Goal: Task Accomplishment & Management: Manage account settings

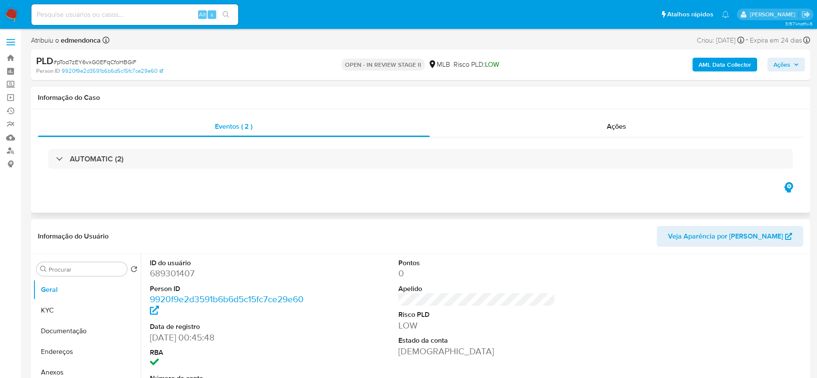
select select "10"
click at [615, 125] on span "Ações" at bounding box center [616, 126] width 19 height 10
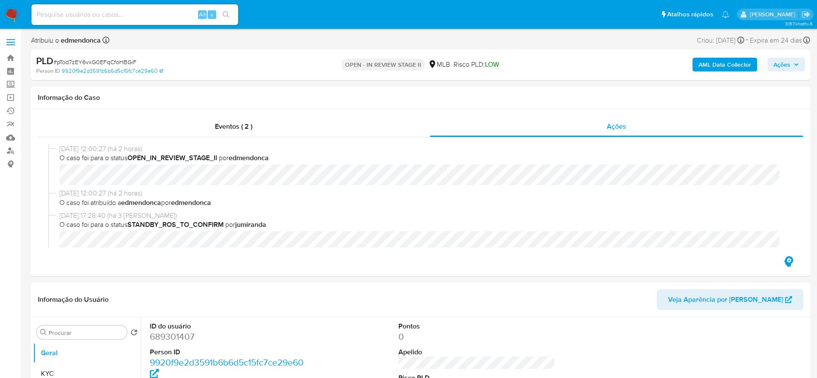
click at [125, 59] on span "# pTod7zEY6vxG0EFqCfoHBGiF" at bounding box center [94, 62] width 83 height 9
copy span "pTod7zEY6vxG0EFqCfoHBGiF"
click at [144, 16] on input at bounding box center [134, 14] width 207 height 11
paste input "YS3sxqMVv8X5TErJHNqH40uc"
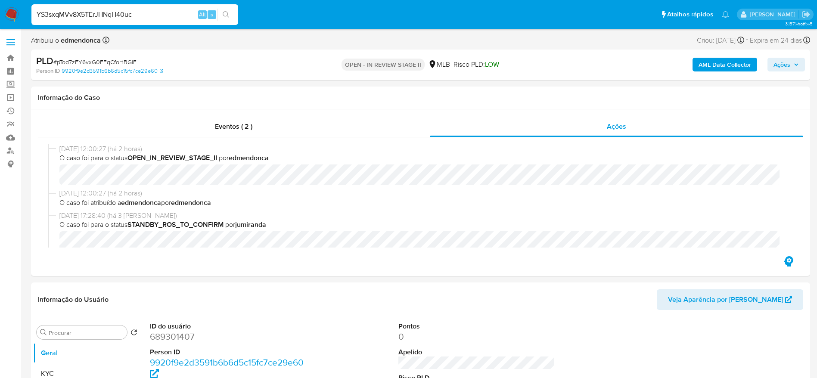
type input "YS3sxqMVv8X5TErJHNqH40uc"
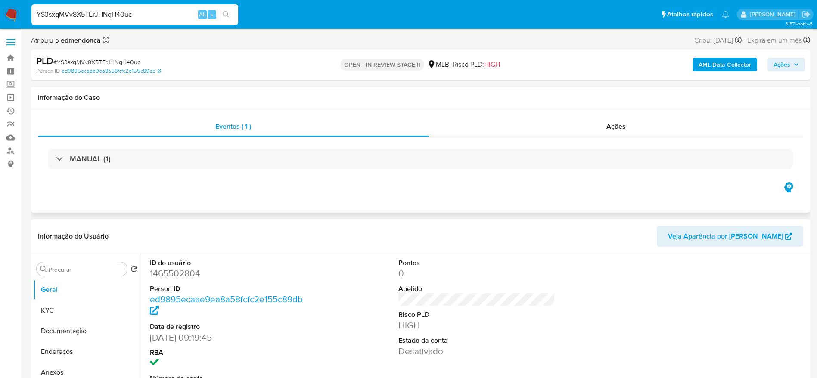
select select "10"
click at [568, 130] on div "Ações" at bounding box center [616, 126] width 375 height 21
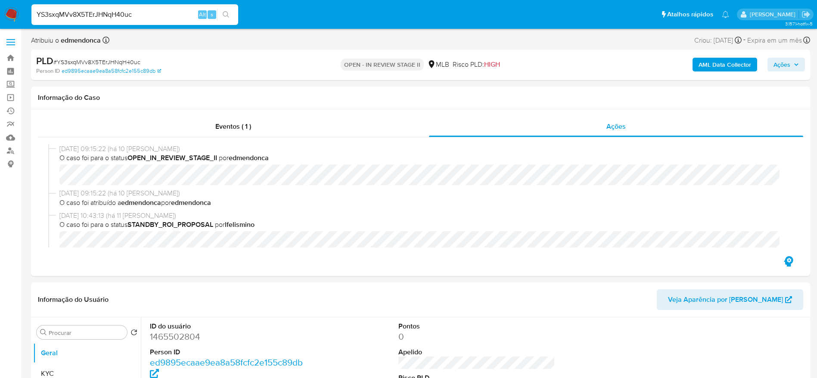
click at [127, 20] on div "YS3sxqMVv8X5TErJHNqH40uc Alt s" at bounding box center [134, 14] width 207 height 21
click at [127, 9] on input "YS3sxqMVv8X5TErJHNqH40uc" at bounding box center [134, 14] width 207 height 11
paste input "hC8eB0PeAJkeWzGkenC00Cgg"
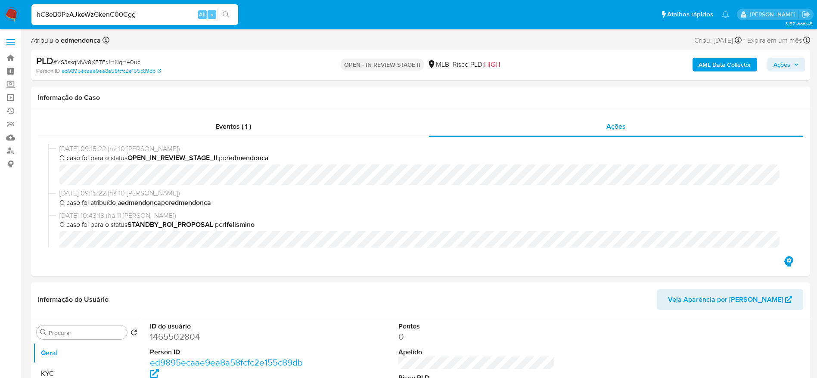
type input "hC8eB0PeAJkeWzGkenC00Cgg"
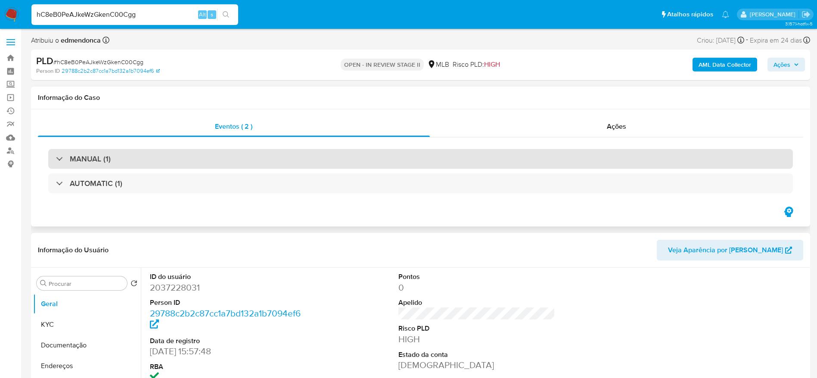
select select "10"
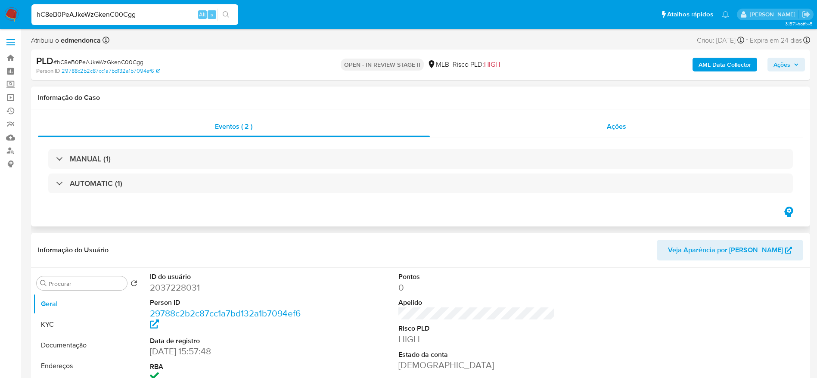
click at [563, 135] on div "Ações" at bounding box center [617, 126] width 374 height 21
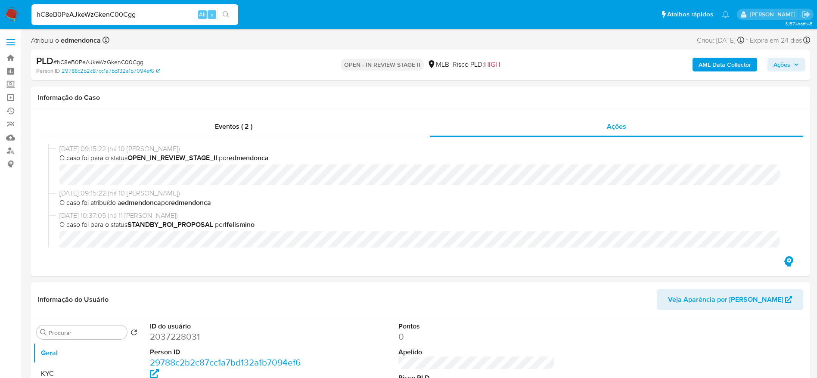
click at [135, 15] on input "hC8eB0PeAJkeWzGkenC00Cgg" at bounding box center [134, 14] width 207 height 11
paste input "UfpMdh29BT49VxNYgghLc8FW"
type input "UfpMdh29BT49VxNYgghLc8FW"
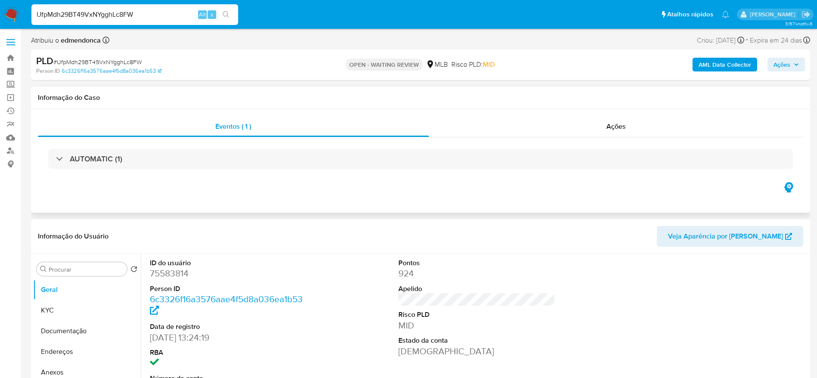
select select "10"
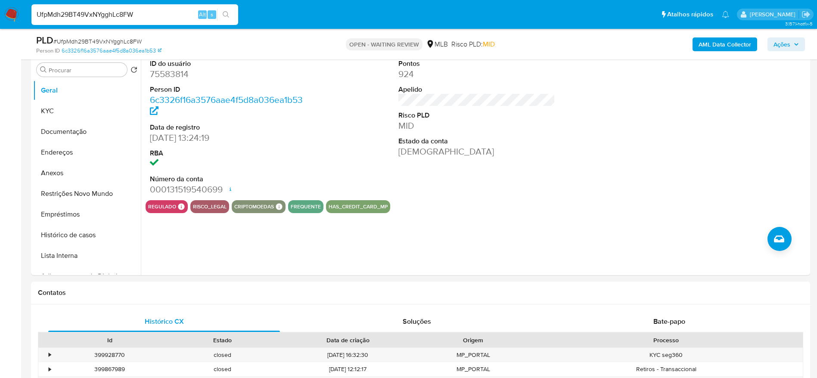
scroll to position [258, 0]
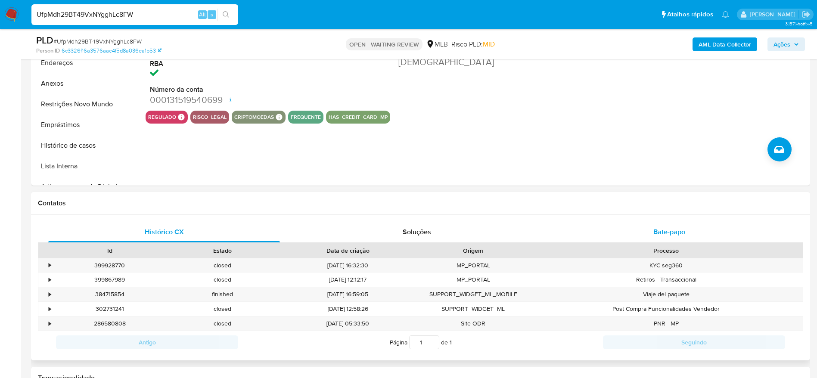
click at [692, 230] on div "Bate-papo" at bounding box center [669, 232] width 232 height 21
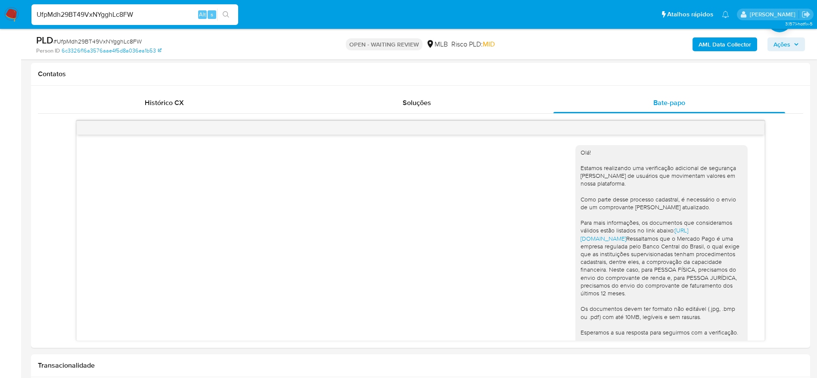
scroll to position [126, 0]
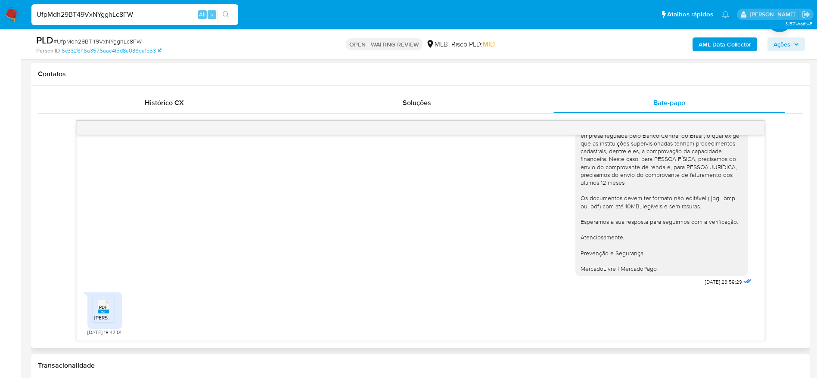
click at [109, 313] on icon "PDF" at bounding box center [103, 306] width 11 height 15
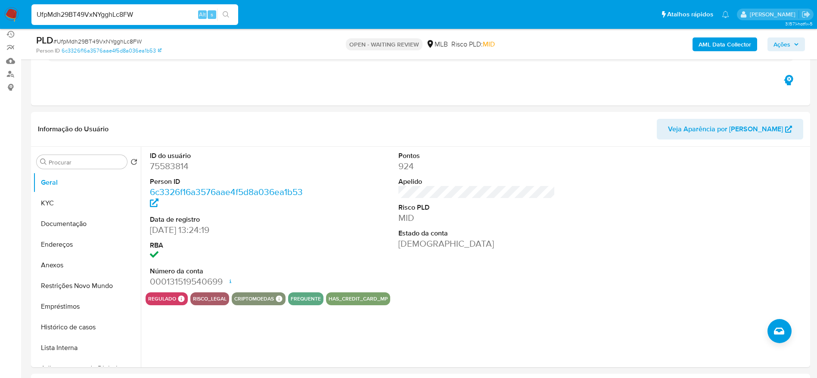
scroll to position [0, 0]
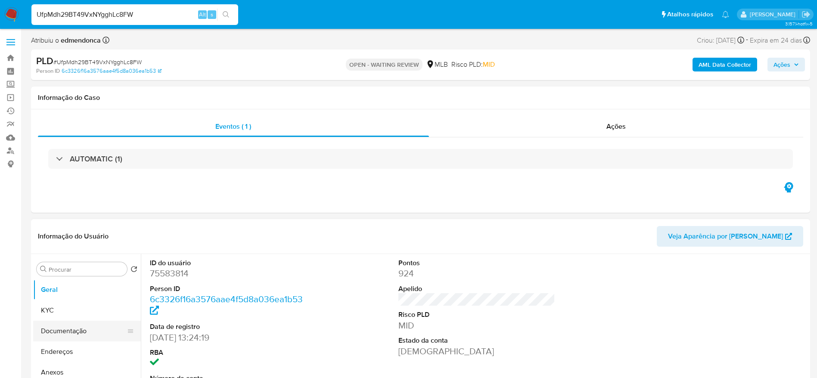
click at [50, 326] on button "Documentação" at bounding box center [83, 331] width 101 height 21
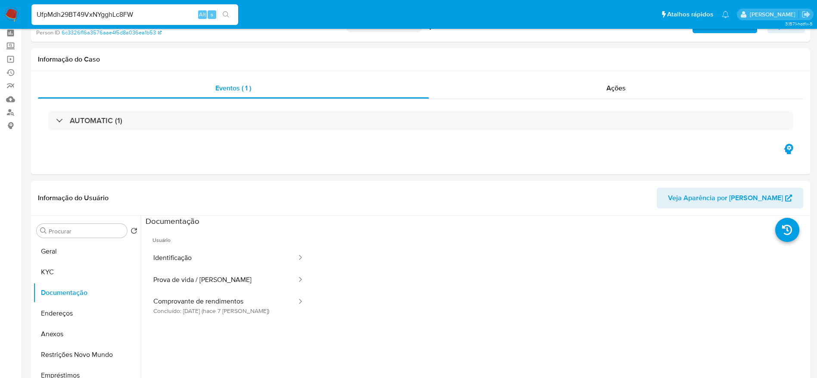
scroll to position [65, 0]
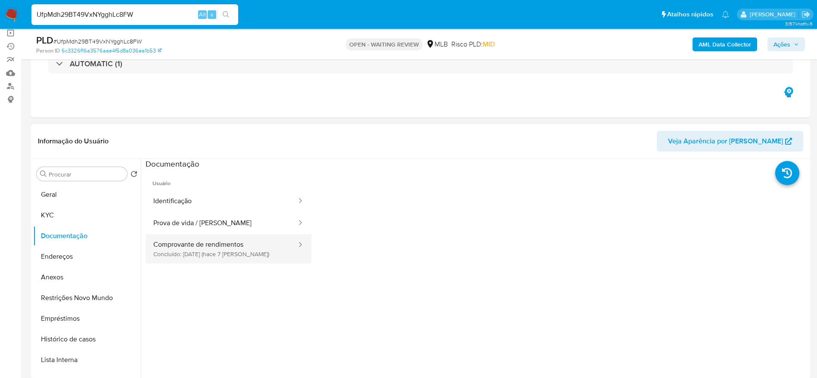
click at [227, 250] on button "Comprovante de rendimentos Concluído: 25/08/2025 (hace 7 días)" at bounding box center [222, 248] width 152 height 29
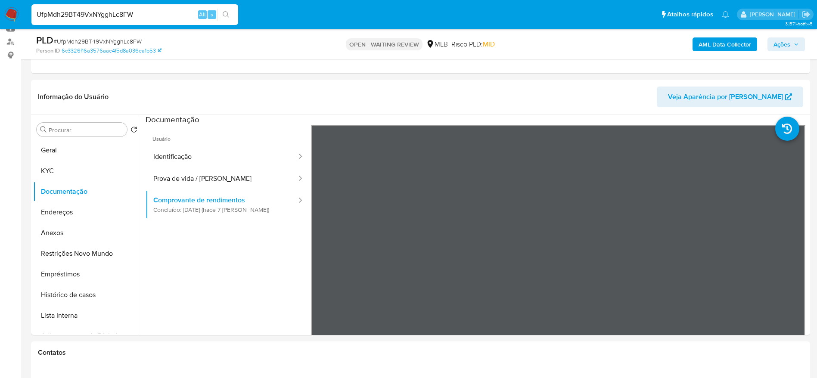
scroll to position [129, 0]
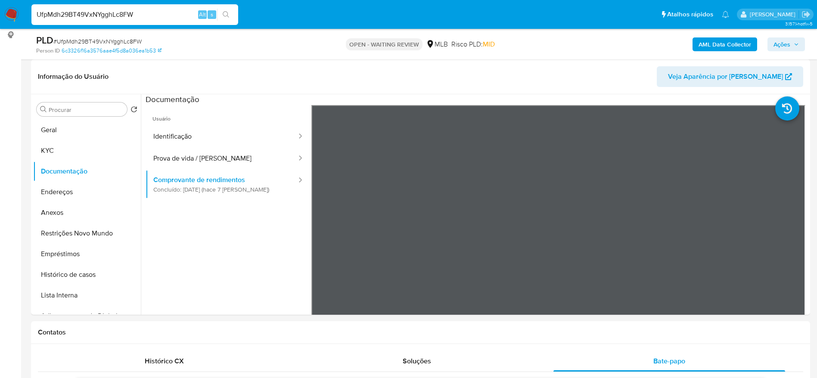
click at [168, 14] on input "UfpMdh29BT49VxNYgghLc8FW" at bounding box center [134, 14] width 207 height 11
paste input "P8Awh8YIYlNh4Xes1y87Ol8L"
type input "P8Awh8YIYlNh4Xes1y87Ol8L"
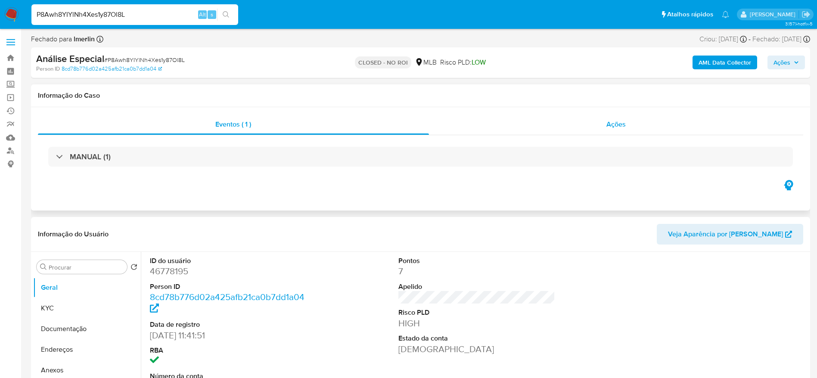
click at [649, 129] on div "Ações" at bounding box center [616, 124] width 375 height 21
select select "10"
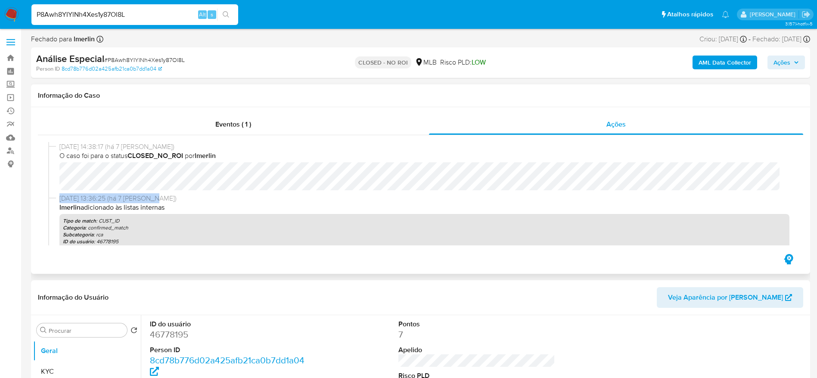
click at [709, 196] on div "25/08/2025 14:38:17 (há 7 dias) O caso foi para o status CLOSED_NO_ROI por lmer…" at bounding box center [420, 193] width 745 height 103
click at [119, 11] on input "P8Awh8YIYlNh4Xes1y87Ol8L" at bounding box center [134, 14] width 207 height 11
paste input "xrnwAMuCmGSgnU6jJxmVA6NI"
type input "xrnwAMuCmGSgnU6jJxmVA6NI"
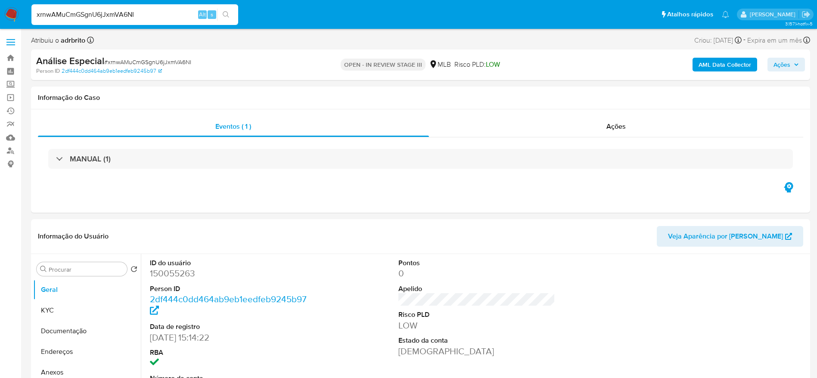
select select "10"
click at [534, 135] on div "Ações" at bounding box center [616, 126] width 375 height 21
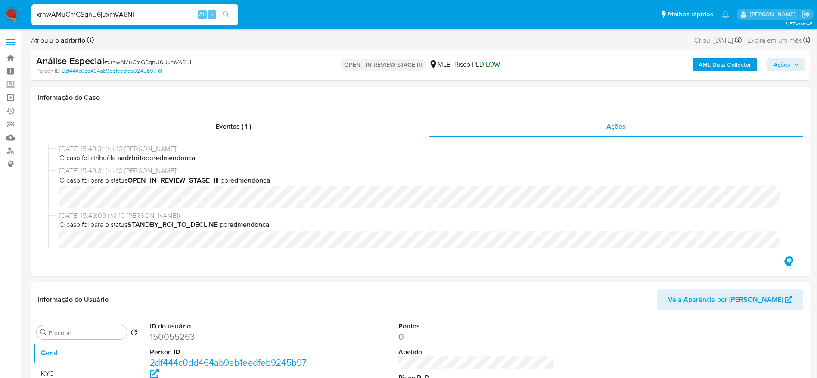
click at [152, 60] on span "# xrnwAMuCmGSgnU6jJxmVA6NI" at bounding box center [147, 62] width 87 height 9
copy span "xrnwAMuCmGSgnU6jJxmVA6NI"
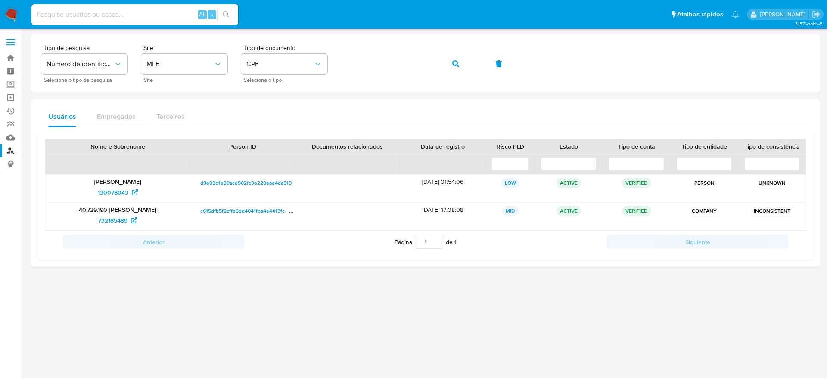
click at [22, 16] on nav "Pausado Ver notificaciones Alt s Atalhos rápidos Presiona las siguientes teclas…" at bounding box center [413, 14] width 827 height 29
click at [14, 14] on img at bounding box center [11, 14] width 15 height 15
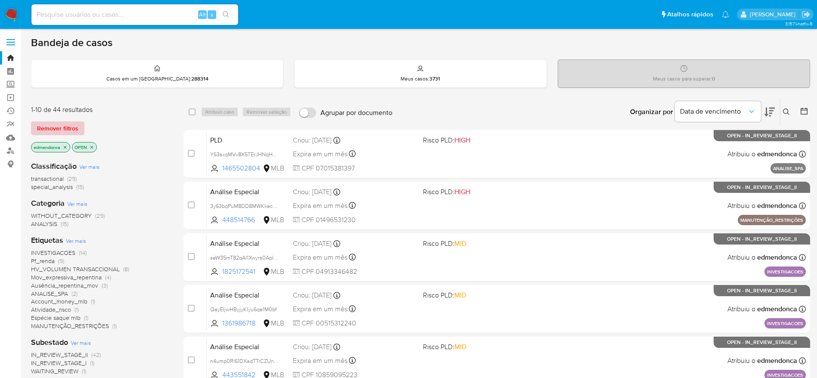
click at [54, 133] on span "Remover filtros" at bounding box center [57, 128] width 41 height 12
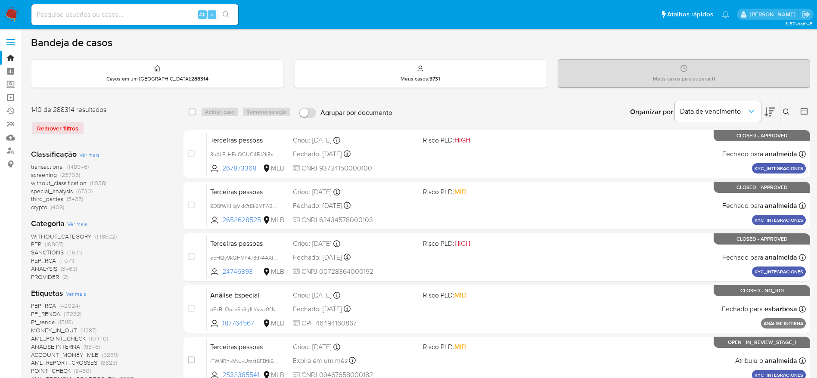
click at [787, 109] on icon at bounding box center [786, 112] width 7 height 7
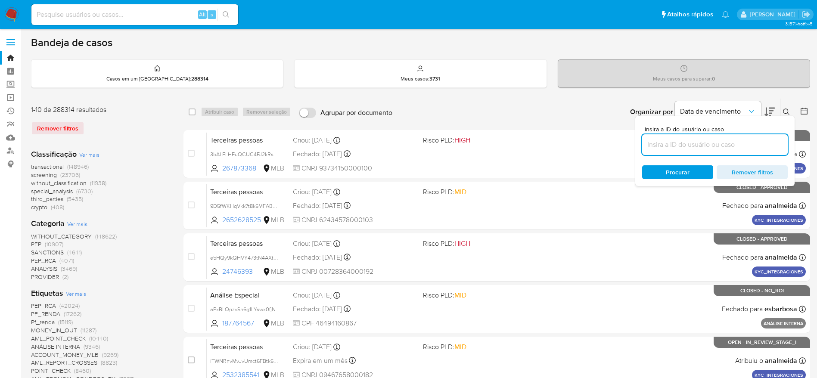
click at [717, 143] on input at bounding box center [715, 144] width 146 height 11
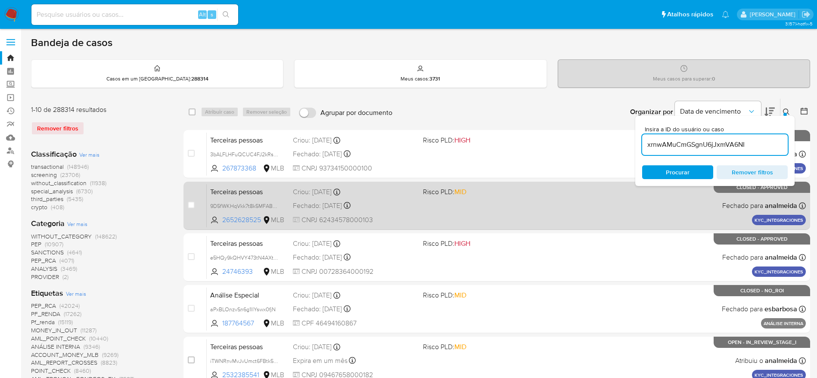
type input "xrnwAMuCmGSgnU6jJxmVA6NI"
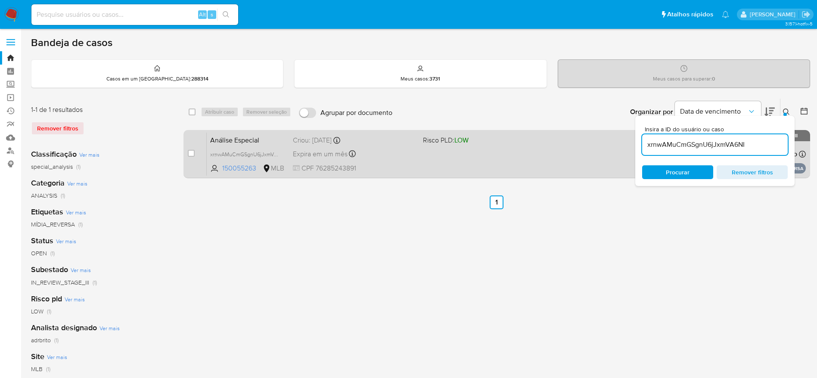
click at [191, 155] on input "checkbox" at bounding box center [191, 153] width 7 height 7
checkbox input "true"
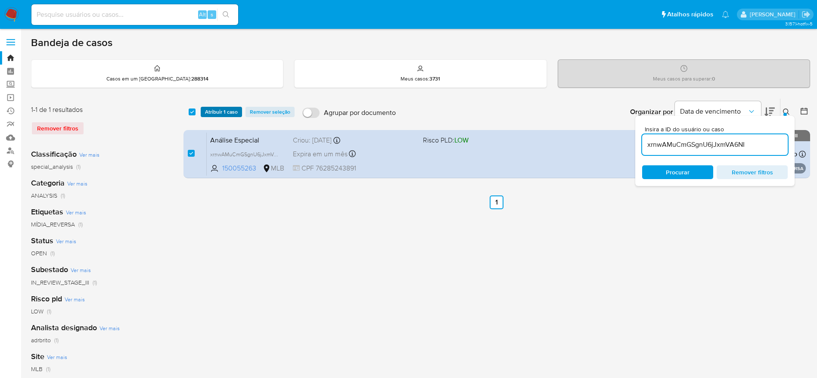
click at [226, 110] on span "Atribuir 1 caso" at bounding box center [221, 112] width 33 height 9
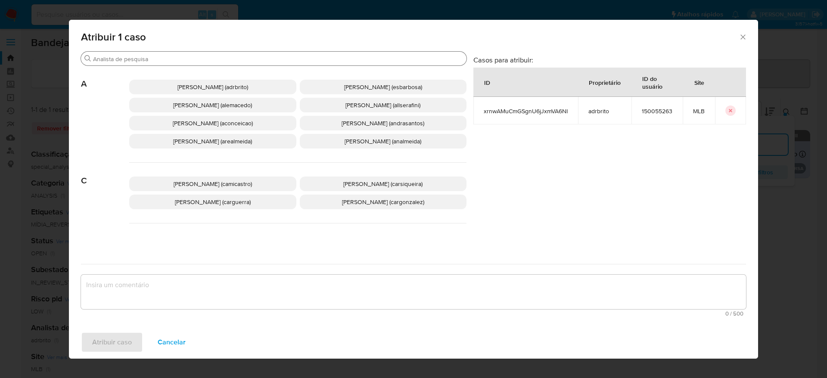
click at [177, 54] on div "Procurar" at bounding box center [273, 59] width 385 height 14
click at [175, 58] on input "Procurar" at bounding box center [278, 59] width 370 height 8
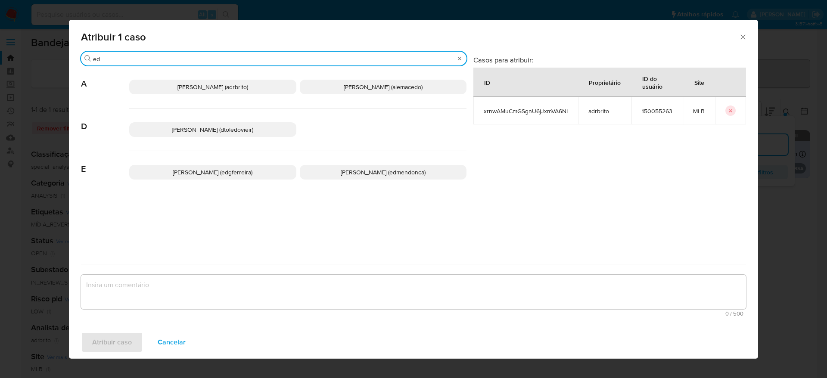
type input "ed"
click at [341, 173] on span "Eduardo Mendonca Dutra (edmendonca)" at bounding box center [383, 172] width 85 height 9
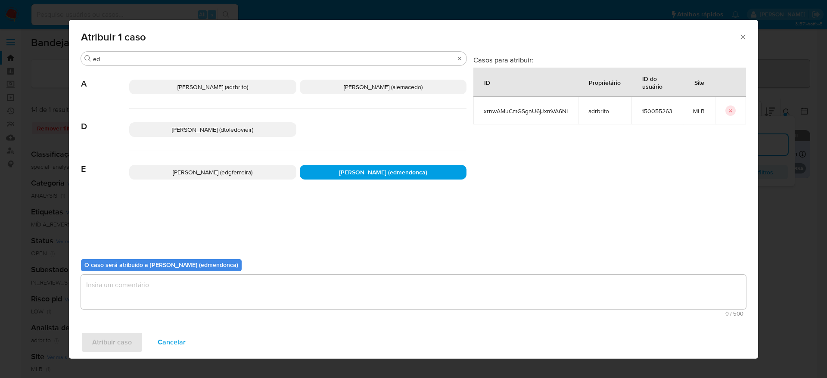
click at [297, 279] on textarea "assign-modal" at bounding box center [413, 292] width 665 height 34
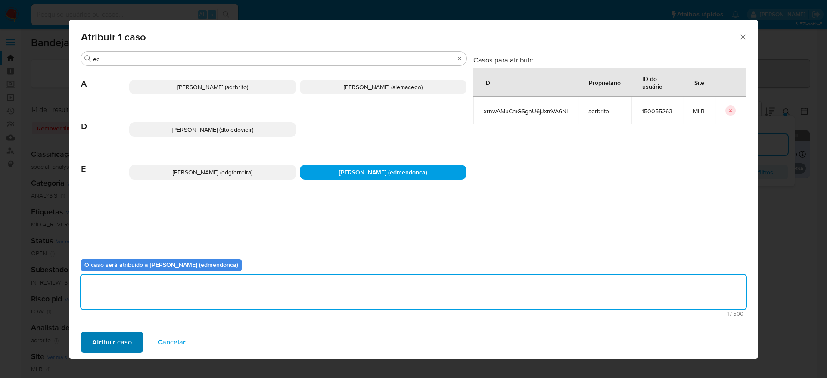
type textarea "."
click at [110, 343] on span "Atribuir caso" at bounding box center [112, 342] width 40 height 19
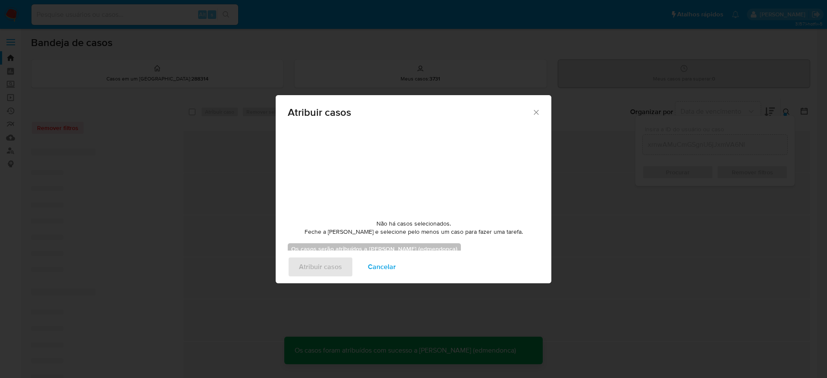
checkbox input "false"
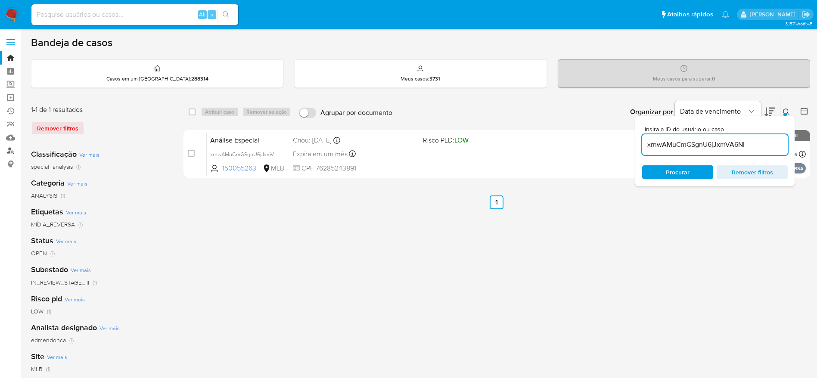
click at [7, 153] on link "Localizador de pessoas" at bounding box center [51, 150] width 102 height 13
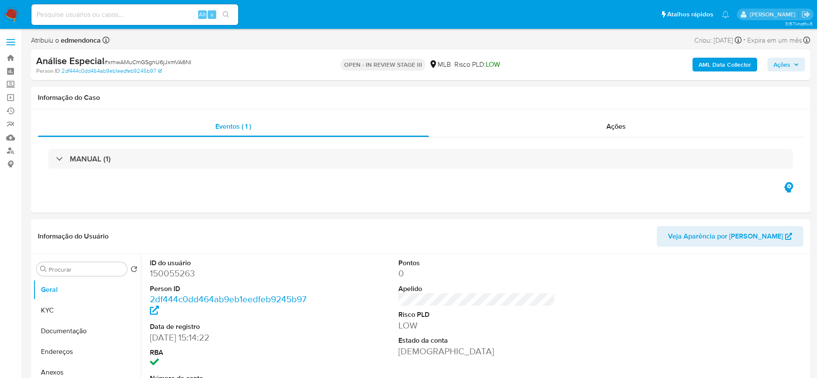
drag, startPoint x: 784, startPoint y: 62, endPoint x: 761, endPoint y: 68, distance: 23.7
click at [784, 62] on span "Ações" at bounding box center [781, 65] width 17 height 14
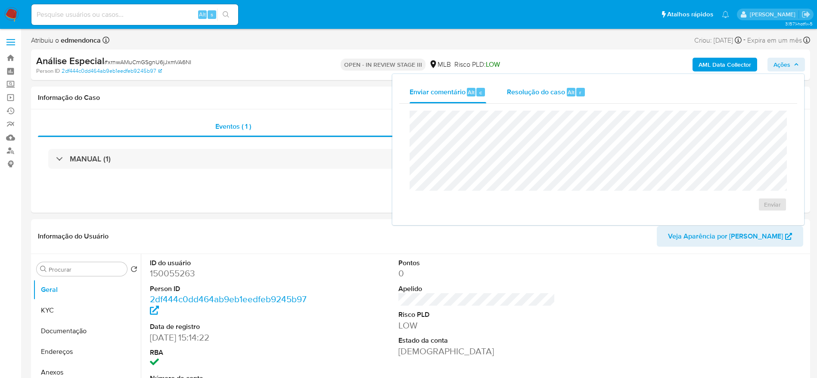
click at [562, 90] on span "Resolução do caso" at bounding box center [536, 92] width 58 height 10
select select "10"
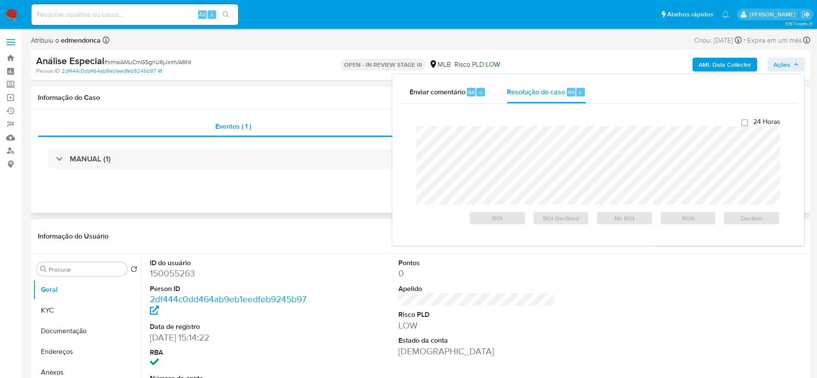
click at [217, 91] on div "Informação do Caso" at bounding box center [420, 98] width 779 height 23
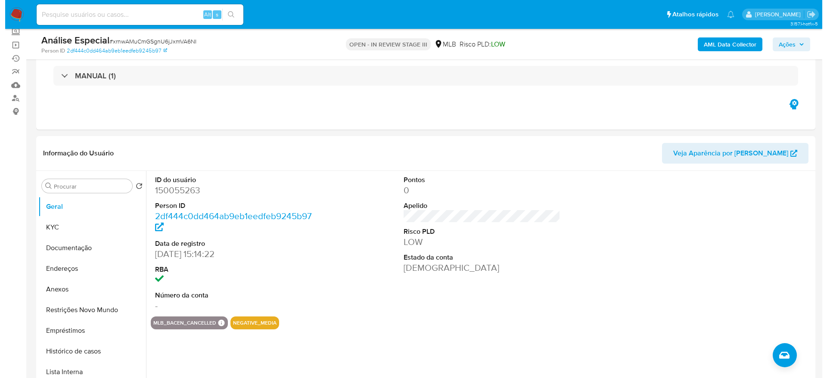
scroll to position [65, 0]
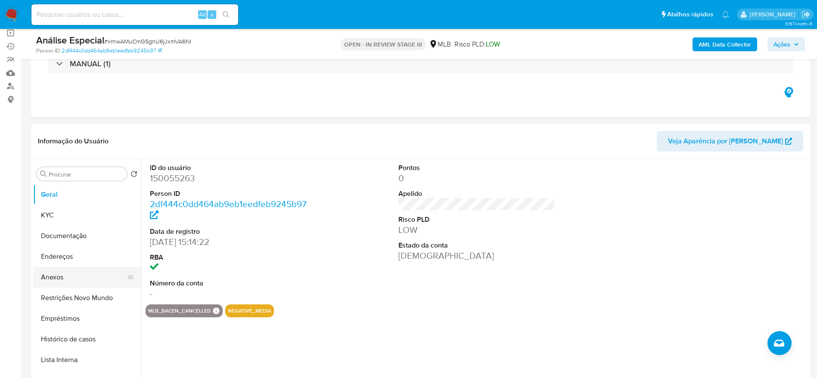
click at [69, 274] on button "Anexos" at bounding box center [83, 277] width 101 height 21
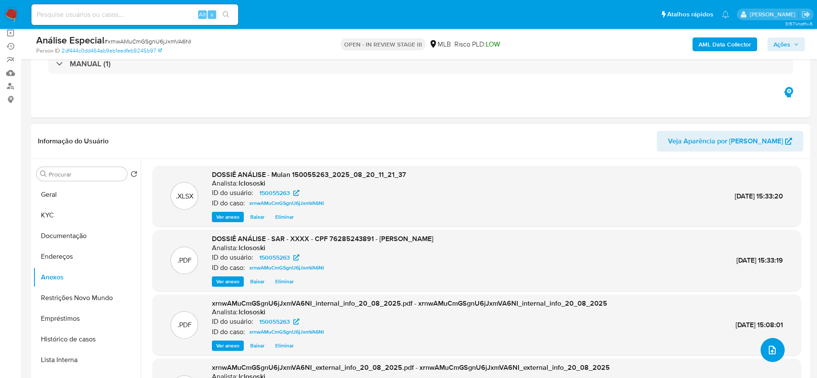
click at [771, 348] on icon "upload-file" at bounding box center [772, 350] width 10 height 10
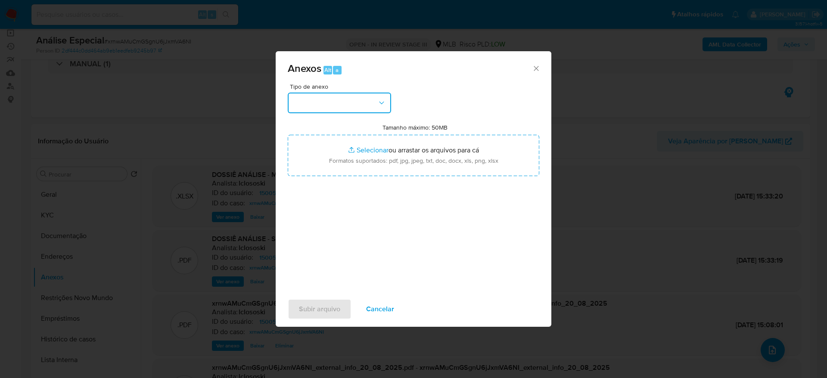
click at [352, 98] on button "button" at bounding box center [339, 103] width 103 height 21
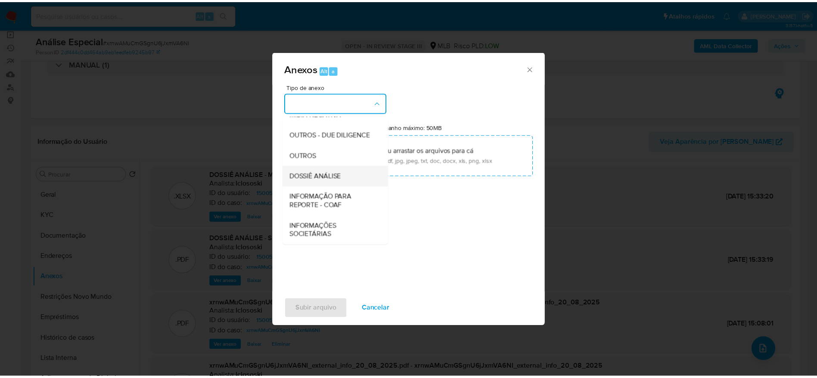
scroll to position [133, 0]
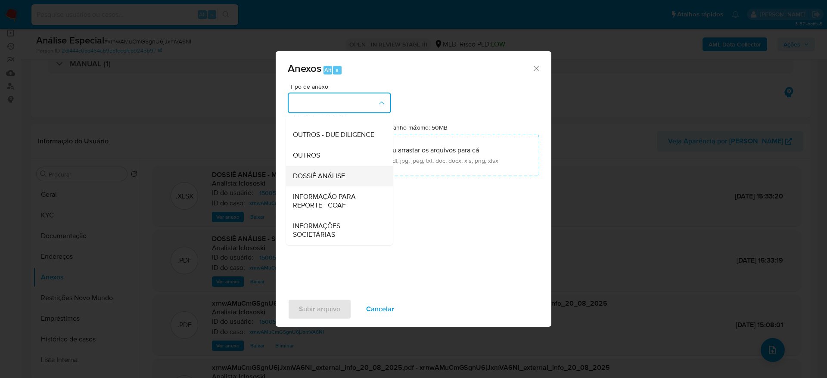
click at [352, 177] on div "DOSSIÊ ANÁLISE" at bounding box center [337, 176] width 88 height 21
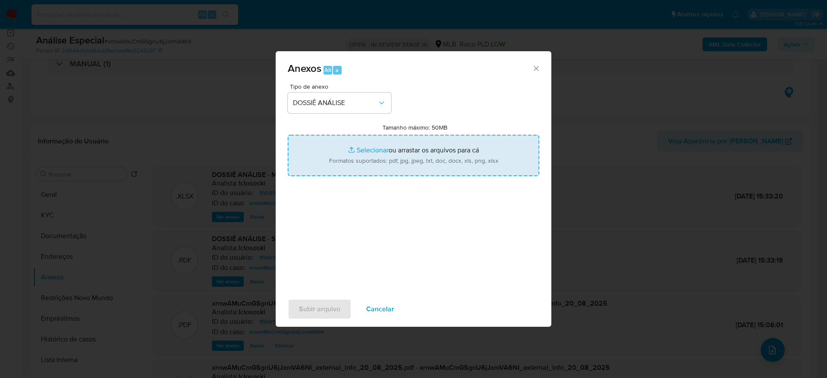
type input "C:\fakepath\DECLÍNIO - CPF 76285243891 - MARIO OTAVIO GOMES.pdf"
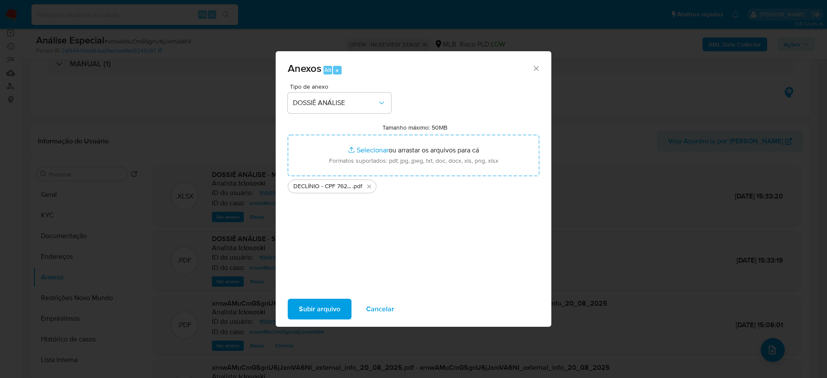
click at [316, 308] on span "Subir arquivo" at bounding box center [319, 309] width 41 height 19
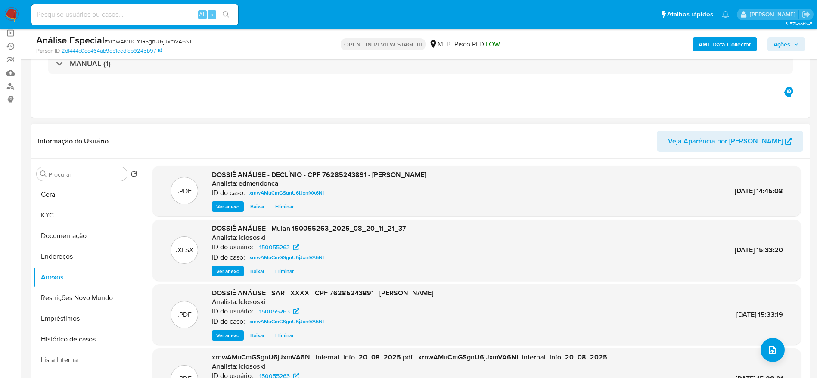
click at [223, 209] on span "Ver anexo" at bounding box center [227, 206] width 23 height 9
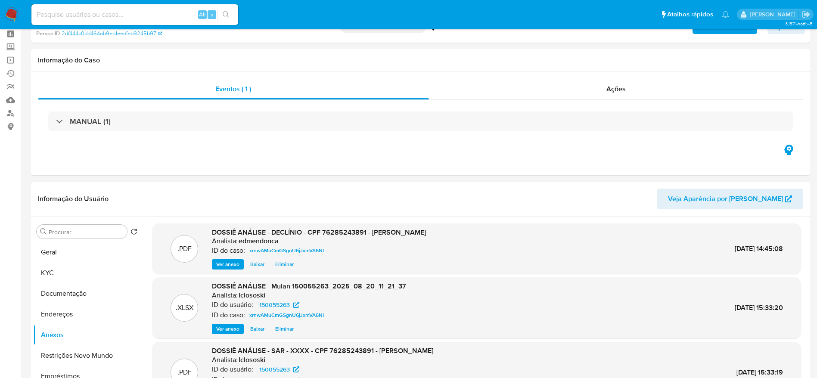
scroll to position [0, 0]
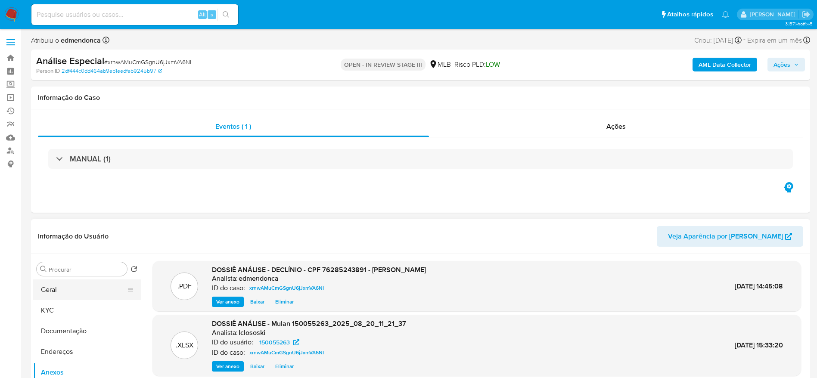
click at [75, 290] on button "Geral" at bounding box center [83, 289] width 101 height 21
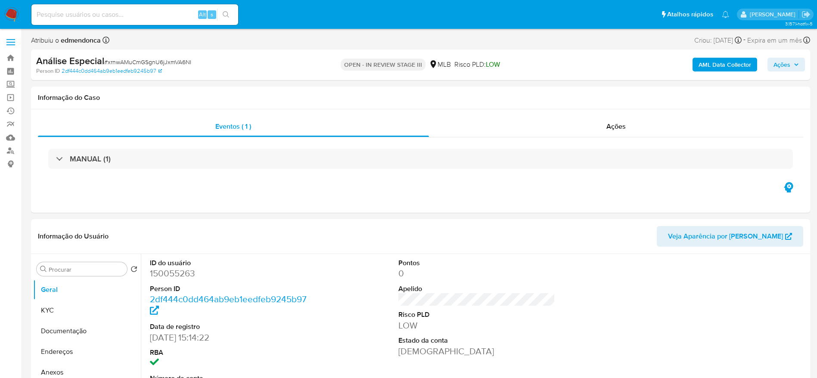
click at [789, 67] on span "Ações" at bounding box center [781, 65] width 17 height 14
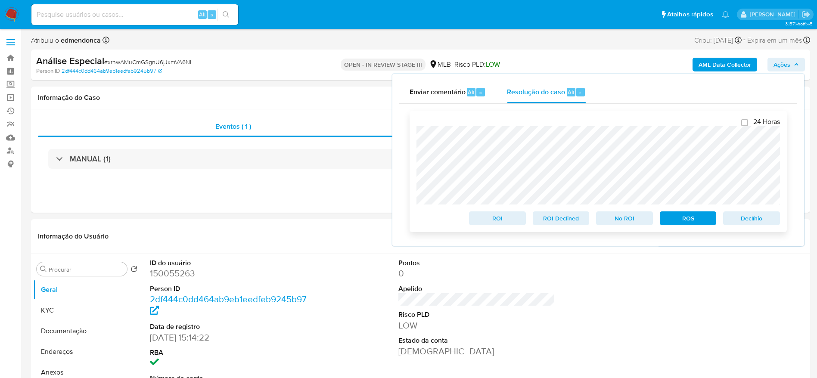
click at [608, 223] on span "No ROI" at bounding box center [624, 218] width 45 height 12
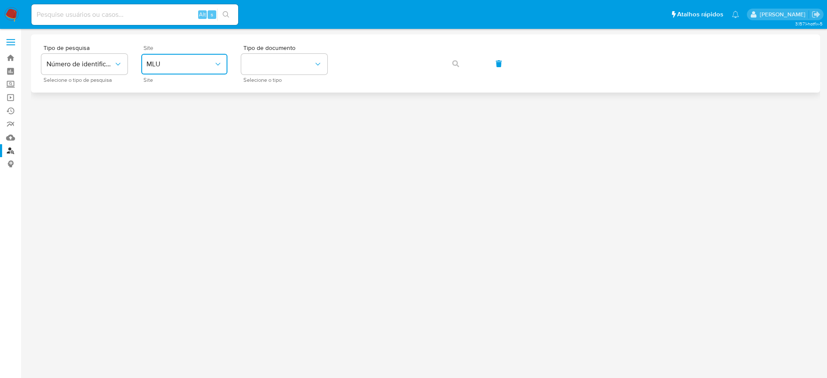
click at [199, 70] on button "MLU" at bounding box center [184, 64] width 86 height 21
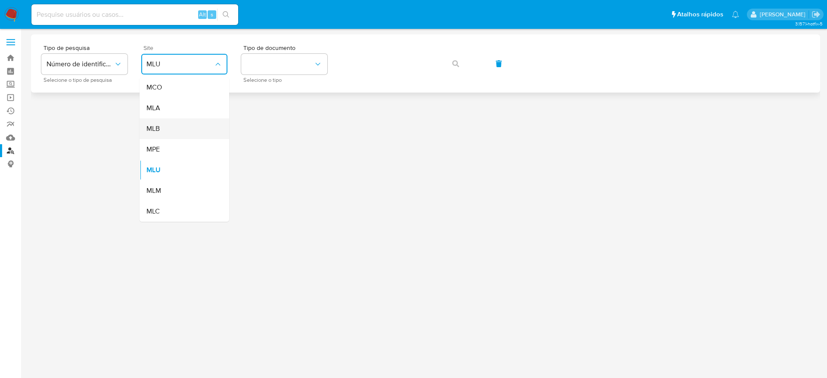
click at [174, 130] on div "MLB" at bounding box center [181, 128] width 71 height 21
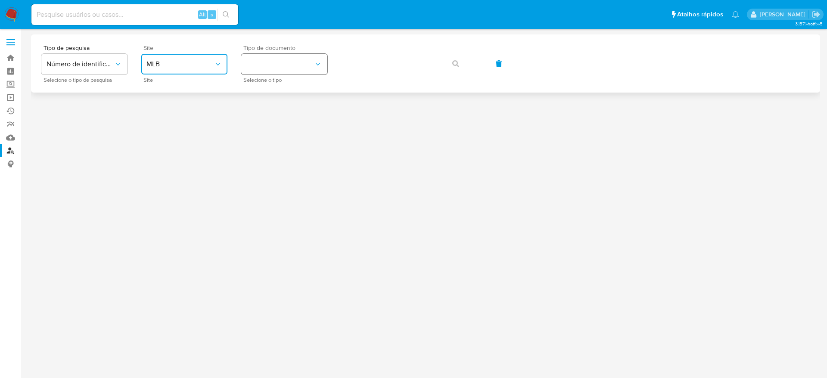
drag, startPoint x: 258, startPoint y: 57, endPoint x: 307, endPoint y: 69, distance: 50.7
click at [258, 57] on button "identificationType" at bounding box center [284, 64] width 86 height 21
click at [302, 92] on div "CNPJ CNPJ" at bounding box center [281, 91] width 71 height 29
click at [456, 64] on icon "button" at bounding box center [455, 63] width 7 height 7
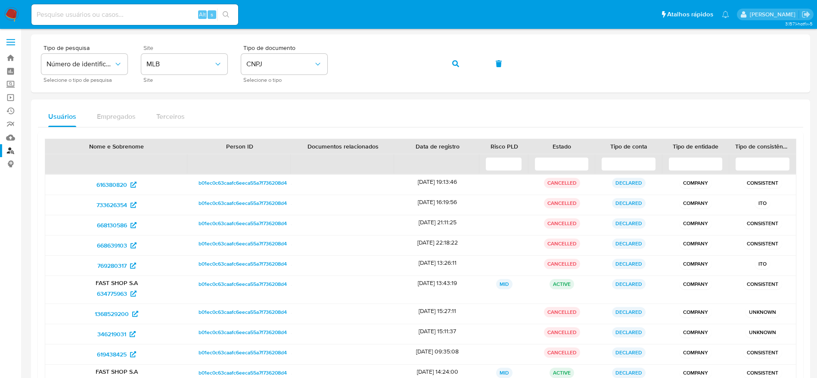
scroll to position [63, 0]
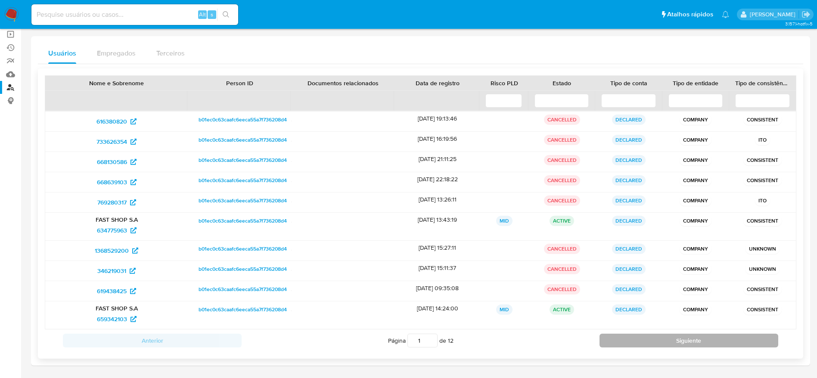
click at [667, 342] on button "Siguiente" at bounding box center [688, 341] width 179 height 14
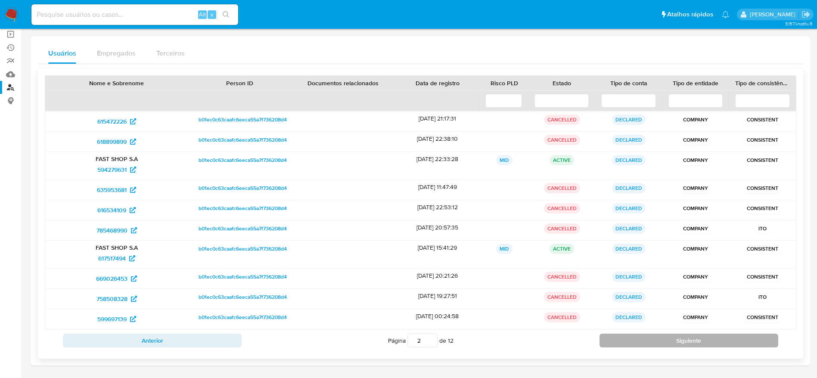
click at [668, 342] on button "Siguiente" at bounding box center [688, 341] width 179 height 14
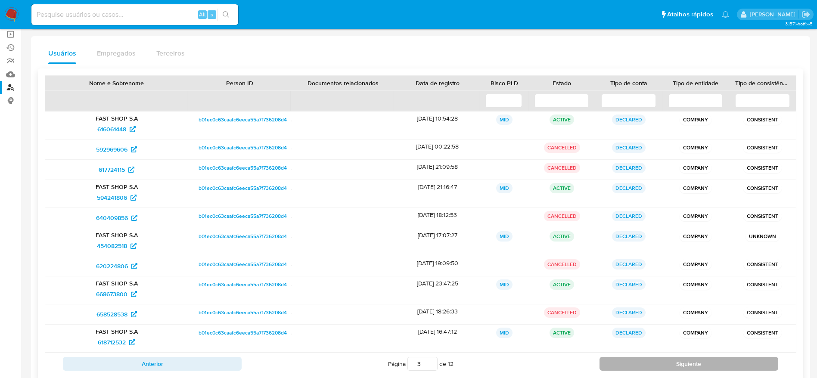
click at [670, 366] on button "Siguiente" at bounding box center [688, 364] width 179 height 14
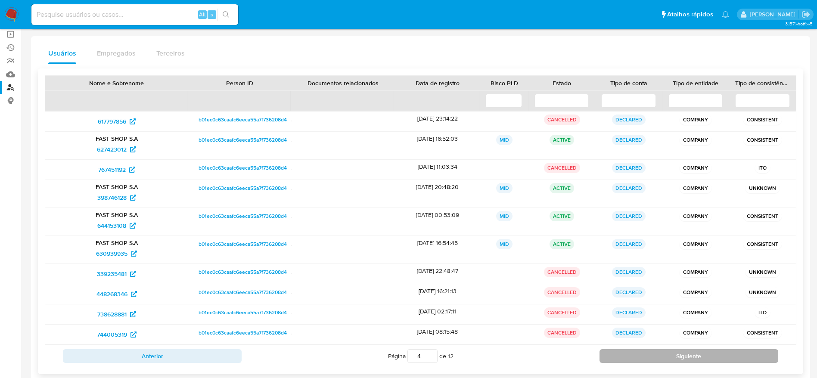
click at [667, 355] on button "Siguiente" at bounding box center [688, 356] width 179 height 14
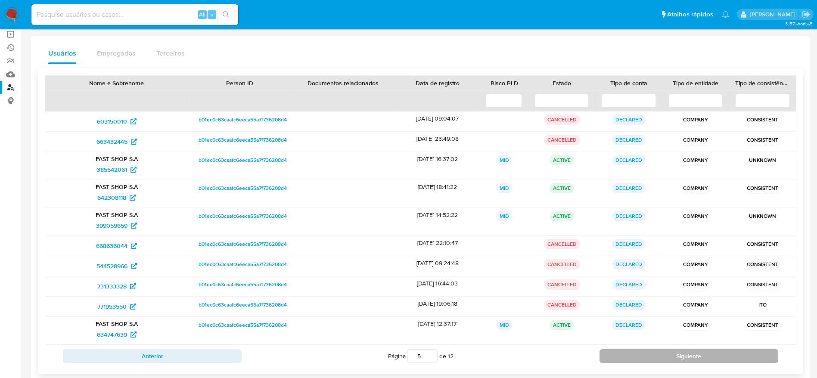
click at [667, 355] on button "Siguiente" at bounding box center [688, 356] width 179 height 14
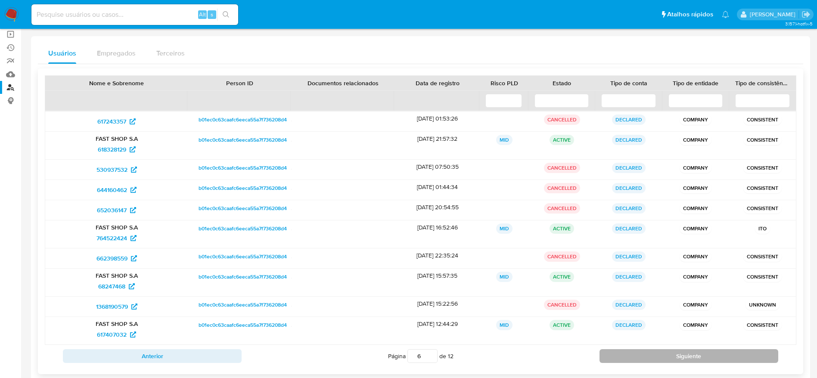
click at [667, 355] on button "Siguiente" at bounding box center [688, 356] width 179 height 14
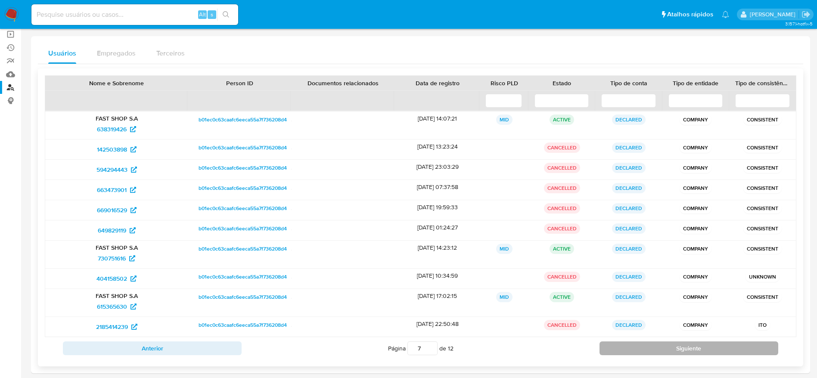
click at [664, 344] on button "Siguiente" at bounding box center [688, 348] width 179 height 14
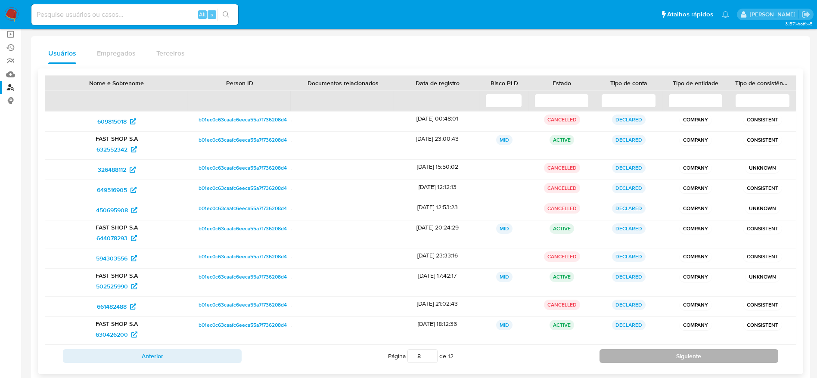
click at [655, 358] on button "Siguiente" at bounding box center [688, 356] width 179 height 14
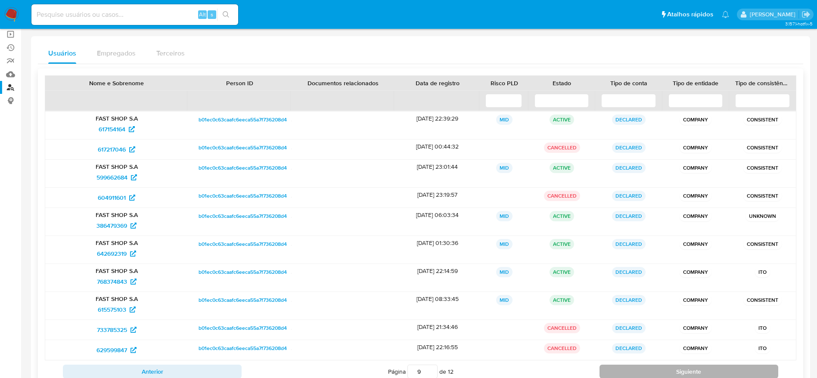
click at [645, 365] on button "Siguiente" at bounding box center [688, 372] width 179 height 14
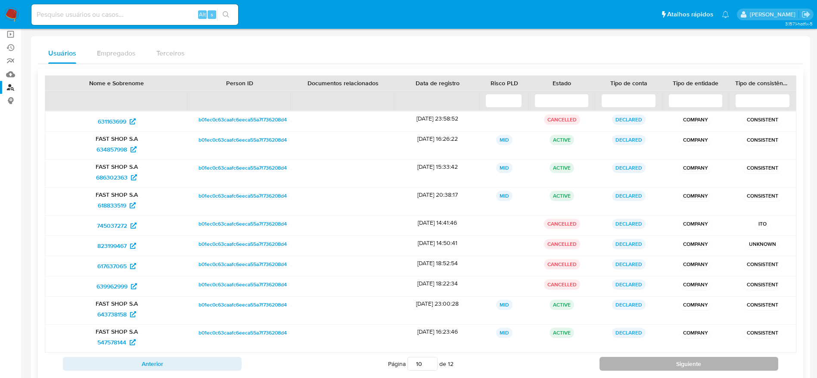
click at [644, 360] on button "Siguiente" at bounding box center [688, 364] width 179 height 14
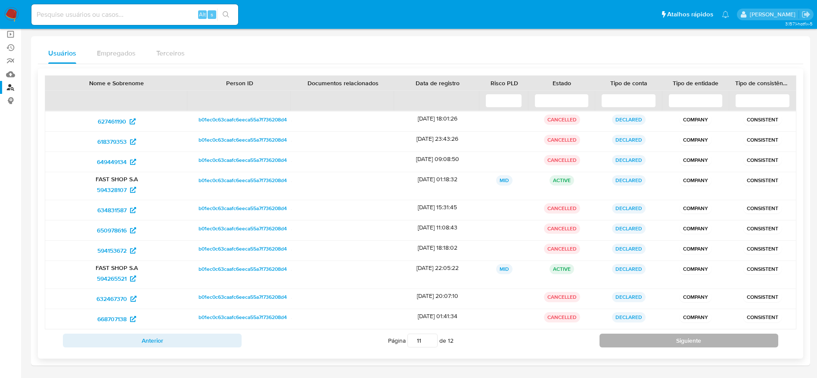
click at [641, 340] on button "Siguiente" at bounding box center [688, 341] width 179 height 14
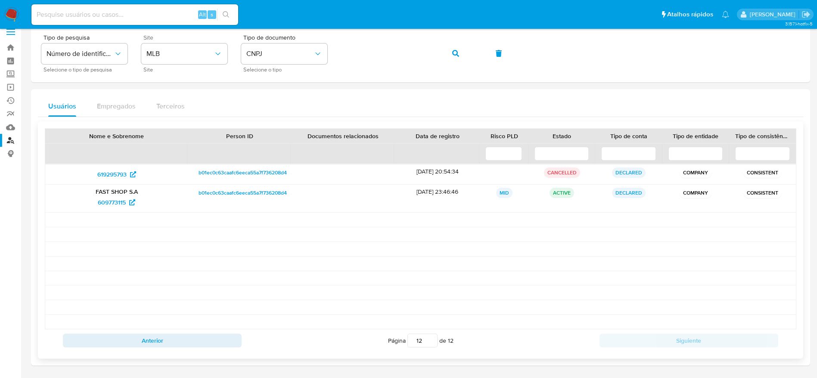
scroll to position [10, 0]
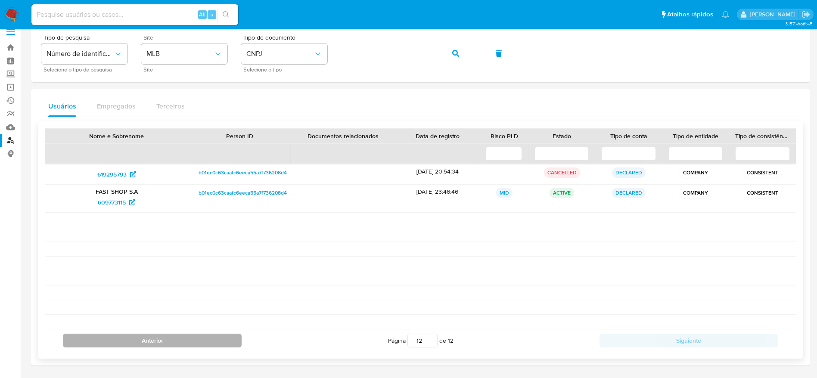
click at [211, 344] on button "Anterior" at bounding box center [152, 341] width 179 height 14
type input "11"
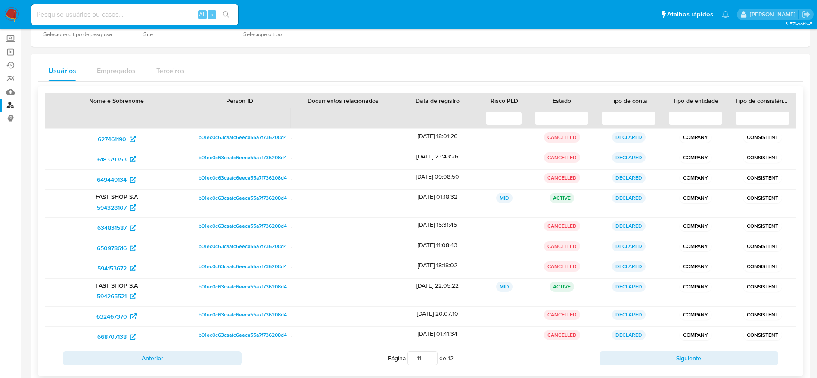
scroll to position [63, 0]
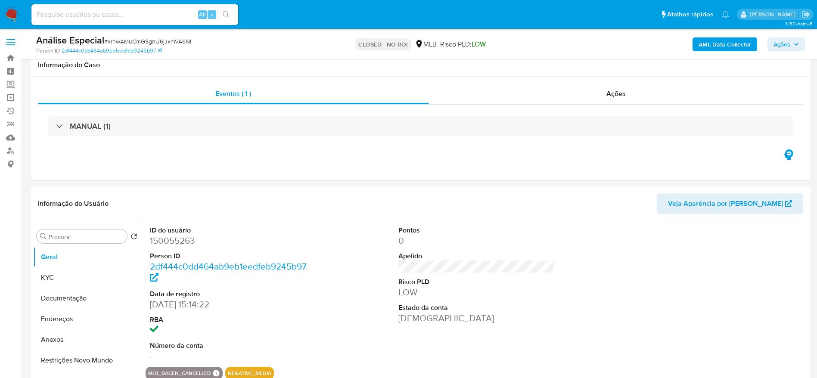
scroll to position [65, 0]
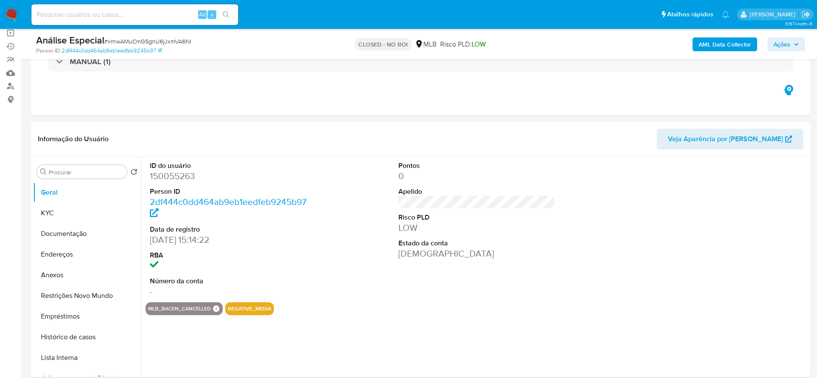
select select "10"
click at [140, 16] on input at bounding box center [134, 14] width 207 height 11
paste input "z1jGqIBrD1WqSwtyJma51B3F"
type input "z1jGqIBrD1WqSwtyJma51B3F"
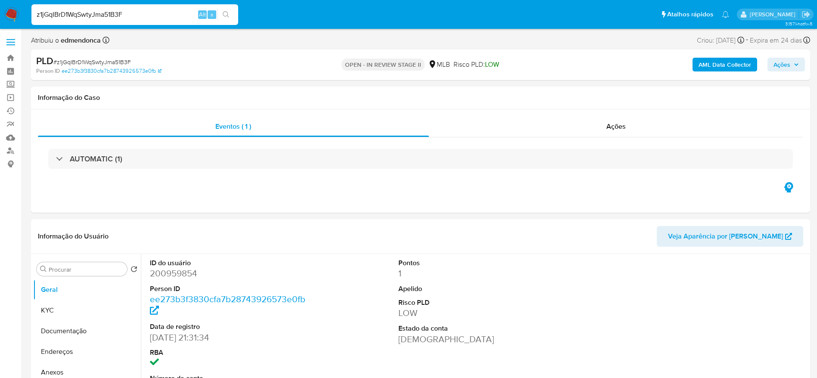
select select "10"
click at [136, 11] on input "z1jGqIBrD1WqSwtyJma51B3F" at bounding box center [134, 14] width 207 height 11
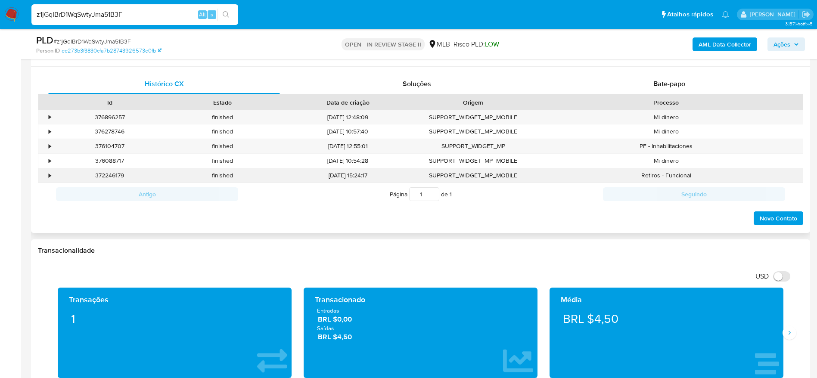
scroll to position [452, 0]
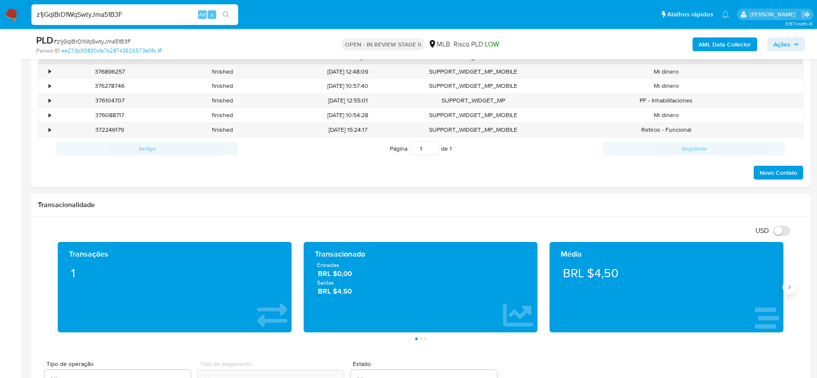
click at [790, 294] on button "Siguiente" at bounding box center [789, 287] width 14 height 14
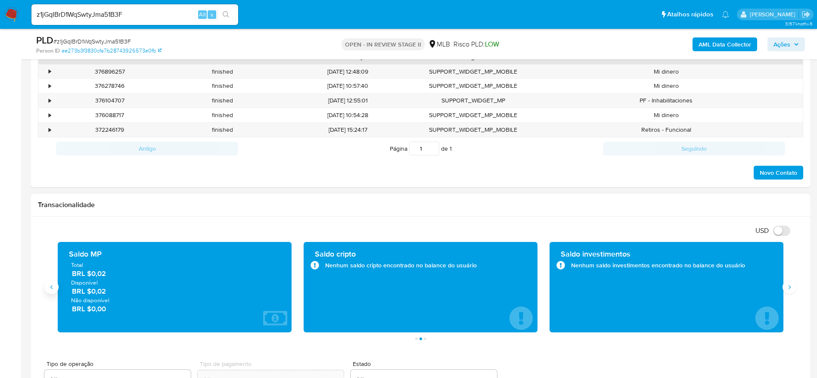
click at [47, 288] on button "Anterior" at bounding box center [52, 287] width 14 height 14
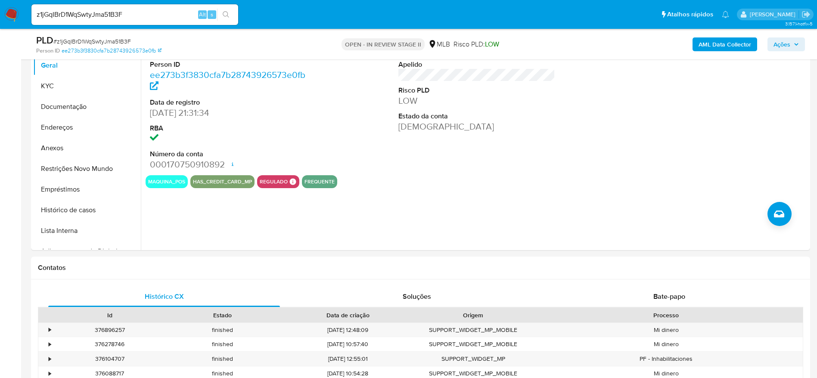
scroll to position [0, 0]
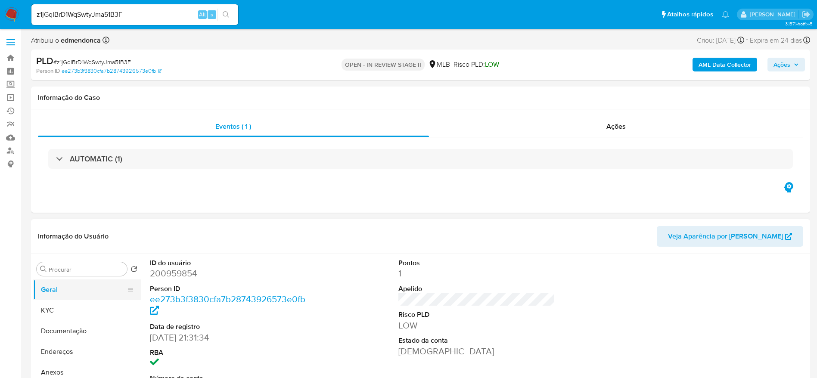
click at [53, 304] on button "KYC" at bounding box center [87, 310] width 108 height 21
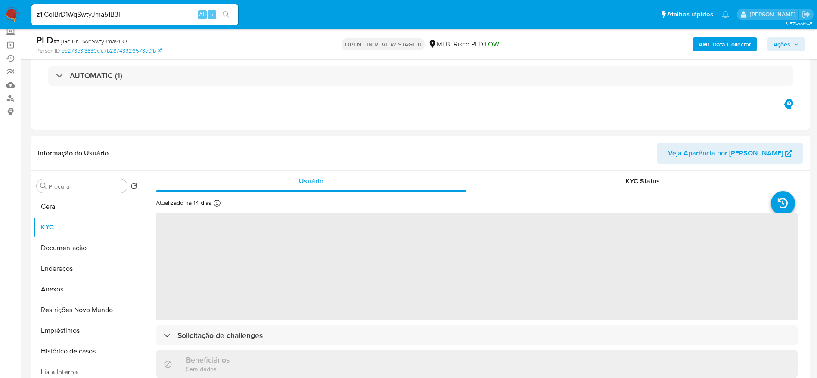
scroll to position [65, 0]
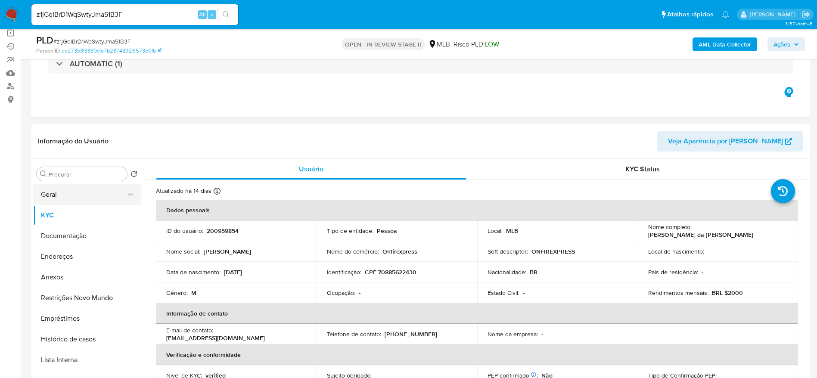
click at [72, 192] on button "Geral" at bounding box center [83, 194] width 101 height 21
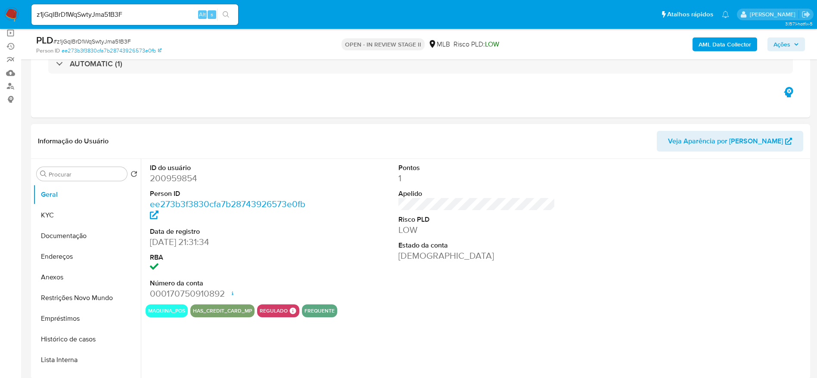
click at [185, 179] on dd "200959854" at bounding box center [228, 178] width 157 height 12
copy dd "200959854"
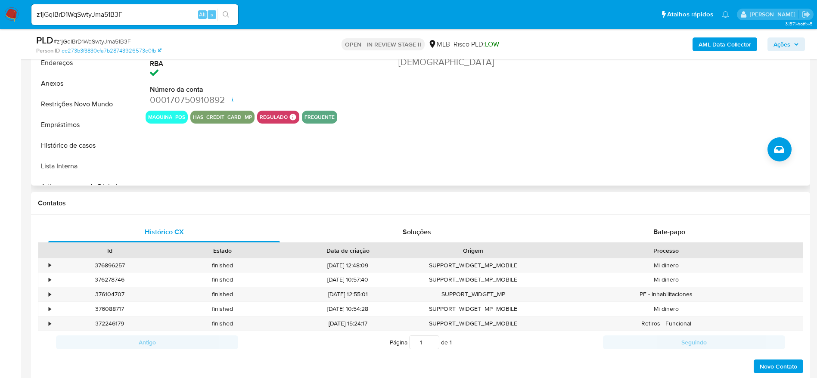
scroll to position [0, 0]
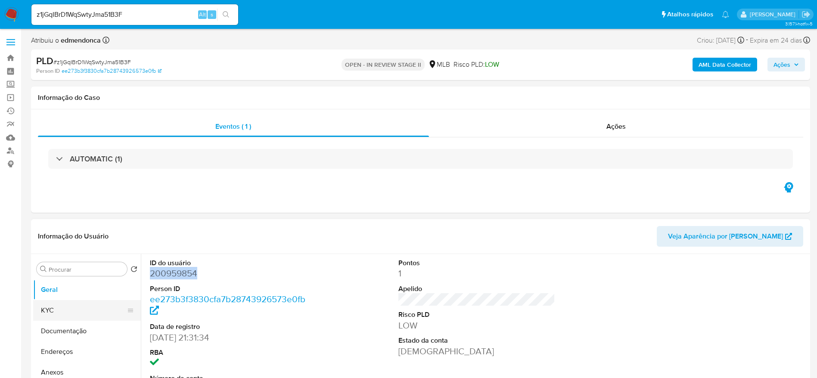
click at [63, 310] on button "KYC" at bounding box center [83, 310] width 101 height 21
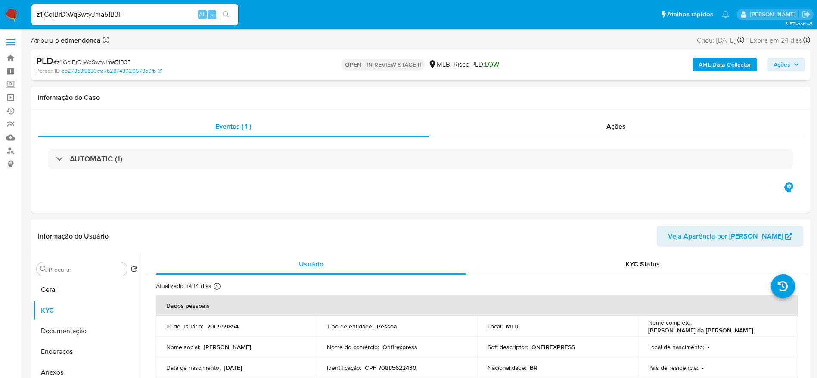
click at [796, 68] on span "Ações" at bounding box center [785, 65] width 25 height 12
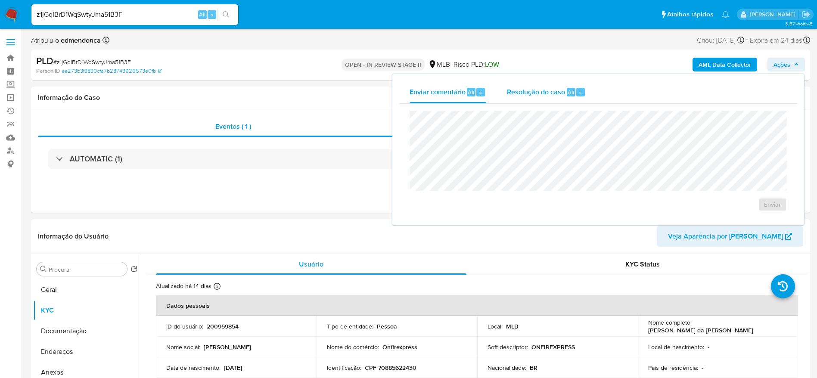
click at [583, 84] on div "Resolução do caso Alt r" at bounding box center [546, 92] width 79 height 22
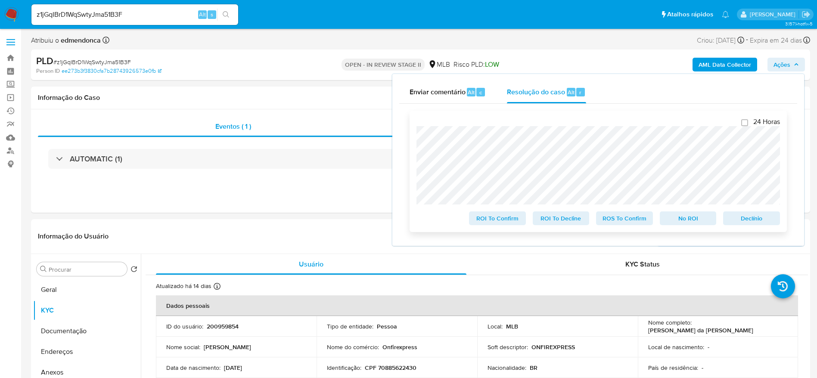
click at [766, 218] on span "Declínio" at bounding box center [751, 218] width 45 height 12
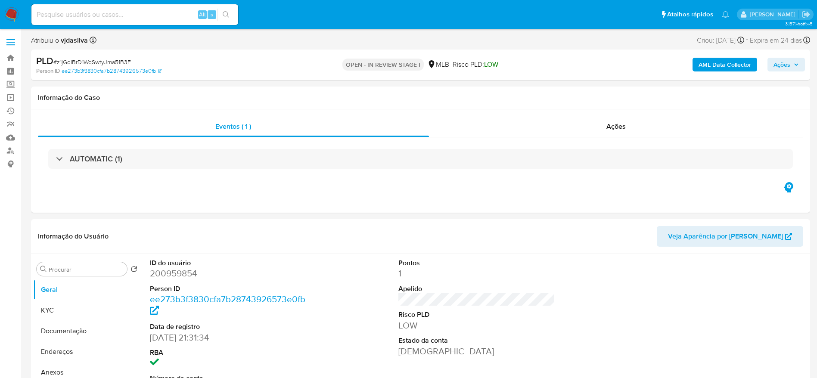
select select "10"
click at [142, 13] on input at bounding box center [134, 14] width 207 height 11
paste input "k4snOzY708AwnPH7FZqHyTDL"
type input "k4snOzY708AwnPH7FZqHyTDL"
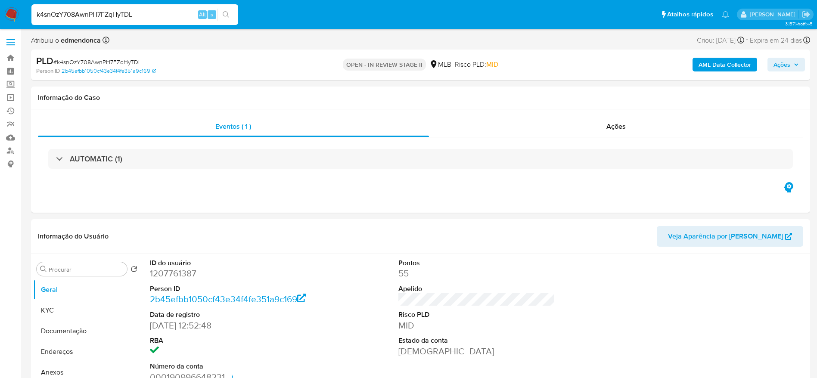
select select "10"
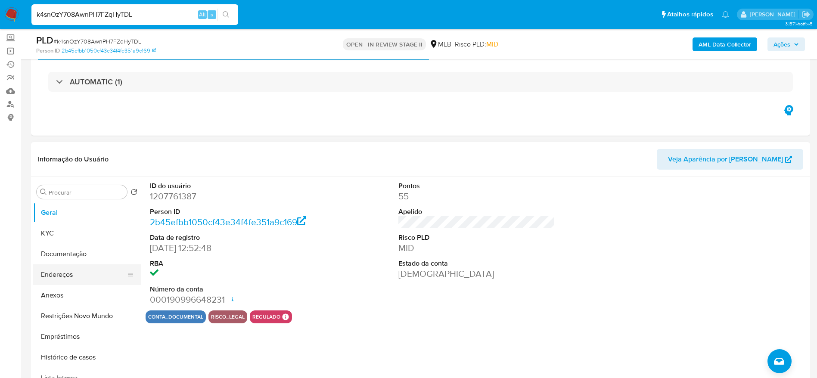
scroll to position [65, 0]
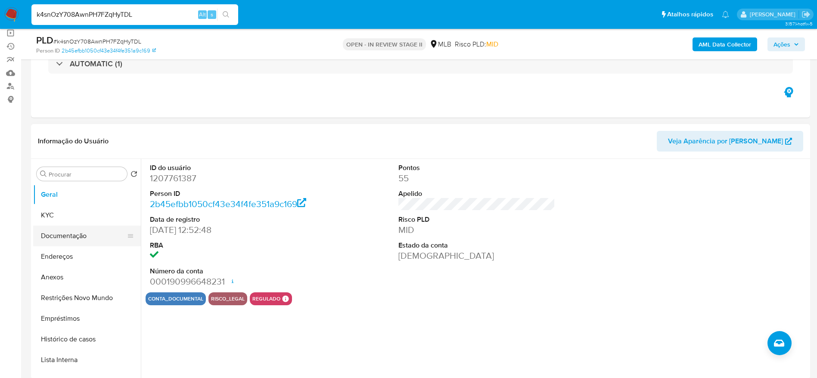
click at [56, 236] on button "Documentação" at bounding box center [83, 236] width 101 height 21
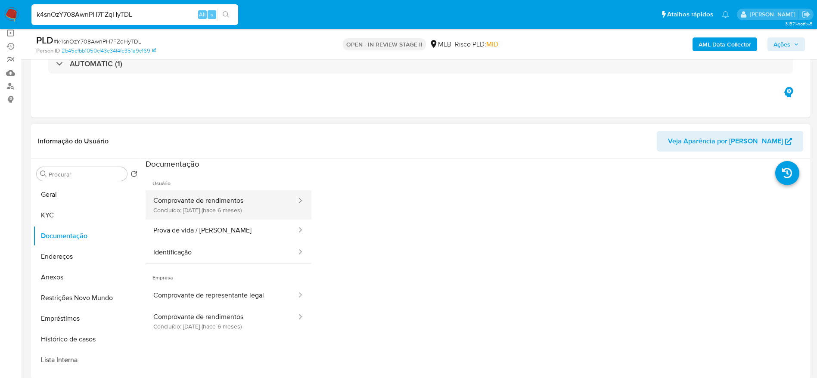
click at [197, 210] on button "Comprovante de rendimentos Concluído: 07/03/2025 (hace 6 meses)" at bounding box center [222, 204] width 152 height 29
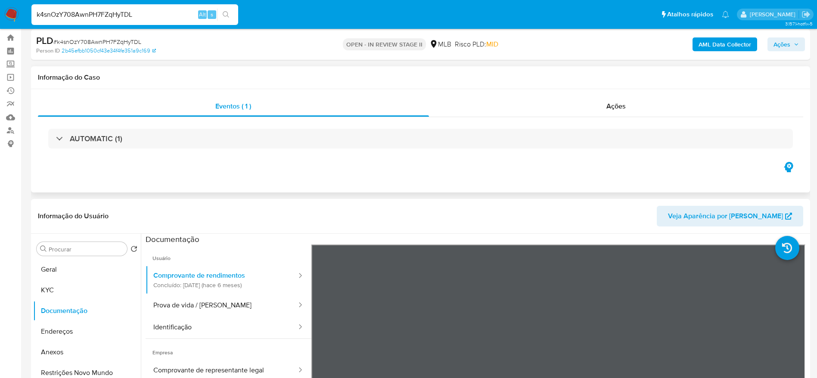
scroll to position [0, 0]
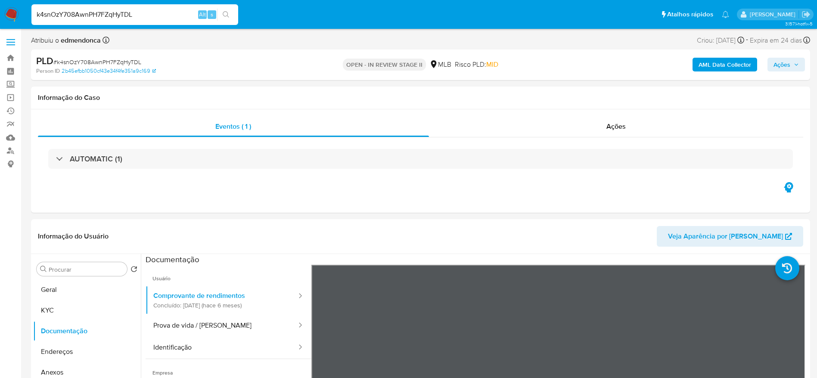
click at [784, 62] on span "Ações" at bounding box center [781, 65] width 17 height 14
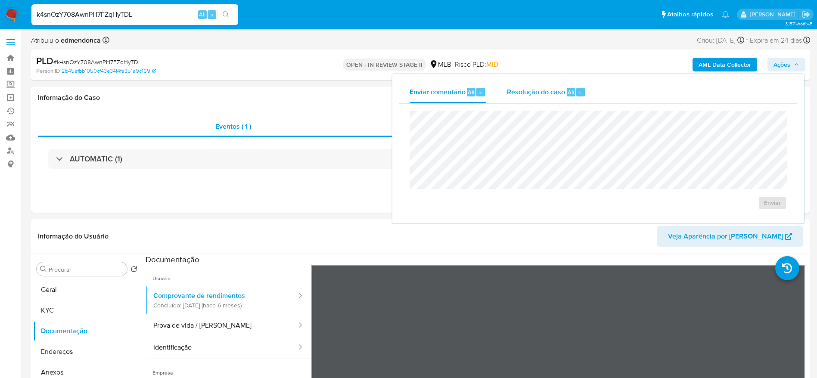
click at [572, 95] on span "Alt" at bounding box center [571, 92] width 7 height 8
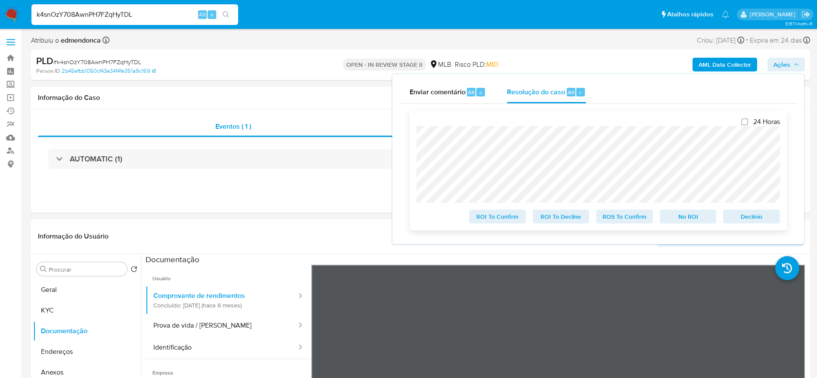
click at [756, 214] on span "Declínio" at bounding box center [751, 217] width 45 height 12
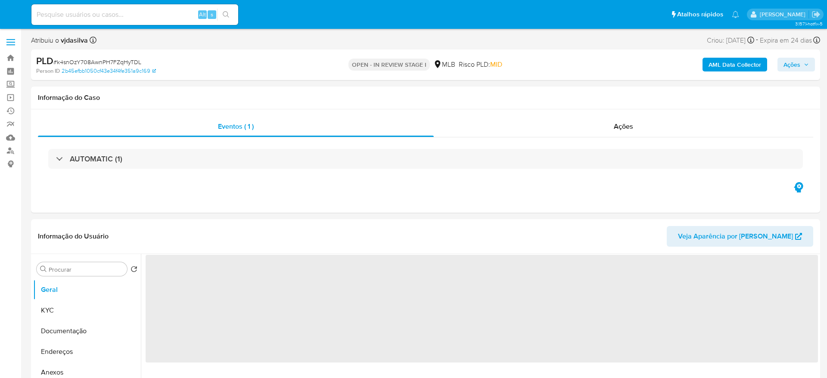
select select "10"
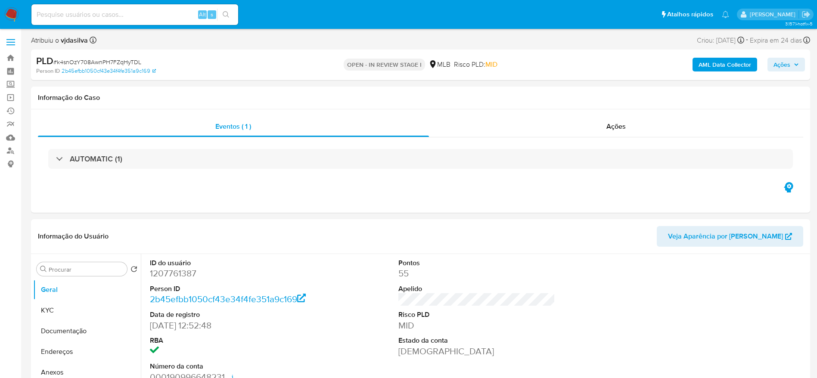
click at [120, 14] on input at bounding box center [134, 14] width 207 height 11
paste input "kfaz8LcToTRg5kXpzM9o3S8G"
type input "kfaz8LcToTRg5kXpzM9o3S8G"
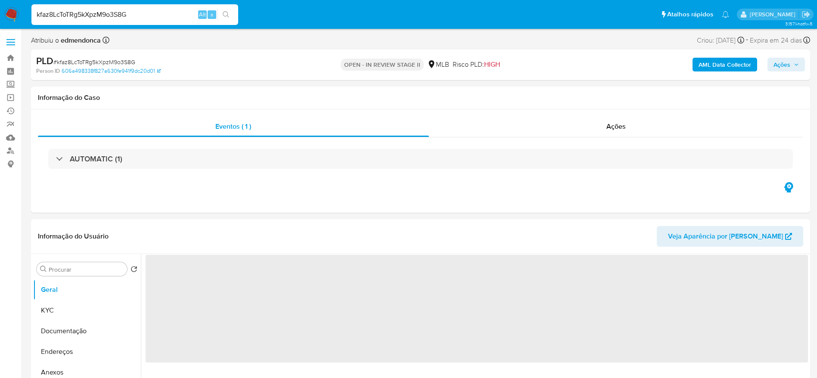
select select "10"
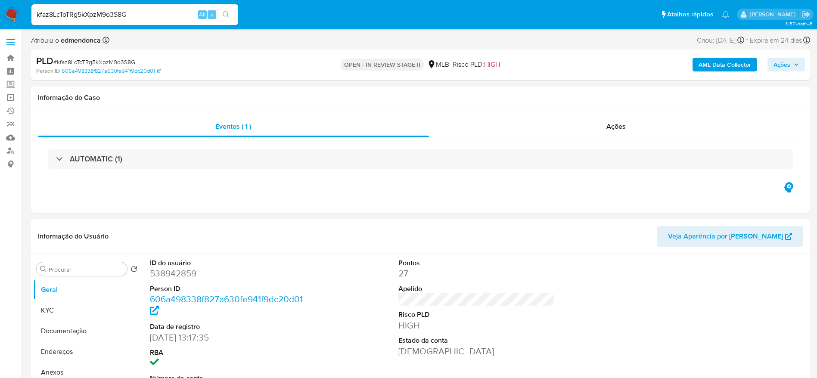
click at [789, 59] on span "Ações" at bounding box center [781, 65] width 17 height 14
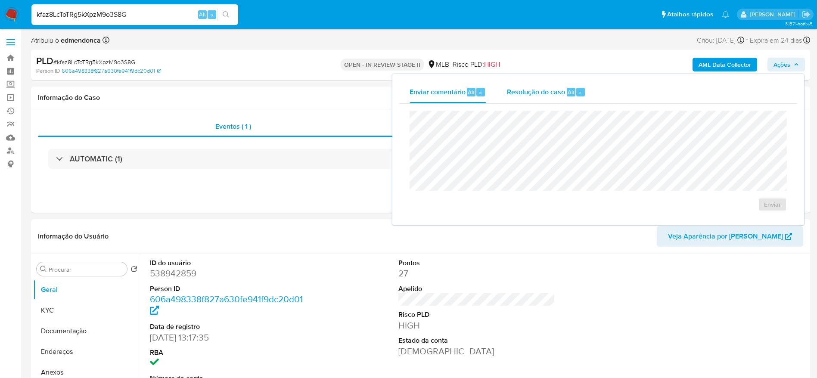
click at [578, 94] on div "r" at bounding box center [580, 92] width 9 height 9
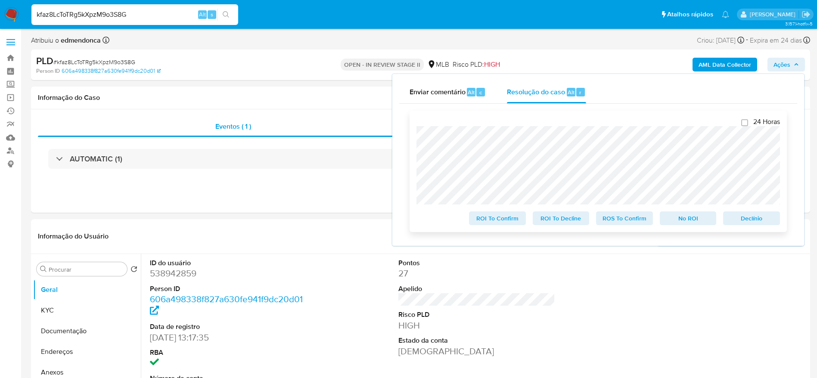
click at [762, 217] on span "Declínio" at bounding box center [751, 218] width 45 height 12
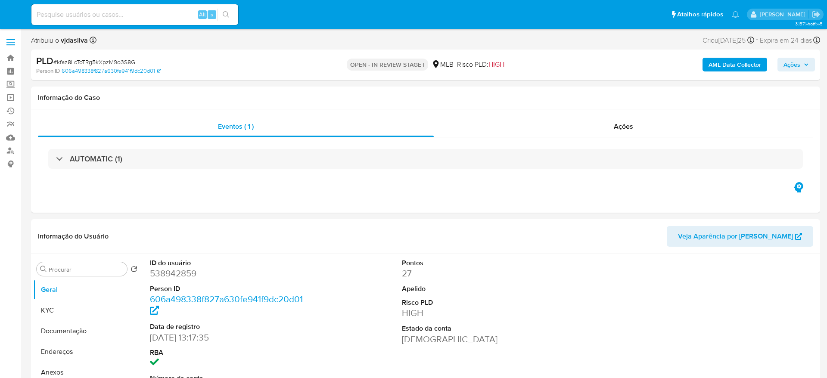
select select "10"
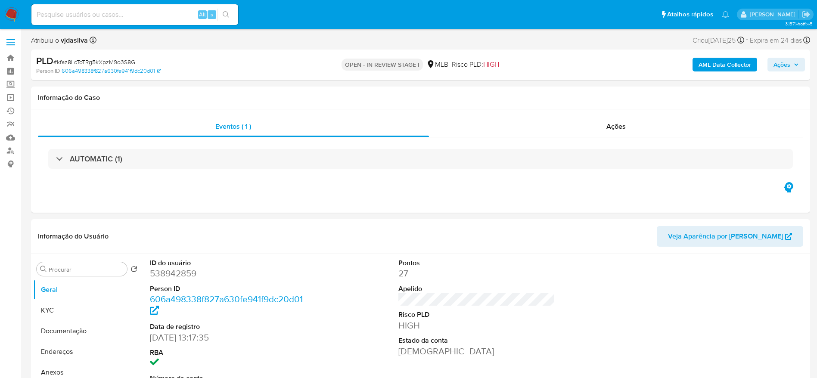
click at [147, 9] on input at bounding box center [134, 14] width 207 height 11
paste input "4UE88q51wu6xasj8dbAMsePX"
type input "4UE88q51wu6xasj8dbAMsePX"
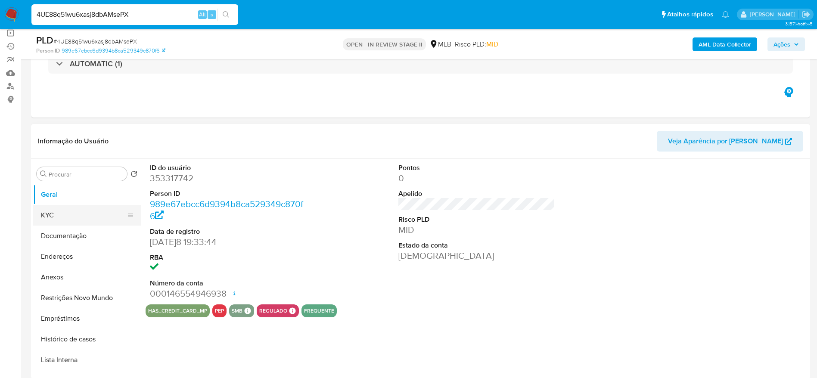
select select "10"
click at [74, 217] on button "KYC" at bounding box center [83, 215] width 101 height 21
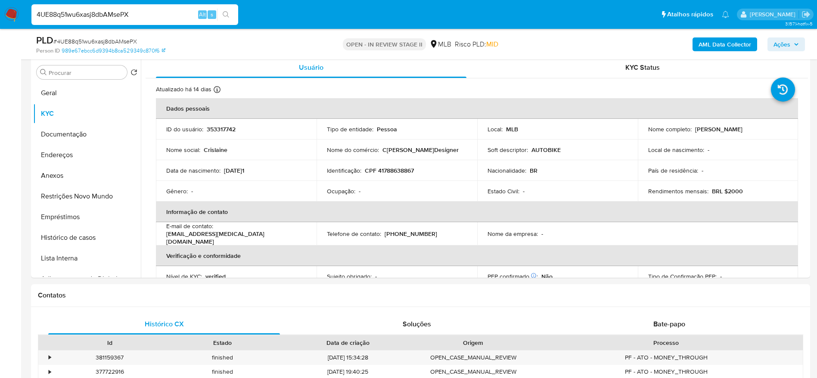
scroll to position [194, 0]
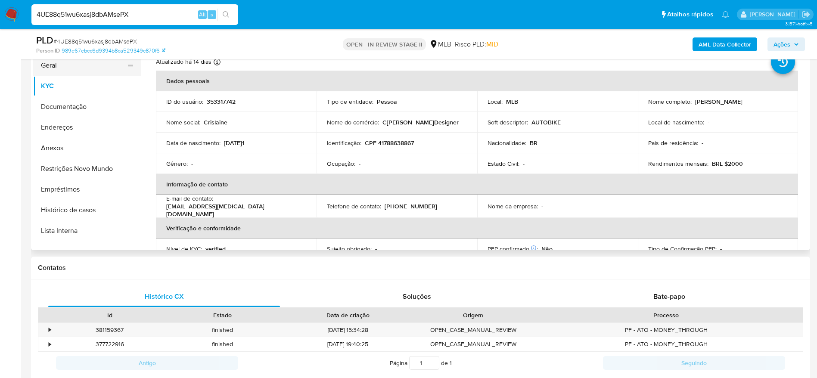
click at [74, 62] on button "Geral" at bounding box center [83, 65] width 101 height 21
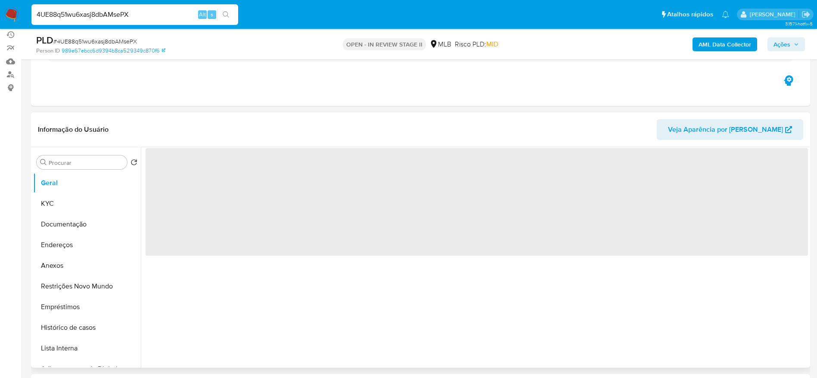
scroll to position [65, 0]
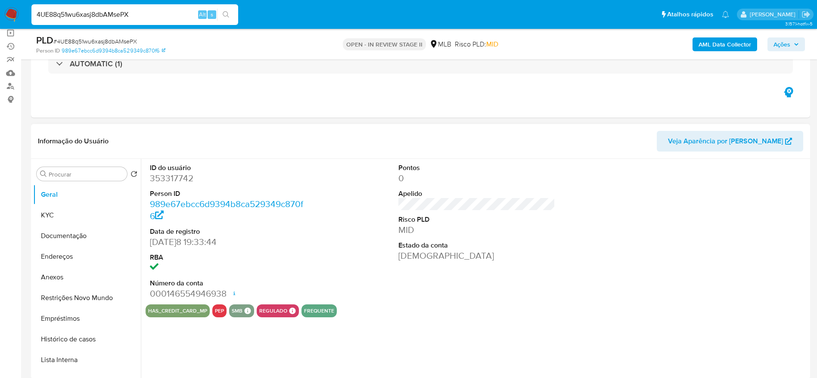
click at [183, 181] on dd "353317742" at bounding box center [228, 178] width 157 height 12
copy dd "353317742"
click at [144, 15] on input "4UE88q51wu6xasj8dbAMsePX" at bounding box center [134, 14] width 207 height 11
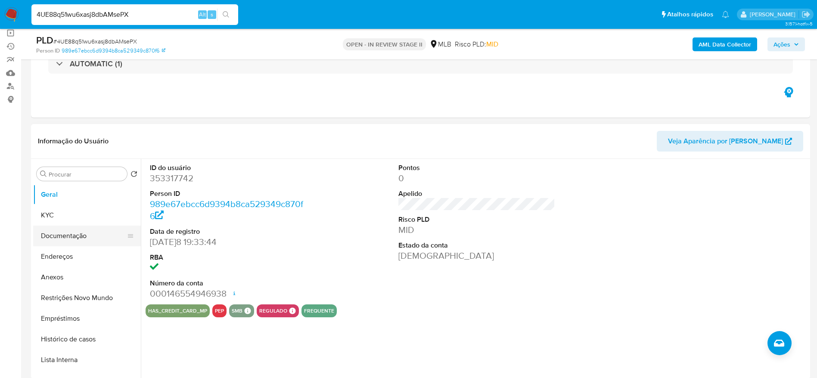
click at [59, 230] on button "Documentação" at bounding box center [83, 236] width 101 height 21
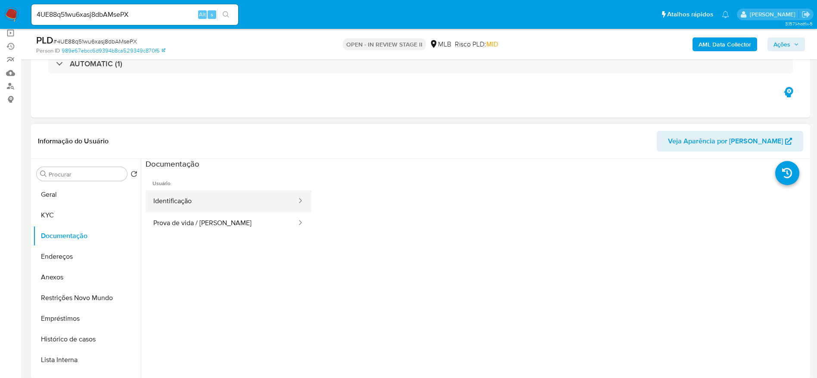
click at [239, 202] on button "Identificação" at bounding box center [222, 201] width 152 height 22
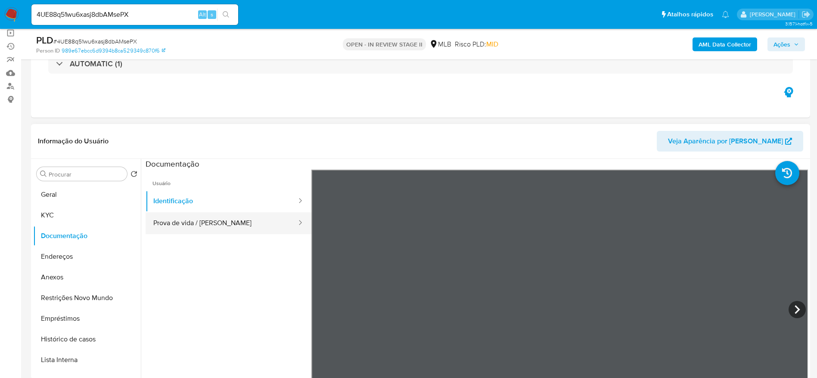
click at [242, 215] on button "Prova de vida / Selfie" at bounding box center [222, 223] width 152 height 22
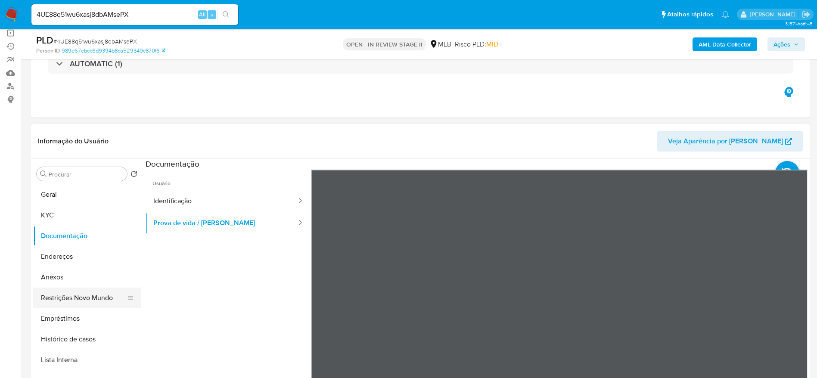
click at [76, 299] on button "Restrições Novo Mundo" at bounding box center [83, 298] width 101 height 21
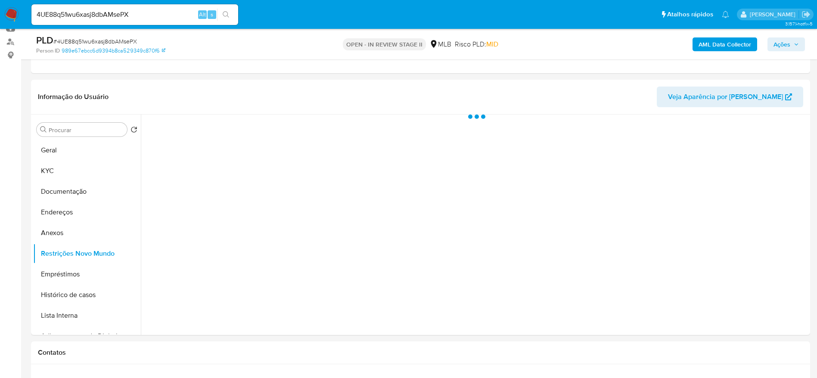
scroll to position [129, 0]
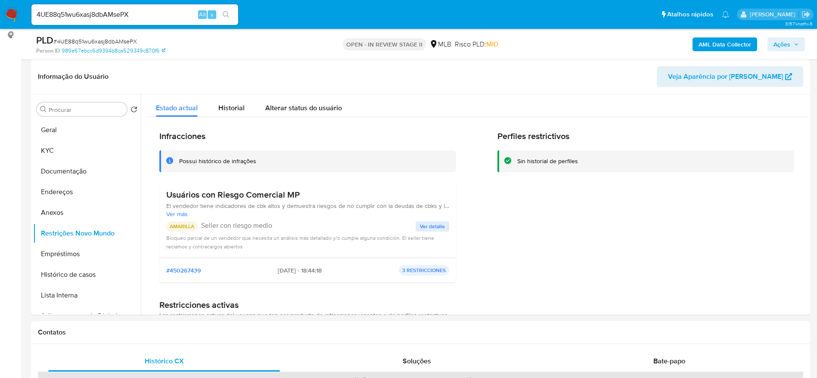
click at [121, 9] on input "4UE88q51wu6xasj8dbAMsePX" at bounding box center [134, 14] width 207 height 11
paste input "xrnwAMuCmGSgnU6jJxmVA6NI"
type input "xrnwAMuCmGSgnU6jJxmVA6NI"
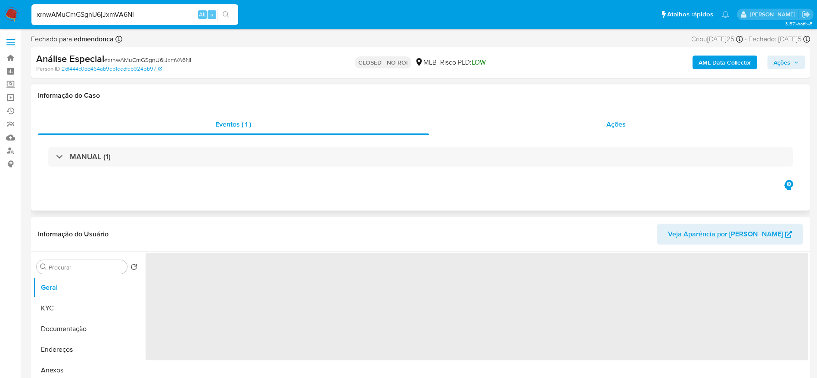
click at [537, 119] on div "Ações" at bounding box center [616, 124] width 375 height 21
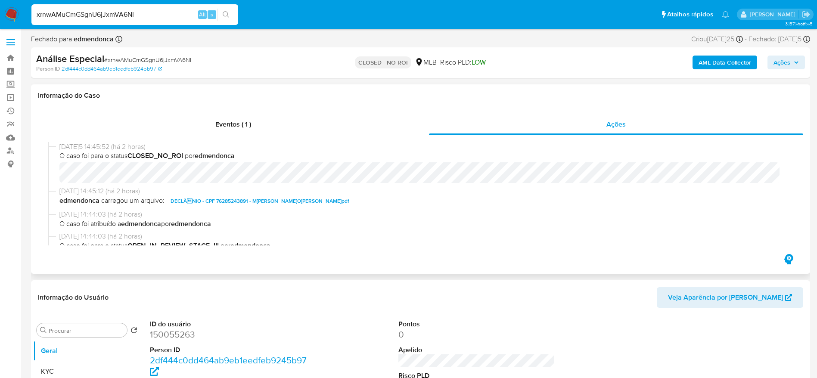
select select "10"
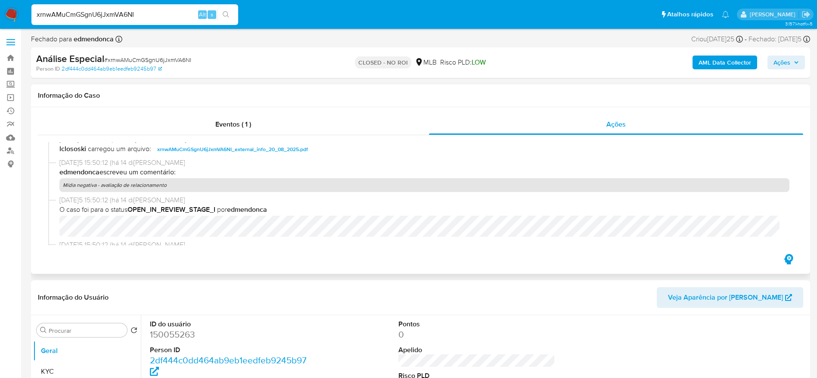
scroll to position [452, 0]
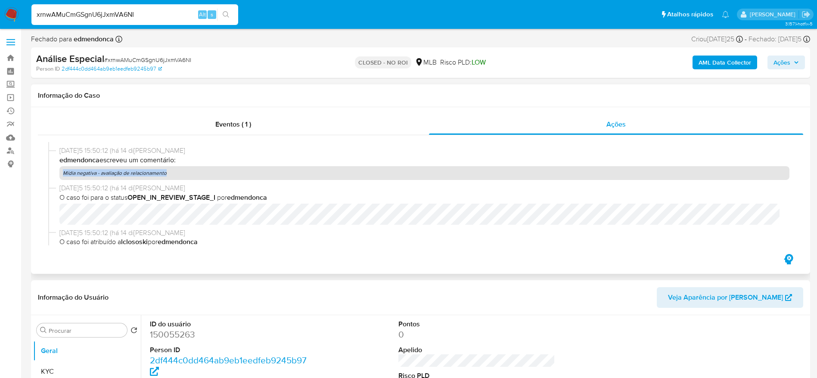
drag, startPoint x: 182, startPoint y: 175, endPoint x: 58, endPoint y: 181, distance: 123.7
click at [58, 181] on div "18/08/2025 15:50:12 (há 14 dias) edmendonca escreveu um comentário: Mídia negat…" at bounding box center [420, 164] width 745 height 37
copy p "Mídia negativa - avaliação de relacionamento"
click at [100, 18] on input "xrnwAMuCmGSgnU6jJxmVA6NI" at bounding box center [134, 14] width 207 height 11
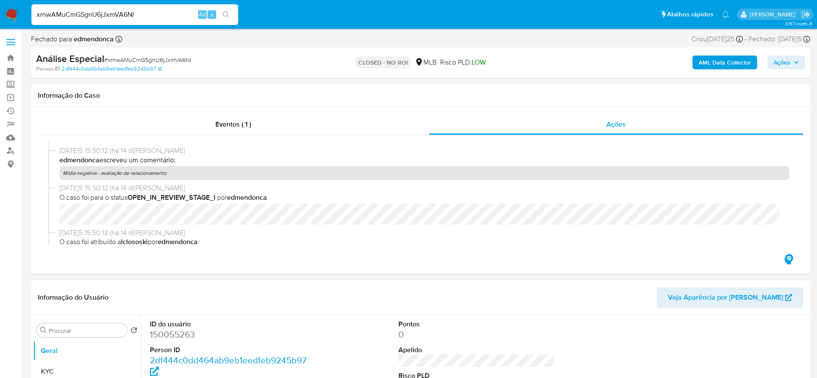
paste input "HKvcMTRBapMa4w595oUE9OpS"
type input "HKvcMTRBapMa4w595oUE9OpS"
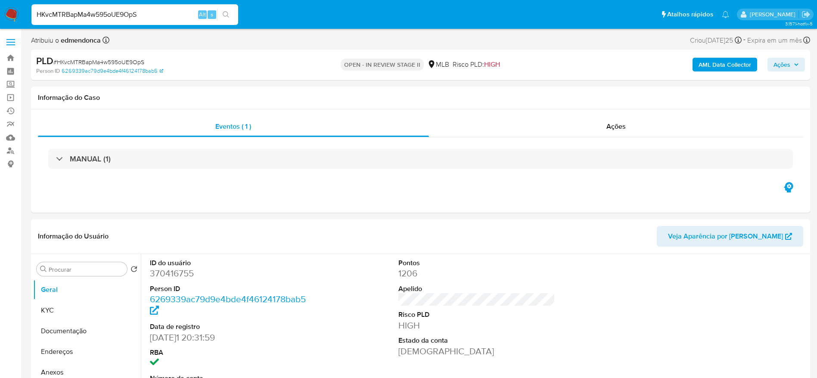
select select "10"
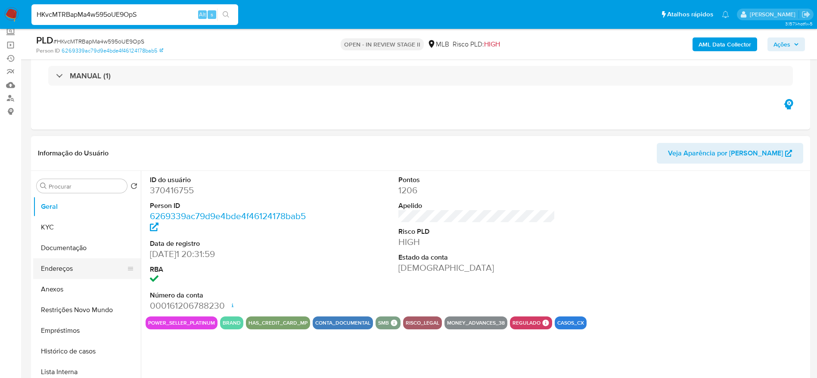
scroll to position [65, 0]
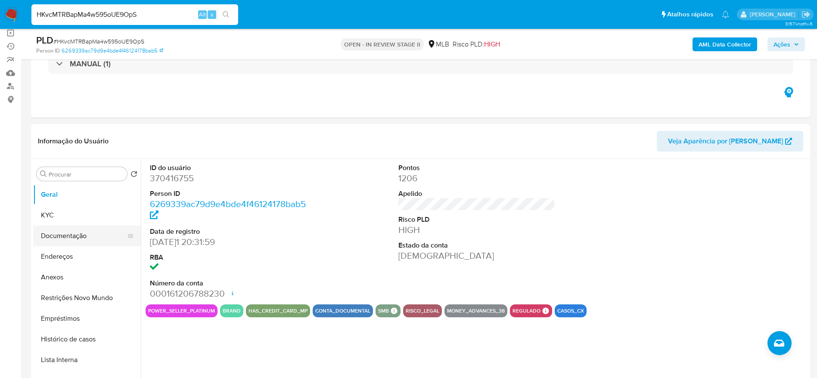
click at [47, 237] on button "Documentação" at bounding box center [83, 236] width 101 height 21
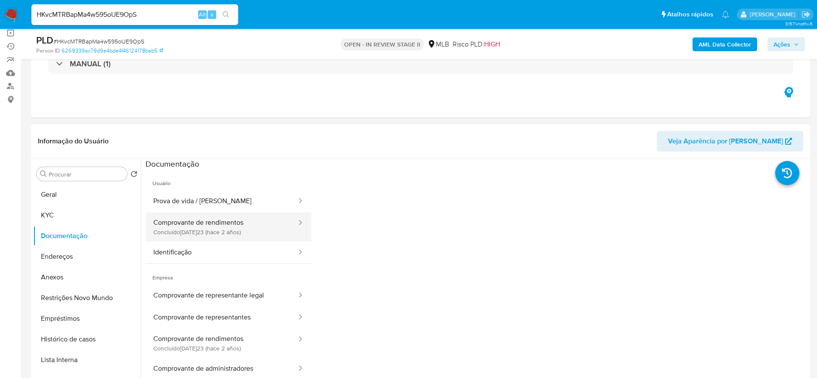
click at [218, 228] on button "Comprovante de rendimentos Concluído: 15/06/2023 (hace 2 años)" at bounding box center [222, 226] width 152 height 29
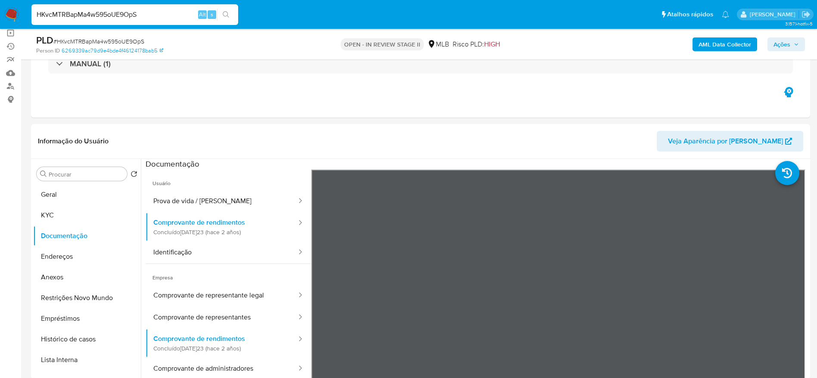
click at [137, 12] on input "HKvcMTRBapMa4w595oUE9OpS" at bounding box center [134, 14] width 207 height 11
paste input "LCLhcG8OEIXdF3tPmZx2lsWT"
type input "LCLhcG8OEIXdF3tPmZx2lsWT"
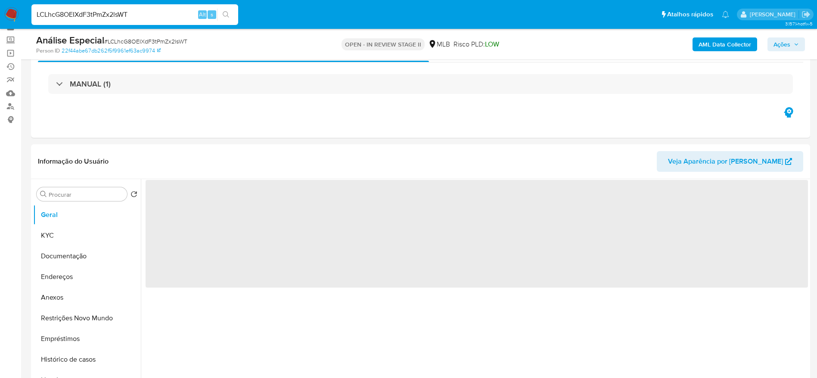
scroll to position [65, 0]
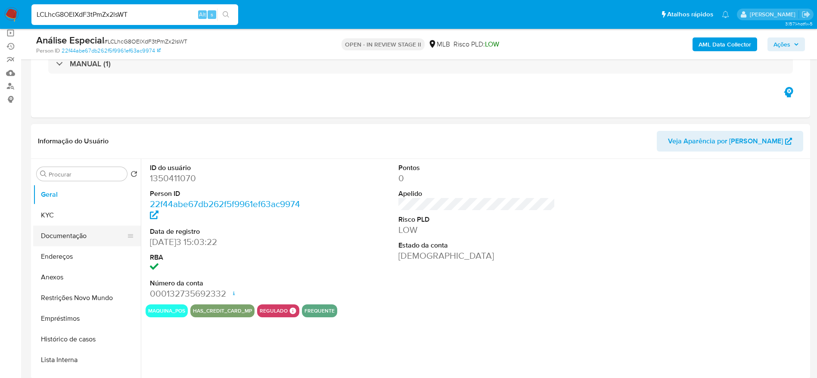
click at [54, 236] on button "Documentação" at bounding box center [83, 236] width 101 height 21
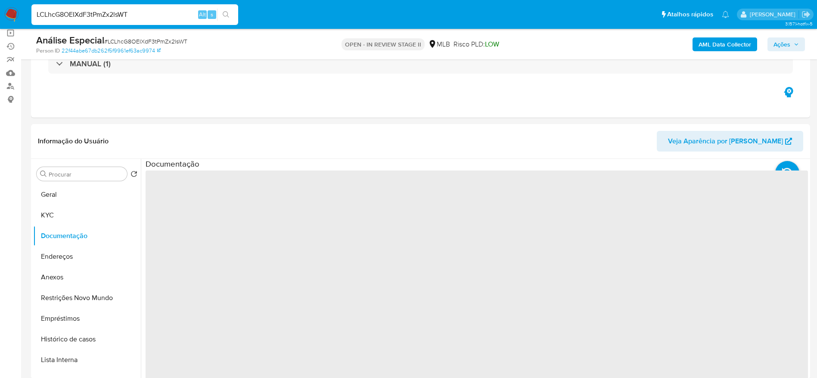
select select "10"
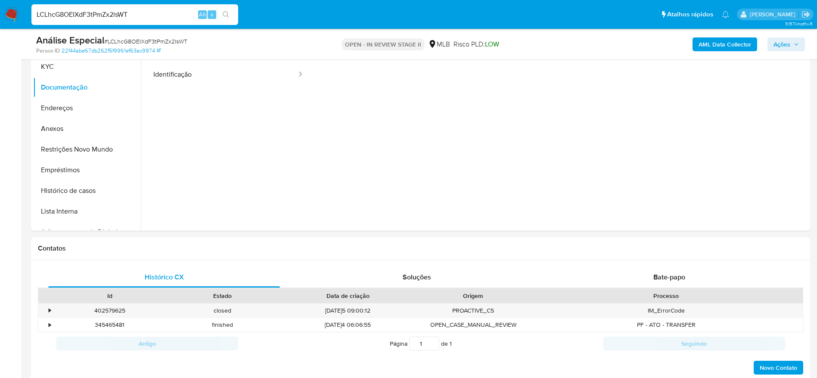
scroll to position [323, 0]
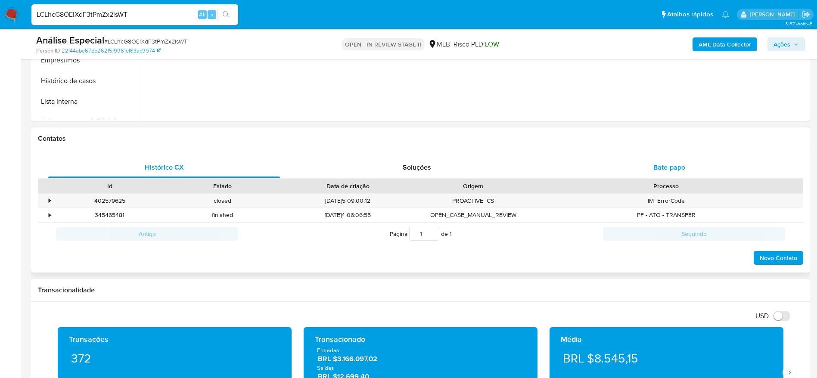
drag, startPoint x: 704, startPoint y: 169, endPoint x: 683, endPoint y: 169, distance: 22.0
click at [704, 168] on div "Bate-papo" at bounding box center [669, 167] width 232 height 21
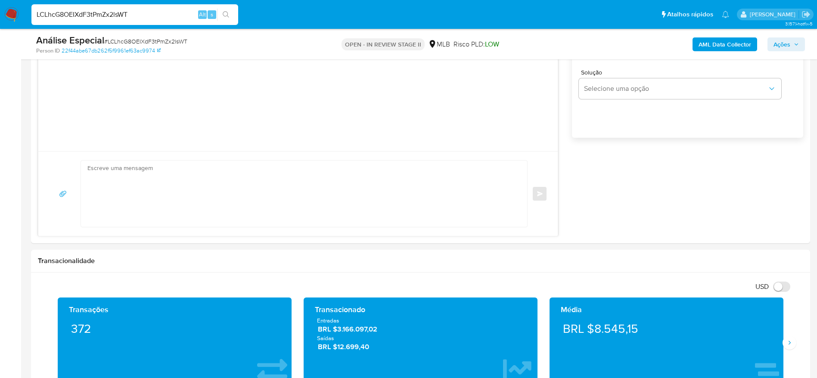
scroll to position [388, 0]
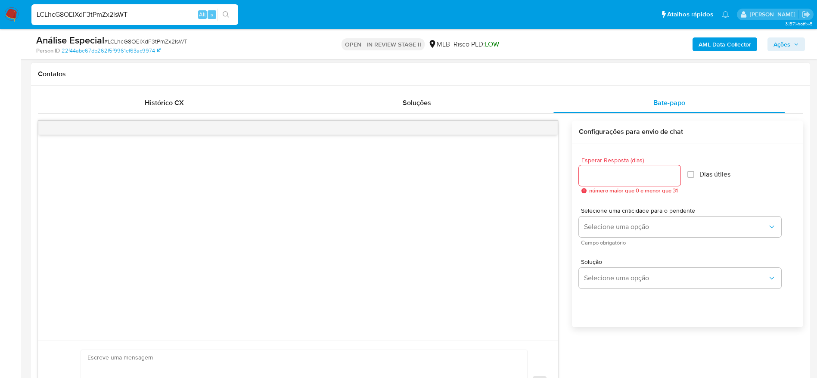
click at [373, 243] on div at bounding box center [297, 238] width 519 height 206
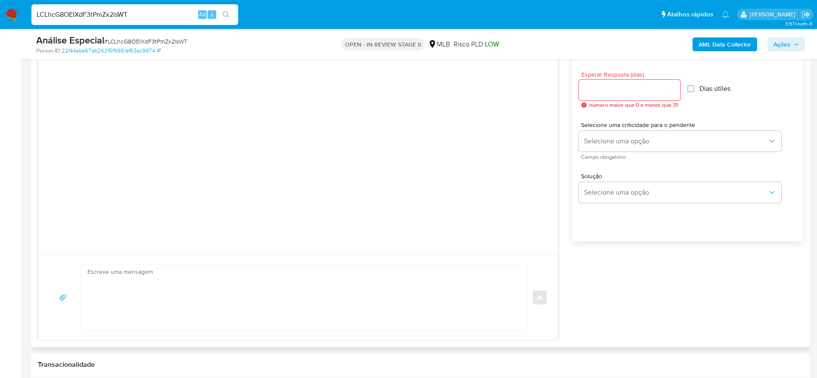
scroll to position [517, 0]
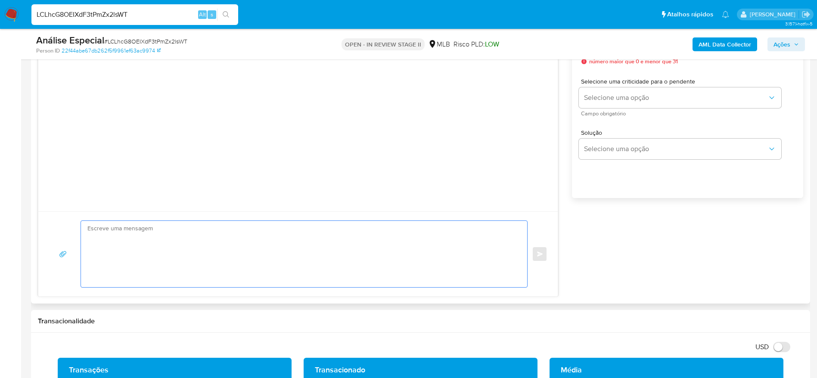
click at [343, 257] on textarea at bounding box center [301, 254] width 429 height 66
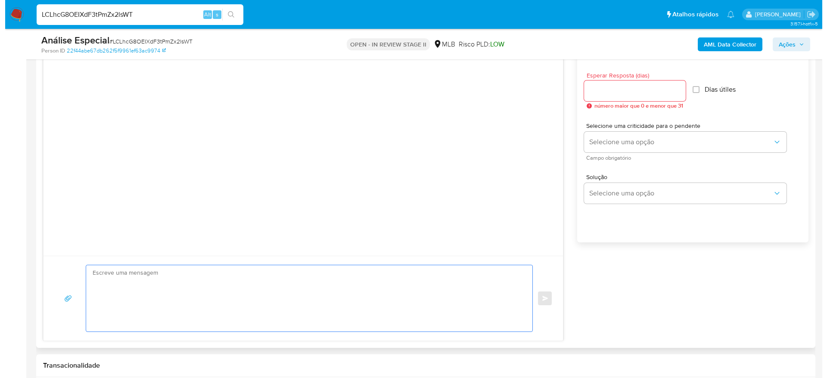
scroll to position [452, 0]
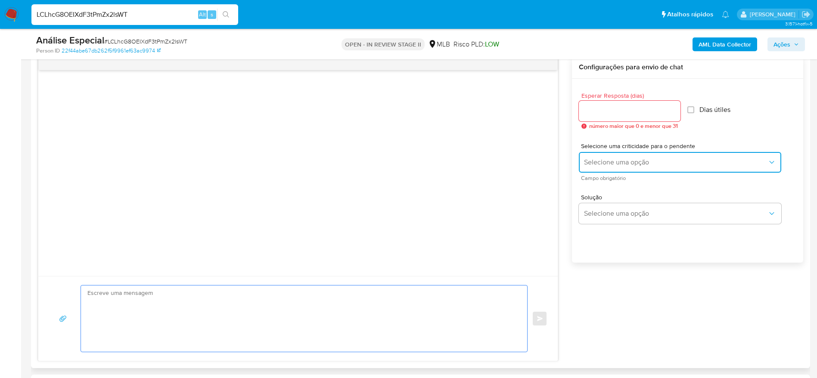
click at [713, 163] on span "Selecione uma opção" at bounding box center [675, 162] width 183 height 9
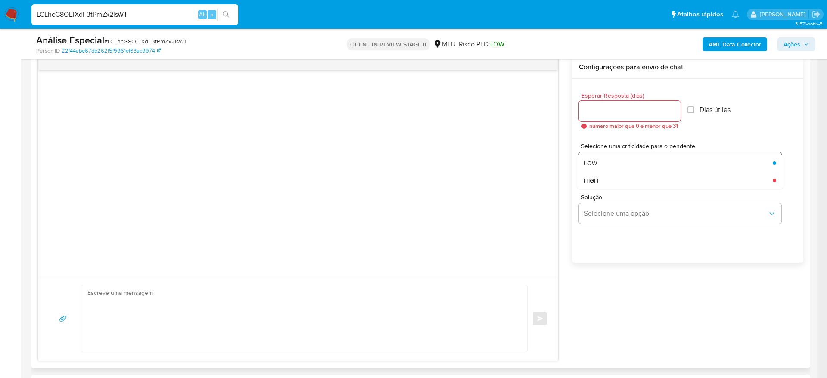
click at [713, 163] on div "LOW" at bounding box center [675, 163] width 183 height 17
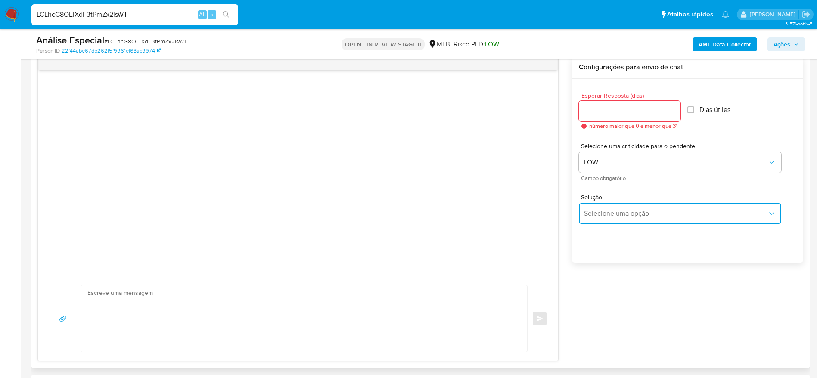
click at [655, 220] on button "Selecione uma opção" at bounding box center [680, 213] width 202 height 21
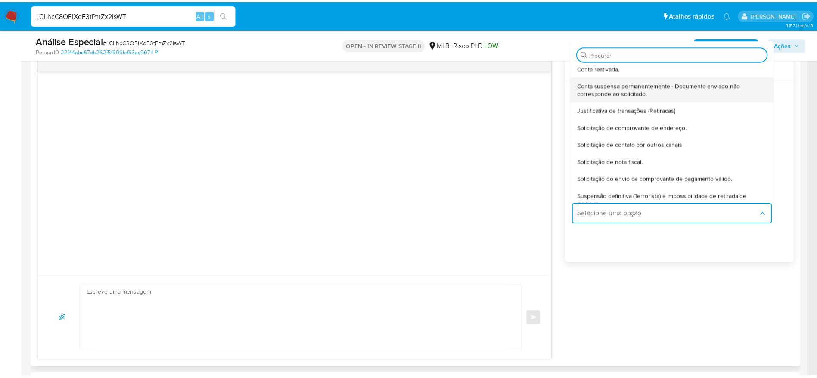
scroll to position [65, 0]
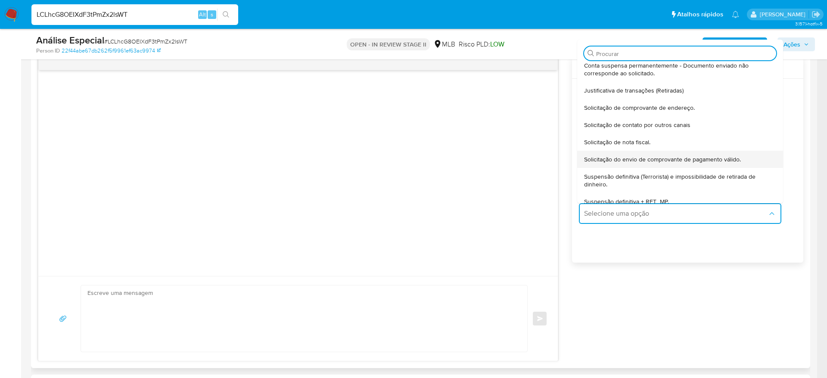
click at [727, 161] on span "Solicitação do envio de comprovante de pagamento válido." at bounding box center [662, 159] width 157 height 8
type textarea "Olá,Suspendemos a sua conta para uma verificação adicional de segurança.Por fav…"
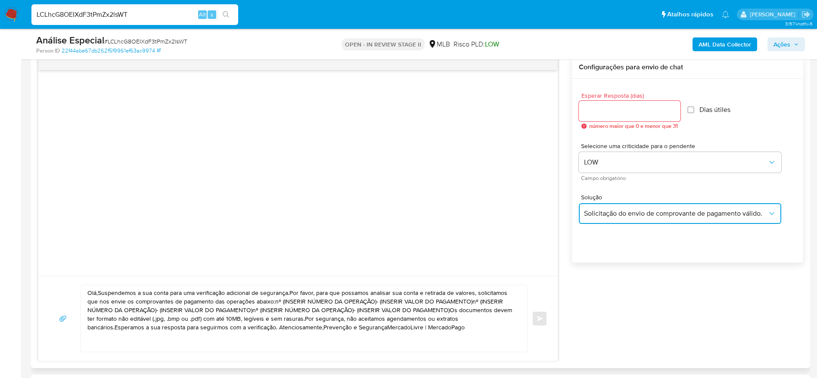
scroll to position [517, 0]
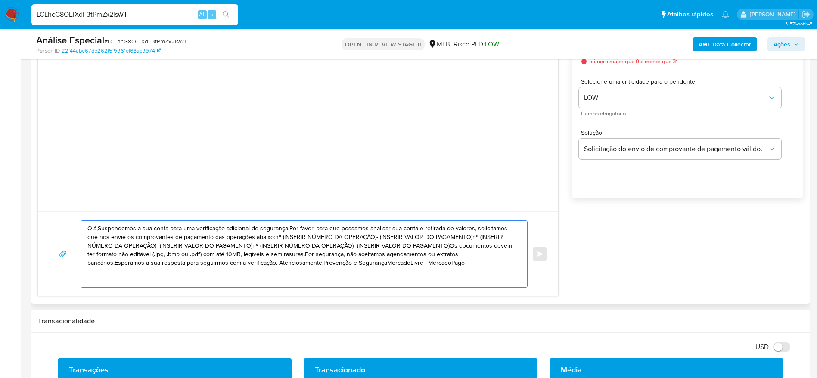
drag, startPoint x: 394, startPoint y: 267, endPoint x: 58, endPoint y: 218, distance: 339.8
click at [58, 218] on div "Olá,Suspendemos a sua conta para uma verificação adicional de segurança.Por fav…" at bounding box center [297, 253] width 519 height 85
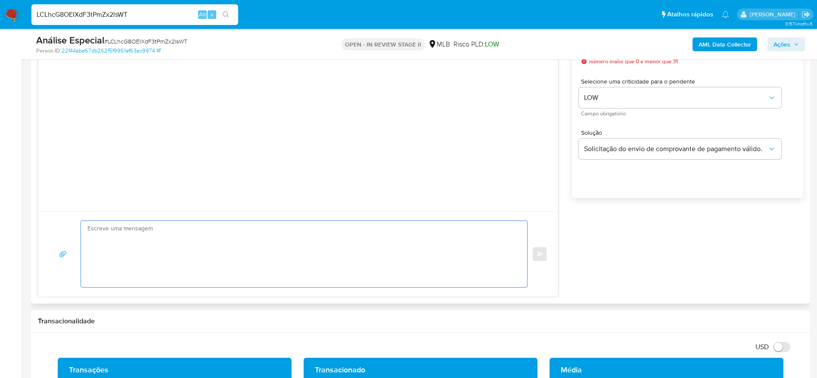
paste textarea "Olá! Estamos realizando uma verificação adicional de segurança em contas de usu…"
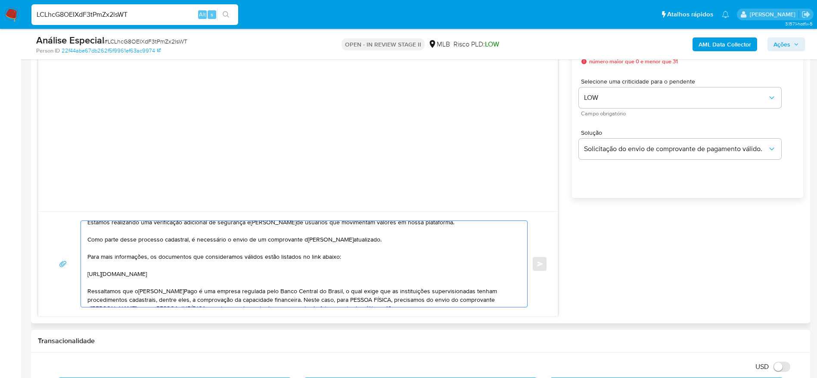
scroll to position [0, 0]
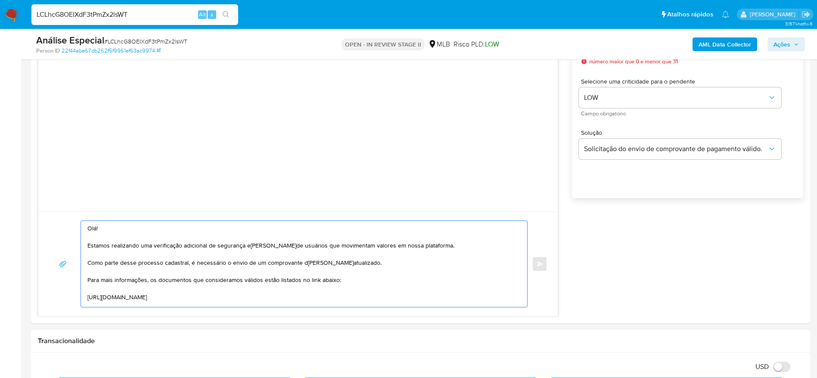
type textarea "Olá! Estamos realizando uma verificação adicional de segurança em contas de usu…"
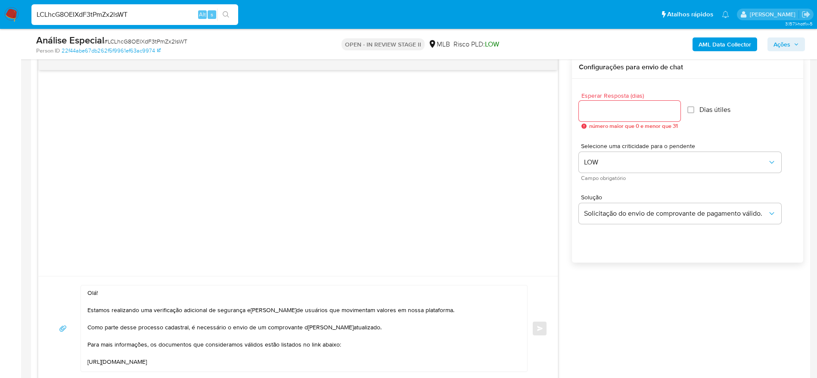
click at [636, 121] on div at bounding box center [630, 111] width 102 height 21
click at [640, 106] on input "Esperar Resposta (dias)" at bounding box center [630, 111] width 102 height 11
type input "3"
click at [692, 107] on input "Dias útiles" at bounding box center [688, 109] width 7 height 7
checkbox input "true"
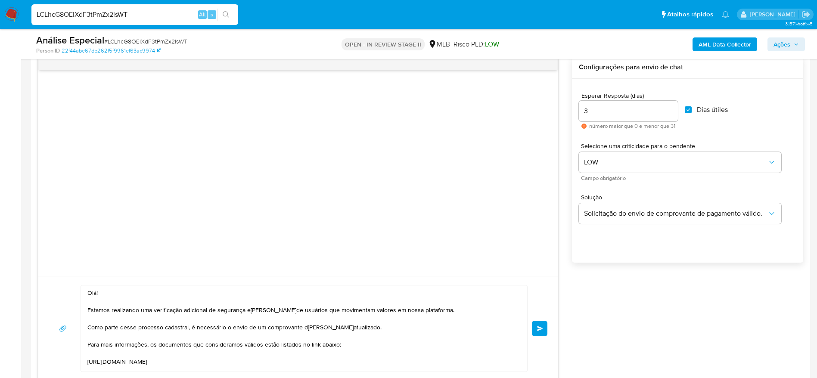
click at [770, 117] on div "Esperar Resposta (dias) 3 número maior que 0 e menor que 31 Dias útiles" at bounding box center [687, 111] width 217 height 50
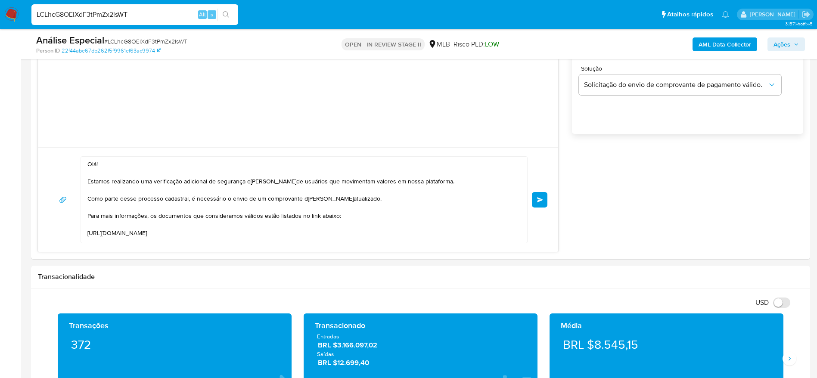
scroll to position [581, 0]
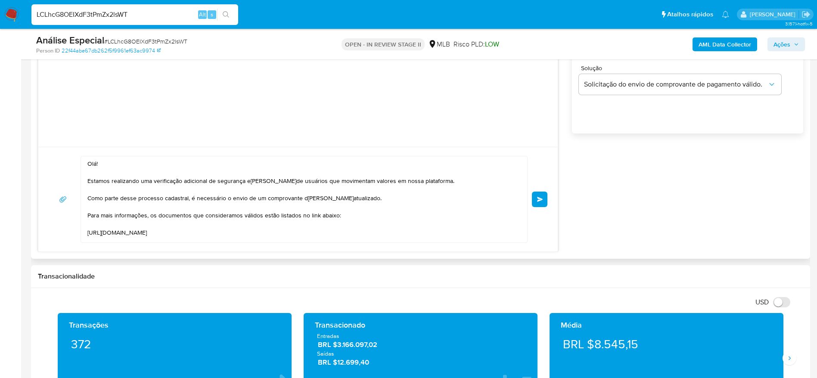
click at [540, 196] on button "common.send" at bounding box center [540, 200] width 16 height 16
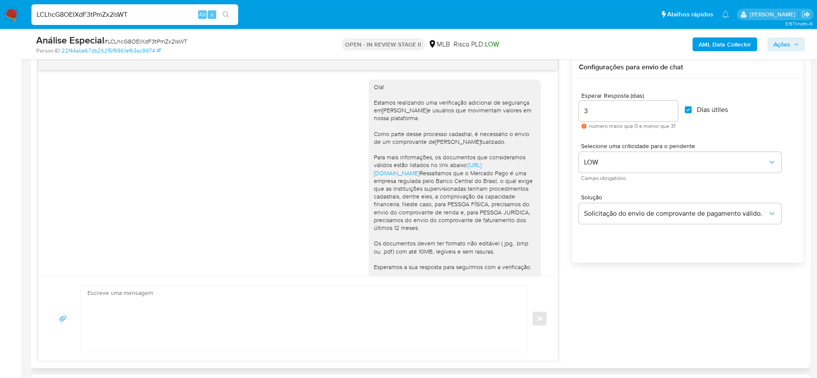
scroll to position [0, 0]
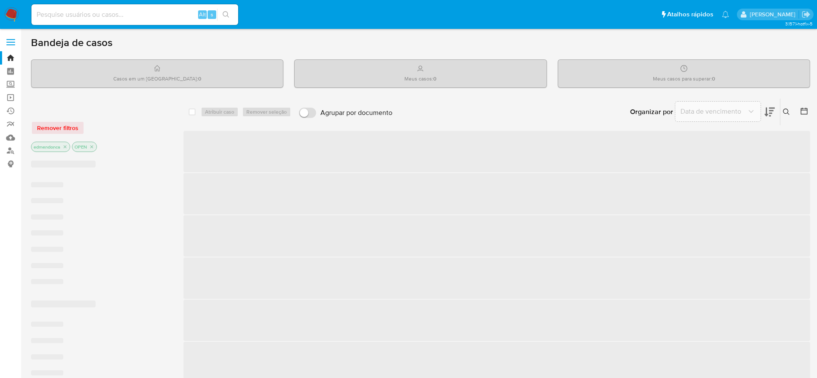
click at [120, 17] on input at bounding box center [134, 14] width 207 height 11
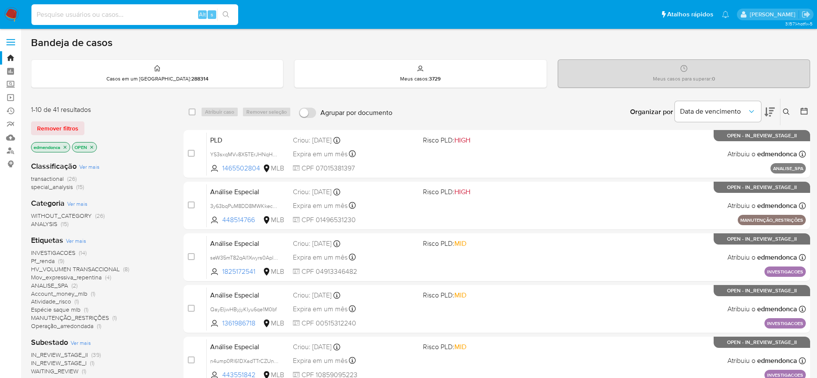
paste input "68247468"
type input "68247468"
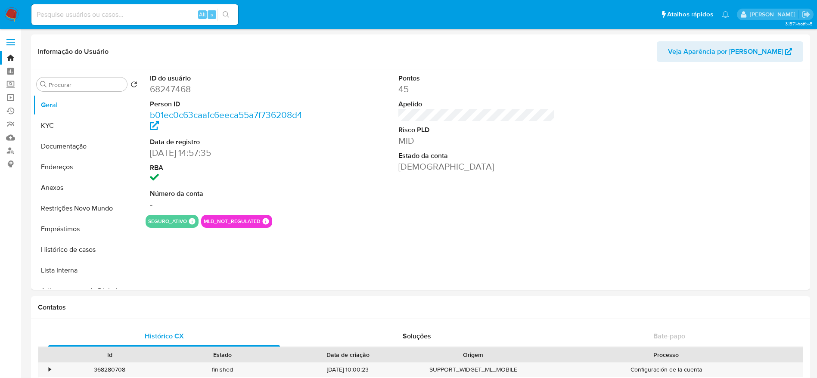
select select "10"
click at [72, 153] on button "Documentação" at bounding box center [83, 146] width 101 height 21
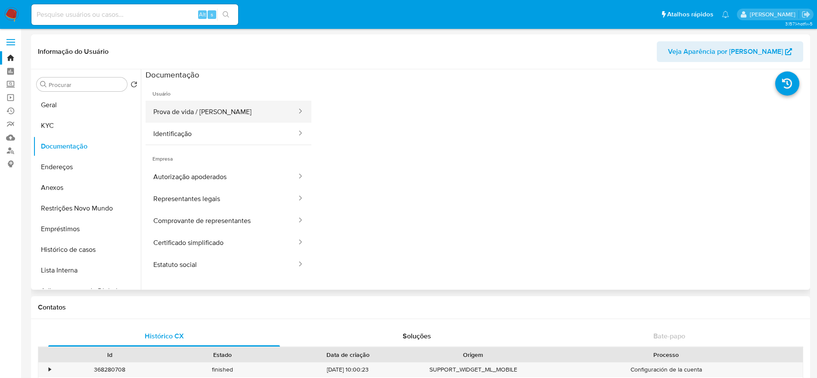
click at [199, 102] on button "Prova de vida / [PERSON_NAME]" at bounding box center [222, 112] width 152 height 22
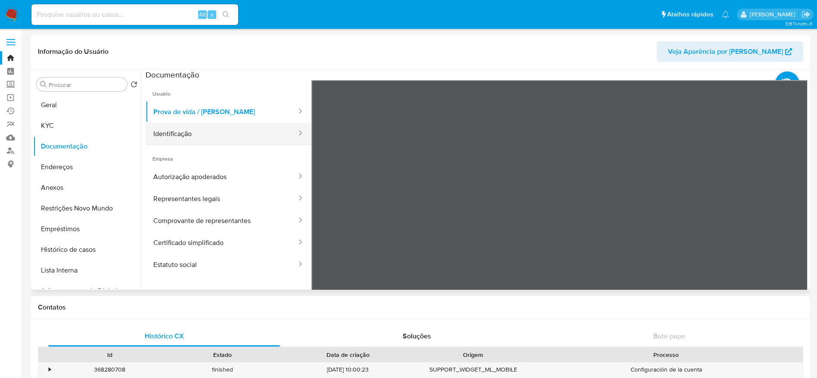
click at [215, 138] on button "Identificação" at bounding box center [222, 134] width 152 height 22
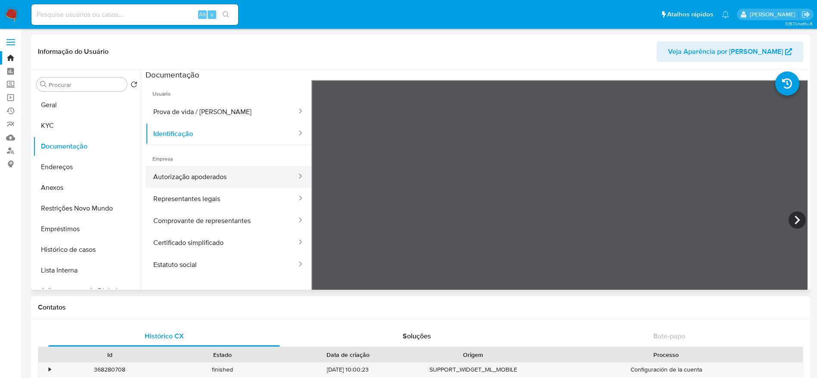
click at [194, 186] on button "Autorização apoderados" at bounding box center [222, 177] width 152 height 22
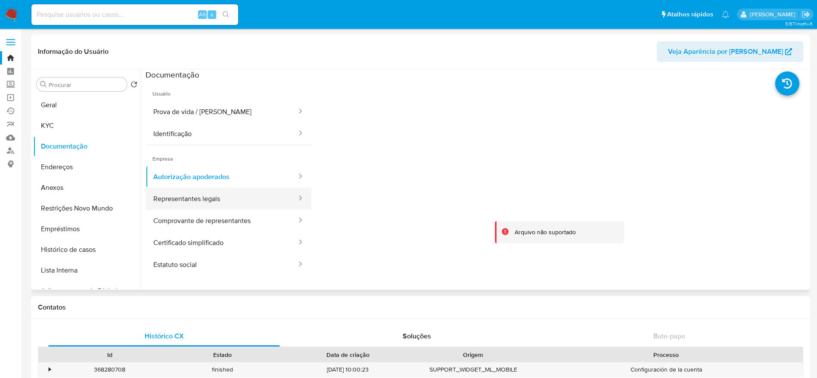
click at [165, 196] on button "Representantes legais" at bounding box center [222, 199] width 152 height 22
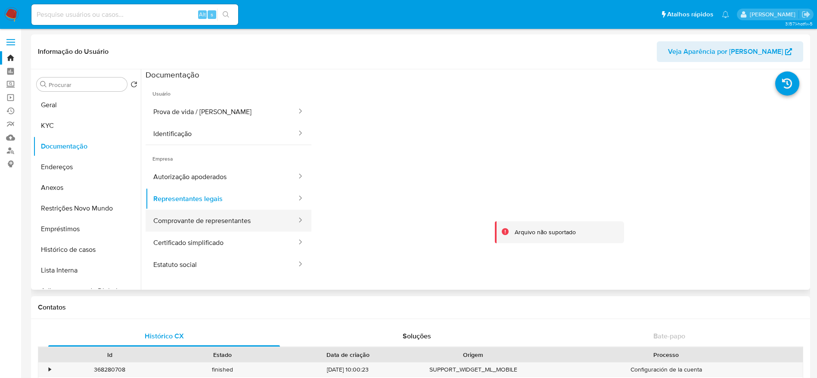
click at [174, 223] on button "Comprovante de representantes" at bounding box center [222, 221] width 152 height 22
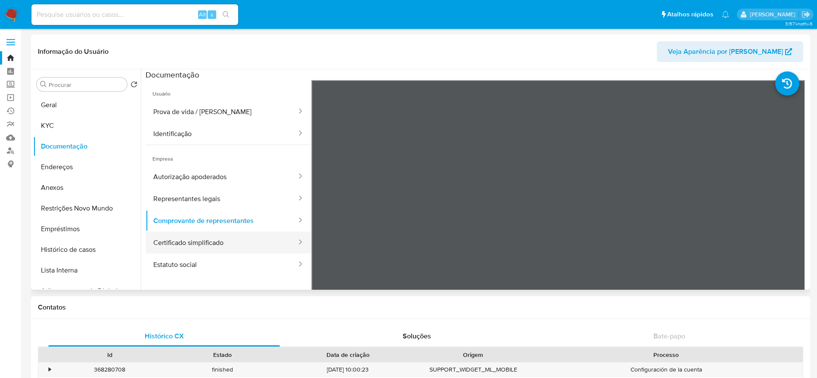
click at [172, 240] on button "Certificado simplificado" at bounding box center [222, 243] width 152 height 22
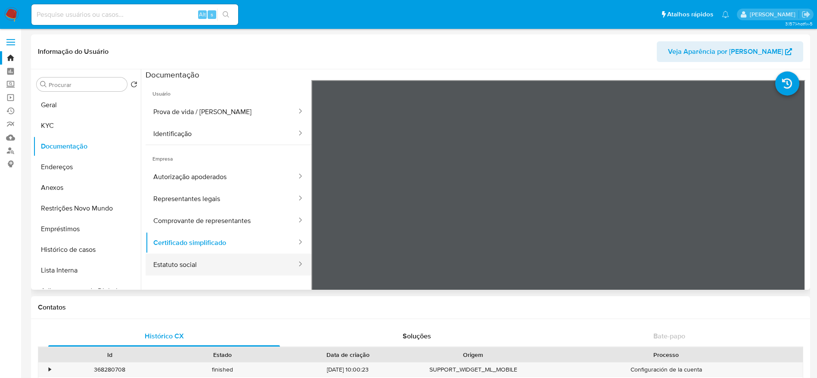
click at [214, 263] on button "Estatuto social" at bounding box center [222, 265] width 152 height 22
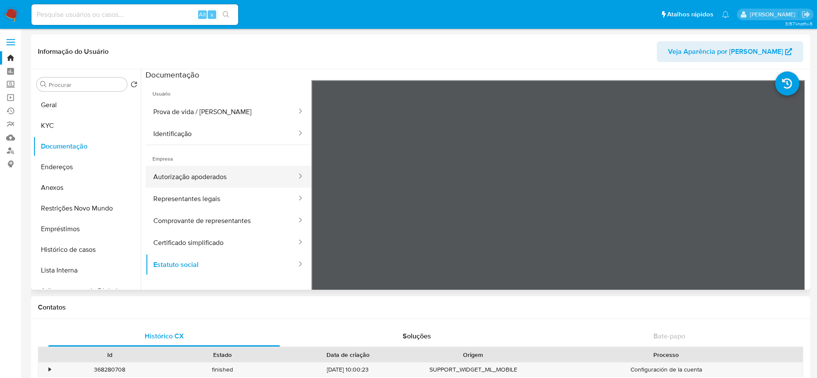
click at [220, 186] on button "Autorização apoderados" at bounding box center [222, 177] width 152 height 22
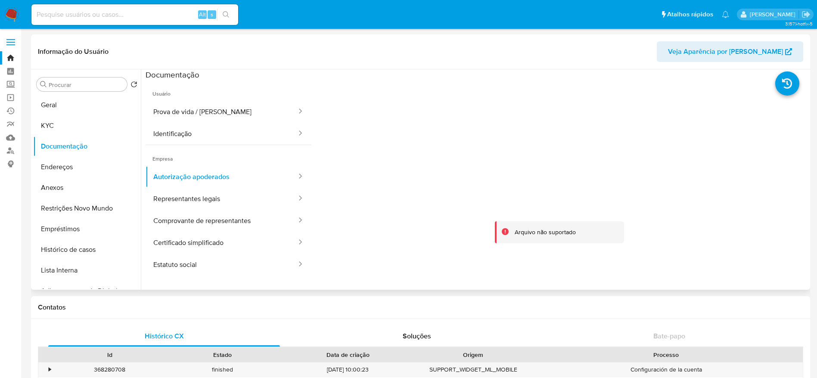
click at [591, 234] on div "Arquivo não suportado" at bounding box center [566, 232] width 102 height 8
click at [57, 102] on button "Geral" at bounding box center [83, 105] width 101 height 21
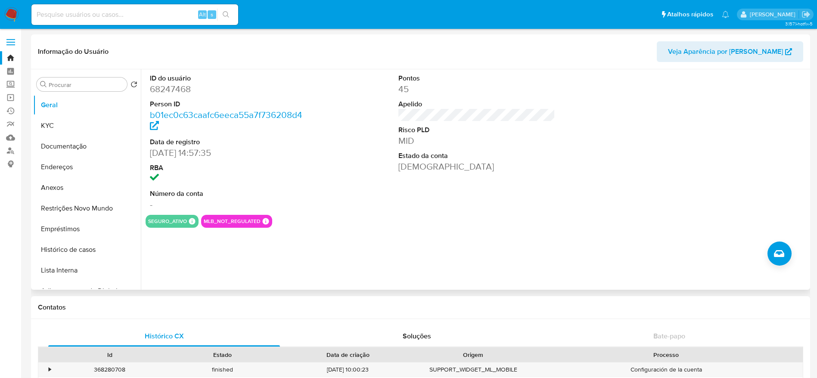
click at [170, 92] on dd "68247468" at bounding box center [228, 89] width 157 height 12
copy dd "68247468"
click at [74, 131] on button "KYC" at bounding box center [83, 125] width 101 height 21
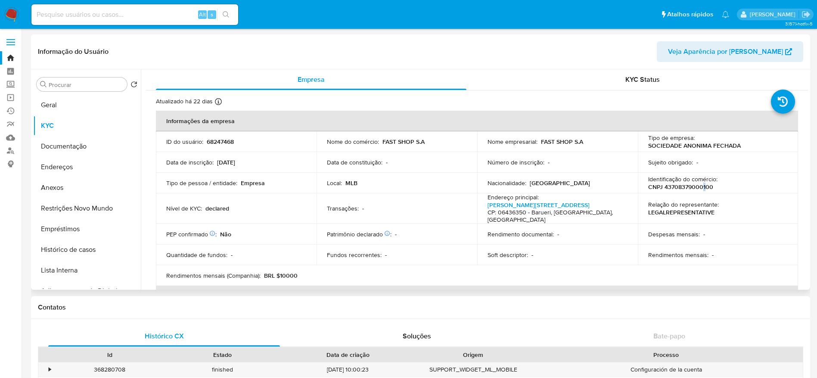
click at [701, 188] on p "CNPJ 43708379000100" at bounding box center [680, 187] width 65 height 8
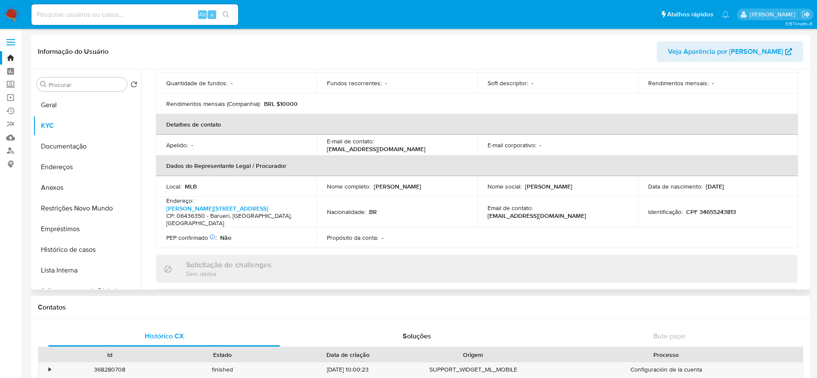
scroll to position [194, 0]
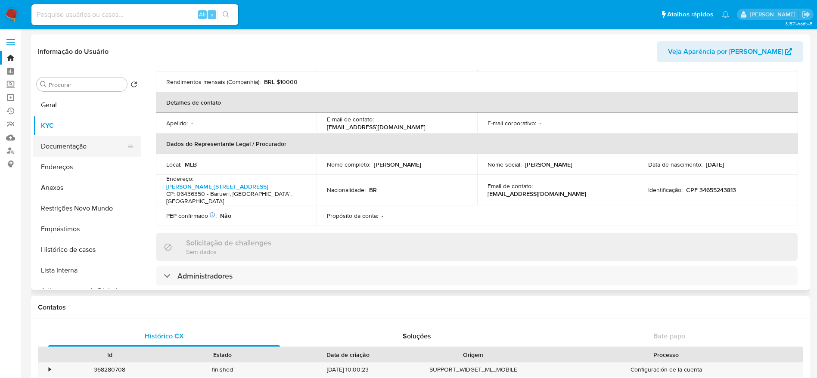
click at [56, 152] on button "Documentação" at bounding box center [83, 146] width 101 height 21
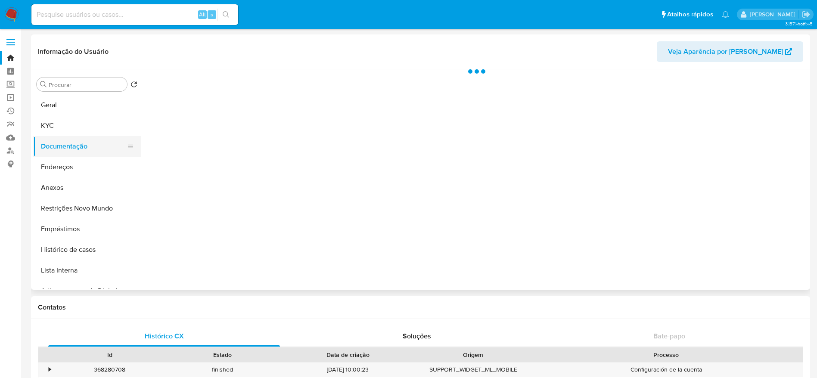
scroll to position [0, 0]
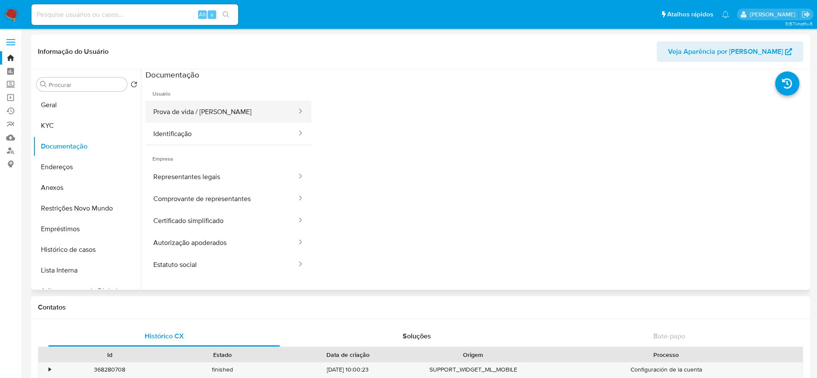
click at [264, 110] on button "Prova de vida / Selfie" at bounding box center [222, 112] width 152 height 22
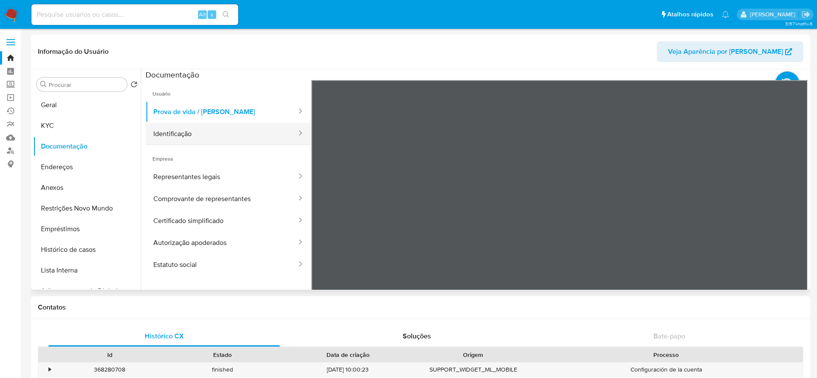
click at [170, 133] on button "Identificação" at bounding box center [222, 134] width 152 height 22
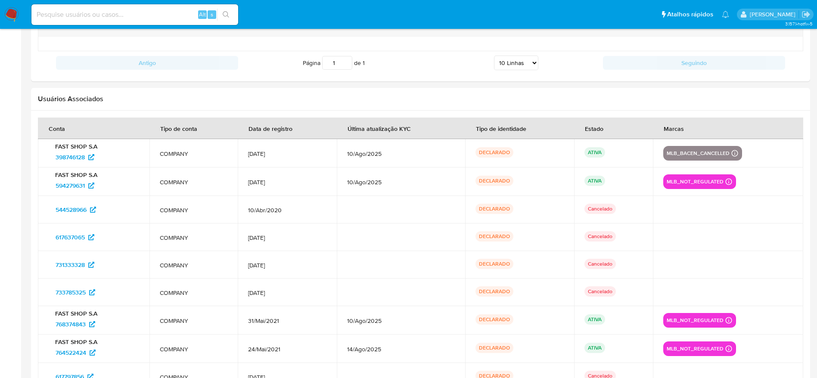
scroll to position [1095, 0]
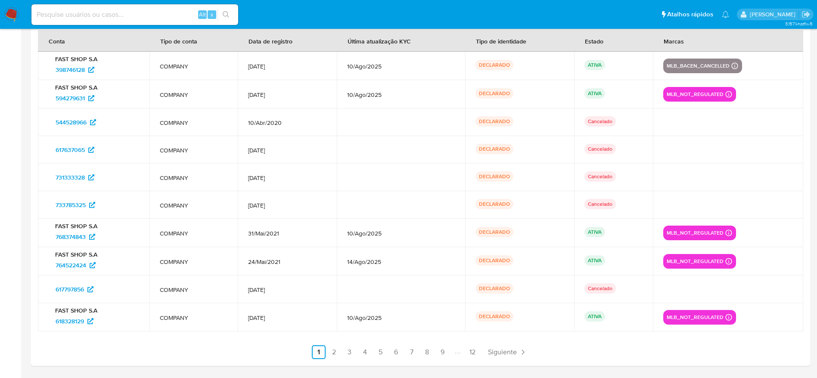
click at [121, 10] on input at bounding box center [134, 14] width 207 height 11
paste input "43708379000100"
click at [121, 16] on input "43708379000100" at bounding box center [134, 14] width 207 height 11
paste input "616061448"
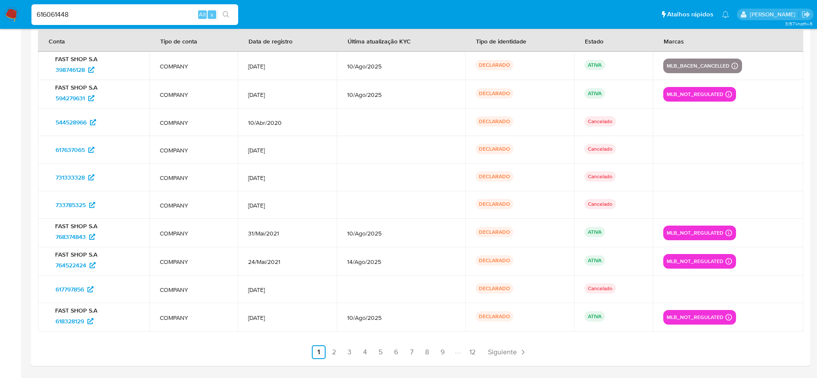
type input "616061448"
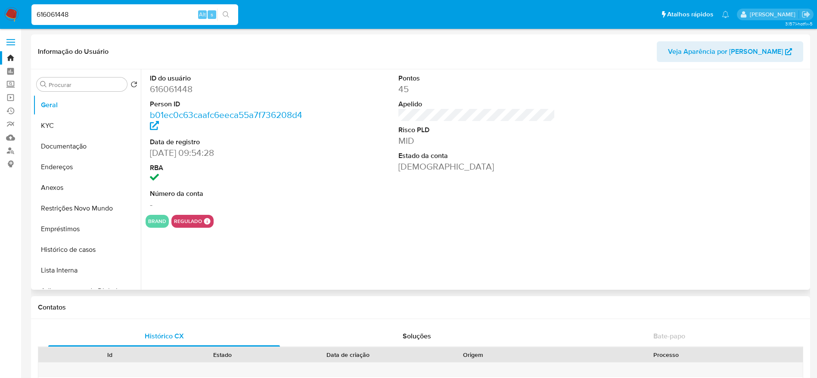
select select "10"
click at [335, 192] on div "ID do usuário 616061448 Person ID b01ec0c63caafc6eeca55a7f736208d4 Data de regi…" at bounding box center [477, 142] width 662 height 146
click at [381, 272] on div "ID do usuário 616061448 Person ID b01ec0c63caafc6eeca55a7f736208d4 Data de regi…" at bounding box center [474, 179] width 667 height 220
click at [349, 141] on div "ID do usuário 616061448 Person ID b01ec0c63caafc6eeca55a7f736208d4 Data de regi…" at bounding box center [477, 142] width 662 height 146
click at [68, 250] on button "Histórico de casos" at bounding box center [83, 249] width 101 height 21
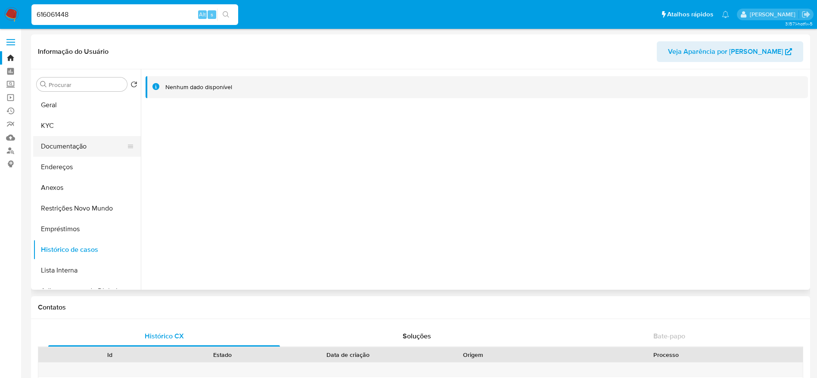
click at [61, 147] on button "Documentação" at bounding box center [83, 146] width 101 height 21
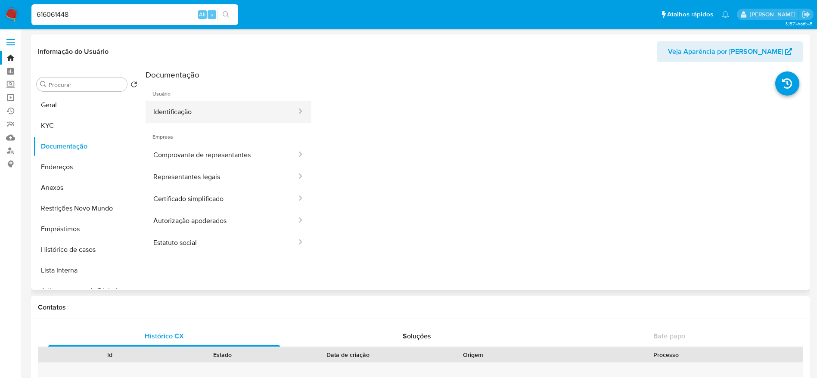
click at [186, 112] on button "Identificação" at bounding box center [222, 112] width 152 height 22
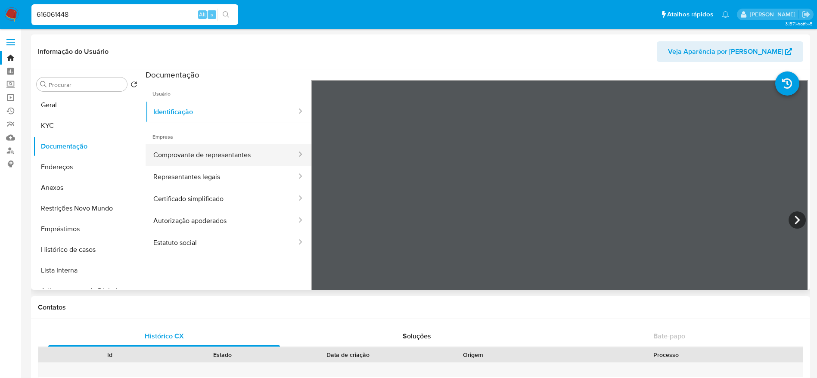
click at [215, 157] on button "Comprovante de representantes" at bounding box center [222, 155] width 152 height 22
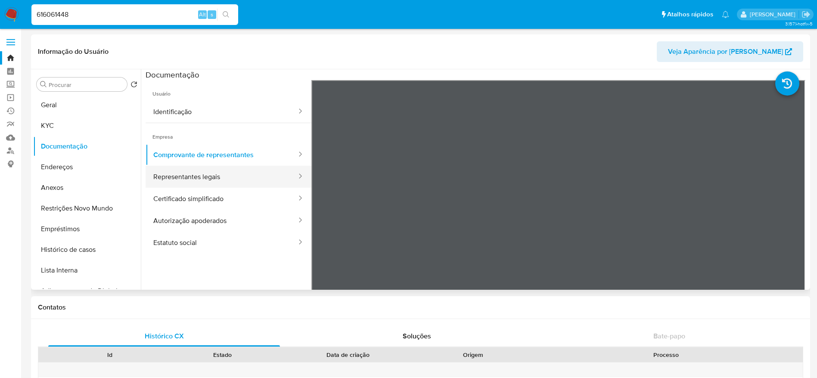
click at [204, 176] on button "Representantes legais" at bounding box center [222, 177] width 152 height 22
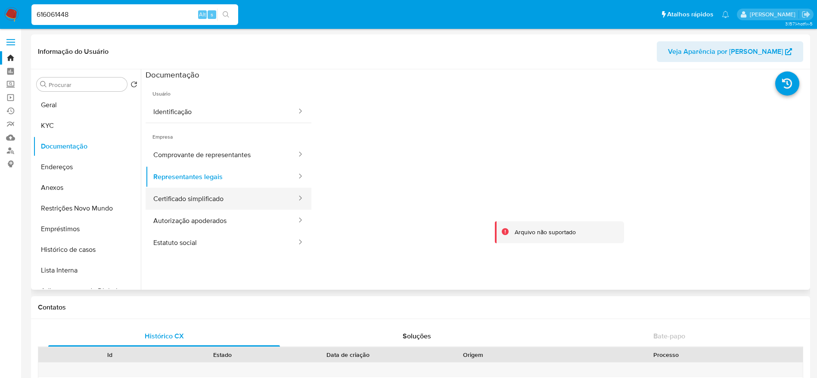
click at [228, 193] on button "Certificado simplificado" at bounding box center [222, 199] width 152 height 22
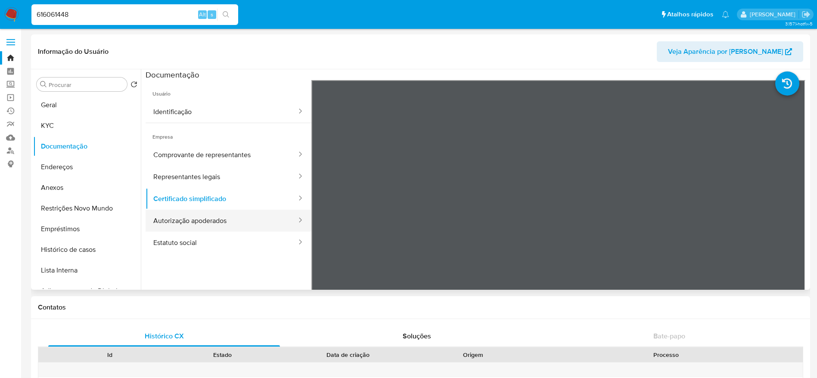
click at [233, 216] on button "Autorização apoderados" at bounding box center [222, 221] width 152 height 22
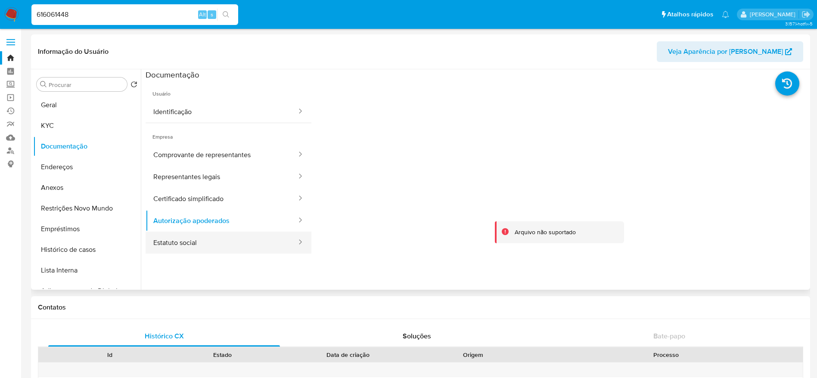
click at [216, 238] on button "Estatuto social" at bounding box center [222, 243] width 152 height 22
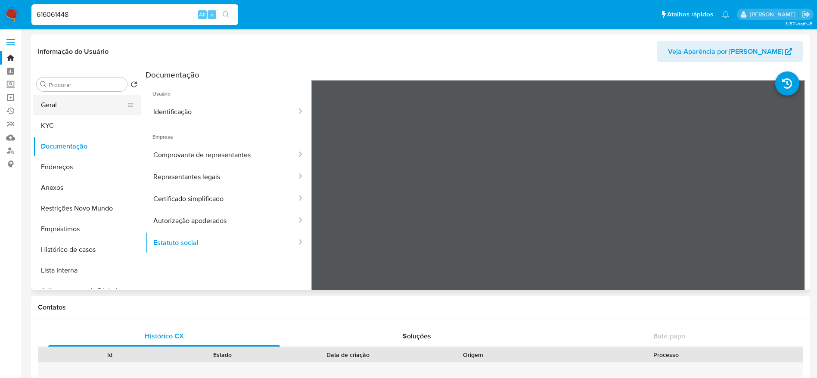
click at [82, 97] on button "Geral" at bounding box center [83, 105] width 101 height 21
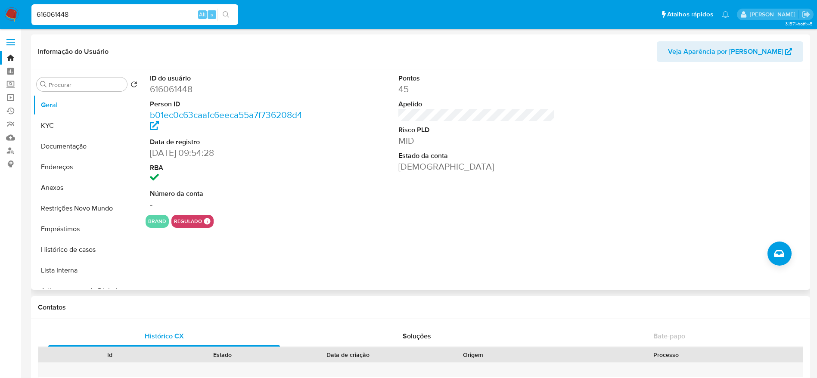
click at [314, 166] on div "ID do usuário 616061448 Person ID b01ec0c63caafc6eeca55a7f736208d4 Data de regi…" at bounding box center [477, 142] width 662 height 146
click at [783, 248] on span "Criar caso manual" at bounding box center [779, 253] width 10 height 10
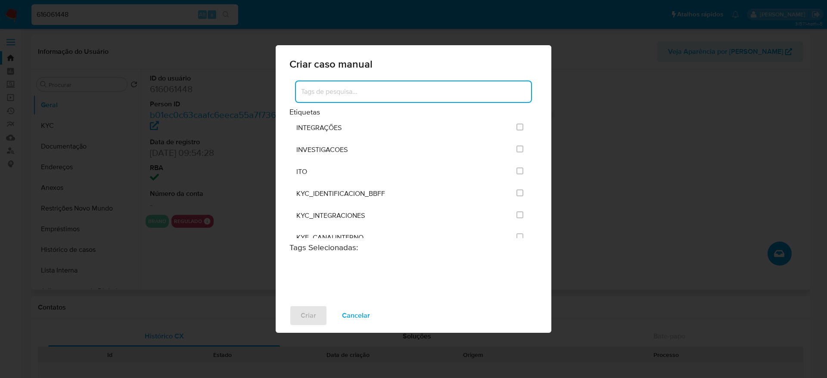
scroll to position [711, 0]
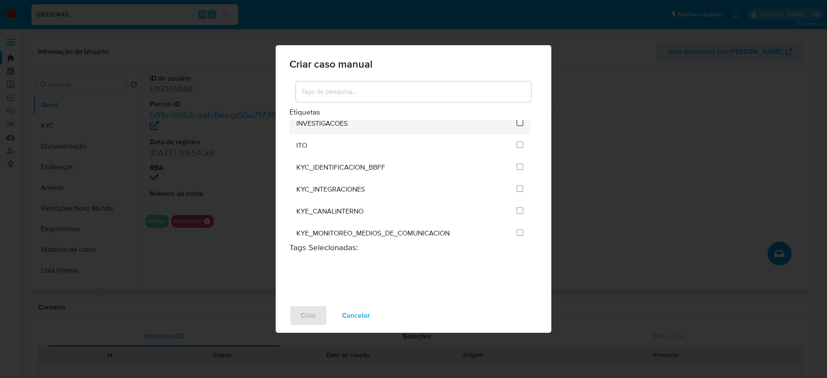
click at [517, 122] on input "2067" at bounding box center [519, 122] width 7 height 7
checkbox input "false"
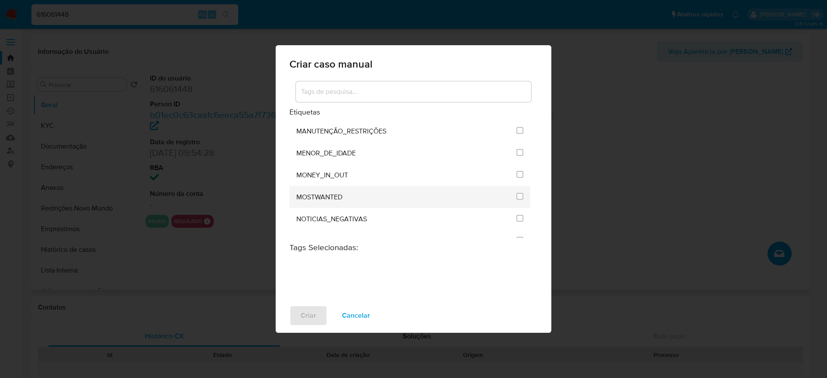
scroll to position [1163, 0]
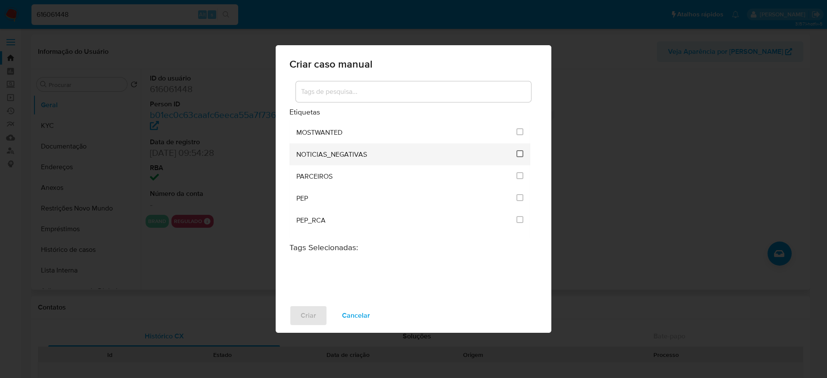
click at [518, 155] on input "2451" at bounding box center [519, 153] width 7 height 7
checkbox input "true"
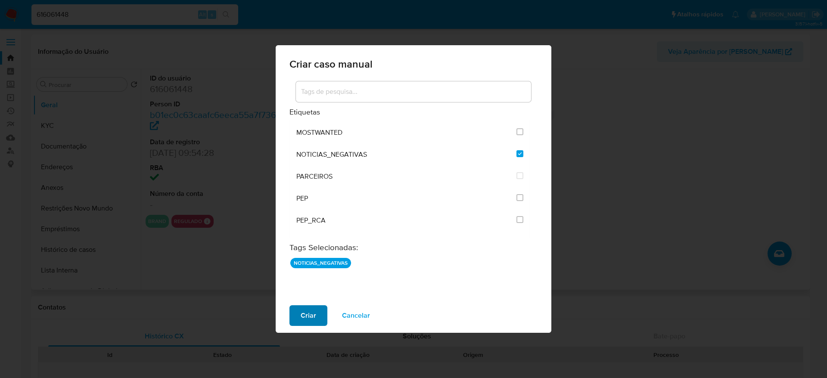
click at [312, 308] on span "Criar" at bounding box center [309, 315] width 16 height 19
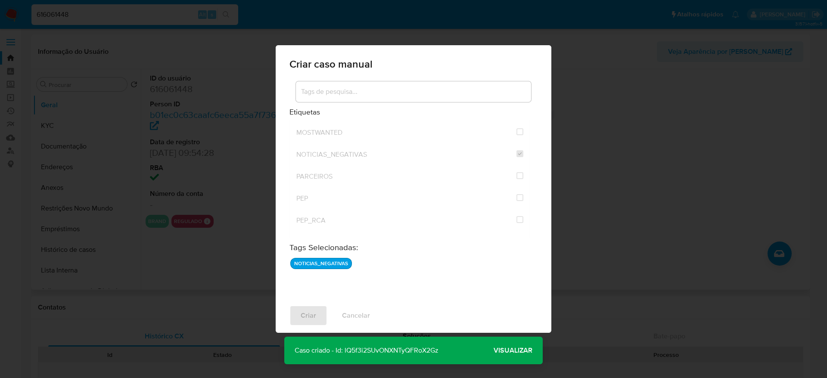
click at [512, 351] on span "Visualizar" at bounding box center [512, 351] width 39 height 0
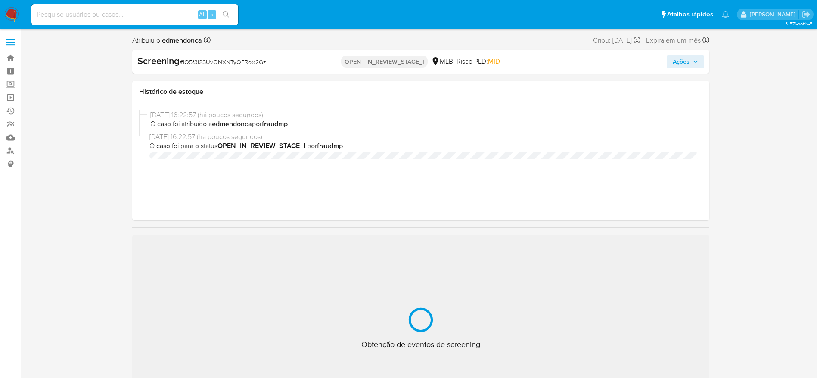
select select "10"
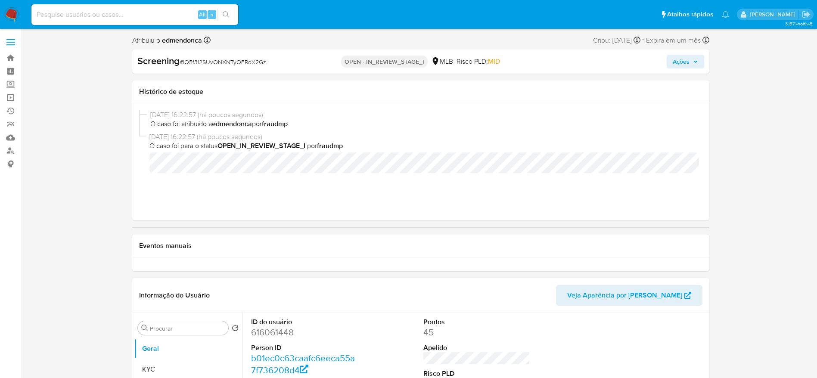
click at [211, 60] on span "# lQ5f3i2SUvONXNTyQFRoX2Gz" at bounding box center [223, 62] width 87 height 9
copy span "lQ5f3i2SUvONXNTyQFRoX2Gz"
click at [686, 55] on span "Ações" at bounding box center [681, 62] width 17 height 14
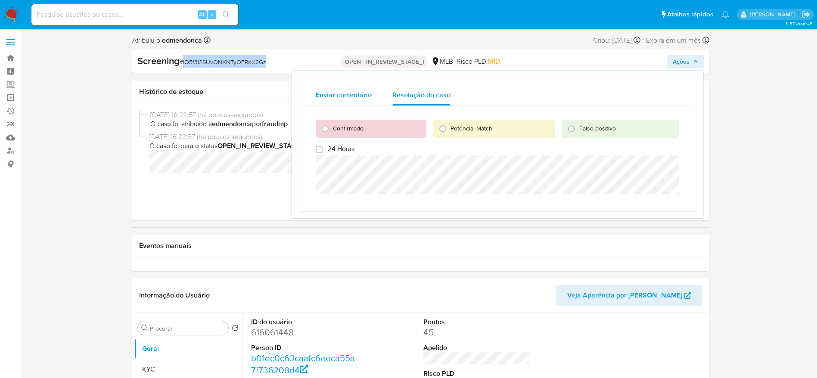
click at [348, 96] on span "Enviar comentário" at bounding box center [344, 95] width 56 height 10
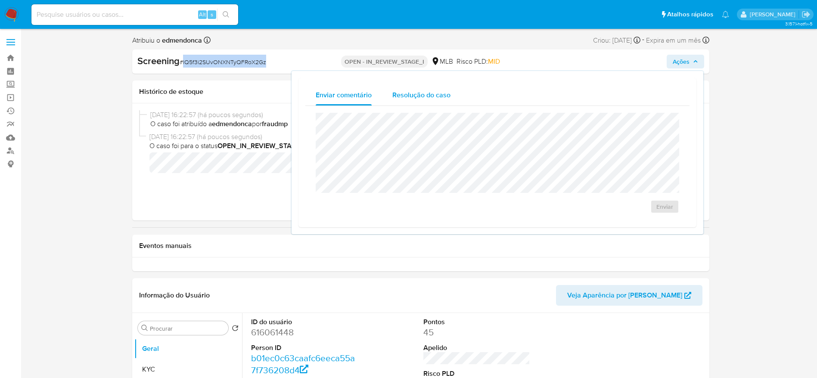
click at [427, 93] on span "Resolução do caso" at bounding box center [421, 95] width 58 height 10
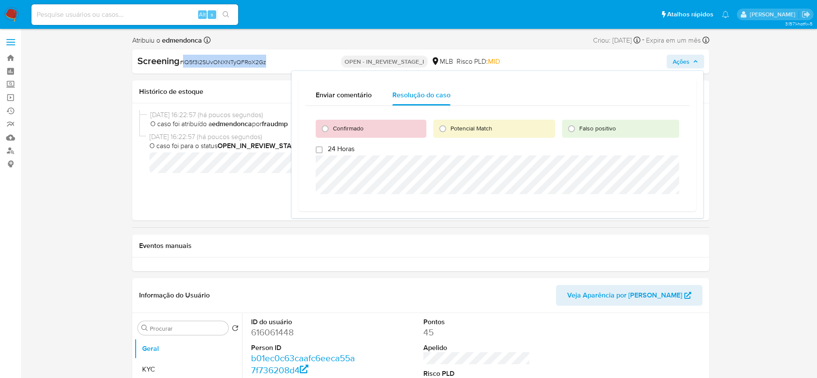
click at [675, 61] on span "Ações" at bounding box center [681, 62] width 17 height 14
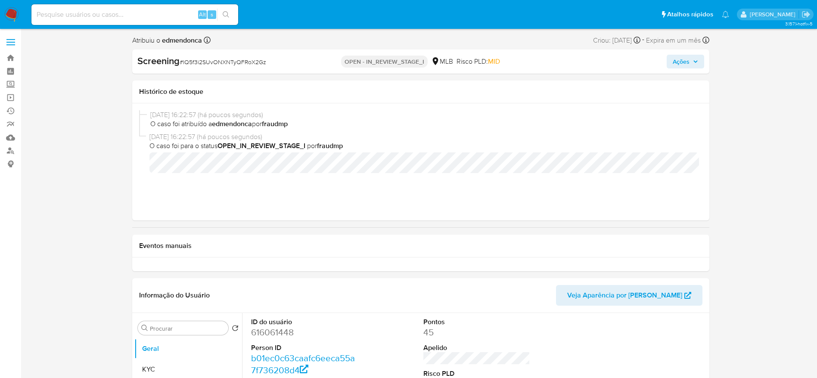
click at [174, 48] on div "Atribuiu o edmendonca Asignado el: [DATE] 16:22:57 Criou: [DATE] Criou: [DATE] …" at bounding box center [420, 41] width 577 height 15
click at [667, 149] on span "O caso foi para o status OPEN_IN_REVIEW_STAGE_I por fraudmp" at bounding box center [423, 145] width 549 height 9
click at [216, 248] on h1 "Eventos manuais" at bounding box center [420, 246] width 563 height 9
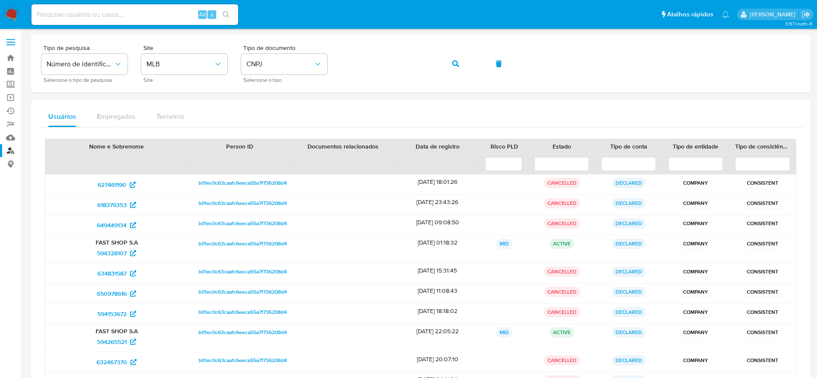
click at [12, 18] on img at bounding box center [11, 14] width 15 height 15
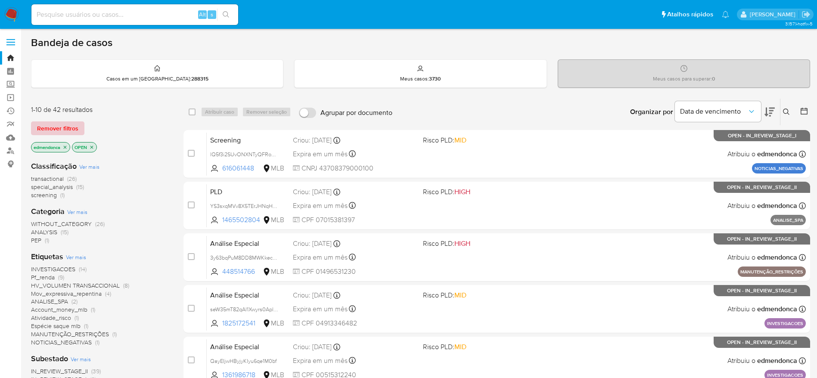
click at [66, 128] on span "Remover filtros" at bounding box center [57, 128] width 41 height 12
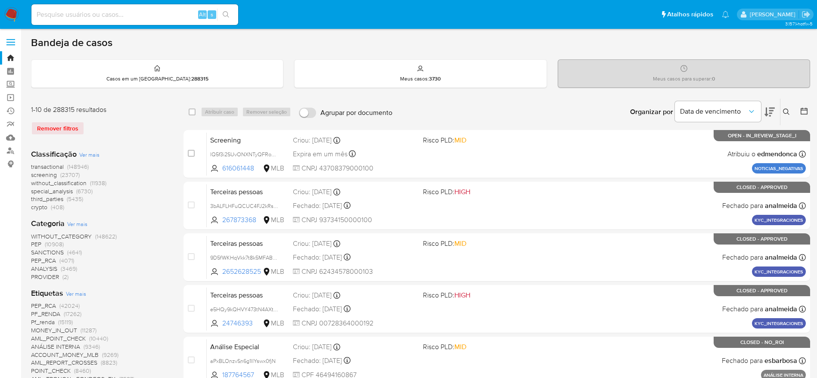
click at [785, 107] on button at bounding box center [787, 112] width 14 height 10
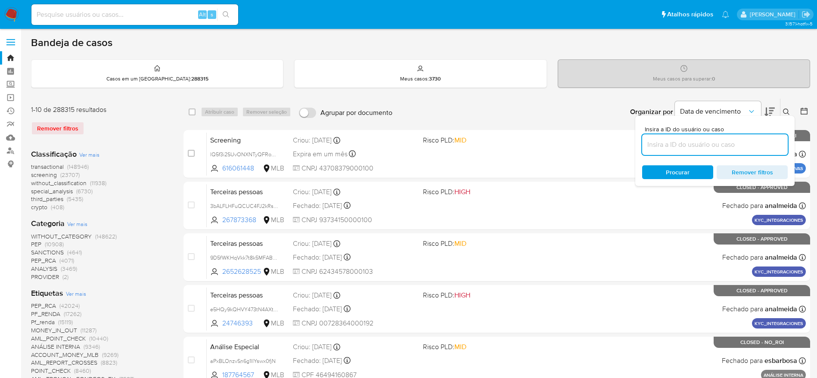
click at [725, 146] on input at bounding box center [715, 144] width 146 height 11
type input "lQ5f3i2SUvONXNTyQFRoX2Gz"
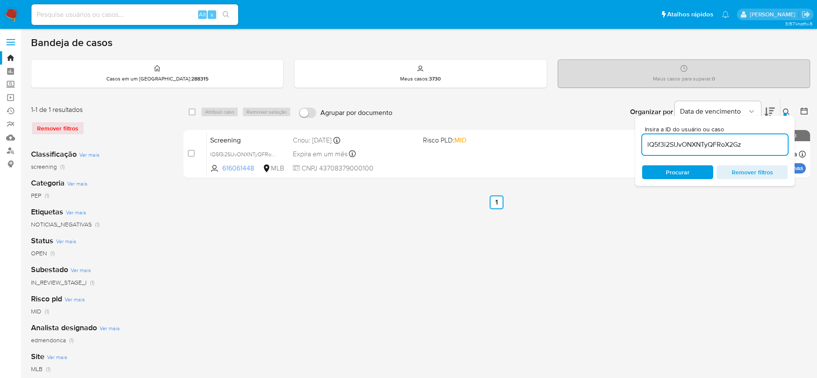
click at [784, 111] on icon at bounding box center [786, 112] width 7 height 7
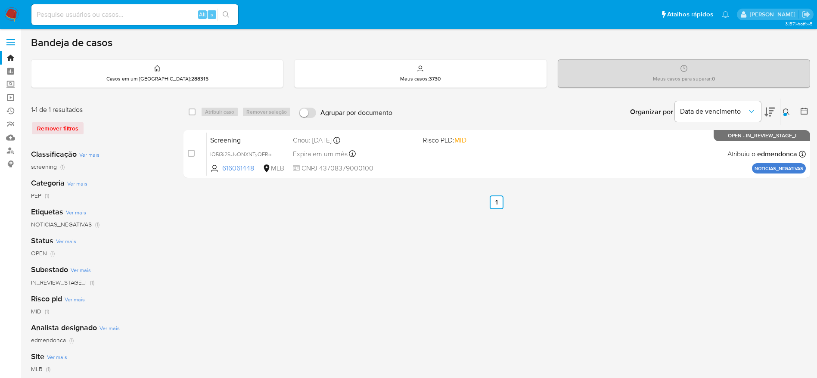
click at [137, 12] on input at bounding box center [134, 14] width 207 height 11
paste input "UfpMdh29BT49VxNYgghLc8FW"
type input "UfpMdh29BT49VxNYgghLc8FW"
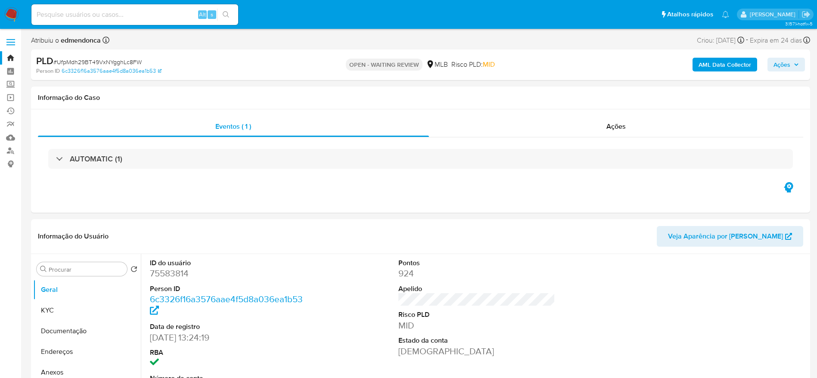
select select "10"
click at [18, 10] on img at bounding box center [11, 14] width 15 height 15
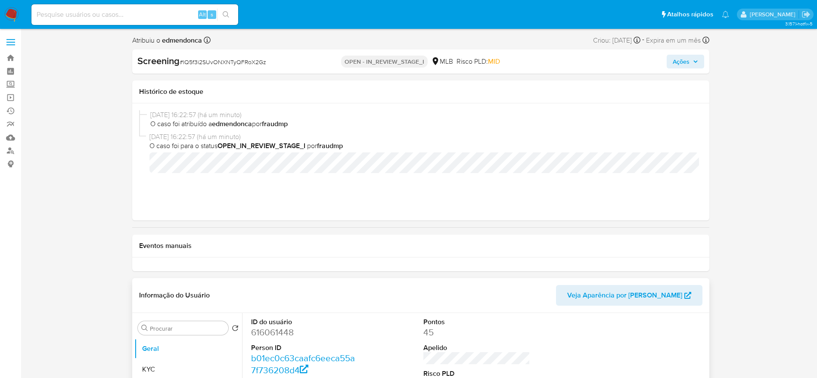
select select "10"
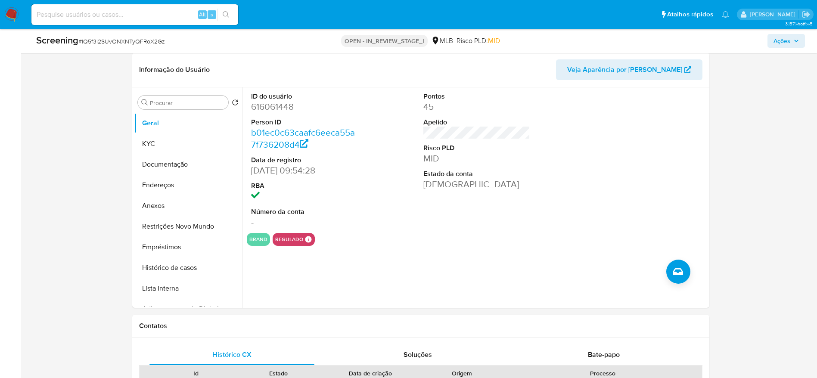
scroll to position [258, 0]
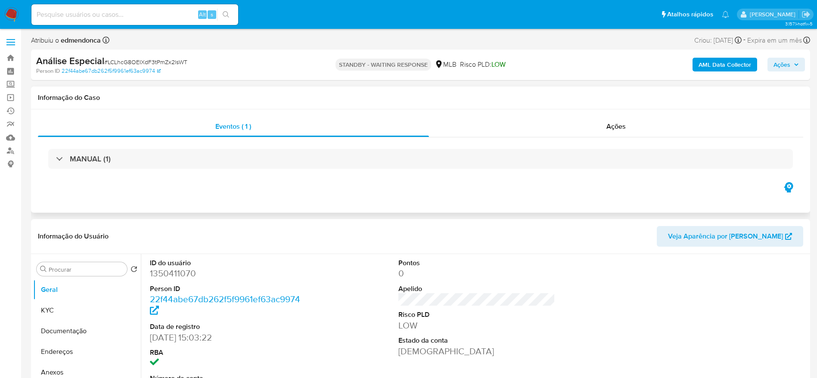
select select "10"
click at [154, 12] on input at bounding box center [134, 14] width 207 height 11
paste input "VFRnrPCenFm2LNQihlUmWsOI"
type input "VFRnrPCenFm2LNQihlUmWsOI"
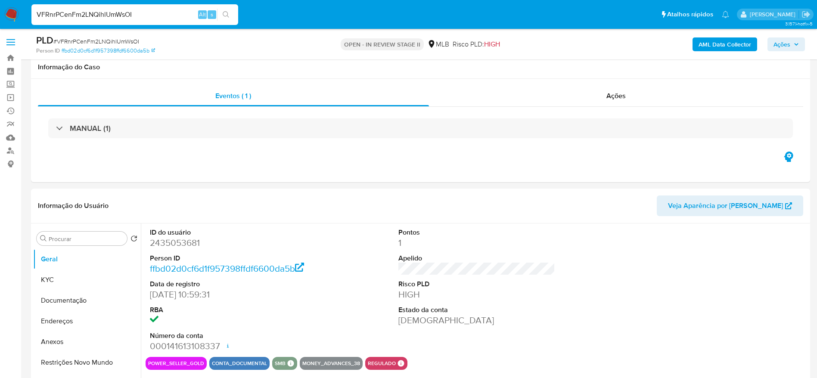
scroll to position [129, 0]
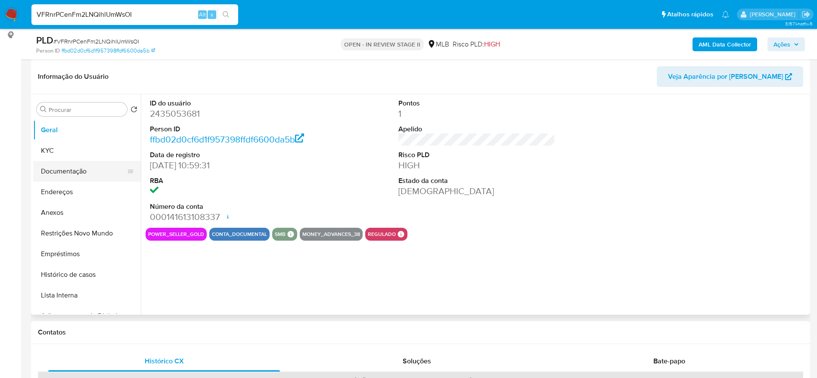
select select "10"
click at [78, 172] on button "Documentação" at bounding box center [83, 171] width 101 height 21
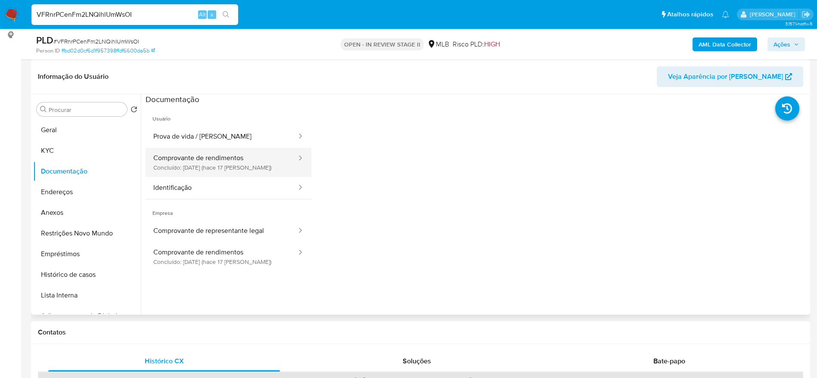
click at [219, 164] on button "Comprovante de rendimentos Concluído: 15/08/2025 (hace 17 días)" at bounding box center [222, 162] width 152 height 29
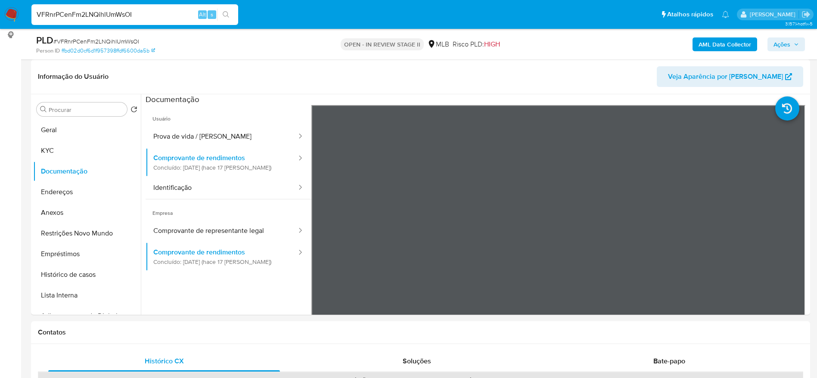
click at [142, 10] on input "VFRnrPCenFm2LNQihlUmWsOI" at bounding box center [134, 14] width 207 height 11
paste input "n4ump0Rl61DXadTTrCZUnsZs"
type input "n4ump0Rl61DXadTTrCZUnsZs"
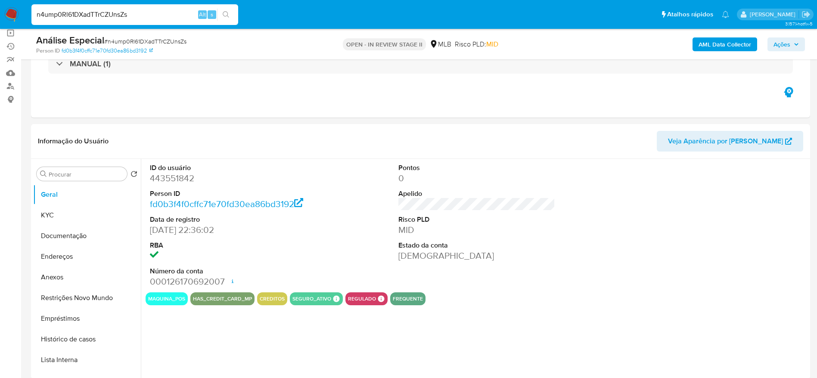
scroll to position [129, 0]
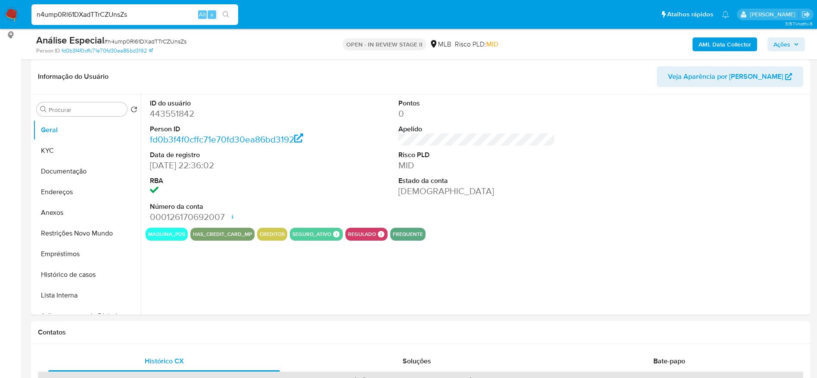
select select "10"
click at [52, 172] on button "Documentação" at bounding box center [83, 171] width 101 height 21
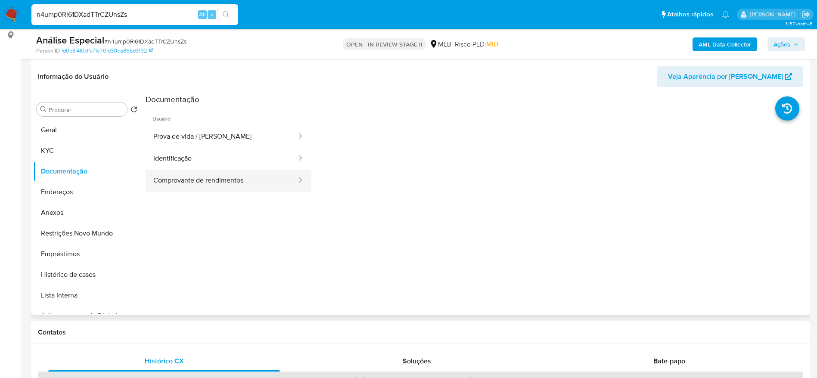
click at [214, 177] on button "Comprovante de rendimentos" at bounding box center [222, 181] width 152 height 22
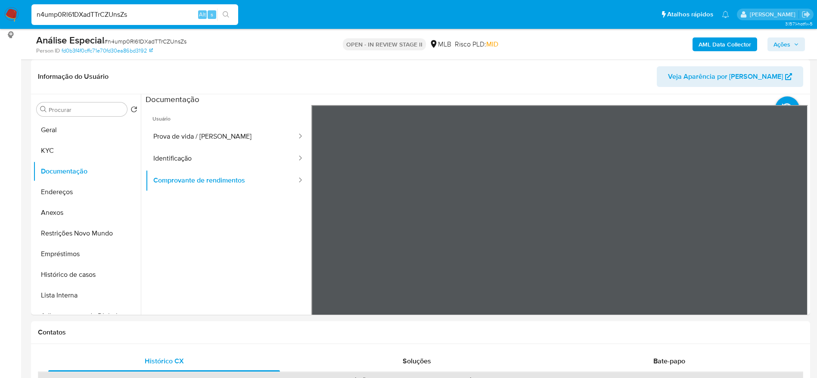
click at [48, 155] on button "KYC" at bounding box center [83, 150] width 101 height 21
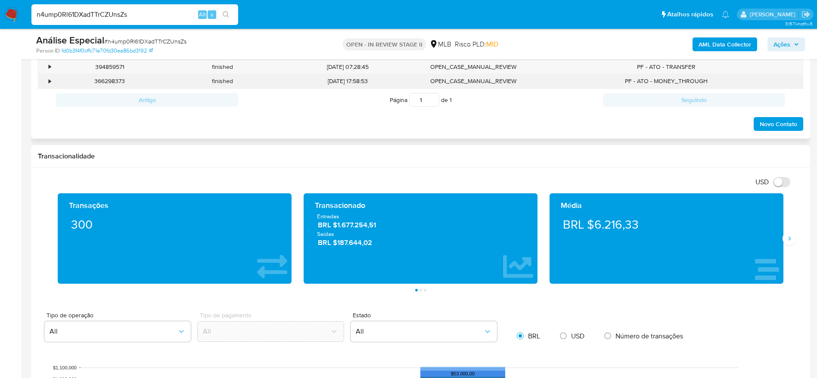
scroll to position [388, 0]
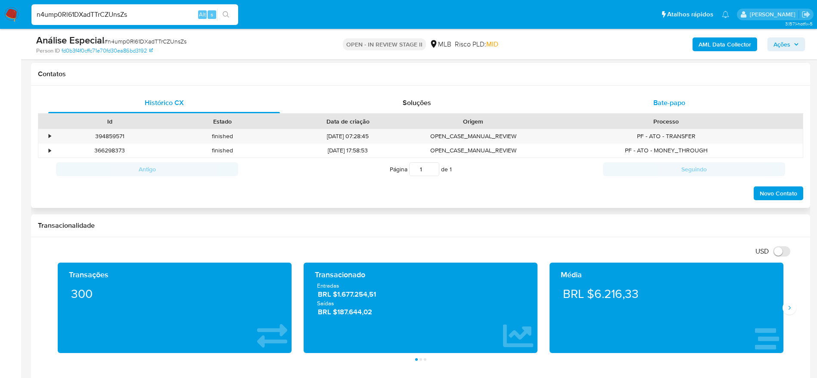
click at [655, 107] on span "Bate-papo" at bounding box center [669, 103] width 32 height 10
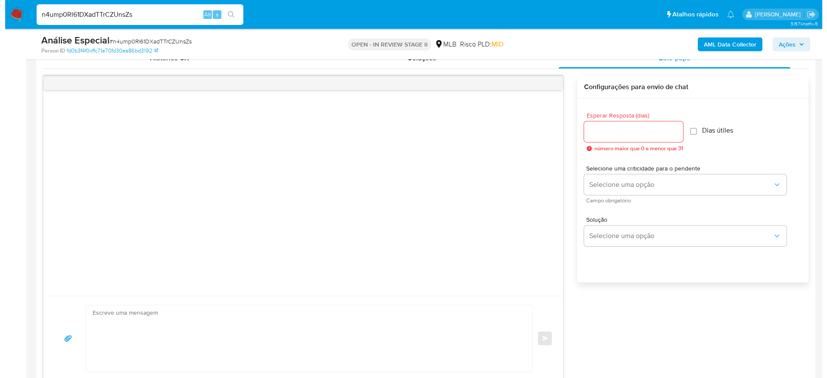
scroll to position [452, 0]
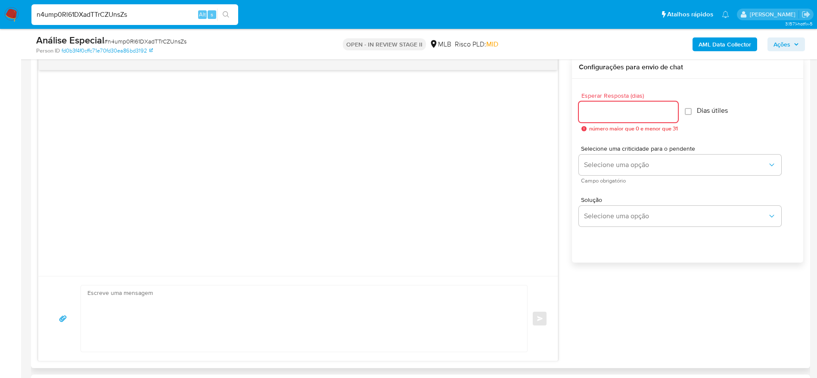
click at [650, 114] on input "Esperar Resposta (dias)" at bounding box center [628, 111] width 99 height 11
type input "3"
click at [689, 112] on input "Dias útiles" at bounding box center [685, 111] width 7 height 7
checkbox input "true"
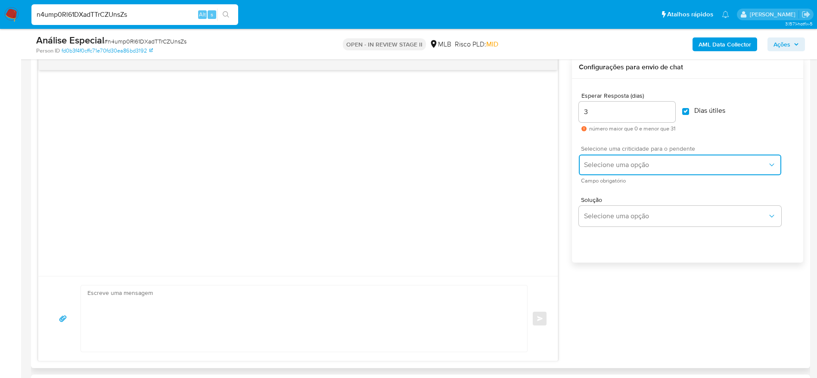
click at [686, 161] on span "Selecione uma opção" at bounding box center [675, 165] width 183 height 9
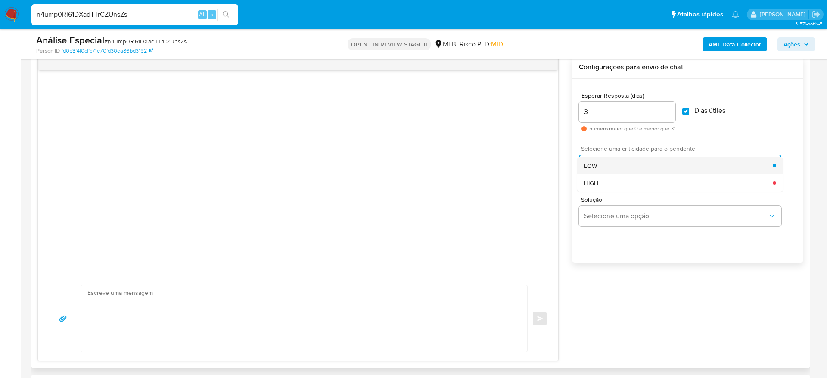
click at [664, 166] on div "LOW" at bounding box center [678, 165] width 189 height 17
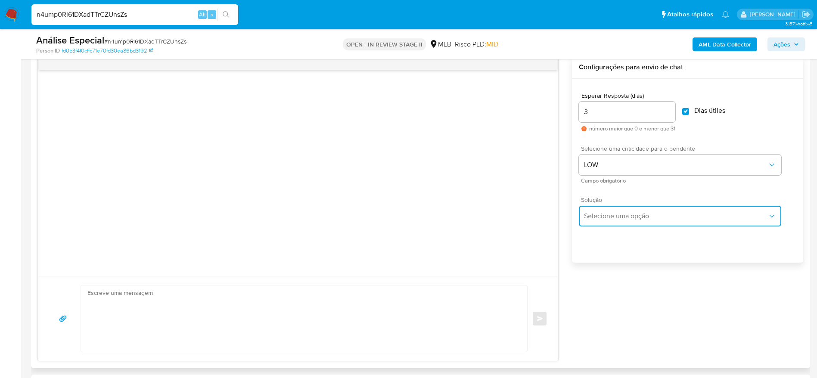
click at [675, 206] on button "Selecione uma opção" at bounding box center [680, 216] width 202 height 21
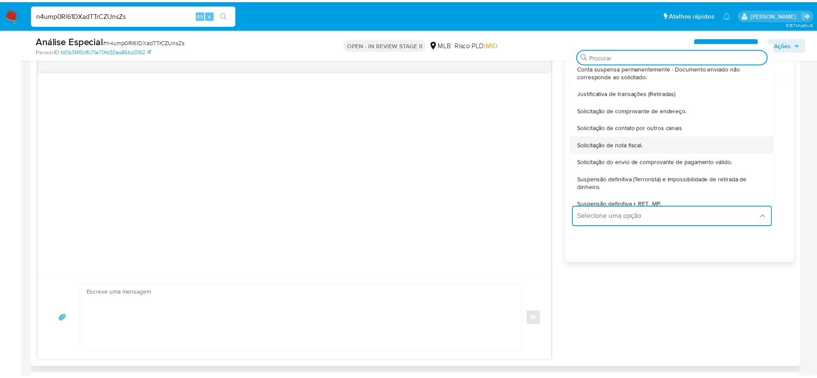
scroll to position [71, 0]
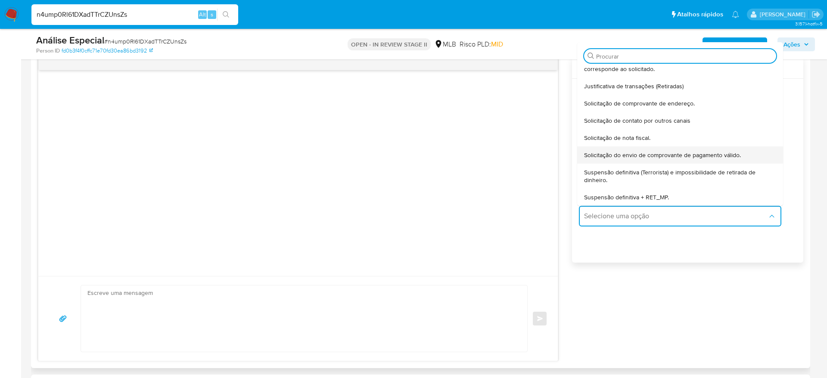
click at [753, 159] on div "Solicitação do envio de comprovante de pagamento válido." at bounding box center [680, 154] width 192 height 17
type textarea "Olá,Suspendemos a sua conta para uma verificação adicional de segurança.Por fav…"
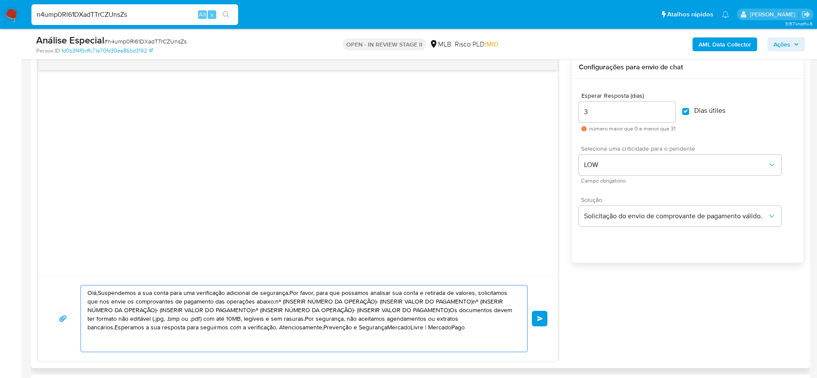
drag, startPoint x: 403, startPoint y: 326, endPoint x: 42, endPoint y: 264, distance: 366.6
click at [42, 264] on div "Olá,Suspendemos a sua conta para uma verificação adicional de segurança.Por fav…" at bounding box center [298, 208] width 520 height 305
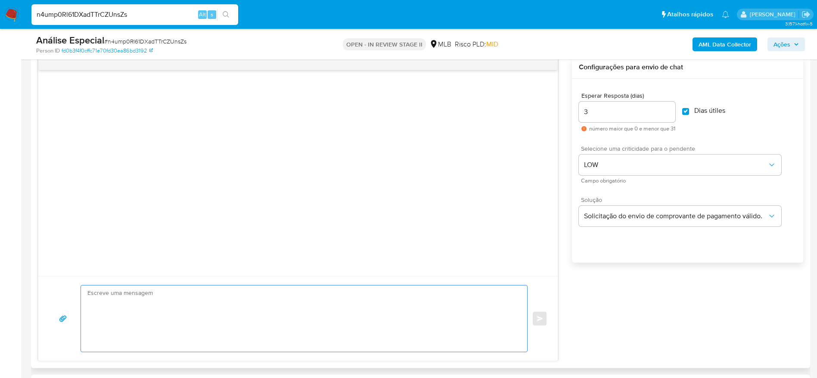
paste textarea "Olá! Estamos realizando uma verificação adicional de segurança em contas de usu…"
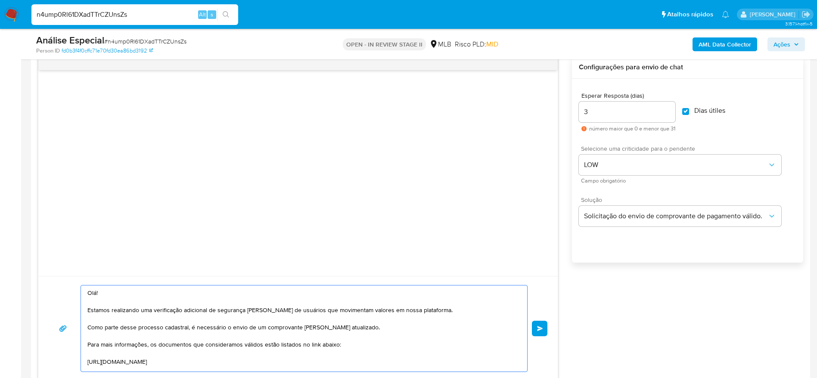
scroll to position [115, 0]
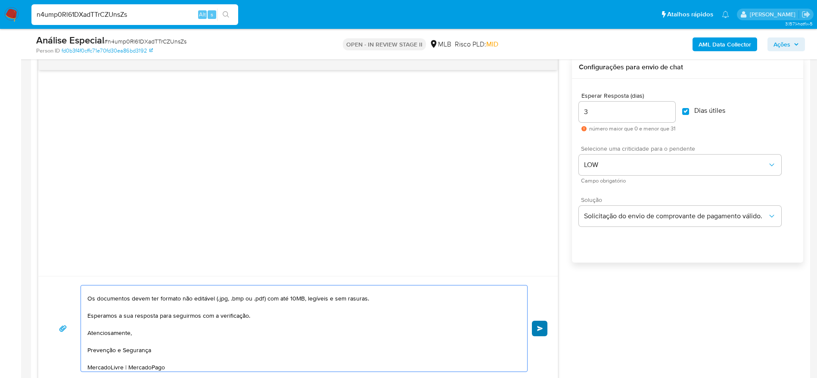
type textarea "Olá! Estamos realizando uma verificação adicional de segurança em contas de usu…"
click at [538, 331] on span "common.send" at bounding box center [540, 328] width 6 height 5
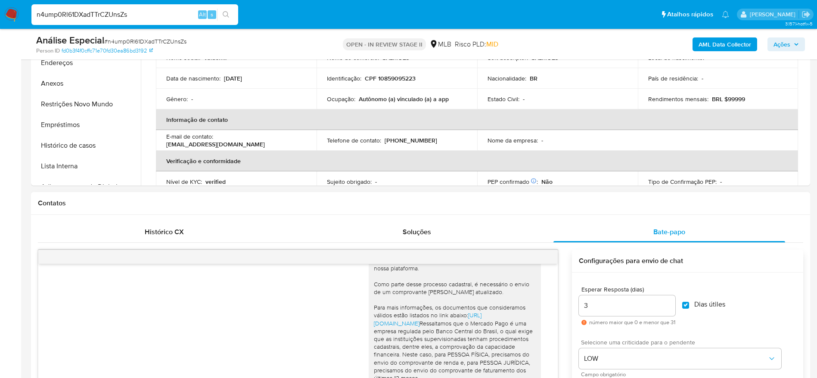
scroll to position [78, 0]
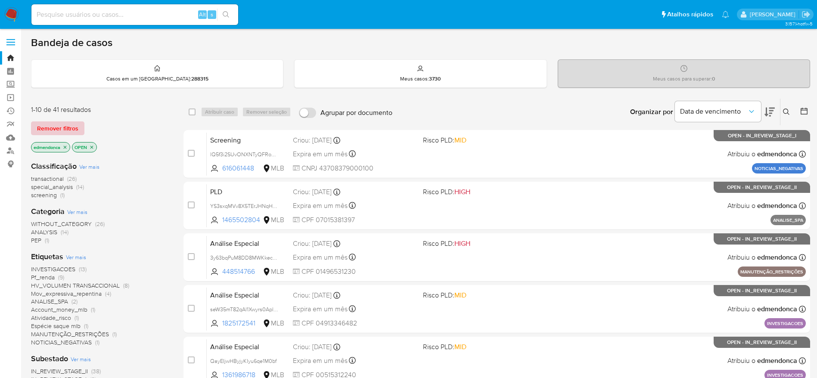
click at [79, 132] on button "Remover filtros" at bounding box center [57, 128] width 53 height 14
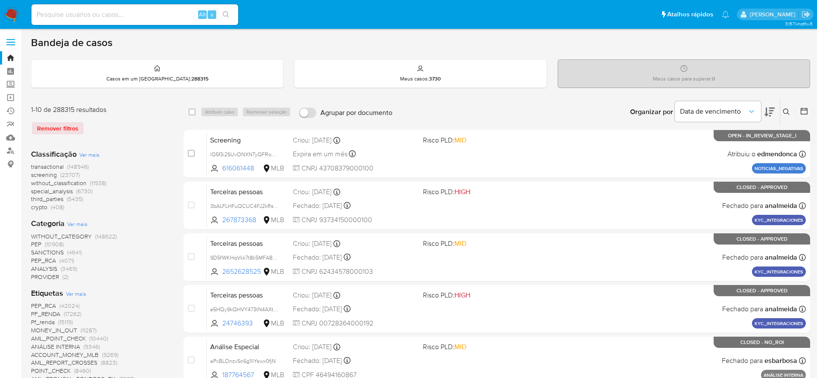
click at [787, 114] on icon at bounding box center [786, 112] width 7 height 7
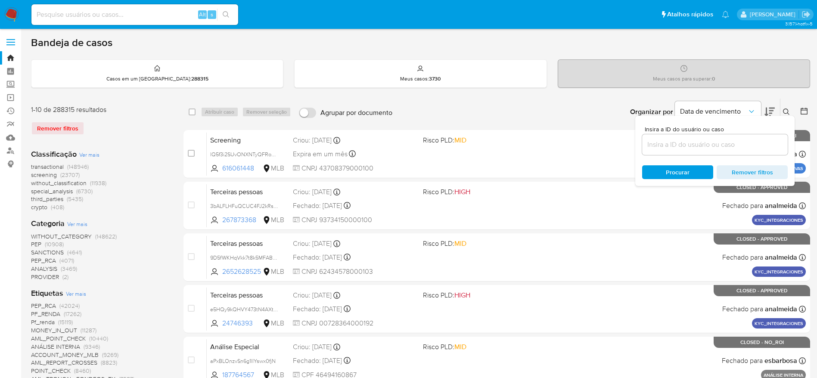
click at [739, 151] on div at bounding box center [715, 144] width 146 height 21
click at [734, 145] on input at bounding box center [715, 144] width 146 height 11
paste input "UfpMdh29BT49VxNYgghLc8FW"
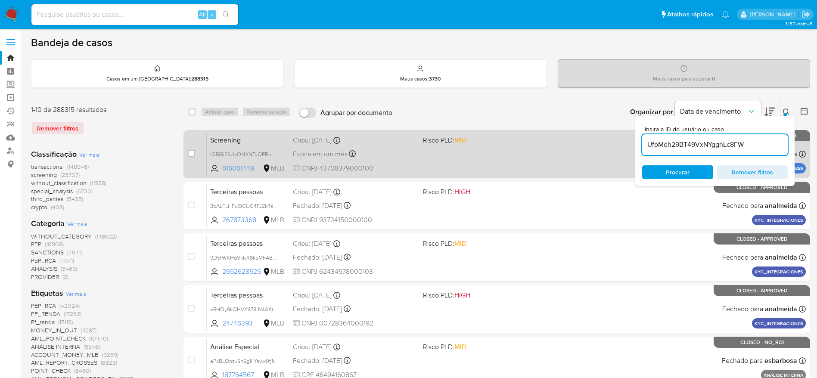
type input "UfpMdh29BT49VxNYgghLc8FW"
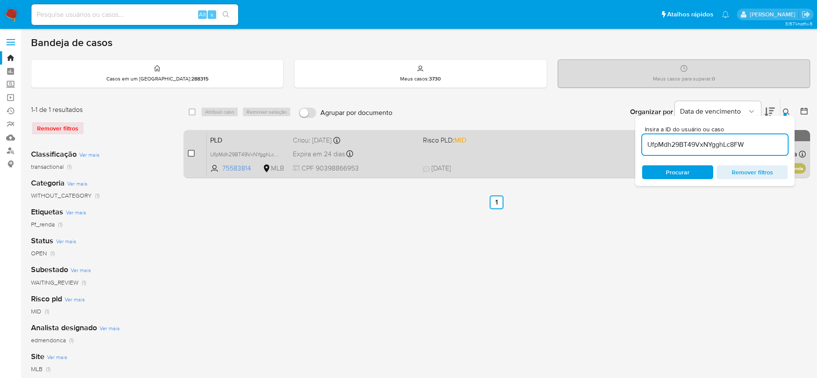
click at [193, 155] on input "checkbox" at bounding box center [191, 153] width 7 height 7
checkbox input "true"
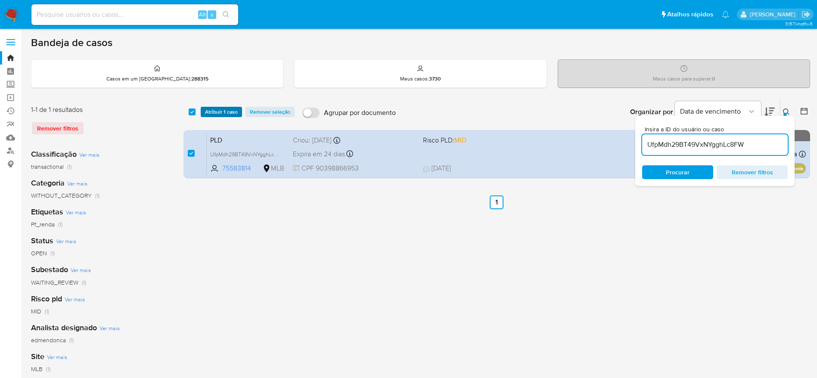
click at [229, 115] on span "Atribuir 1 caso" at bounding box center [221, 112] width 33 height 9
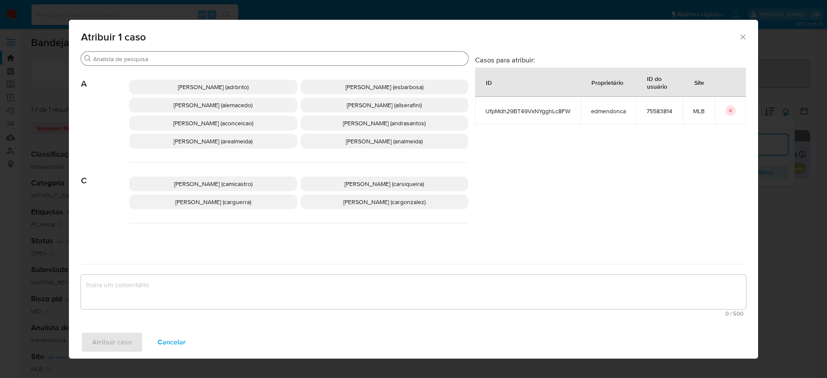
click at [205, 62] on input "Procurar" at bounding box center [279, 59] width 372 height 8
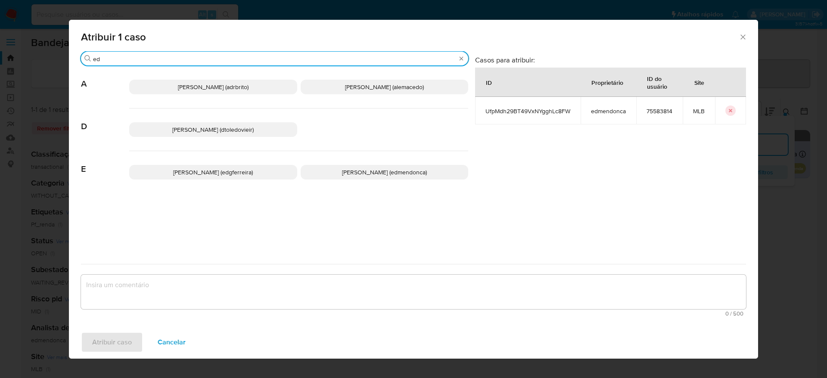
type input "ed"
click at [354, 173] on span "[PERSON_NAME] (edmendonca)" at bounding box center [384, 172] width 85 height 9
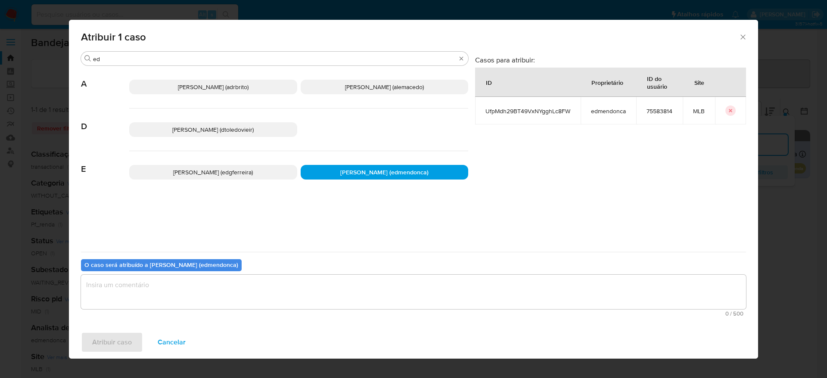
click at [259, 290] on textarea "assign-modal" at bounding box center [413, 292] width 665 height 34
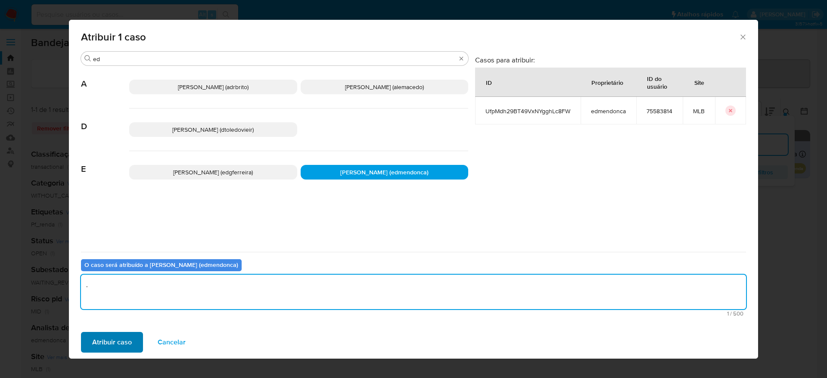
type textarea "."
click at [102, 339] on span "Atribuir caso" at bounding box center [112, 342] width 40 height 19
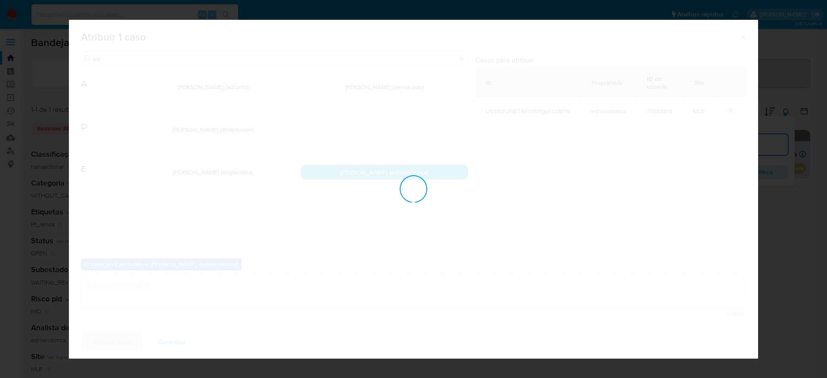
checkbox input "false"
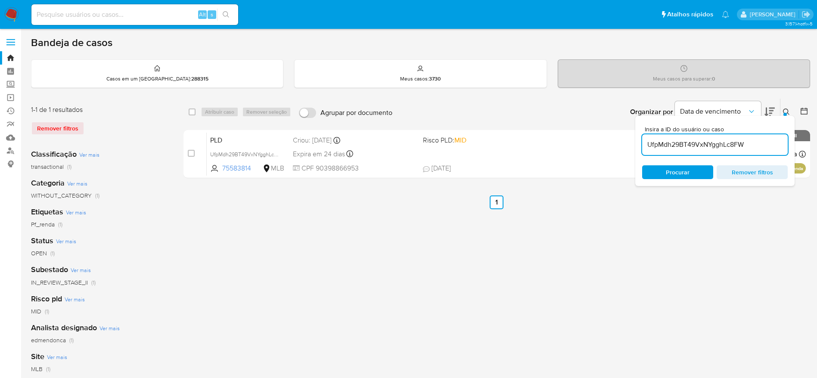
click at [136, 12] on input at bounding box center [134, 14] width 207 height 11
paste input "UfpMdh29BT49VxNYgghLc8FW"
type input "UfpMdh29BT49VxNYgghLc8FW"
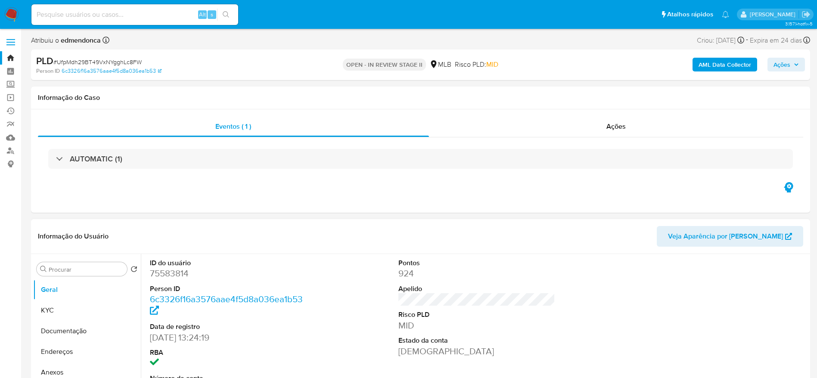
select select "10"
click at [9, 6] on nav "Pausado Ver notificaciones Alt s Atalhos rápidos Presiona las siguientes teclas…" at bounding box center [408, 14] width 817 height 29
click at [14, 15] on img at bounding box center [11, 14] width 15 height 15
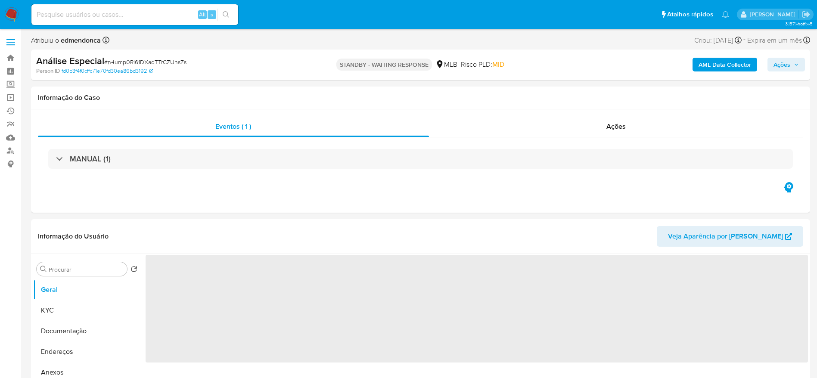
select select "10"
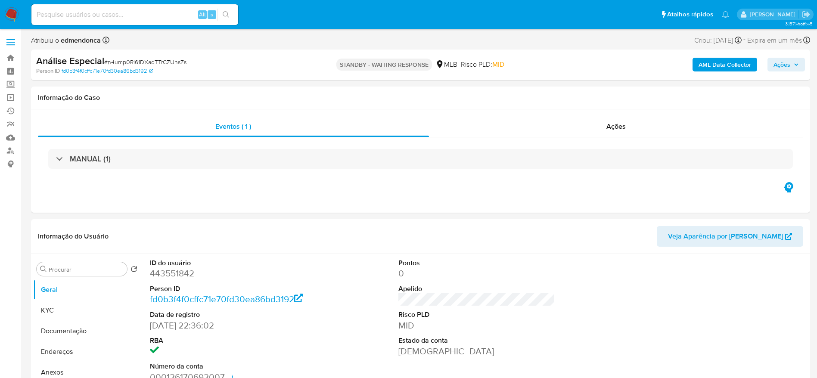
click at [128, 16] on input at bounding box center [134, 14] width 207 height 11
paste input "QayEIjwHByjyKIyu6qe1M0bf"
type input "QayEIjwHByjyKIyu6qe1M0bf"
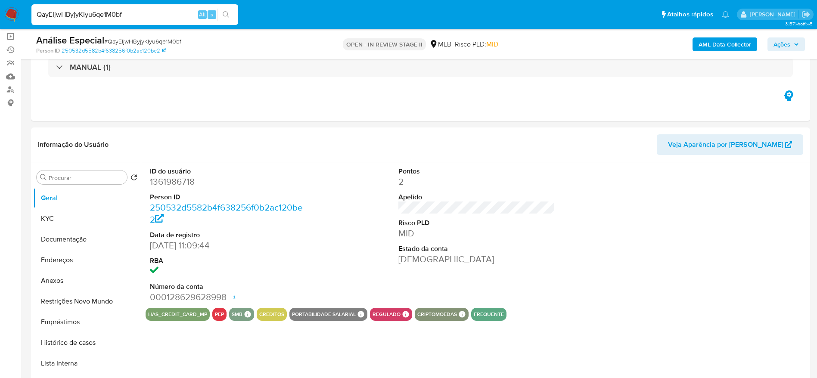
scroll to position [129, 0]
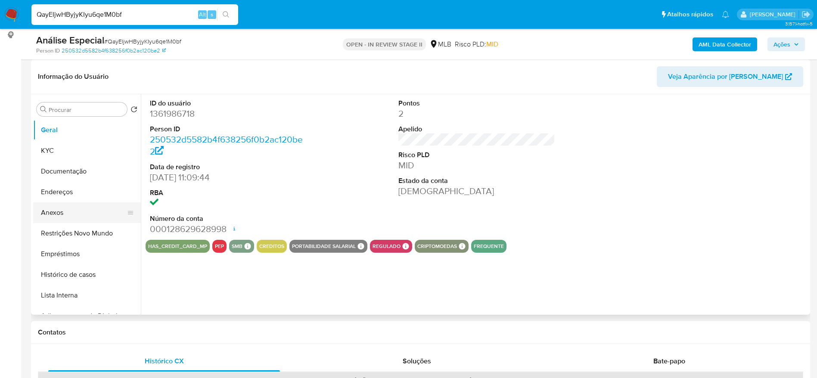
select select "10"
click at [65, 173] on button "Documentação" at bounding box center [83, 171] width 101 height 21
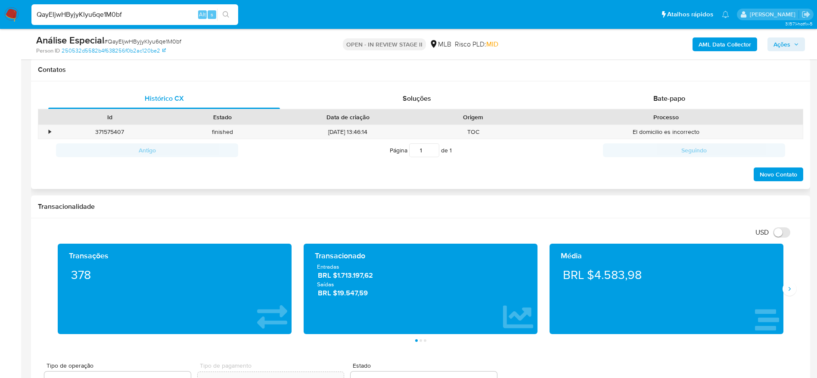
scroll to position [323, 0]
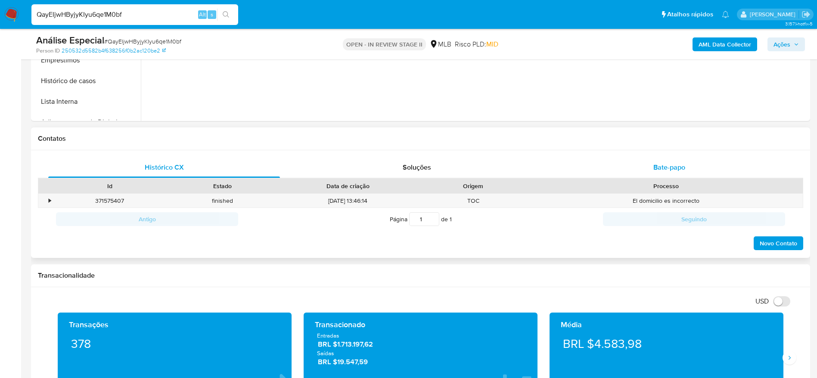
click at [615, 171] on div "Bate-papo" at bounding box center [669, 167] width 232 height 21
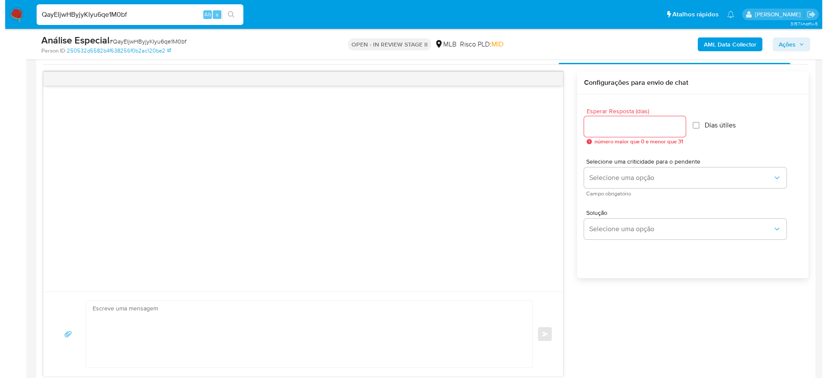
scroll to position [452, 0]
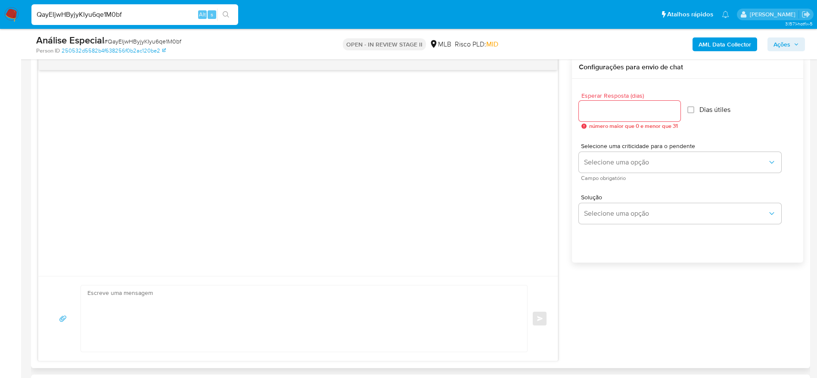
click at [83, 320] on div at bounding box center [302, 319] width 442 height 66
click at [625, 113] on input "Esperar Resposta (dias)" at bounding box center [630, 111] width 102 height 11
type input "3"
click at [691, 109] on input "Dias útiles" at bounding box center [688, 109] width 7 height 7
checkbox input "true"
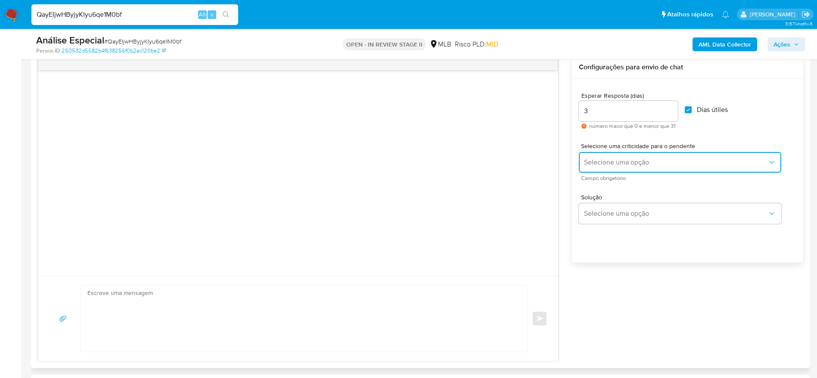
click at [687, 164] on span "Selecione uma opção" at bounding box center [675, 162] width 183 height 9
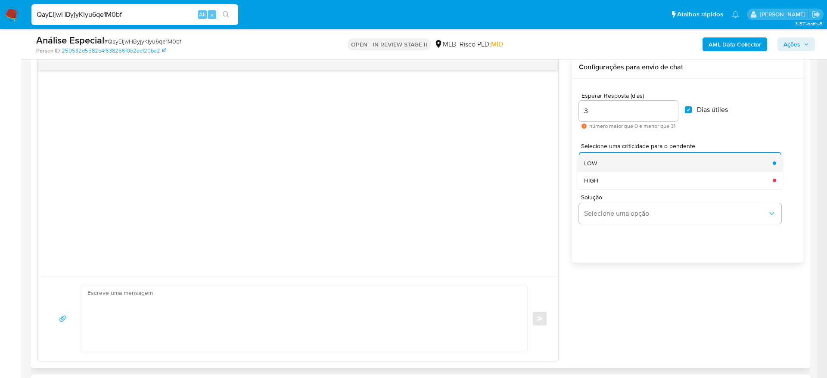
click at [695, 164] on div "LOW" at bounding box center [675, 163] width 183 height 17
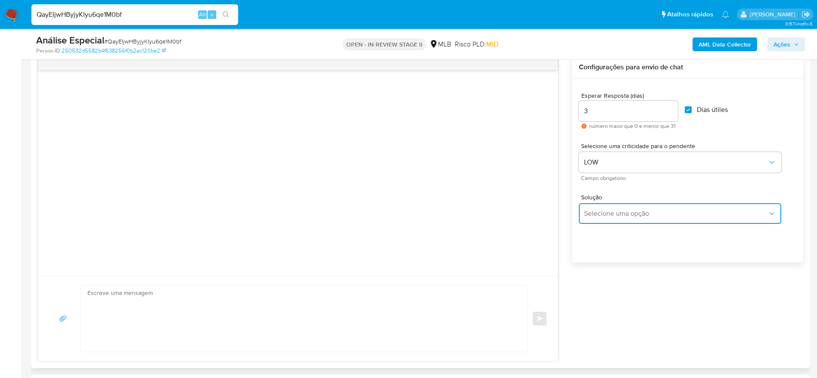
click at [770, 220] on button "Selecione uma opção" at bounding box center [680, 213] width 202 height 21
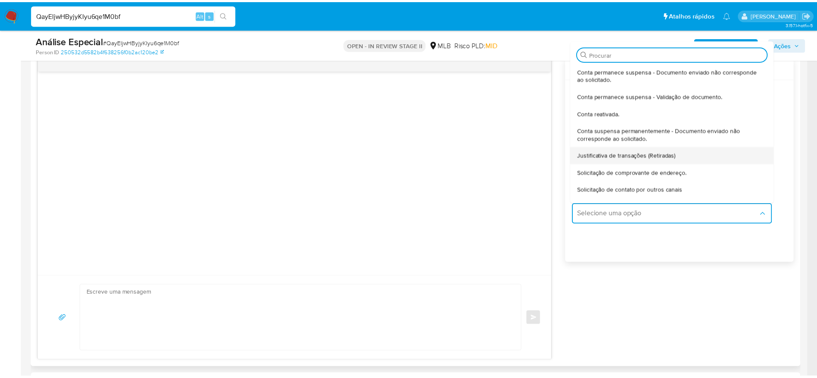
scroll to position [65, 0]
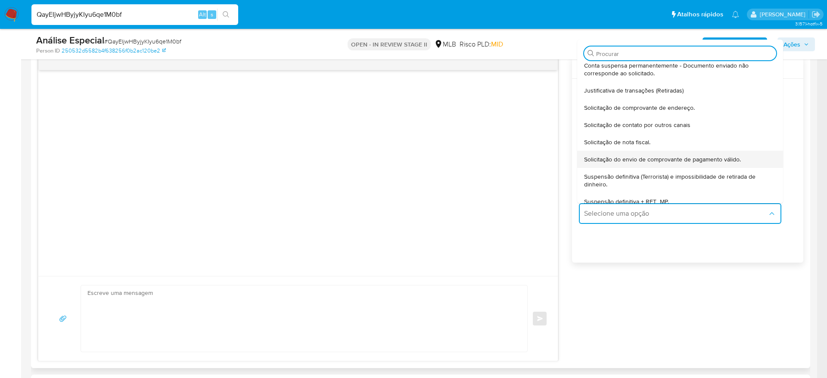
click at [732, 162] on span "Solicitação do envio de comprovante de pagamento válido." at bounding box center [662, 159] width 157 height 8
type textarea "Olá,Suspendemos a sua conta para uma verificação adicional de segurança.Por fav…"
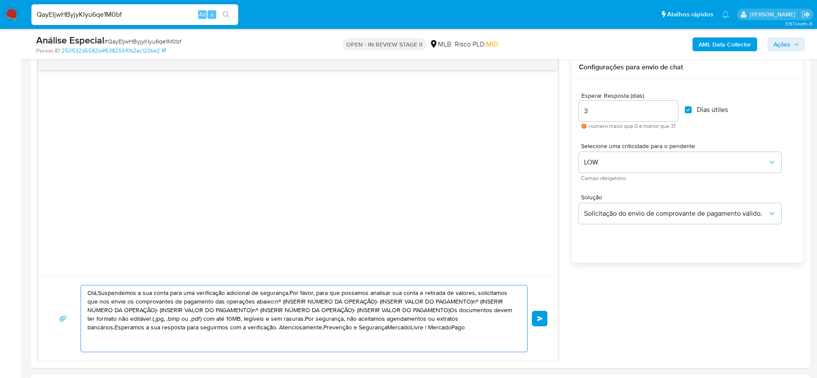
drag, startPoint x: 425, startPoint y: 329, endPoint x: 16, endPoint y: 261, distance: 414.6
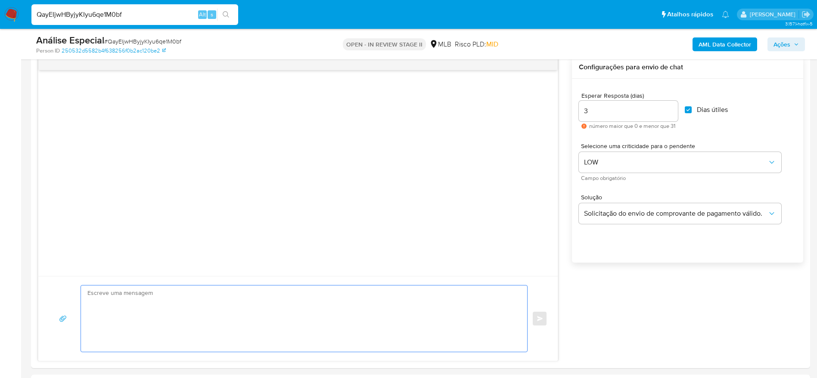
paste textarea "Olá! Estamos realizando uma verificação adicional de segurança em contas de usu…"
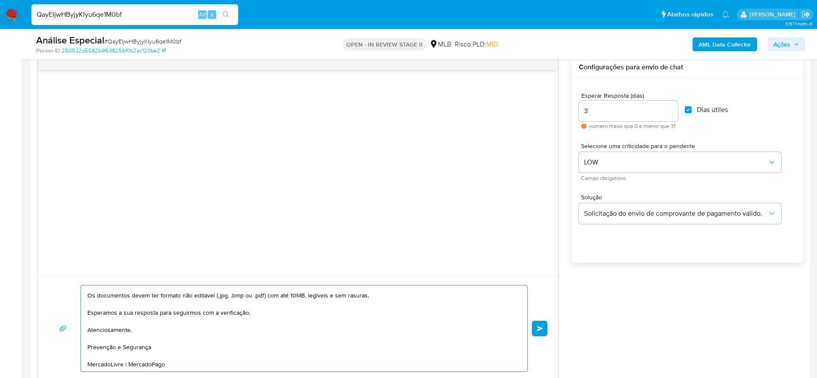
scroll to position [0, 0]
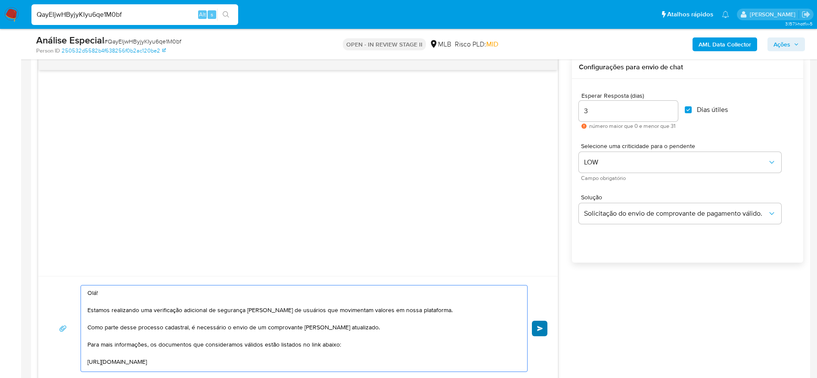
type textarea "Olá! Estamos realizando uma verificação adicional de segurança em contas de usu…"
click at [537, 331] on button "common.send" at bounding box center [540, 329] width 16 height 16
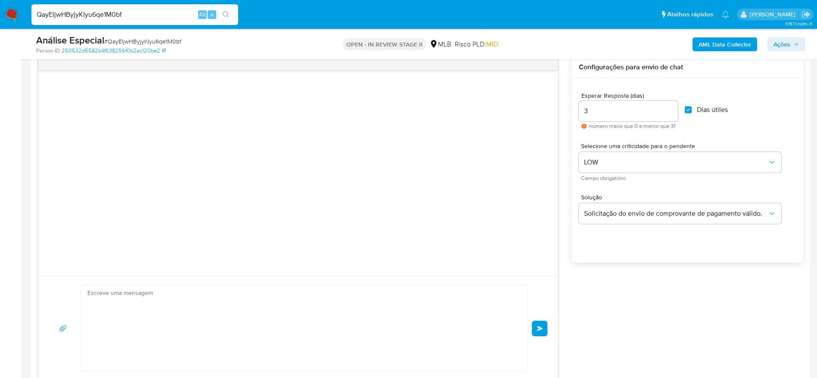
scroll to position [78, 0]
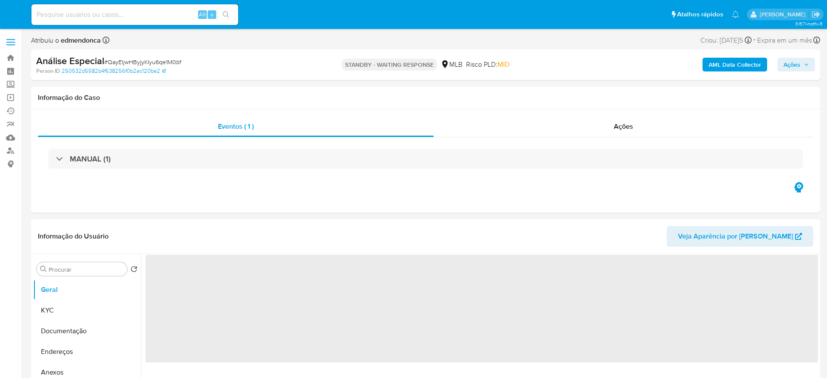
select select "10"
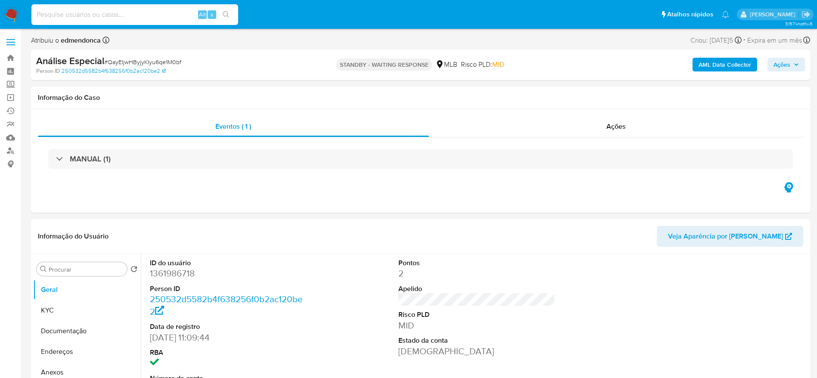
click at [149, 19] on input at bounding box center [134, 14] width 207 height 11
paste input "OcIGQb1NDtyIOc18KCybmjQ6"
type input "OcIGQb1NDtyIOc18KCybmjQ6"
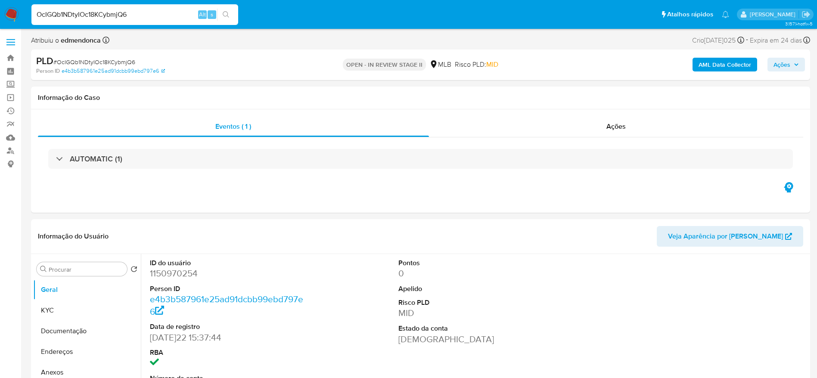
select select "10"
click at [59, 329] on button "Documentação" at bounding box center [83, 331] width 101 height 21
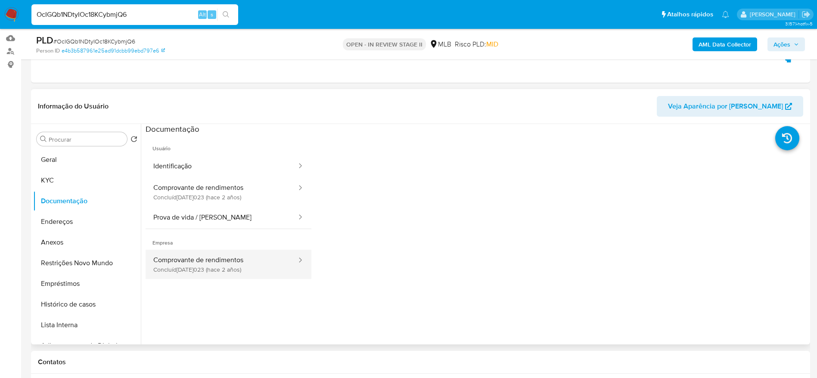
scroll to position [129, 0]
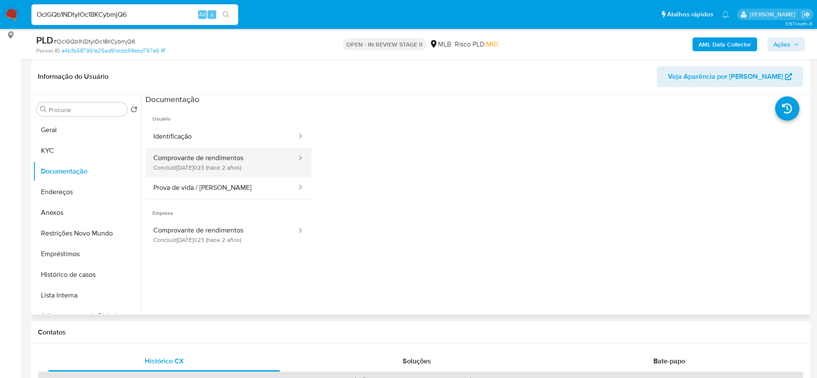
click at [218, 160] on button "Comprovante de rendimentos Concluído: [DATE] (hace 2 años)" at bounding box center [222, 162] width 152 height 29
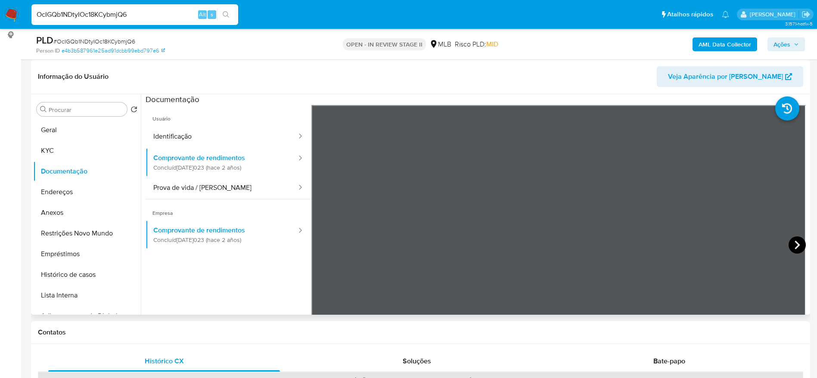
click at [791, 239] on icon at bounding box center [796, 244] width 17 height 17
click at [794, 247] on icon at bounding box center [796, 244] width 17 height 17
click at [316, 243] on icon at bounding box center [321, 244] width 17 height 17
click at [790, 247] on icon at bounding box center [796, 244] width 17 height 17
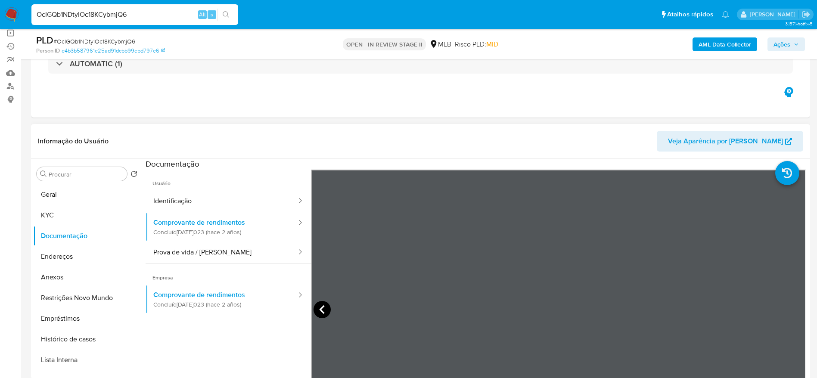
click at [328, 308] on icon at bounding box center [321, 309] width 17 height 17
click at [141, 9] on input "OcIGQb1NDtyIOc18KCybmjQ6" at bounding box center [134, 14] width 207 height 11
paste input "9oTWfwShMNr73AV2eGqxo4Su"
type input "9oTWfwShMNr73AV2eGqxo4Su"
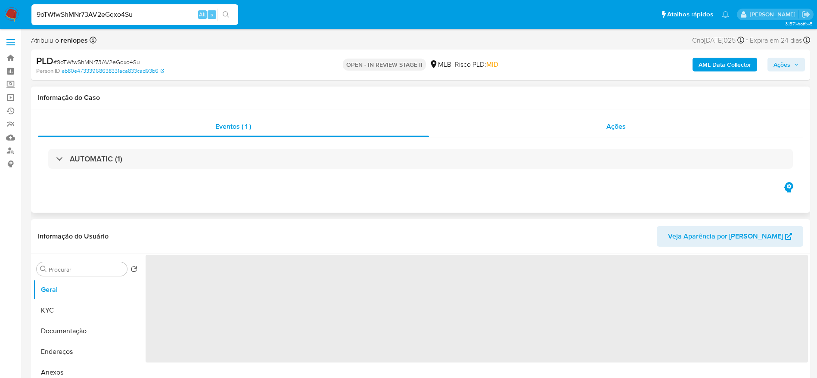
click at [505, 130] on div "Ações" at bounding box center [616, 126] width 375 height 21
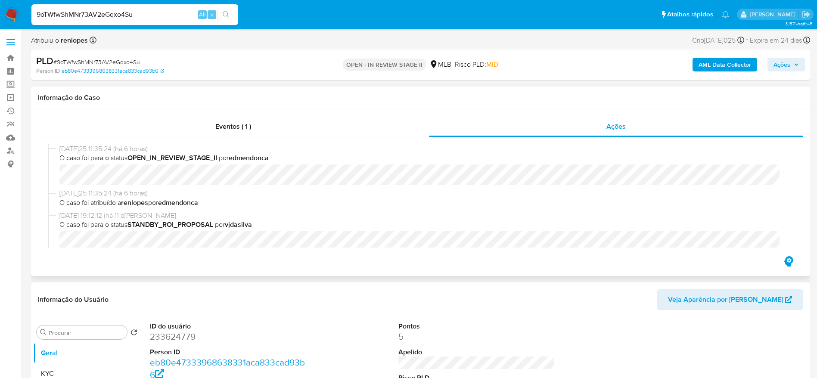
select select "10"
click at [294, 209] on div "01/09/2025 11:35:24 (há 6 horas) O caso foi atribuído a renlopes por edmendonca" at bounding box center [420, 200] width 745 height 22
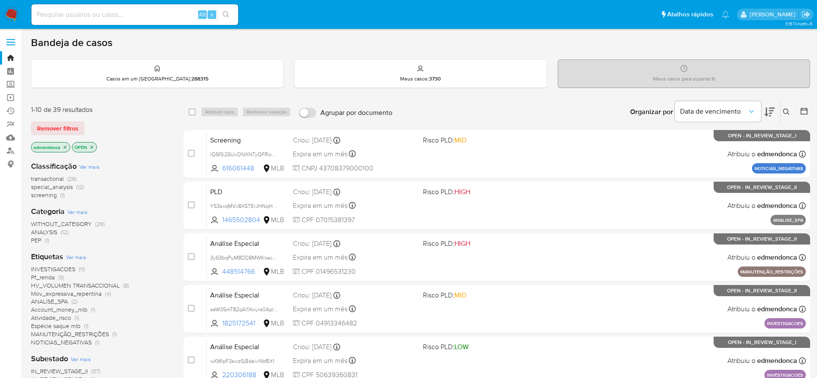
drag, startPoint x: 71, startPoint y: 123, endPoint x: 109, endPoint y: 122, distance: 37.9
click at [71, 124] on span "Remover filtros" at bounding box center [57, 128] width 41 height 12
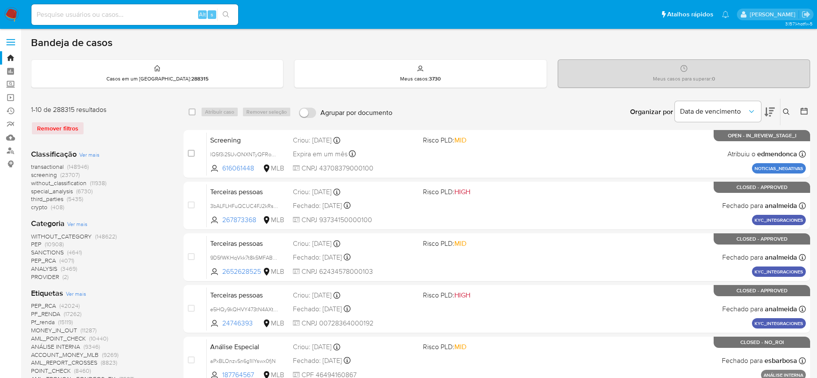
click at [788, 110] on icon at bounding box center [786, 112] width 7 height 7
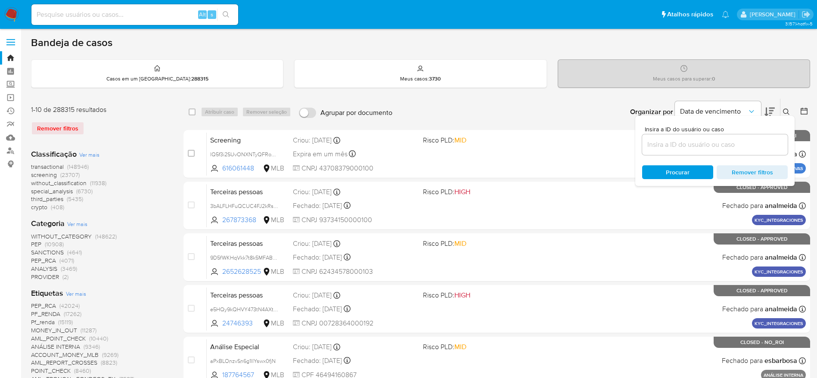
click at [680, 143] on input at bounding box center [715, 144] width 146 height 11
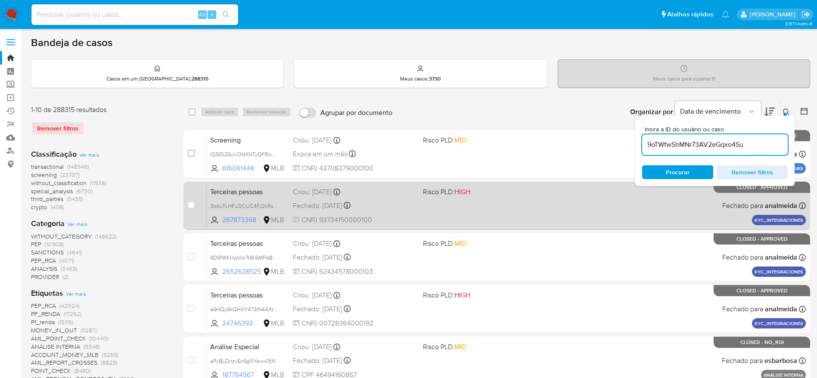
type input "9oTWfwShMNr73AV2eGqxo4Su"
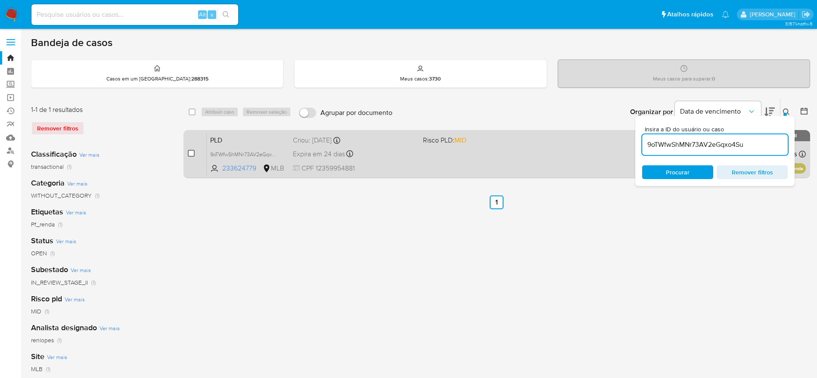
click at [192, 155] on input "checkbox" at bounding box center [191, 153] width 7 height 7
checkbox input "true"
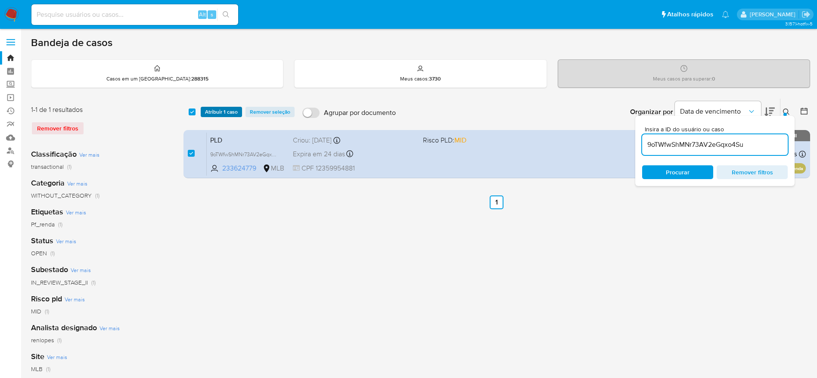
click at [219, 115] on span "Atribuir 1 caso" at bounding box center [221, 112] width 33 height 9
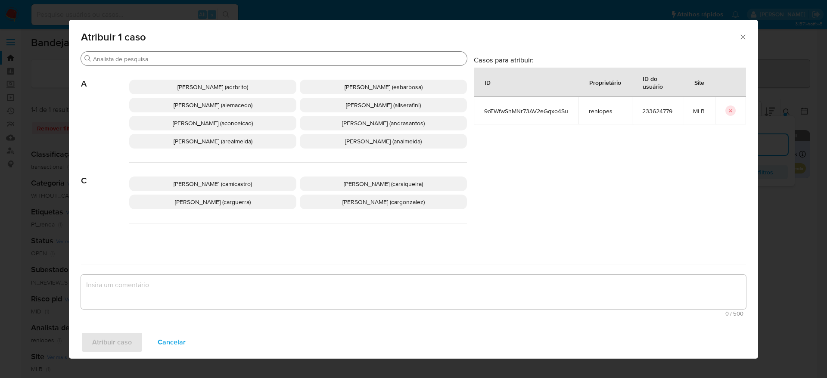
click at [195, 52] on div "Procurar" at bounding box center [274, 59] width 386 height 14
click at [187, 64] on div "Procurar" at bounding box center [274, 59] width 386 height 14
click at [186, 58] on input "Procurar" at bounding box center [278, 59] width 370 height 8
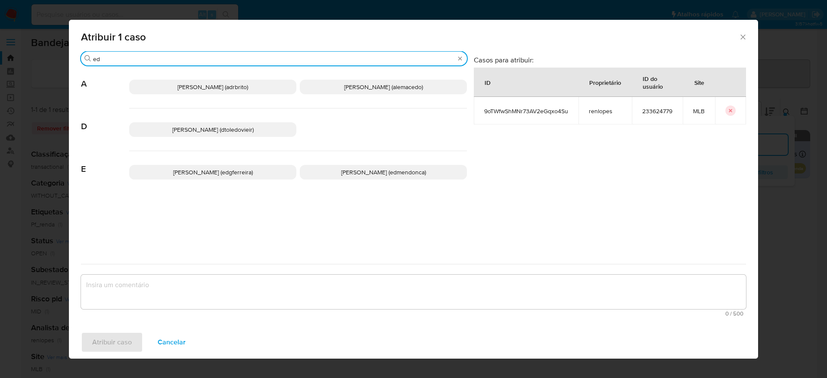
type input "ed"
click at [341, 171] on span "Eduardo Mendonca Dutra (edmendonca)" at bounding box center [383, 172] width 85 height 9
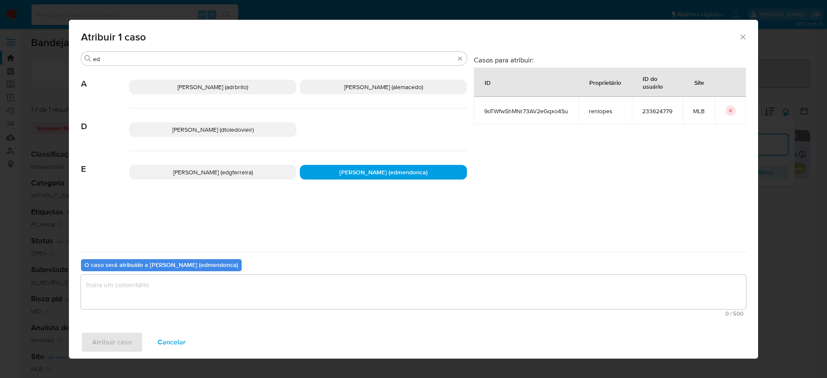
click at [301, 271] on div "O caso será atribuído a Eduardo Mendonca Dutra (edmendonca) 0 / 500 500 caracte…" at bounding box center [413, 286] width 665 height 68
click at [303, 281] on textarea "assign-modal" at bounding box center [413, 292] width 665 height 34
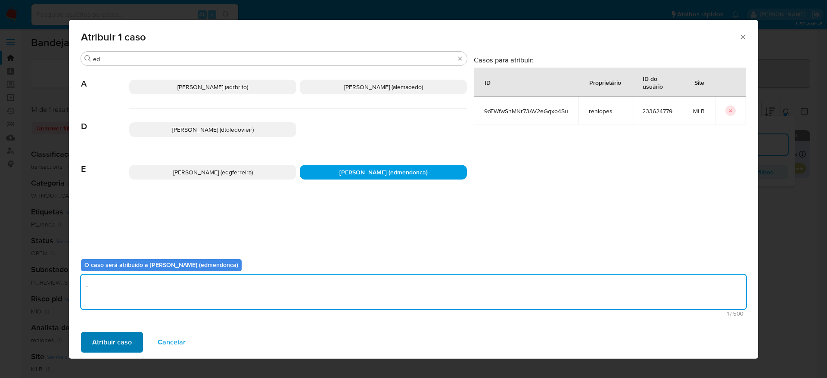
type textarea "."
click at [106, 341] on span "Atribuir caso" at bounding box center [112, 342] width 40 height 19
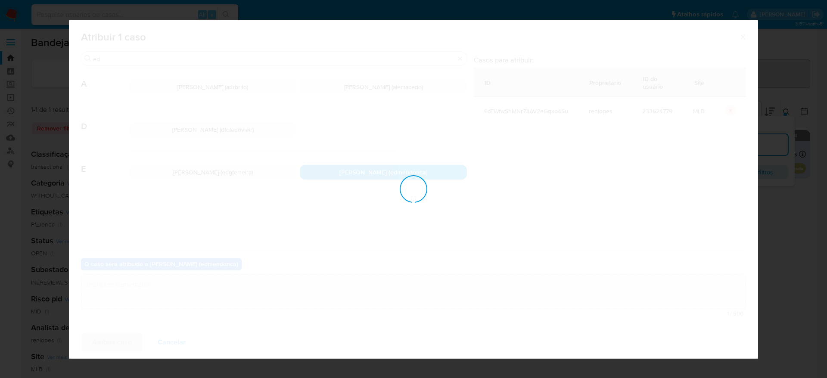
checkbox input "false"
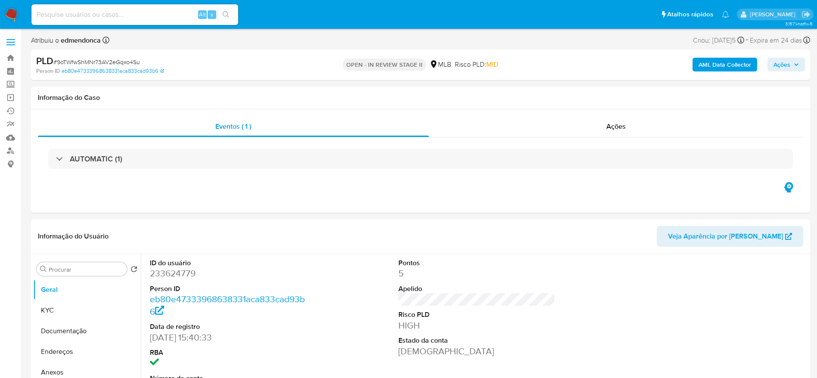
select select "10"
click at [611, 124] on span "Ações" at bounding box center [615, 126] width 19 height 10
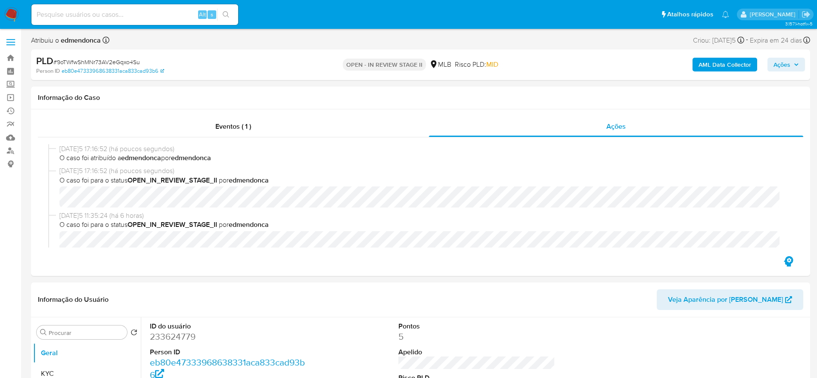
click at [801, 63] on button "Ações" at bounding box center [785, 65] width 37 height 14
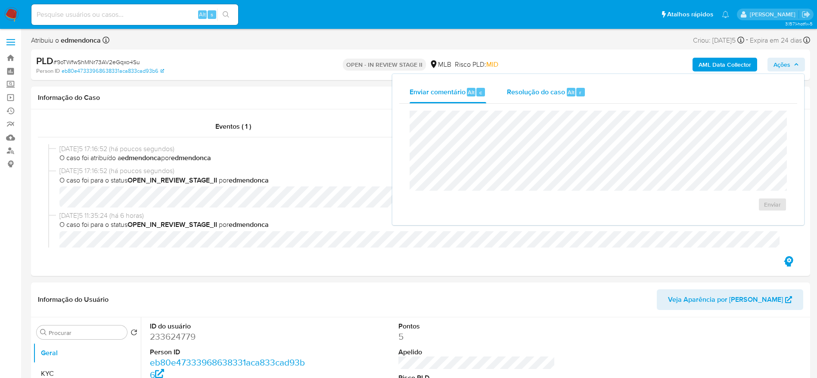
click at [567, 87] on div "Resolução do caso Alt r" at bounding box center [546, 92] width 79 height 22
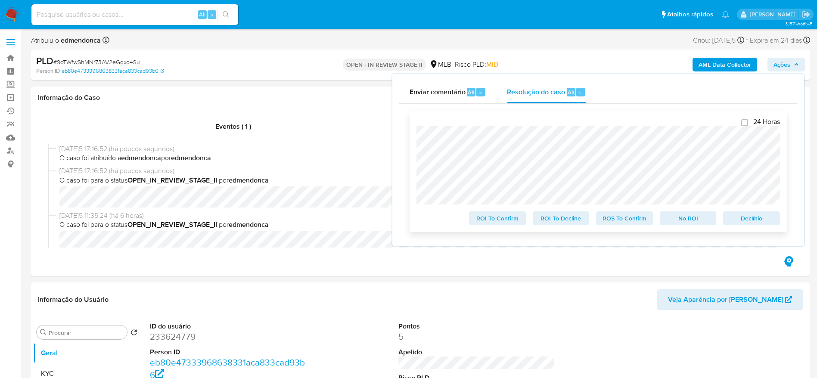
click at [759, 219] on span "Declínio" at bounding box center [751, 218] width 45 height 12
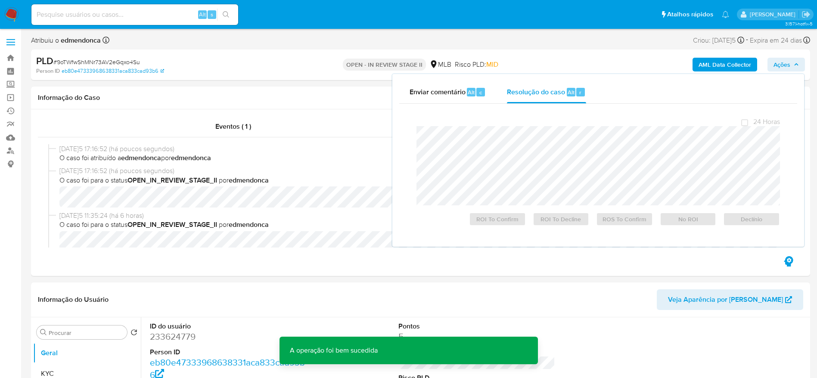
click at [784, 63] on span "Ações" at bounding box center [781, 65] width 17 height 14
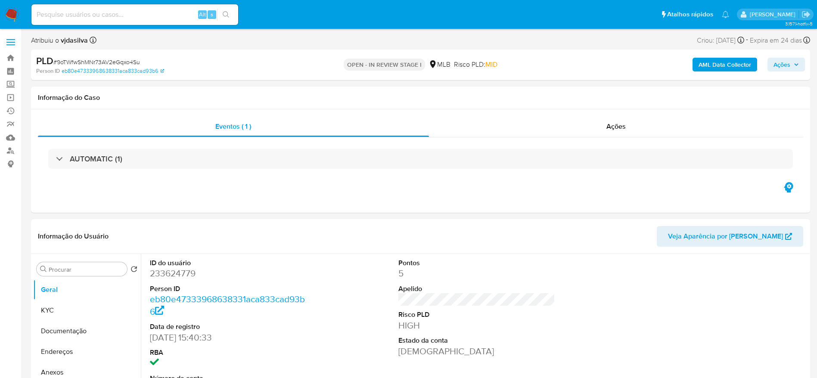
select select "10"
click at [153, 9] on input at bounding box center [134, 14] width 207 height 11
paste input "OcIGQb1NDtyIOc18KCybmjQ6"
type input "OcIGQb1NDtyIOc18KCybmjQ6"
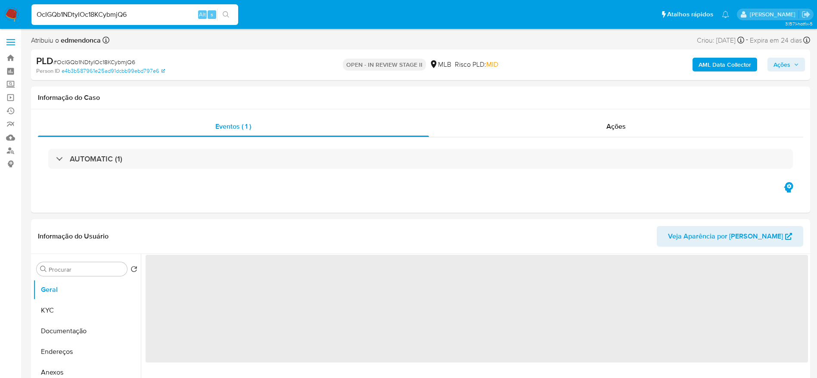
select select "10"
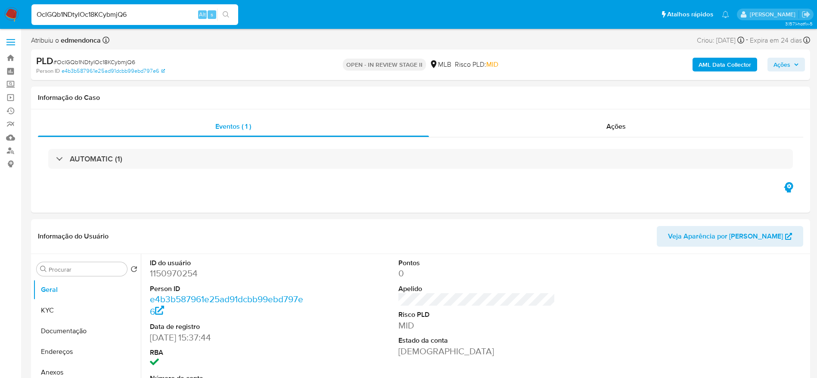
click at [788, 63] on span "Ações" at bounding box center [781, 65] width 17 height 14
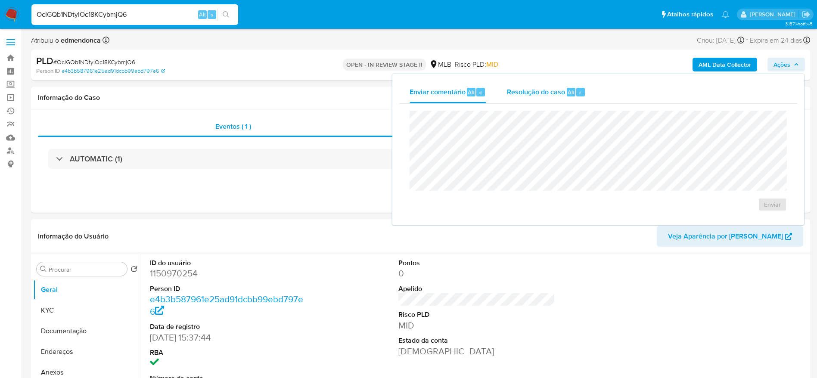
click at [547, 84] on div "Resolução do caso Alt r" at bounding box center [546, 92] width 79 height 22
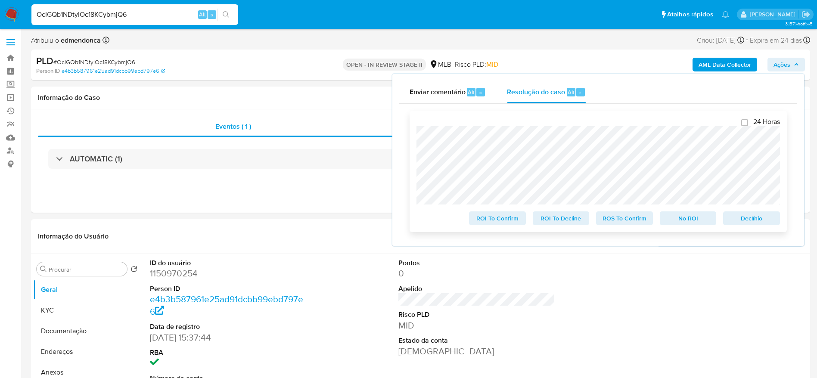
click at [750, 222] on span "Declínio" at bounding box center [751, 218] width 45 height 12
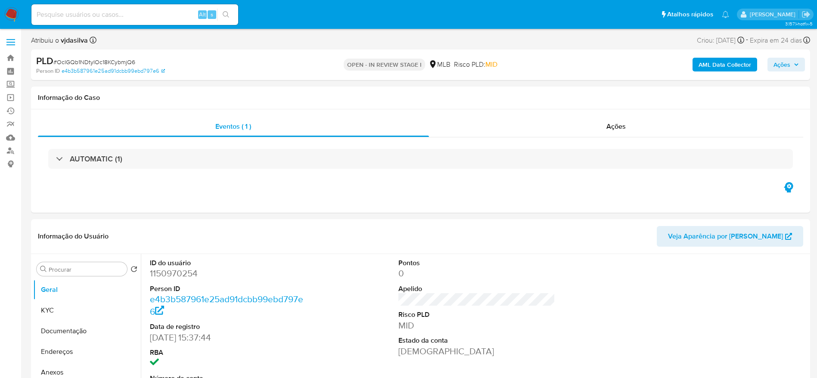
select select "10"
click at [166, 7] on div "Alt s" at bounding box center [134, 14] width 207 height 21
click at [167, 19] on input at bounding box center [134, 14] width 207 height 11
paste input "Ymc3oayRdB7LlHXacdTiGBl2"
type input "Ymc3oayRdB7LlHXacdTiGBl2"
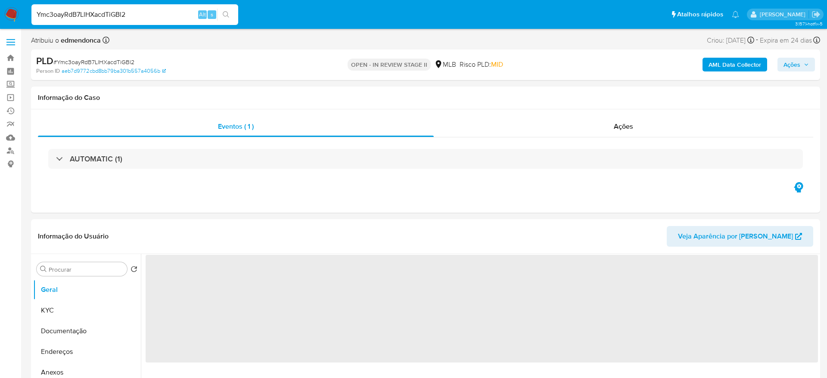
select select "10"
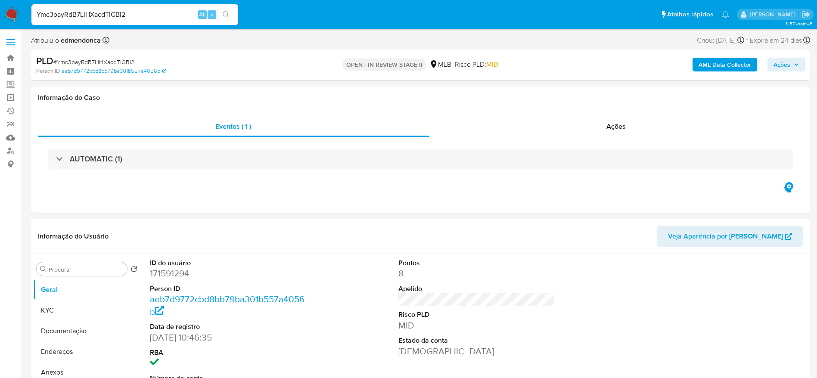
click at [136, 12] on input "Ymc3oayRdB7LlHXacdTiGBl2" at bounding box center [134, 14] width 207 height 11
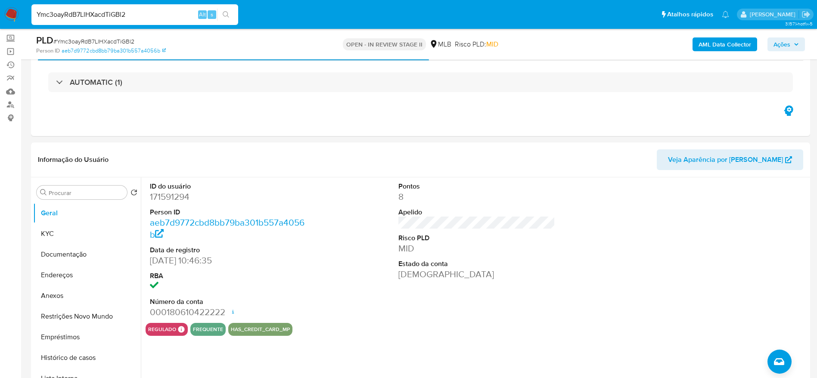
scroll to position [65, 0]
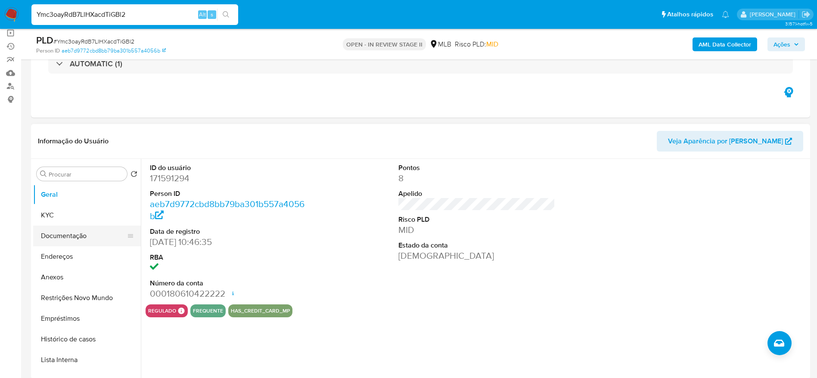
click at [50, 236] on button "Documentação" at bounding box center [83, 236] width 101 height 21
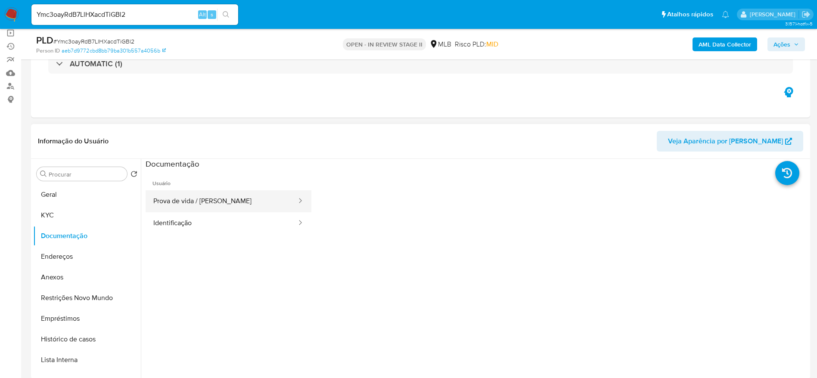
click at [220, 199] on button "Prova de vida / Selfie" at bounding box center [222, 201] width 152 height 22
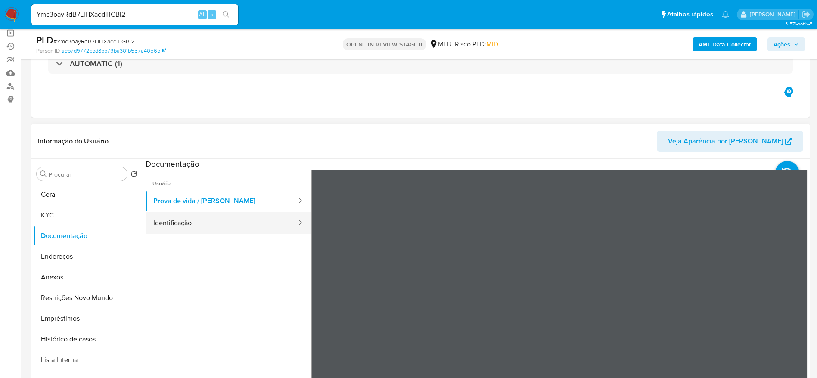
click at [225, 216] on button "Identificação" at bounding box center [222, 223] width 152 height 22
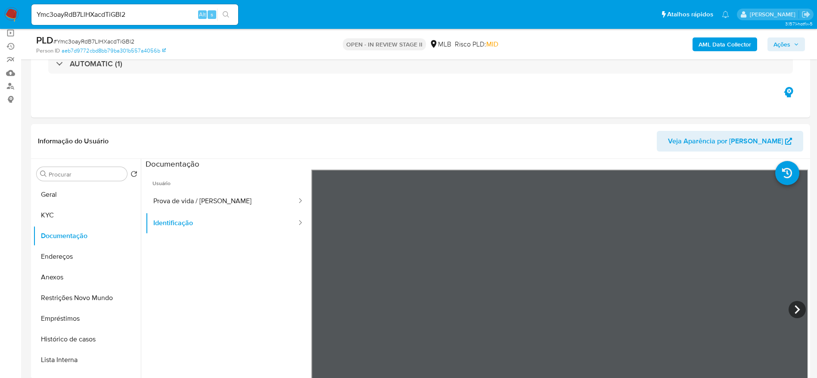
click at [94, 13] on input "Ymc3oayRdB7LlHXacdTiGBl2" at bounding box center [134, 14] width 207 height 11
click at [795, 43] on icon "button" at bounding box center [796, 44] width 5 height 5
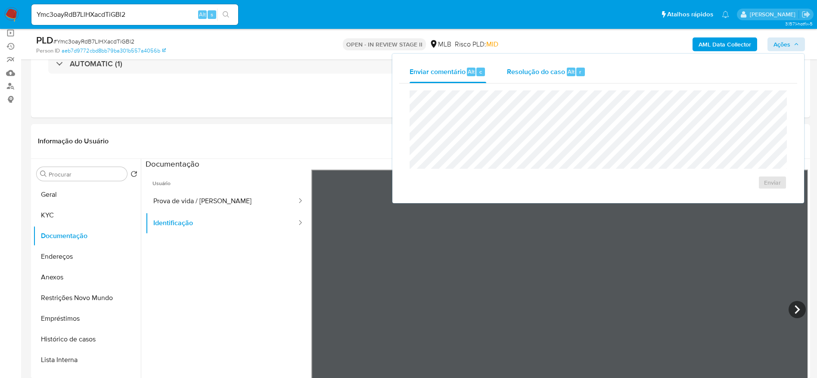
click at [546, 68] on span "Resolução do caso" at bounding box center [536, 71] width 58 height 10
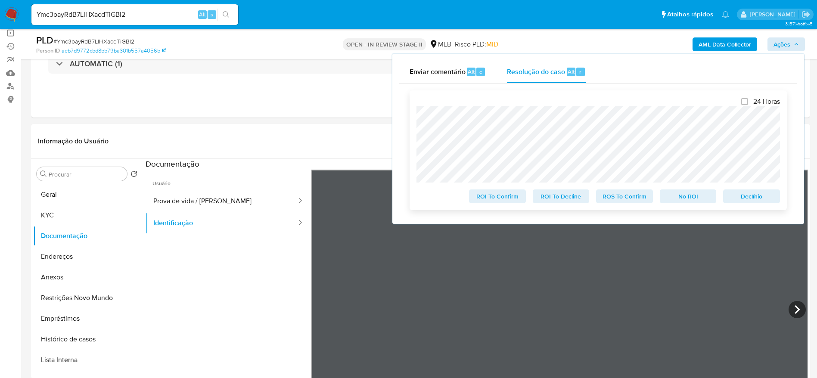
click at [746, 197] on span "Declínio" at bounding box center [751, 196] width 45 height 12
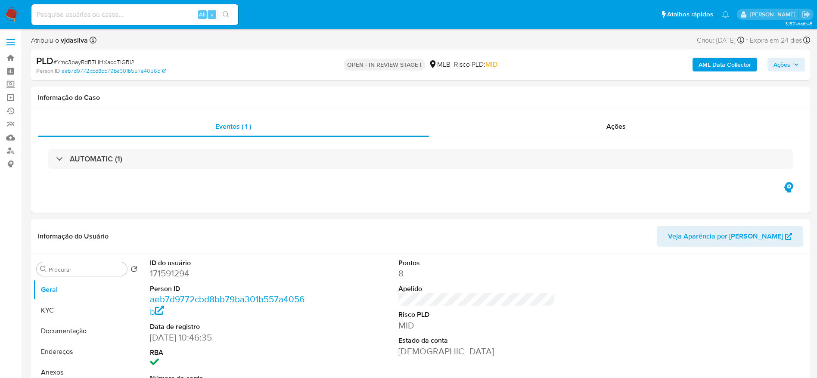
select select "10"
click at [123, 12] on input at bounding box center [134, 14] width 207 height 11
paste input "7ojCAycuGyuXIXoD9CRqjxIF"
type input "7ojCAycuGyuXIXoD9CRqjxIF"
select select "10"
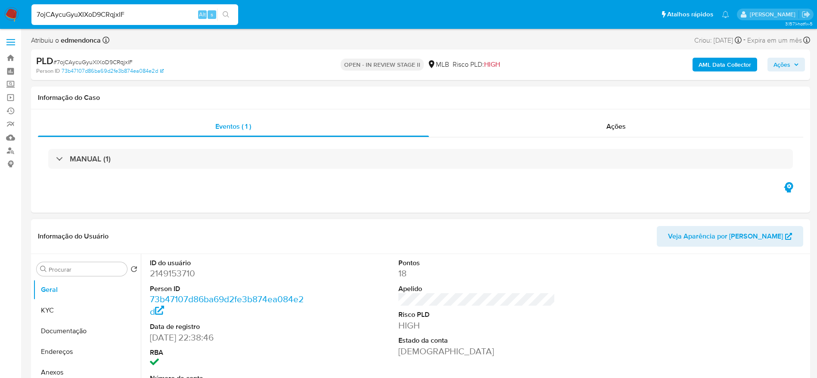
scroll to position [129, 0]
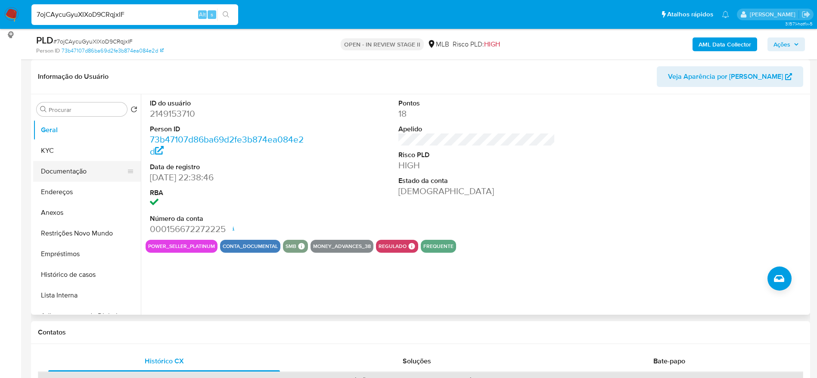
click at [62, 173] on button "Documentação" at bounding box center [83, 171] width 101 height 21
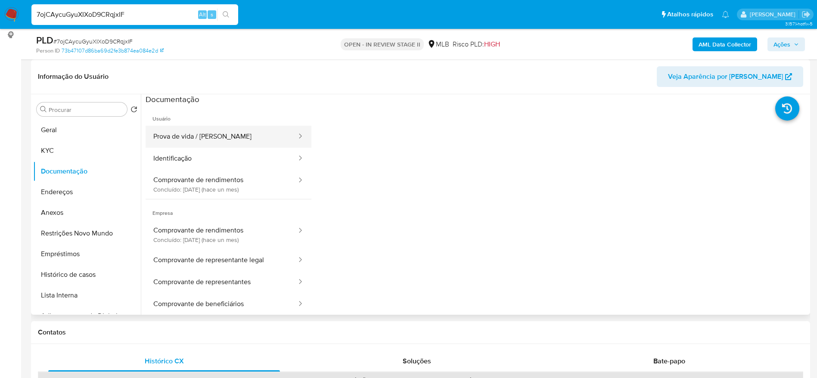
click at [231, 140] on button "Prova de vida / Selfie" at bounding box center [222, 137] width 152 height 22
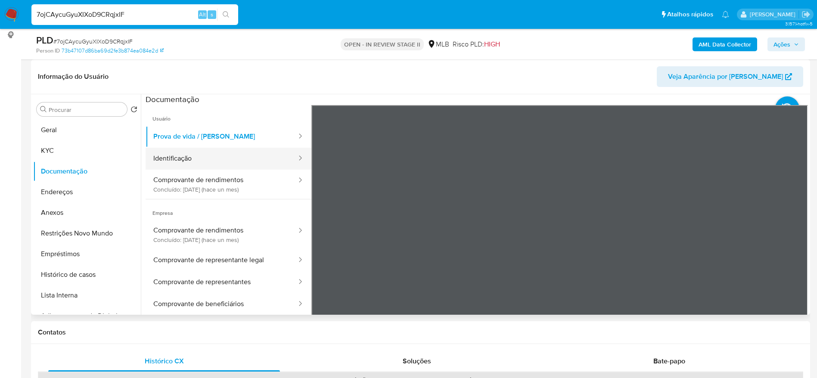
click at [195, 155] on button "Identificação" at bounding box center [222, 159] width 152 height 22
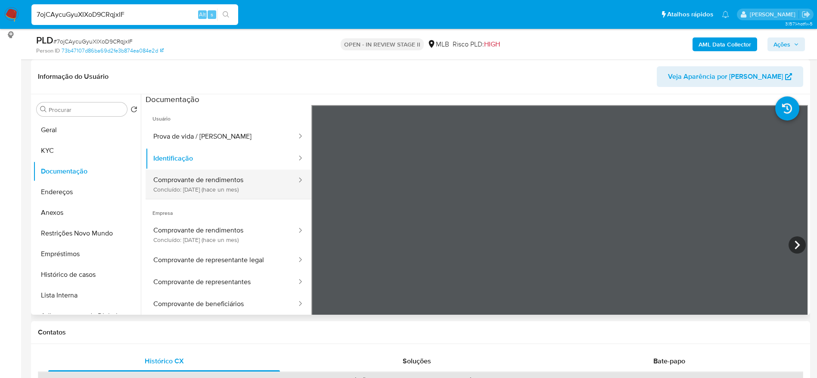
click at [237, 181] on button "Comprovante de rendimentos Concluído: 23/07/2025 (hace un mes)" at bounding box center [222, 184] width 152 height 29
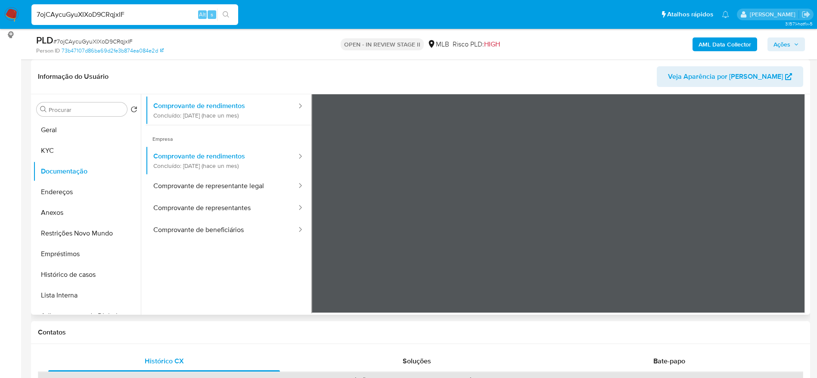
scroll to position [75, 0]
click at [130, 17] on input "7ojCAycuGyuXIXoD9CRqjxIF" at bounding box center [134, 14] width 207 height 11
paste input "2UJpooxJRbm6nlOEoRzGjMVW"
type input "2UJpooxJRbm6nlOEoRzGjMVW"
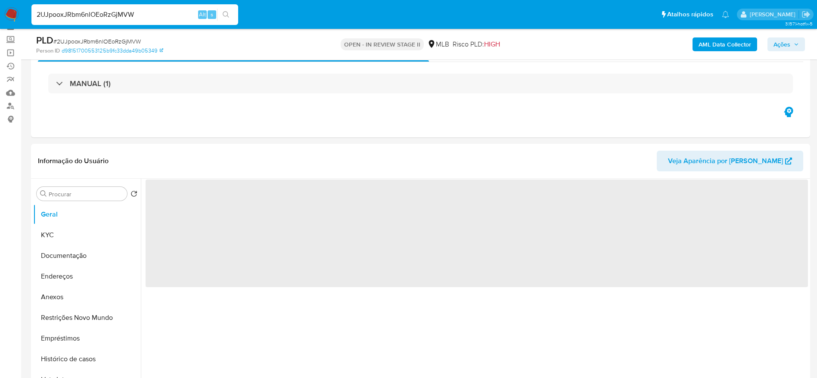
scroll to position [65, 0]
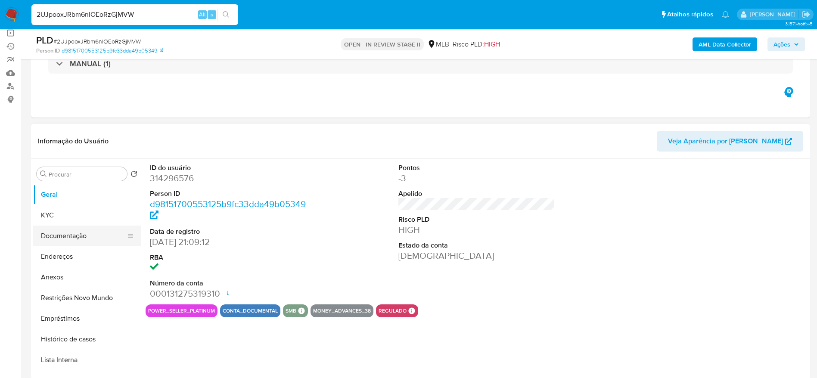
select select "10"
click at [48, 234] on button "Documentação" at bounding box center [83, 236] width 101 height 21
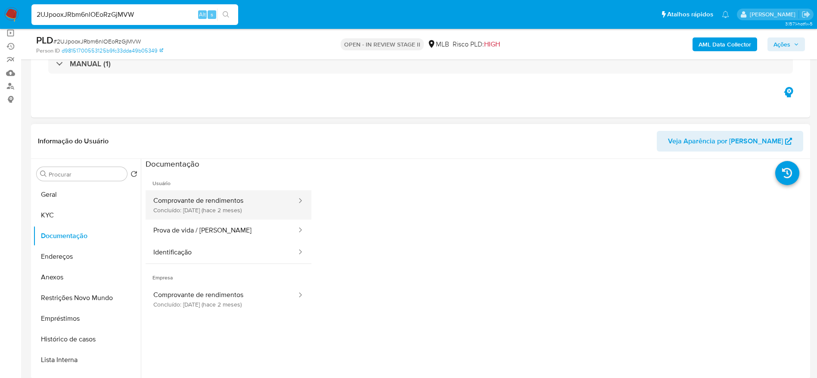
click at [220, 205] on button "Comprovante de rendimentos Concluído: 06/07/2025 (hace 2 meses)" at bounding box center [222, 204] width 152 height 29
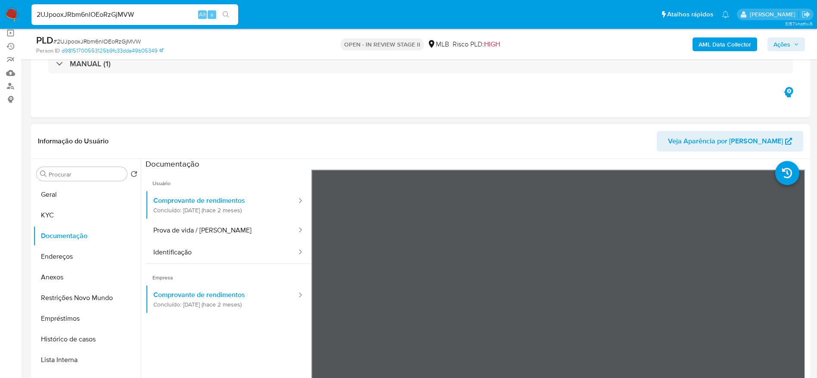
scroll to position [129, 0]
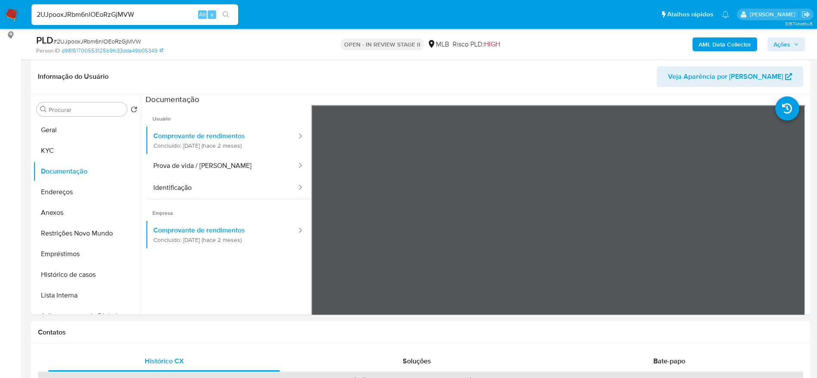
click at [151, 16] on input "2UJpooxJRbm6nlOEoRzGjMVW" at bounding box center [134, 14] width 207 height 11
paste input "TE4Bfe4bW6ewMI4I2NhZxyJ6"
type input "TE4Bfe4bW6ewMI4I2NhZxyJ6"
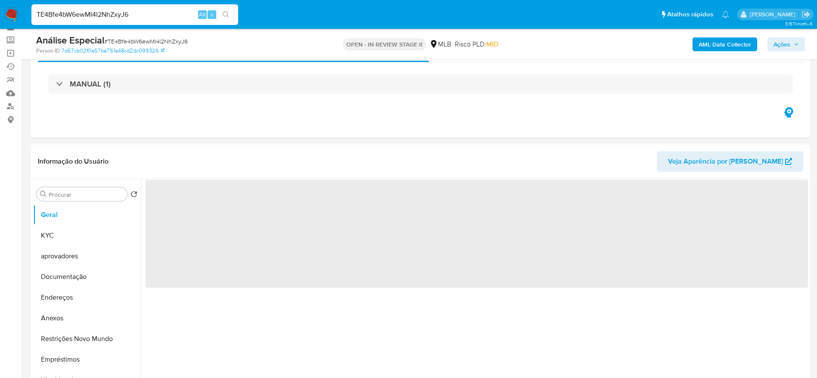
scroll to position [65, 0]
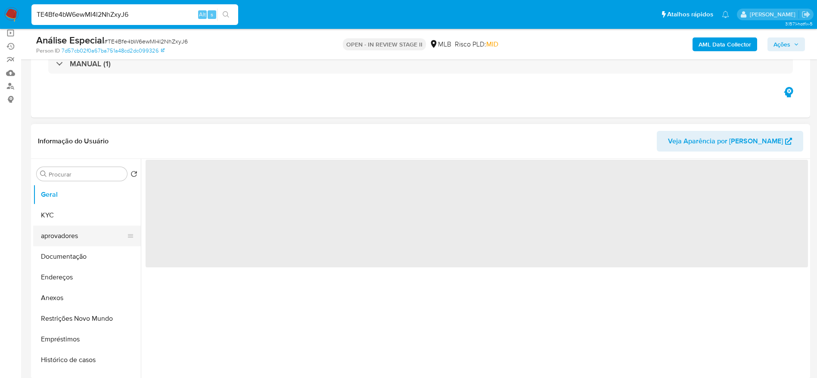
click at [55, 236] on button "aprovadores" at bounding box center [83, 236] width 101 height 21
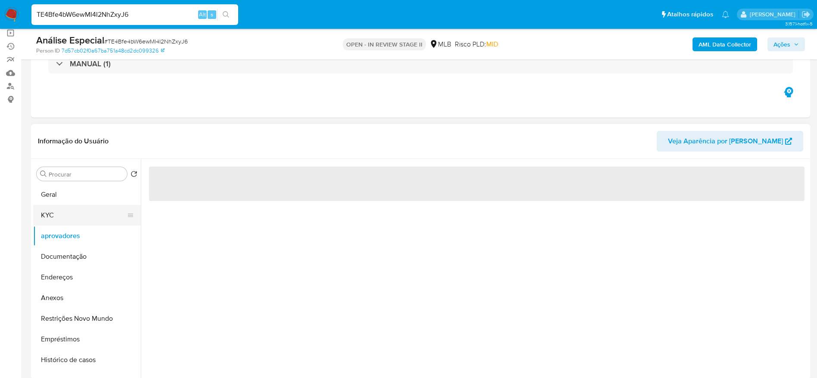
click at [53, 214] on button "KYC" at bounding box center [83, 215] width 101 height 21
select select "10"
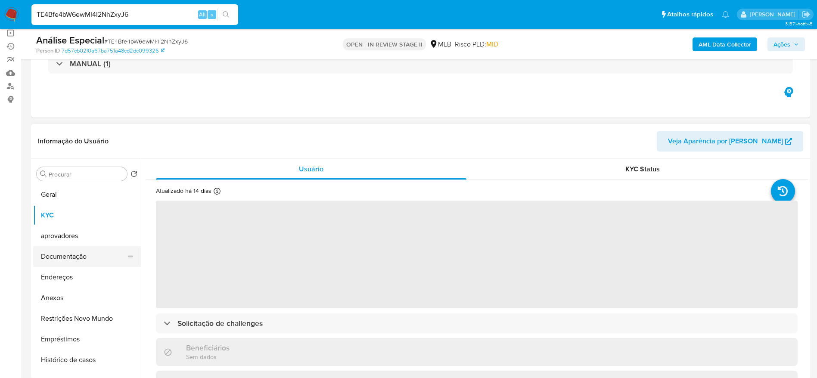
click at [70, 254] on button "Documentação" at bounding box center [83, 256] width 101 height 21
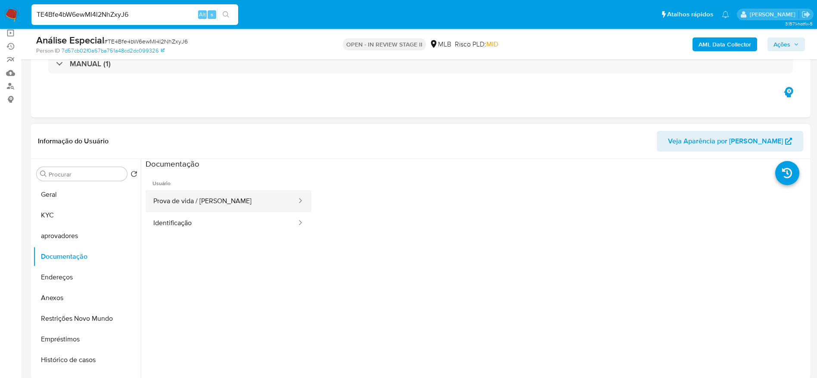
click at [211, 192] on button "Prova de vida / [PERSON_NAME]" at bounding box center [222, 201] width 152 height 22
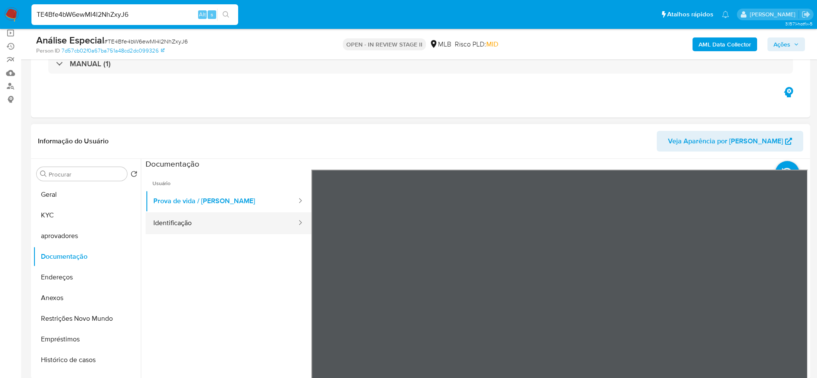
click at [258, 225] on button "Identificação" at bounding box center [222, 223] width 152 height 22
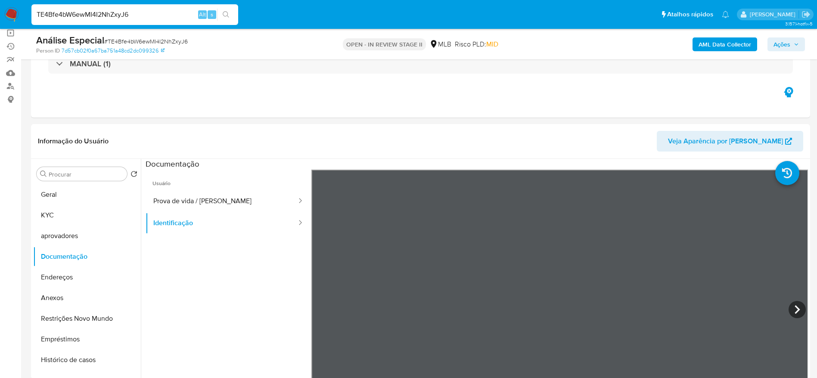
click at [122, 19] on input "TE4Bfe4bW6ewMI4I2NhZxyJ6" at bounding box center [134, 14] width 207 height 11
paste input "xTzCxhKTiJ2Ww2GkV7aoup77"
type input "xTzCxhKTiJ2Ww2GkV7aoup77"
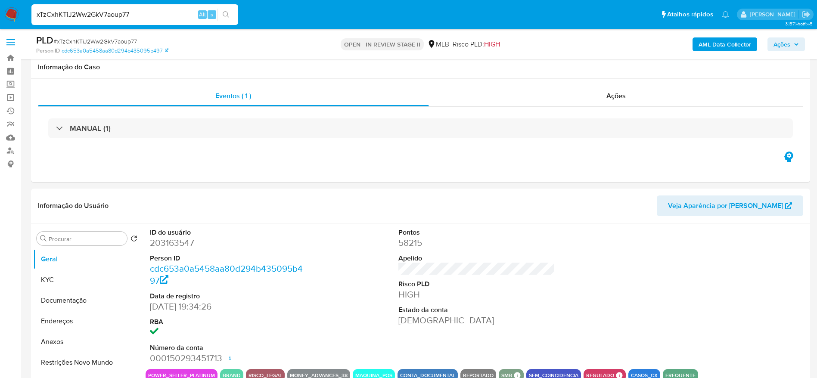
scroll to position [65, 0]
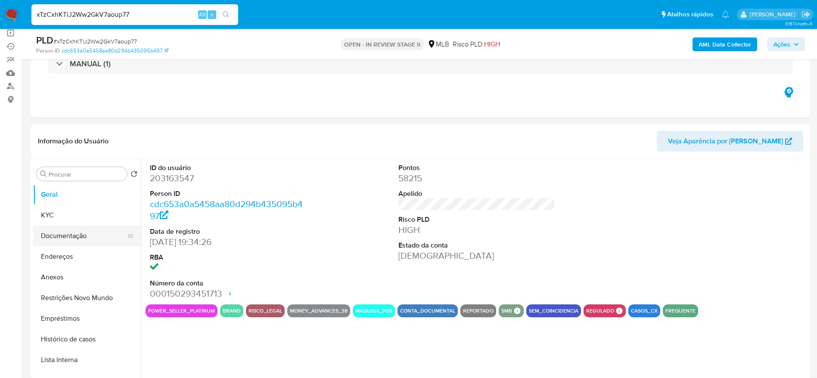
select select "10"
click at [43, 234] on button "Documentação" at bounding box center [83, 236] width 101 height 21
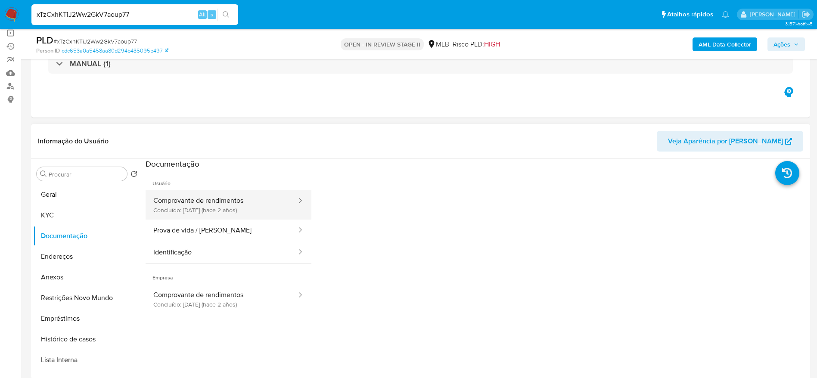
click at [232, 207] on button "Comprovante de rendimentos Concluído: 11/04/2023 (hace 2 años)" at bounding box center [222, 204] width 152 height 29
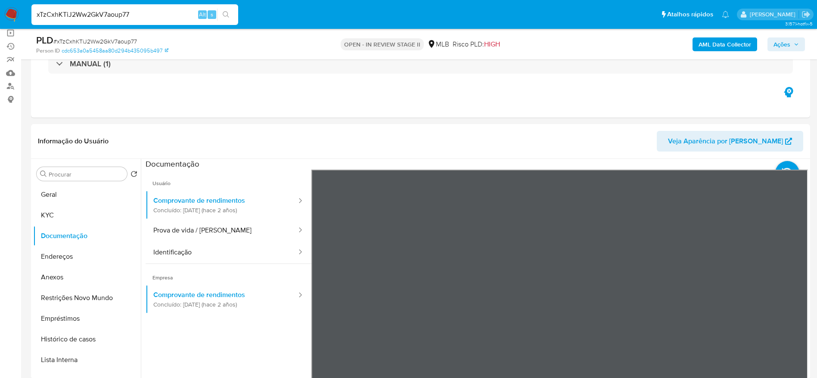
click at [540, 151] on div "Informação do Usuário Veja Aparência por Pessoa Procurar Retornar ao pedido pad…" at bounding box center [420, 251] width 779 height 255
click at [140, 13] on input "xTzCxhKTiJ2Ww2GkV7aoup77" at bounding box center [134, 14] width 207 height 11
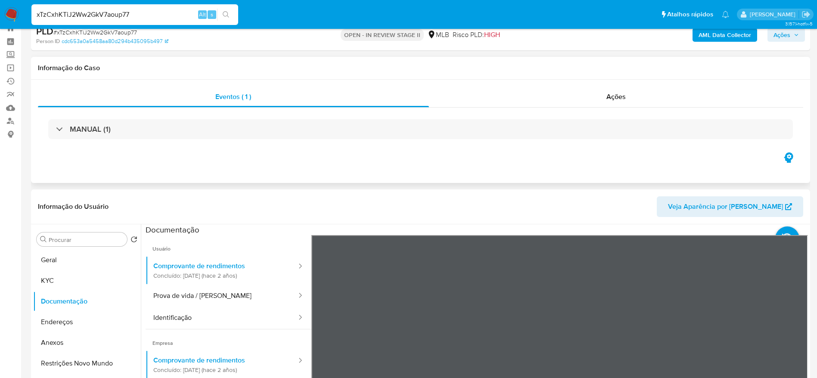
scroll to position [0, 0]
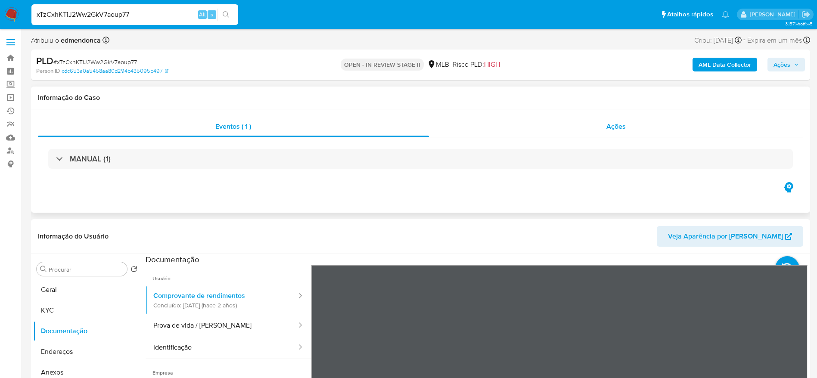
click at [539, 131] on div "Ações" at bounding box center [616, 126] width 375 height 21
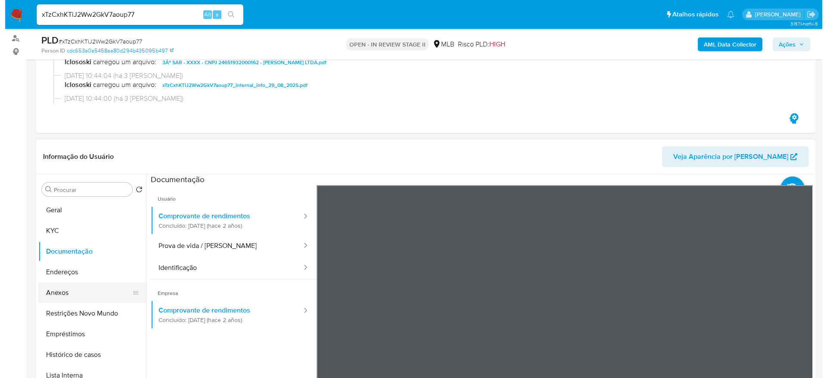
scroll to position [129, 0]
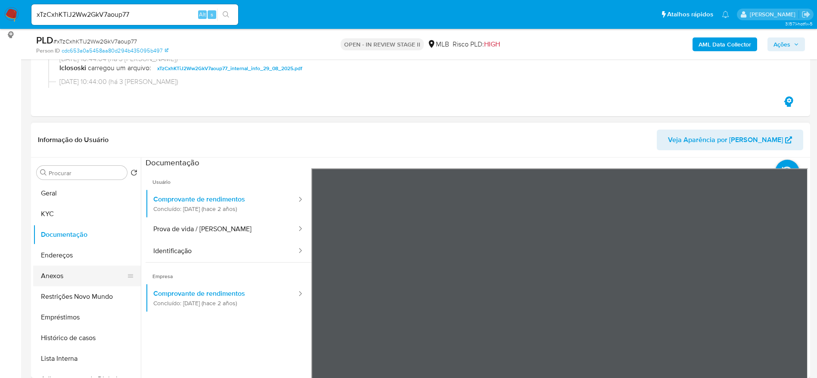
click at [60, 282] on button "Anexos" at bounding box center [83, 276] width 101 height 21
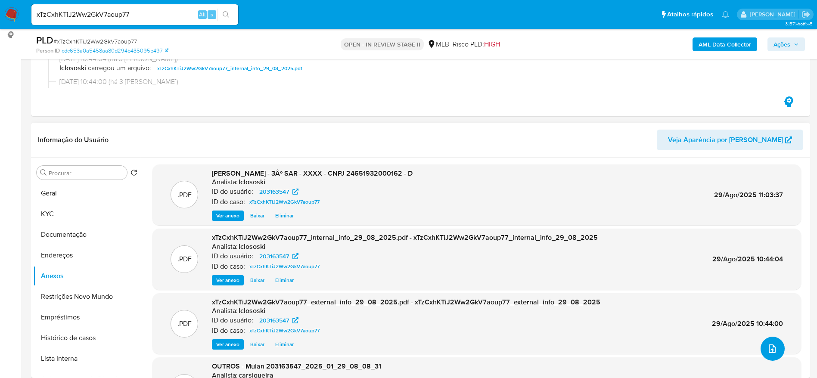
click at [769, 357] on button "upload-file" at bounding box center [772, 349] width 24 height 24
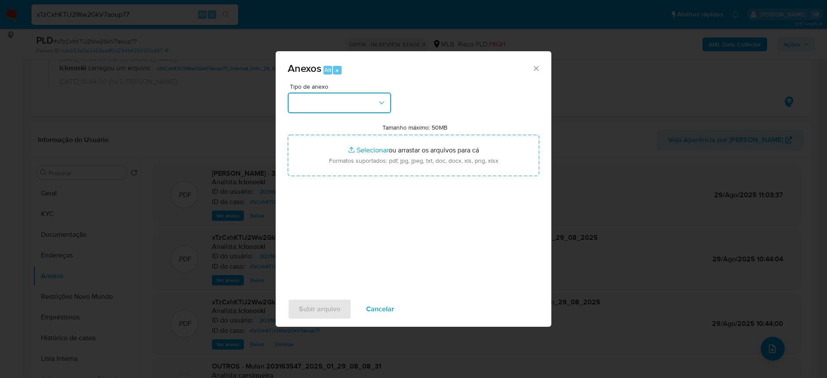
click at [348, 112] on button "button" at bounding box center [339, 103] width 103 height 21
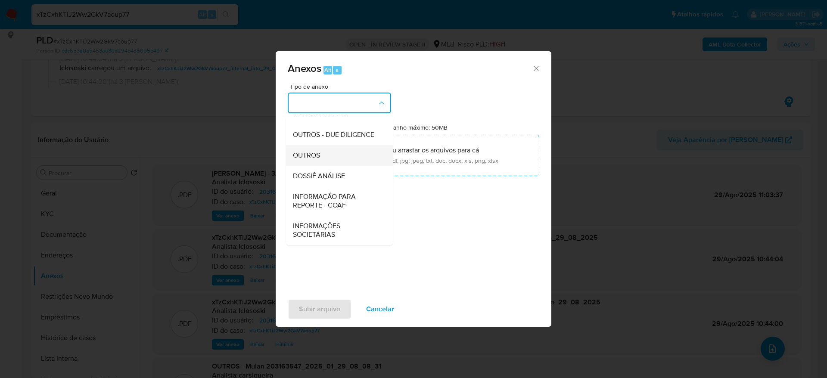
click at [347, 163] on div "OUTROS" at bounding box center [337, 155] width 88 height 21
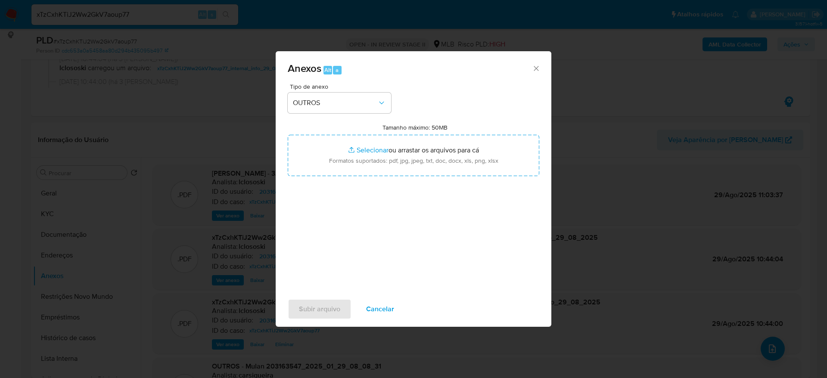
click at [384, 260] on div "Tipo de anexo OUTROS Tamanho máximo: 50MB Selecionar arquivos Selecionar ou arr…" at bounding box center [413, 185] width 251 height 203
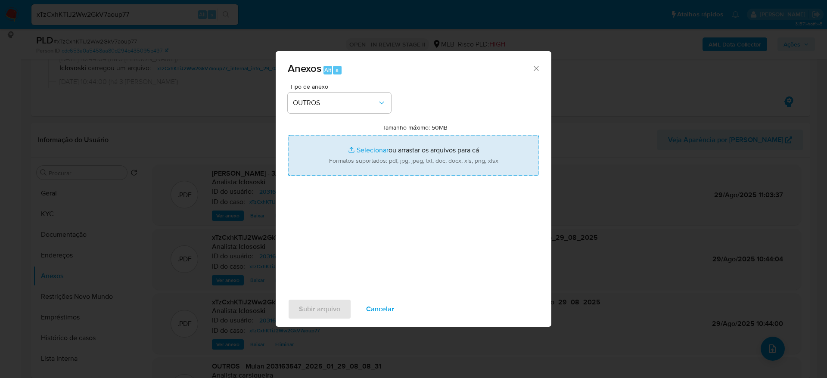
type input "C:\fakepath\Mulan 203163547_2025_08_29_07_27_20.xlsx"
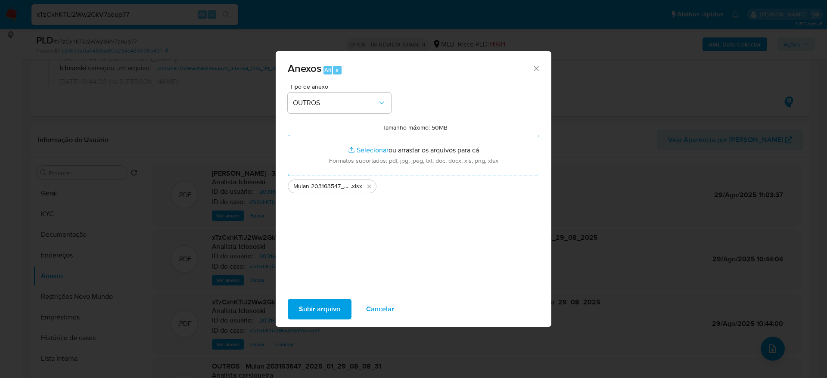
click at [333, 304] on span "Subir arquivo" at bounding box center [319, 309] width 41 height 19
click at [495, 242] on div "Tipo de anexo OUTROS Tamanho máximo: 50MB Selecionar arquivos Selecionar ou arr…" at bounding box center [413, 185] width 251 height 203
click at [373, 306] on span "Cancelar" at bounding box center [380, 309] width 28 height 19
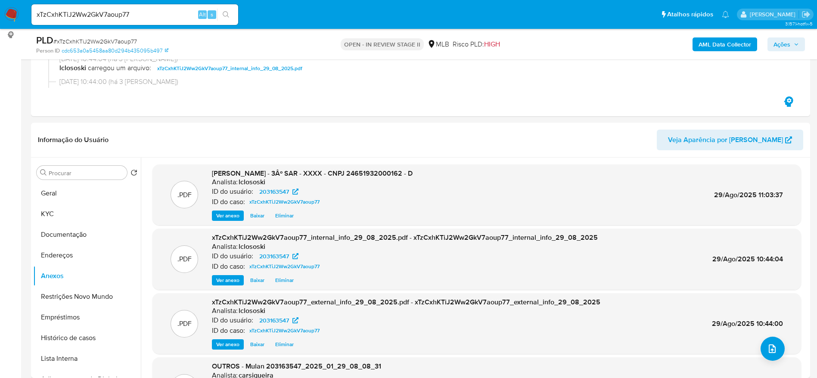
click at [141, 15] on input "xTzCxhKTiJ2Ww2GkV7aoup77" at bounding box center [134, 14] width 207 height 11
paste input "Ymc3oayRdB7LlHXacdTiGBl2"
type input "Ymc3oayRdB7LlHXacdTiGBl2"
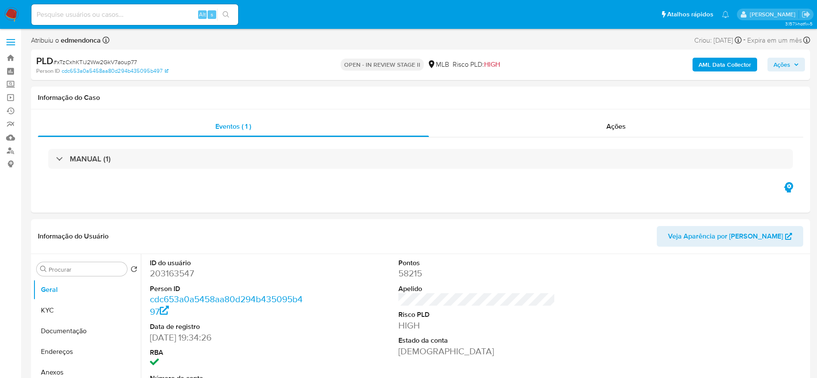
select select "10"
click at [141, 20] on div "Alt s" at bounding box center [134, 14] width 207 height 21
click at [129, 10] on input at bounding box center [134, 14] width 207 height 11
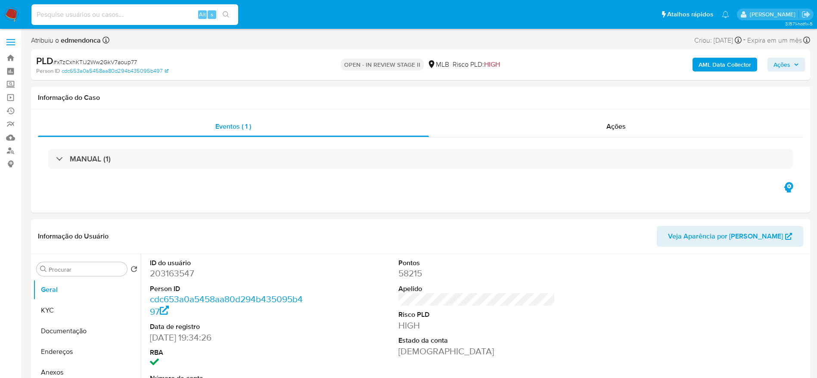
paste input "Ymc3oayRdB7LlHXacdTiGBl2"
type input "Ymc3oayRdB7LlHXacdTiGBl2"
select select "10"
click at [100, 15] on input "Ymc3oayRdB7LlHXacdTiGBl2" at bounding box center [134, 14] width 207 height 11
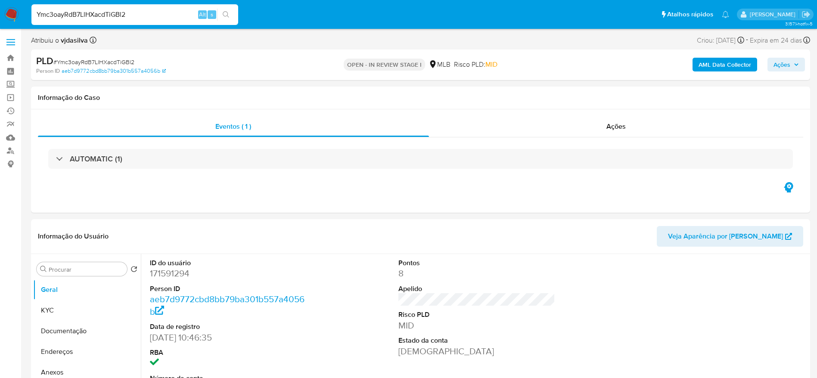
paste input "OcIGQb1NDtyIOc18KCybmjQ6"
type input "OcIGQb1NDtyIOc18KCybmjQ6"
select select "10"
click at [133, 19] on input "OcIGQb1NDtyIOc18KCybmjQ6" at bounding box center [134, 14] width 207 height 11
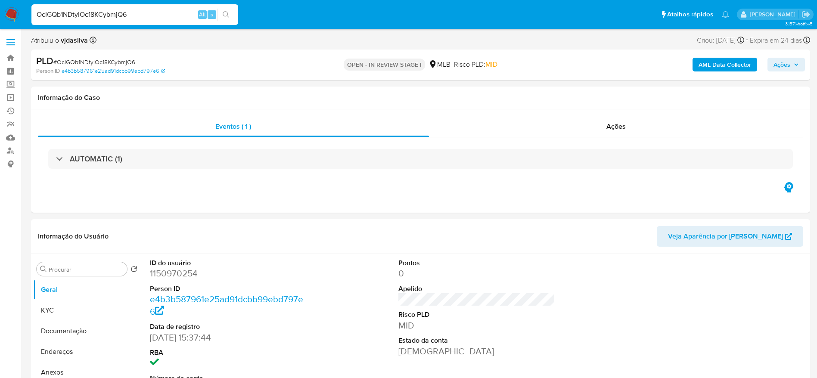
paste input "9oTWfwShMNr73AV2eGqxo4Su"
type input "9oTWfwShMNr73AV2eGqxo4Su"
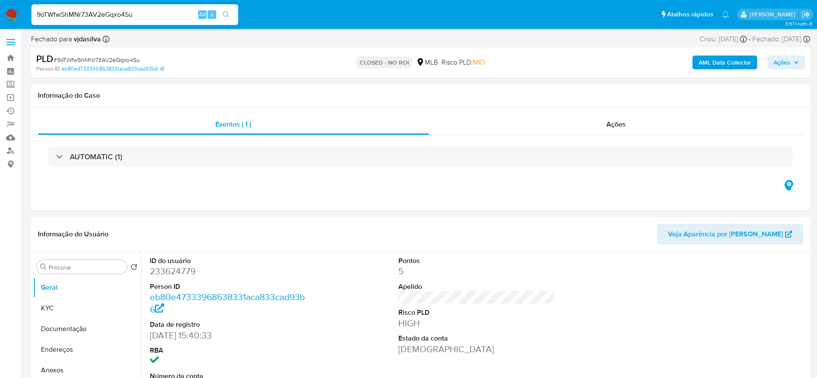
select select "10"
click at [155, 13] on input "9oTWfwShMNr73AV2eGqxo4Su" at bounding box center [134, 14] width 207 height 11
click at [155, 12] on input "9oTWfwShMNr73AV2eGqxo4Su" at bounding box center [134, 14] width 207 height 11
paste input "Oo2d814dSJ7OXZtwlev061DG"
type input "Oo2d814dSJ7OXZtwlev061DG"
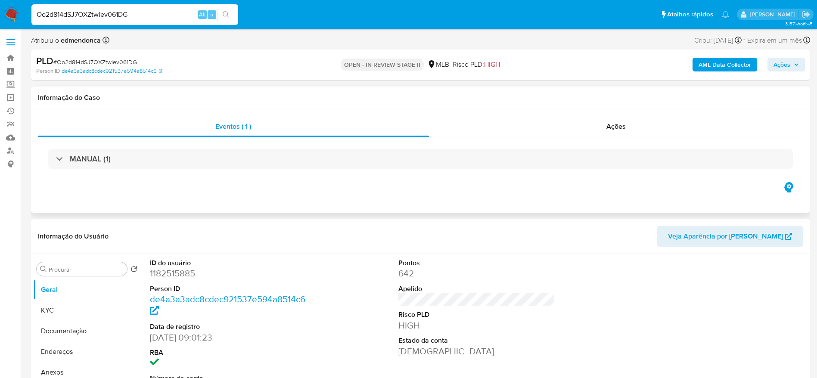
select select "10"
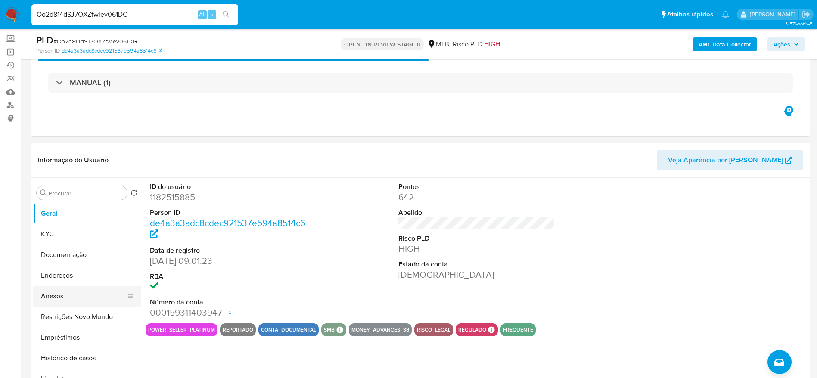
scroll to position [65, 0]
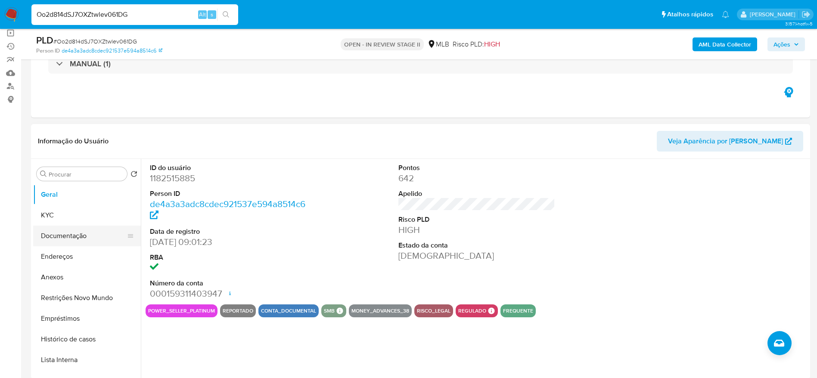
click at [68, 232] on button "Documentação" at bounding box center [83, 236] width 101 height 21
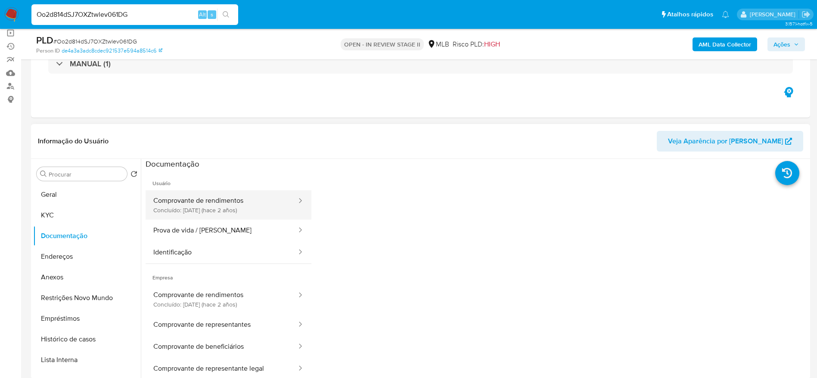
click at [218, 193] on button "Comprovante de rendimentos Concluído: 18/10/2023 (hace 2 años)" at bounding box center [222, 204] width 152 height 29
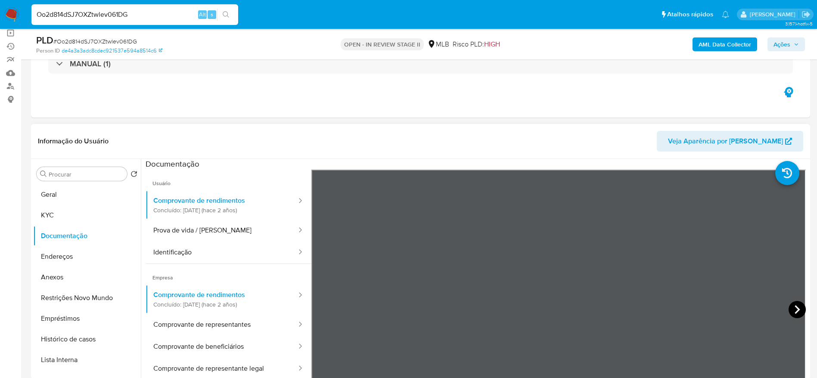
click at [794, 309] on icon at bounding box center [796, 309] width 5 height 9
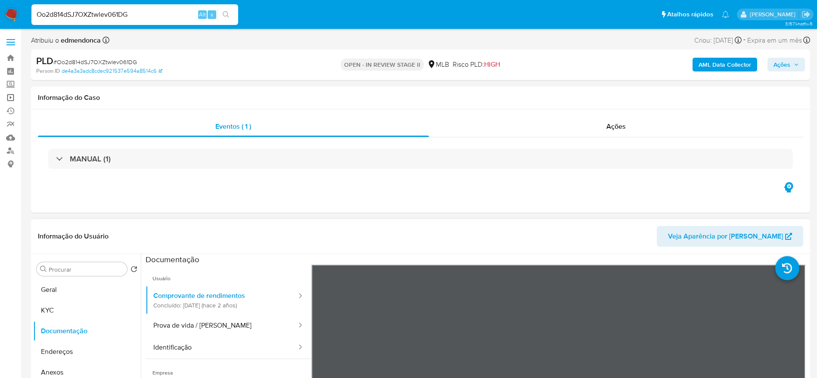
click at [9, 98] on link "Operações em massa" at bounding box center [51, 97] width 102 height 13
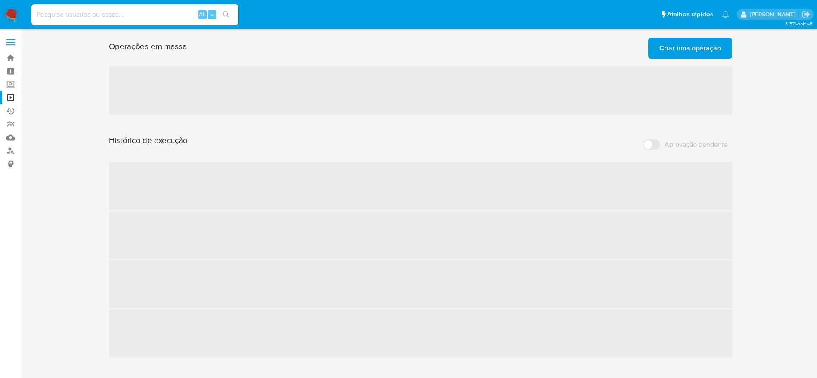
click at [679, 47] on span "Criar uma operação" at bounding box center [690, 48] width 62 height 19
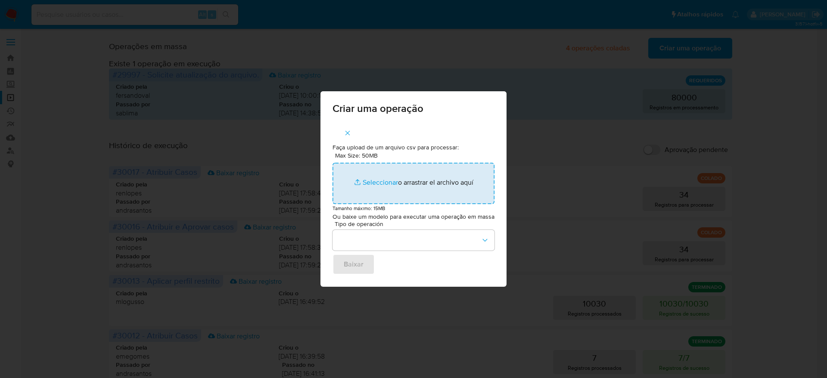
click at [428, 190] on input "Max Size: 50MB Seleccionar archivos" at bounding box center [413, 183] width 162 height 41
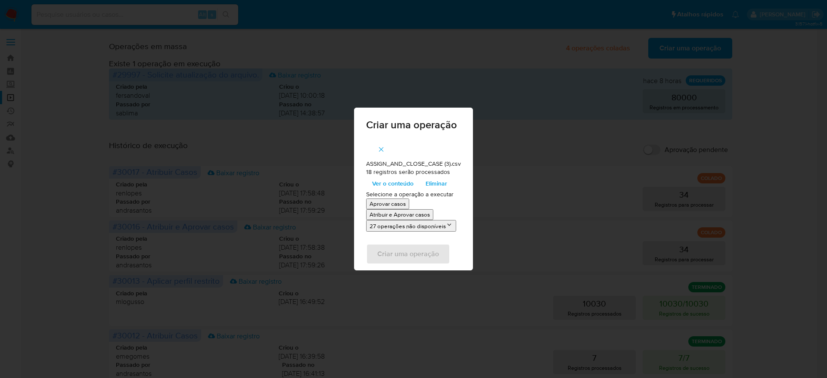
click at [380, 179] on span "Ver o conteúdo" at bounding box center [392, 183] width 41 height 12
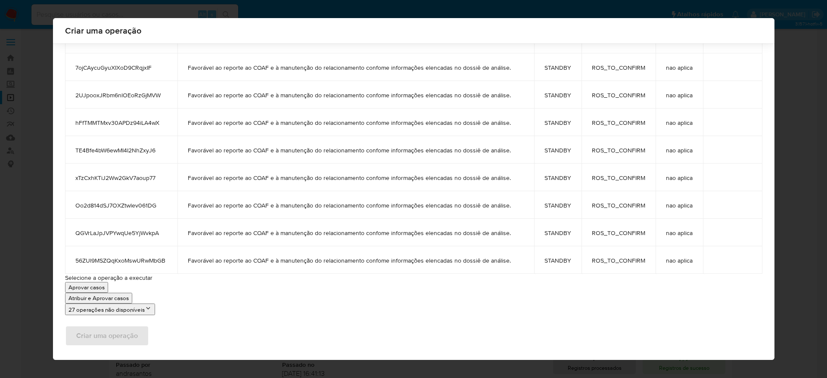
scroll to position [340, 0]
click at [121, 295] on p "Atribuir e Aprovar casos" at bounding box center [98, 296] width 60 height 8
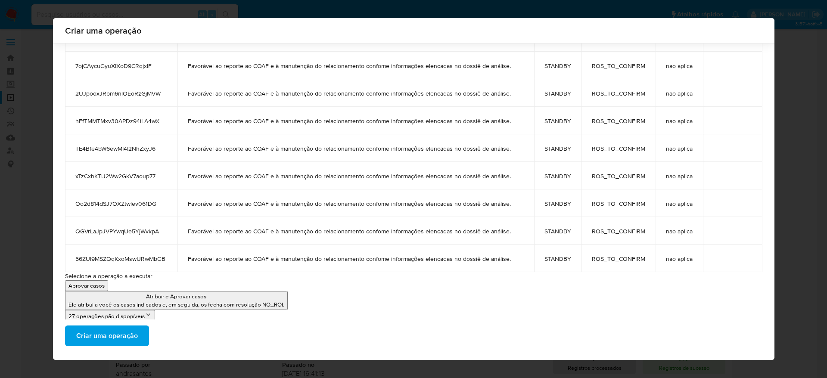
click at [112, 341] on span "Criar uma operação" at bounding box center [107, 335] width 62 height 19
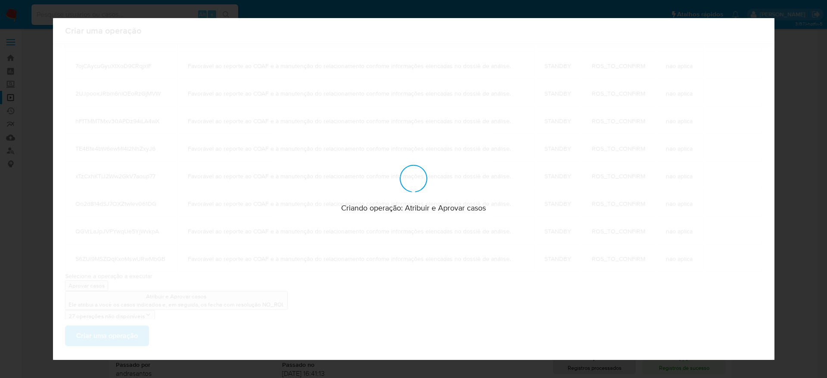
scroll to position [0, 0]
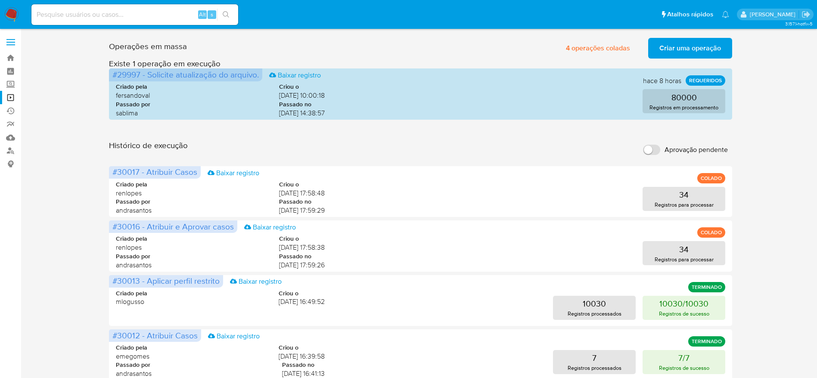
click at [675, 45] on span "Criar uma operação" at bounding box center [690, 48] width 62 height 19
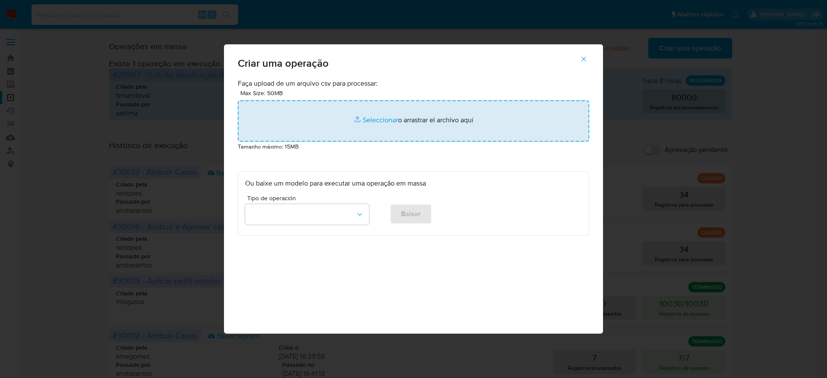
click at [352, 112] on input "file" at bounding box center [413, 120] width 351 height 41
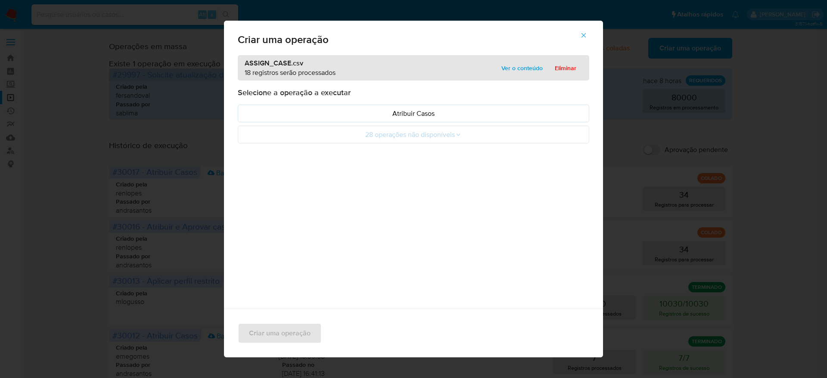
click at [516, 66] on span "Ver o conteúdo" at bounding box center [521, 68] width 41 height 12
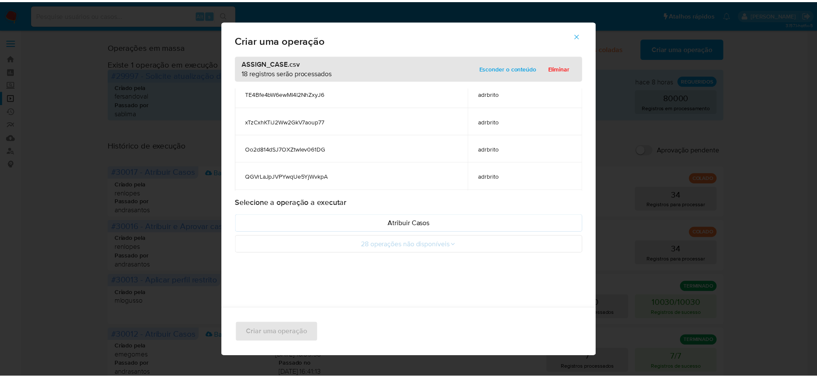
scroll to position [414, 0]
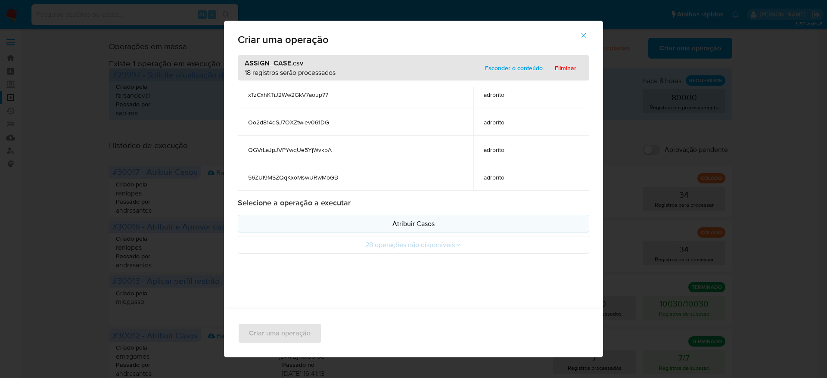
click at [384, 222] on p "Atribuir Casos" at bounding box center [413, 224] width 337 height 10
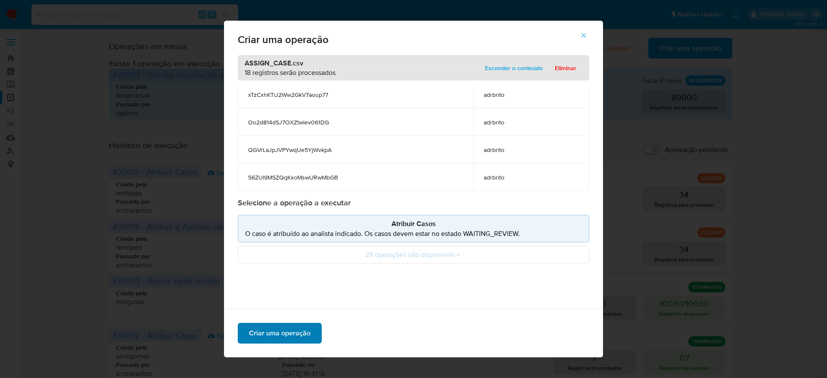
click at [276, 331] on span "Criar uma operação" at bounding box center [280, 333] width 62 height 19
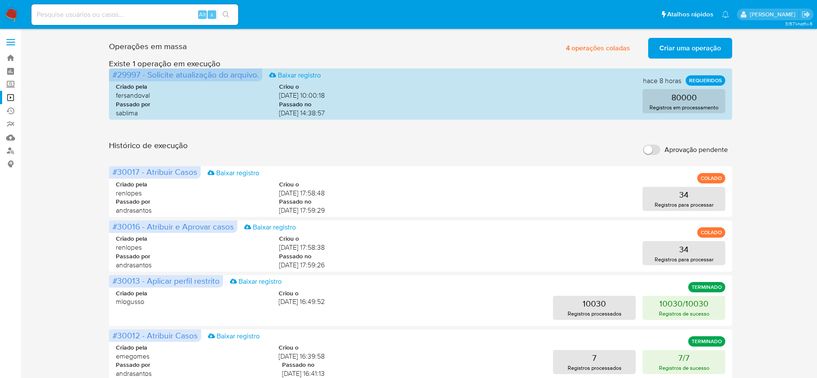
click at [75, 144] on div "Operações em massa 4 operações coladas Criar uma operação Só pode haver no máxi…" at bounding box center [420, 384] width 779 height 700
click at [10, 96] on link "Operações em massa" at bounding box center [51, 97] width 102 height 13
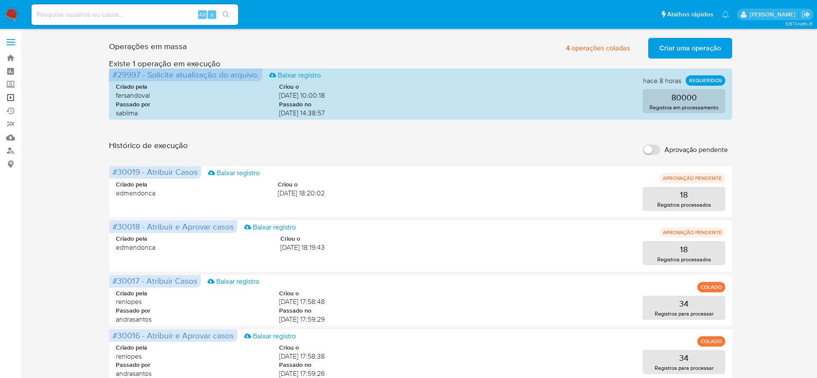
click at [12, 95] on link "Operações em massa" at bounding box center [51, 97] width 102 height 13
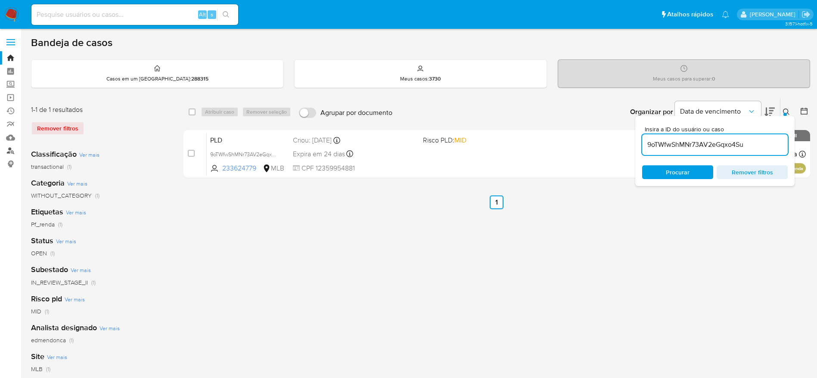
click at [8, 152] on link "Localizador de pessoas" at bounding box center [51, 150] width 102 height 13
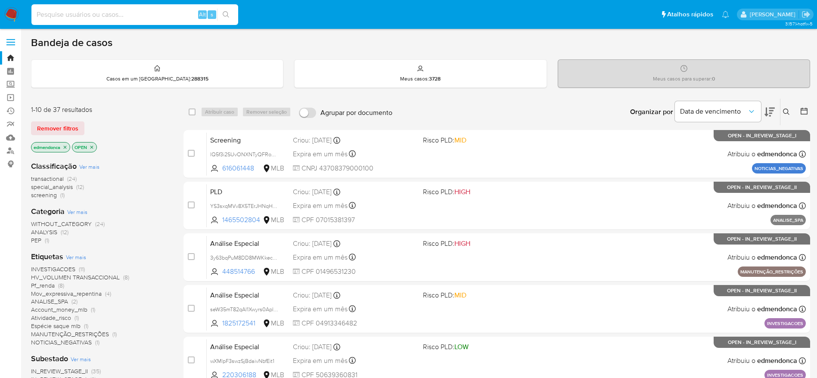
click at [137, 17] on input at bounding box center [134, 14] width 207 height 11
paste input "seW35mT82qAl1Xwyrs0AplRd"
type input "seW35mT82qAl1Xwyrs0AplRd"
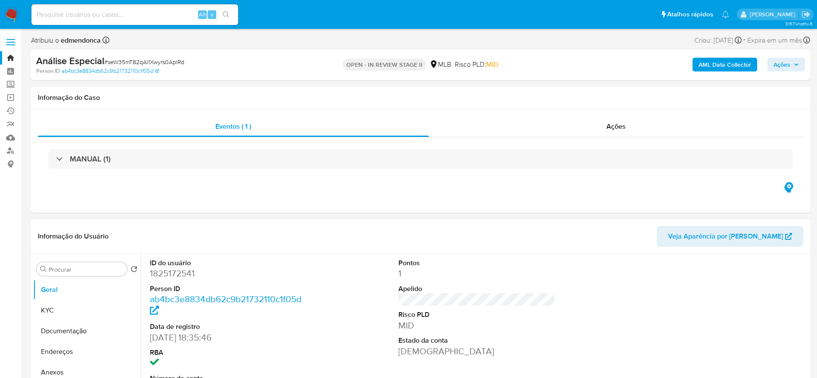
select select "10"
click at [605, 124] on div "Ações" at bounding box center [616, 126] width 375 height 21
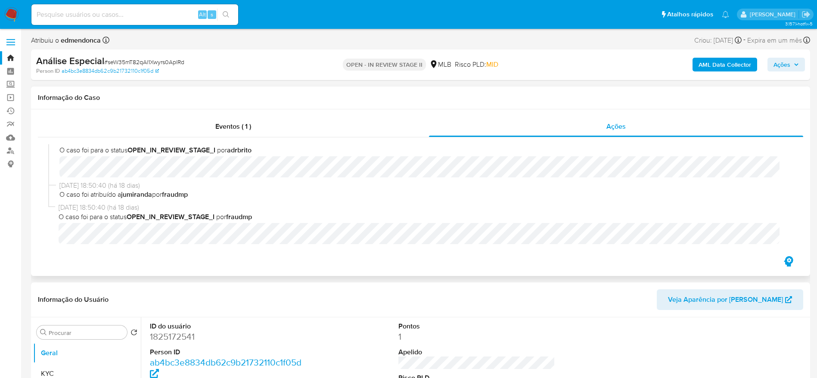
scroll to position [214, 0]
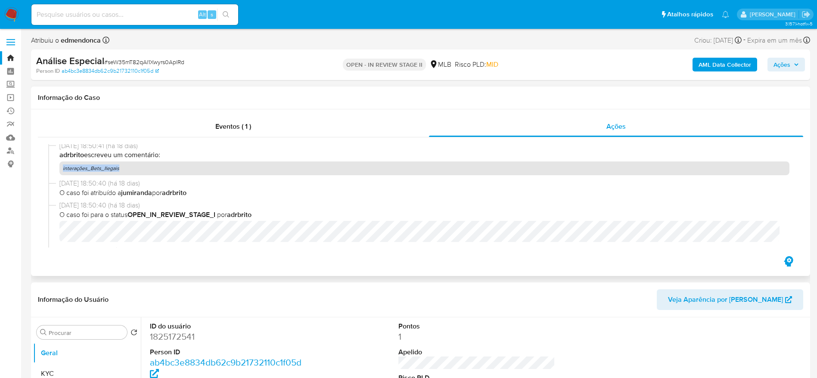
drag, startPoint x: 122, startPoint y: 171, endPoint x: 46, endPoint y: 177, distance: 76.5
click at [46, 177] on div "01/09/2025 12:00:27 (há 7 horas) O caso foi para o status OPEN_IN_REVIEW_STAGE_…" at bounding box center [420, 195] width 765 height 117
copy p "interações_Bets_Ilegais"
click at [140, 17] on input at bounding box center [134, 14] width 207 height 11
paste input "DvvrsjJ0tlEQDzoCv38i6vZP"
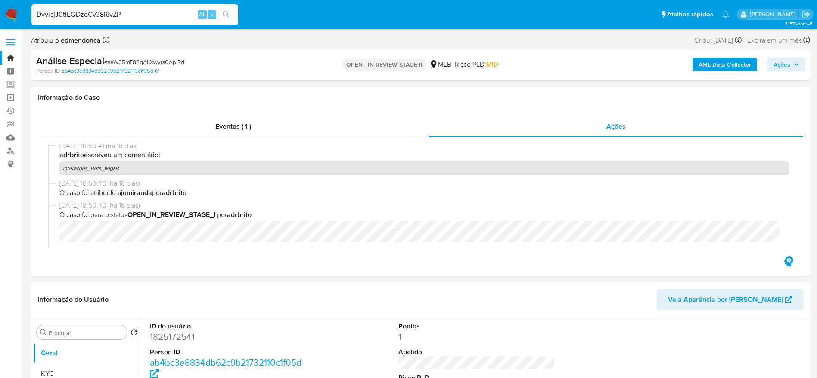
type input "DvvrsjJ0tlEQDzoCv38i6vZP"
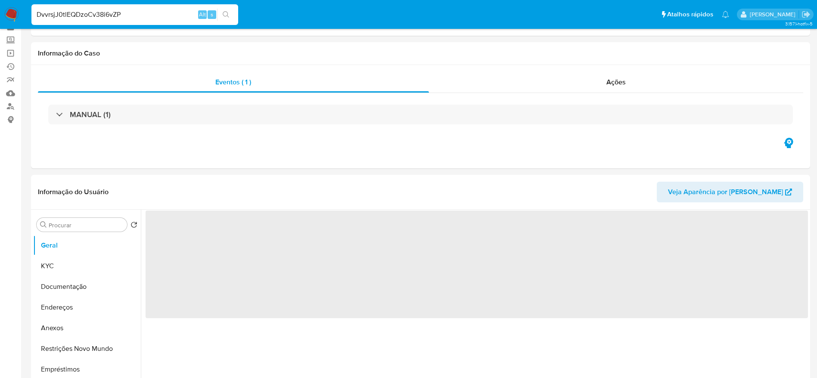
scroll to position [65, 0]
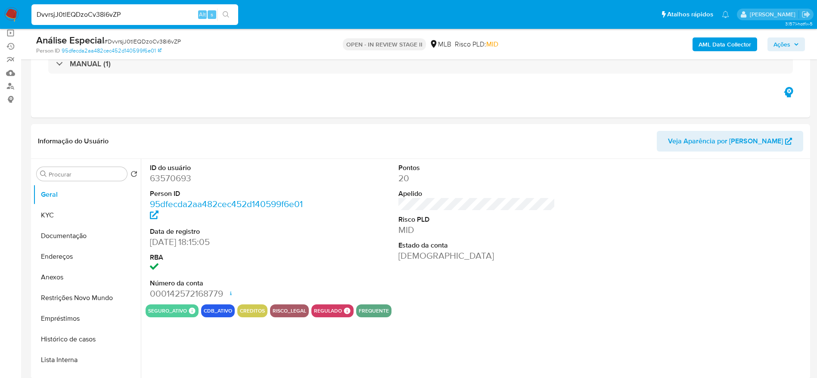
select select "10"
click at [52, 240] on button "Documentação" at bounding box center [83, 236] width 101 height 21
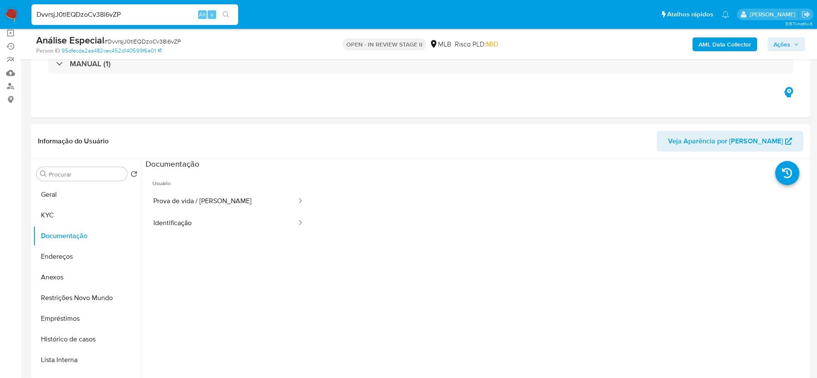
click at [193, 205] on button "Prova de vida / [PERSON_NAME]" at bounding box center [222, 201] width 152 height 22
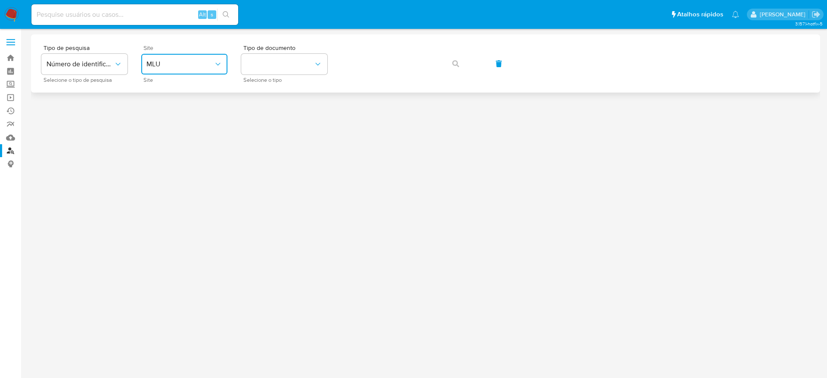
click at [214, 64] on icon "site_id" at bounding box center [218, 64] width 9 height 9
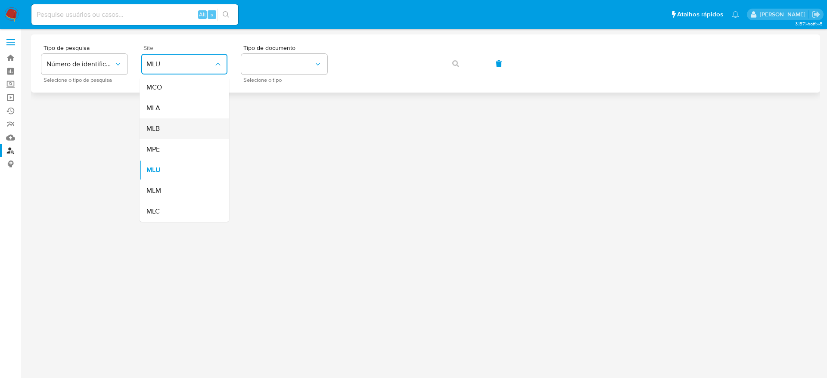
click at [192, 129] on div "MLB" at bounding box center [181, 128] width 71 height 21
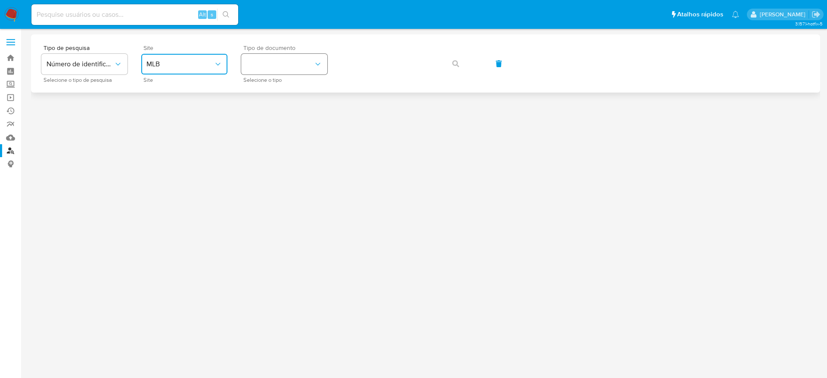
click at [285, 61] on button "identificationType" at bounding box center [284, 64] width 86 height 21
click at [292, 118] on div "CPF CPF" at bounding box center [281, 120] width 71 height 29
click at [453, 63] on icon "button" at bounding box center [455, 63] width 7 height 7
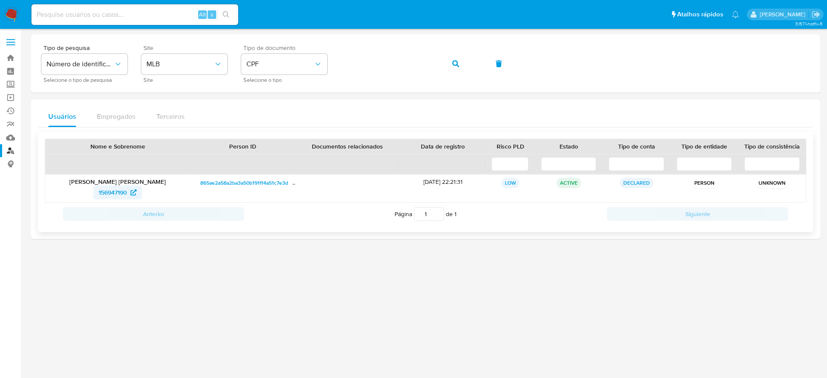
click at [106, 190] on span "156947190" at bounding box center [113, 193] width 28 height 14
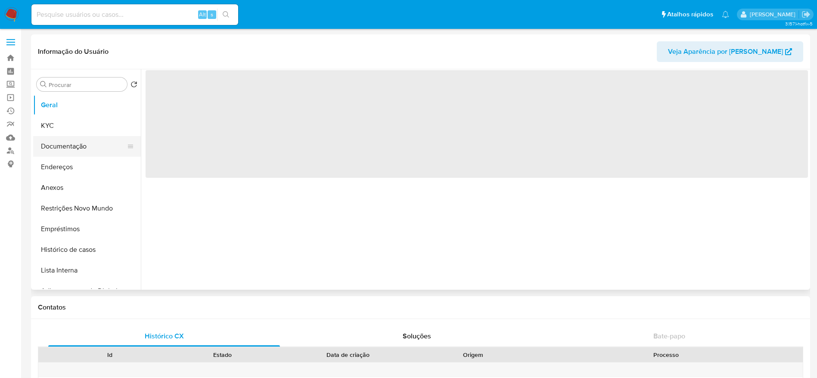
click at [76, 148] on button "Documentação" at bounding box center [83, 146] width 101 height 21
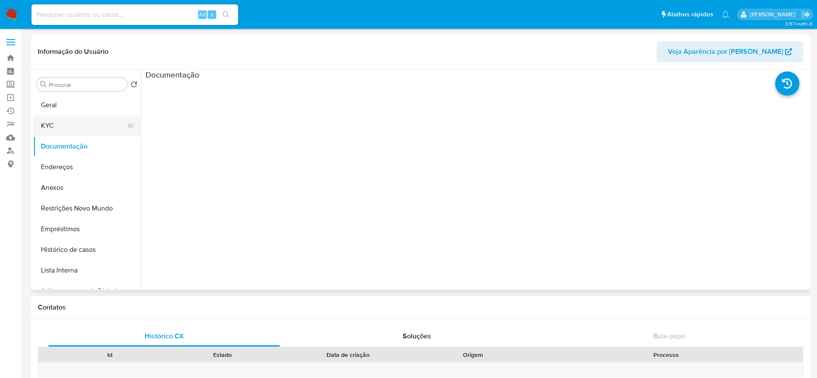
select select "10"
click at [83, 128] on button "KYC" at bounding box center [83, 125] width 101 height 21
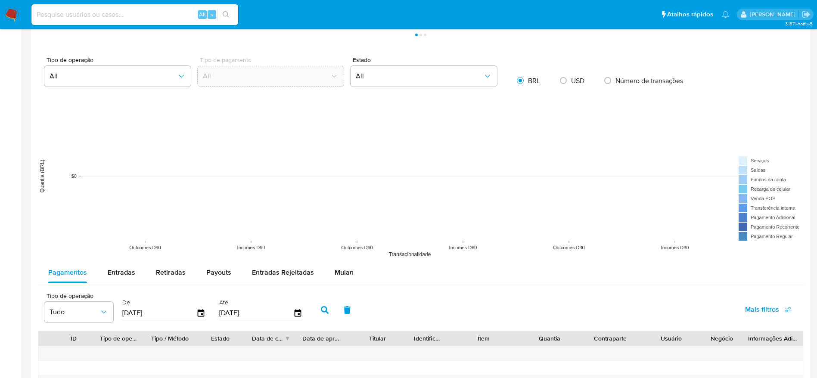
scroll to position [775, 0]
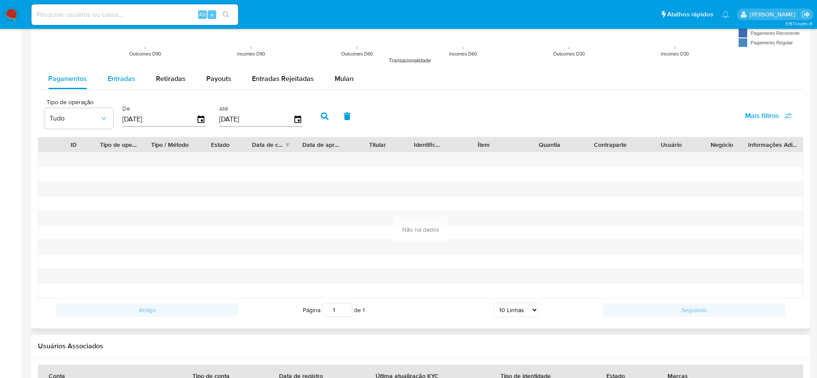
click at [121, 83] on span "Entradas" at bounding box center [122, 79] width 28 height 10
select select "10"
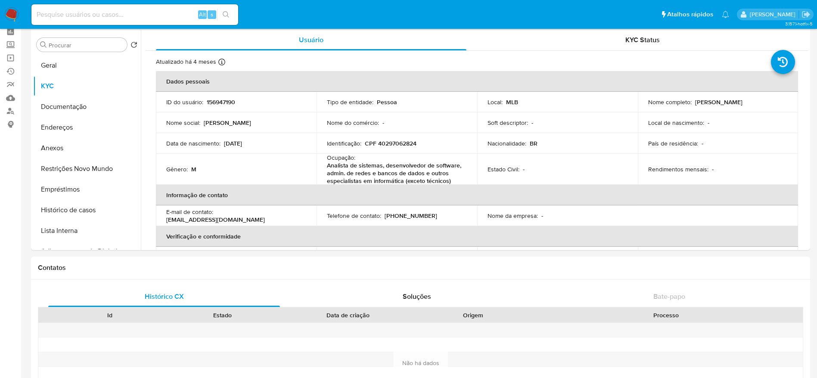
scroll to position [0, 0]
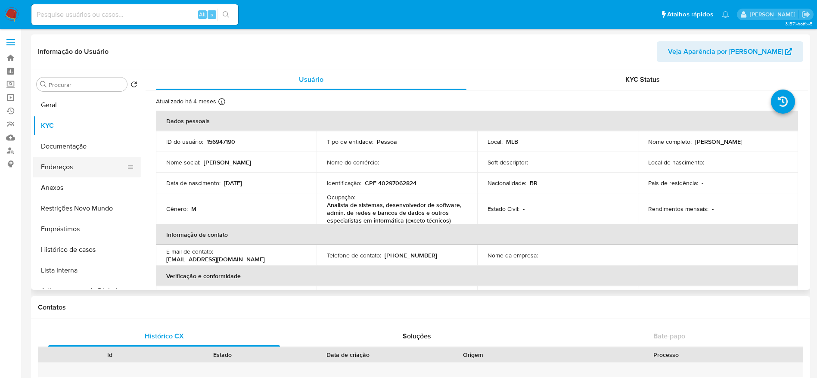
click at [49, 171] on button "Endereços" at bounding box center [83, 167] width 101 height 21
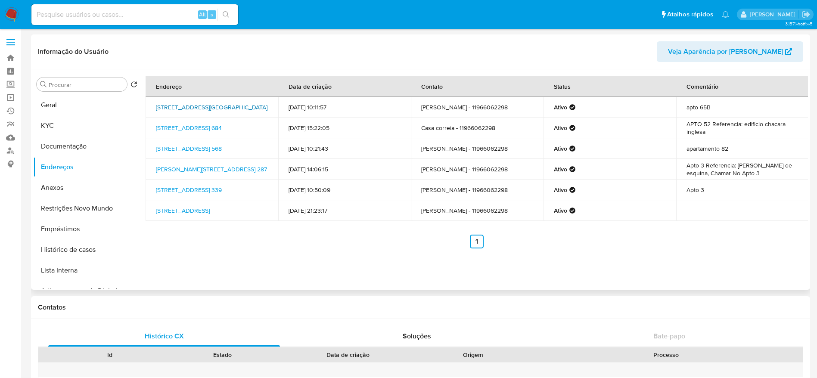
click at [174, 111] on link "Avenida Bosque Da Saúde 782, São Paulo, São Paulo, 04142081, Brasil 782" at bounding box center [212, 107] width 112 height 9
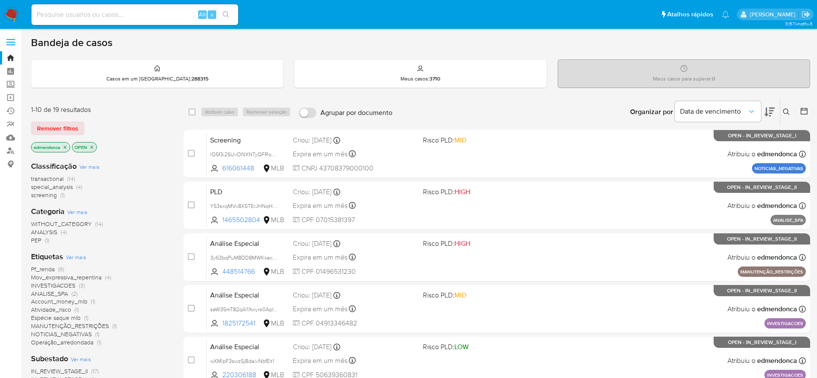
click at [149, 19] on input at bounding box center [134, 14] width 207 height 11
paste input "hjRBsrbFW2QzJpFamNk39sat"
type input "hjRBsrbFW2QzJpFamNk39sat"
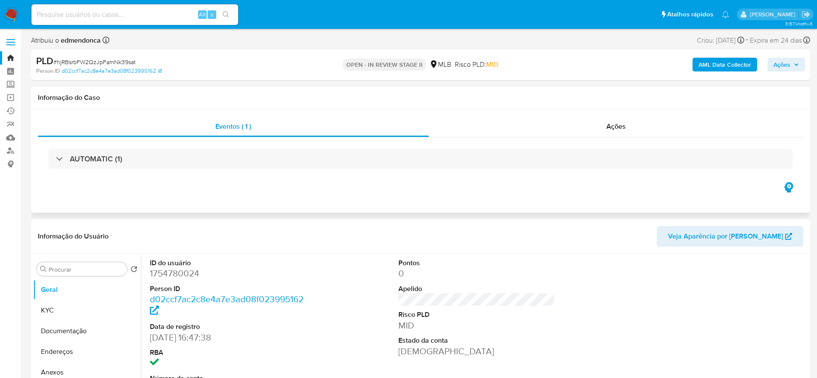
select select "10"
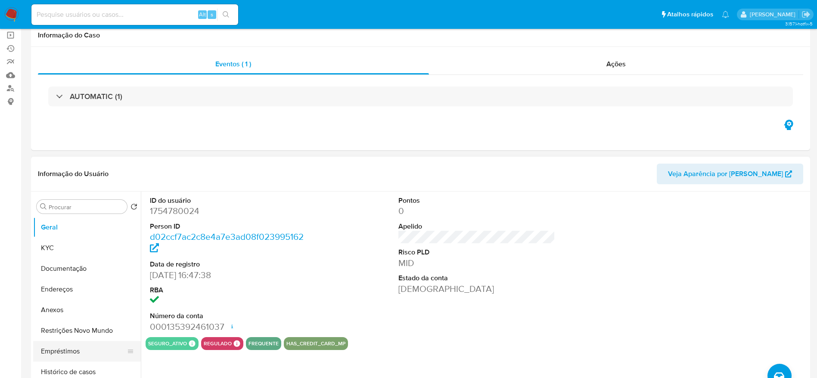
scroll to position [129, 0]
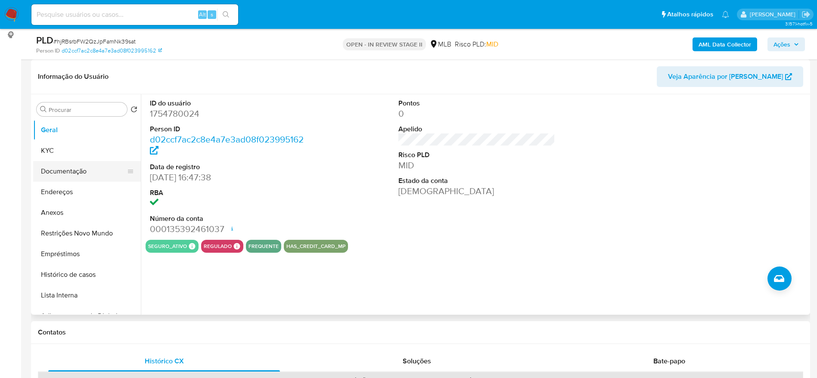
click at [62, 177] on button "Documentação" at bounding box center [83, 171] width 101 height 21
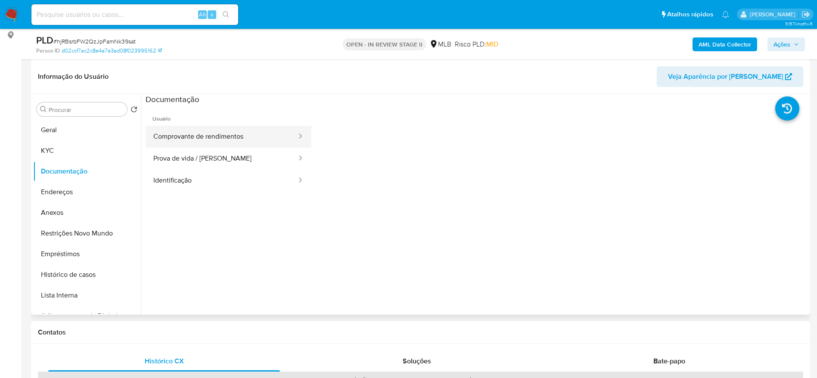
click at [208, 140] on button "Comprovante de rendimentos" at bounding box center [222, 137] width 152 height 22
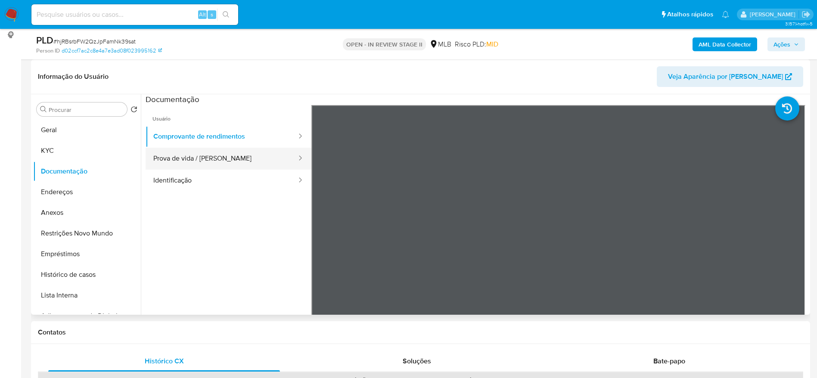
click at [173, 161] on button "Prova de vida / [PERSON_NAME]" at bounding box center [222, 159] width 152 height 22
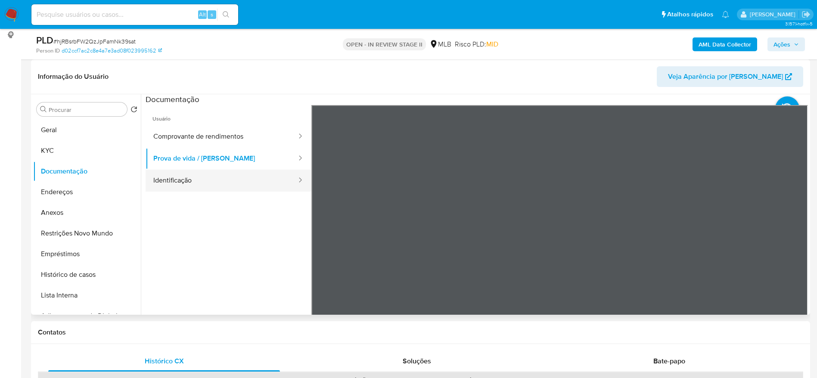
click at [239, 176] on button "Identificação" at bounding box center [222, 181] width 152 height 22
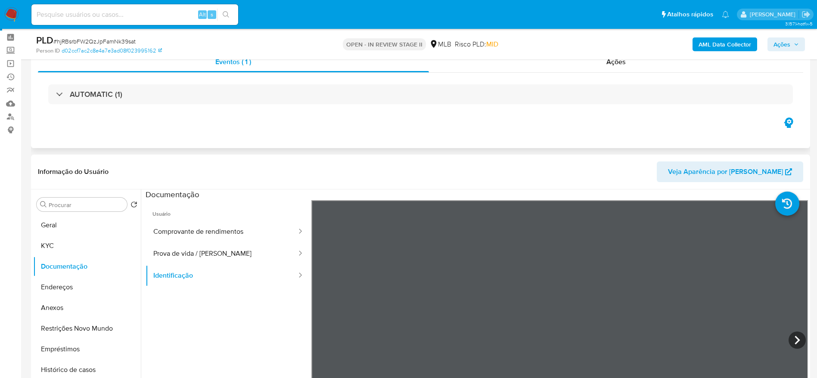
scroll to position [0, 0]
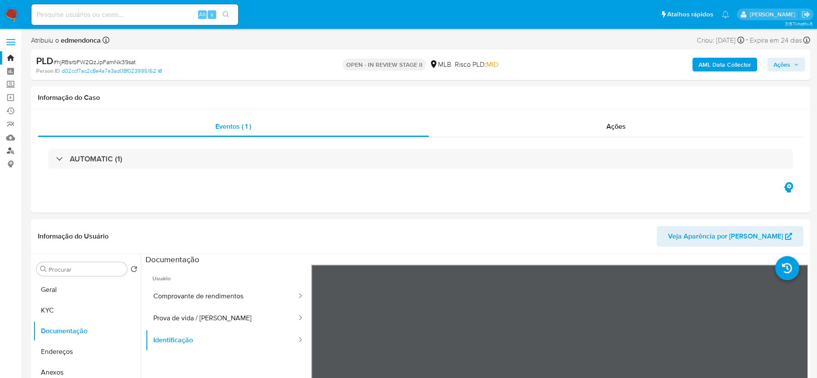
click at [15, 148] on link "Localizador de pessoas" at bounding box center [51, 150] width 102 height 13
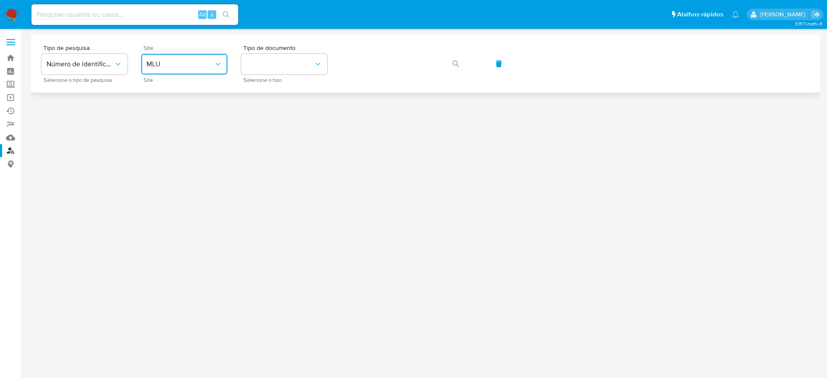
click at [190, 65] on span "MLU" at bounding box center [179, 64] width 67 height 9
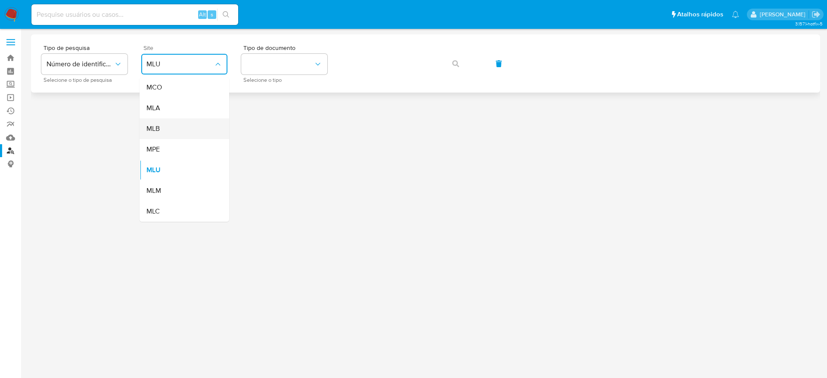
click at [192, 132] on div "MLB" at bounding box center [181, 128] width 71 height 21
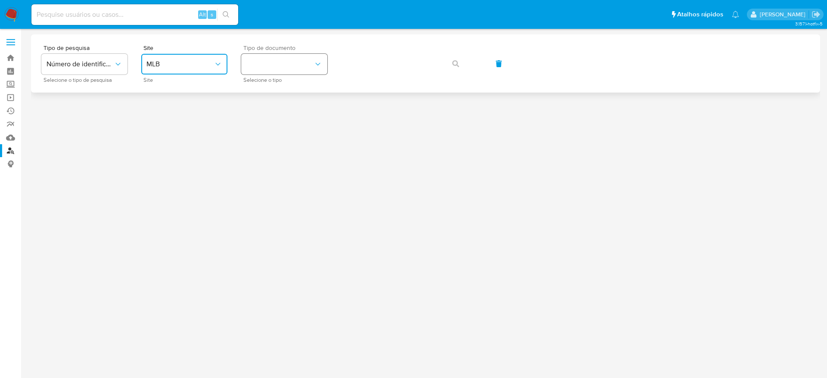
click at [258, 70] on button "identificationType" at bounding box center [284, 64] width 86 height 21
click at [291, 117] on div "CPF CPF" at bounding box center [281, 120] width 71 height 29
click at [453, 64] on icon "button" at bounding box center [455, 63] width 7 height 7
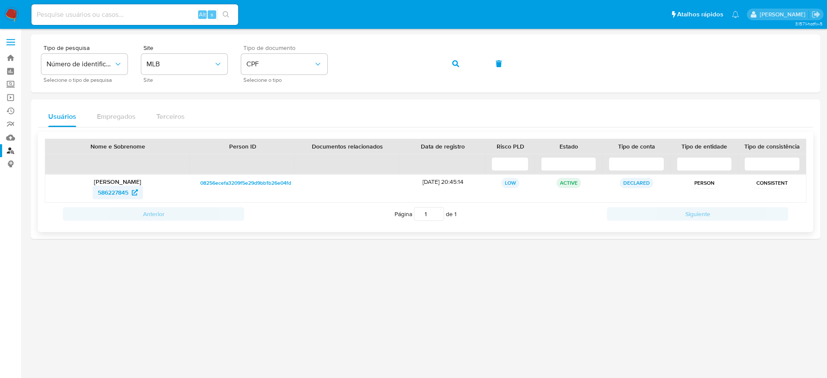
click at [114, 192] on span "586227845" at bounding box center [113, 193] width 31 height 14
click at [104, 19] on input at bounding box center [134, 14] width 207 height 11
paste input "XCkGi6Jh4nwy9YdTlt9OAwR8"
type input "XCkGi6Jh4nwy9YdTlt9OAwR8"
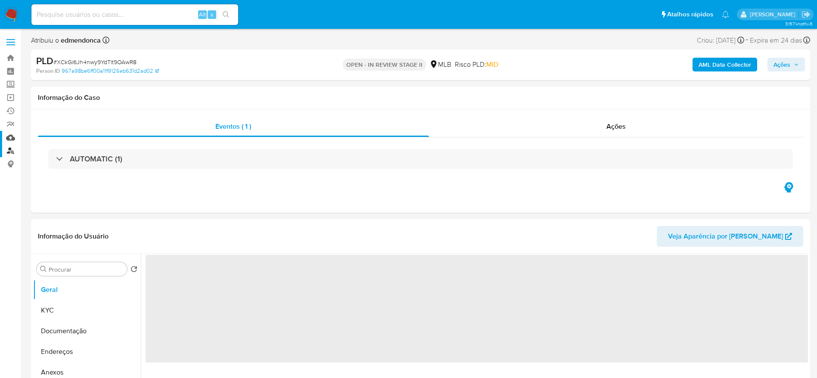
scroll to position [65, 0]
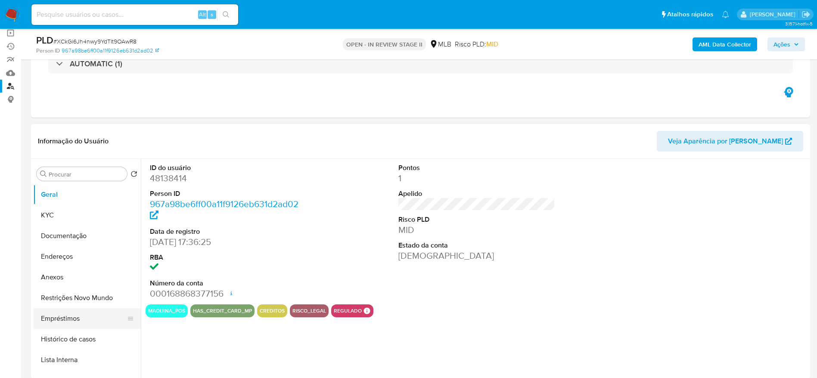
select select "10"
click at [64, 299] on button "Restrições Novo Mundo" at bounding box center [83, 298] width 101 height 21
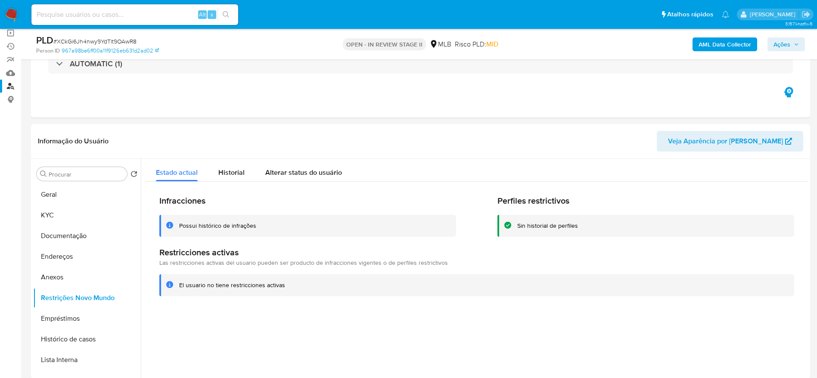
click at [69, 19] on input at bounding box center [134, 14] width 207 height 11
paste input "D2f8sBoSHwd0wvIABBjwkxTz"
type input "D2f8sBoSHwd0wvIABBjwkxTz"
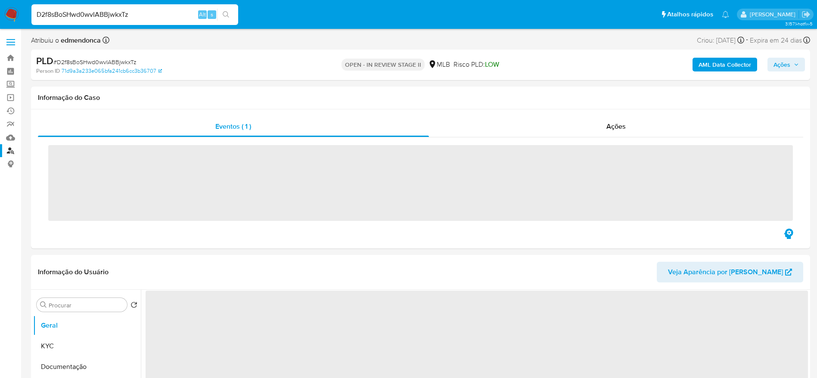
scroll to position [129, 0]
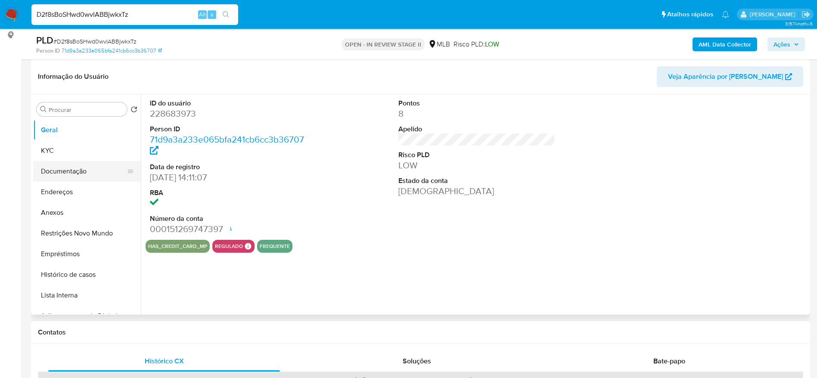
click at [40, 174] on button "Documentação" at bounding box center [83, 171] width 101 height 21
select select "10"
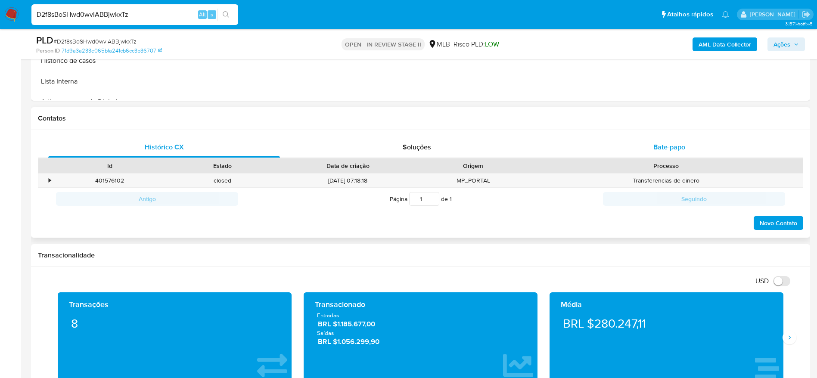
scroll to position [323, 0]
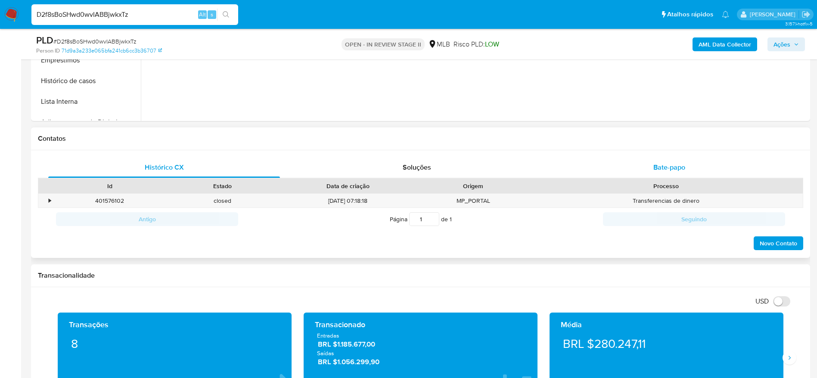
click at [614, 168] on div "Bate-papo" at bounding box center [669, 167] width 232 height 21
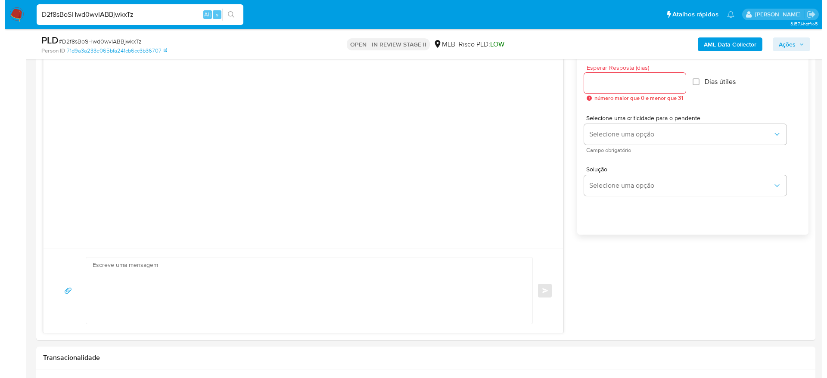
scroll to position [452, 0]
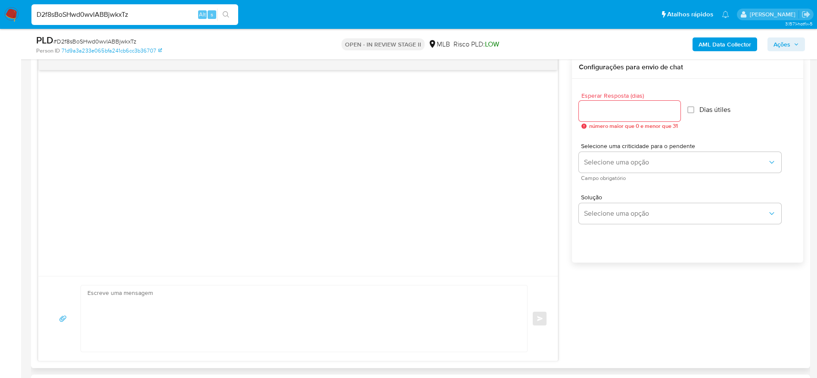
click at [43, 259] on div at bounding box center [297, 173] width 519 height 206
click at [620, 114] on input "Esperar Resposta (dias)" at bounding box center [630, 111] width 102 height 11
type input "3"
click at [690, 112] on input "Dias útiles" at bounding box center [688, 109] width 7 height 7
checkbox input "true"
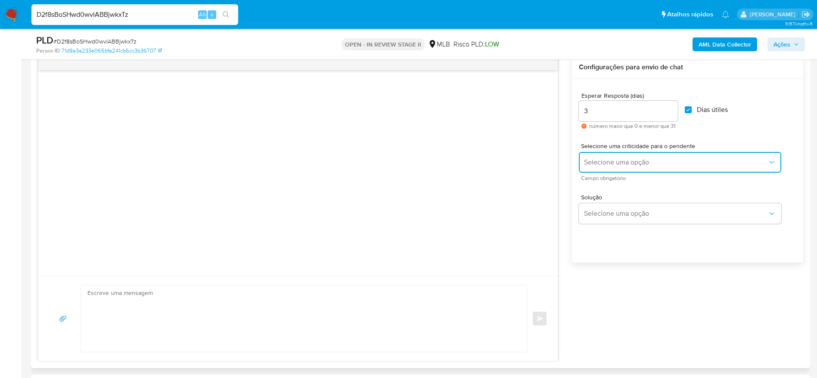
click at [676, 165] on span "Selecione uma opção" at bounding box center [675, 162] width 183 height 9
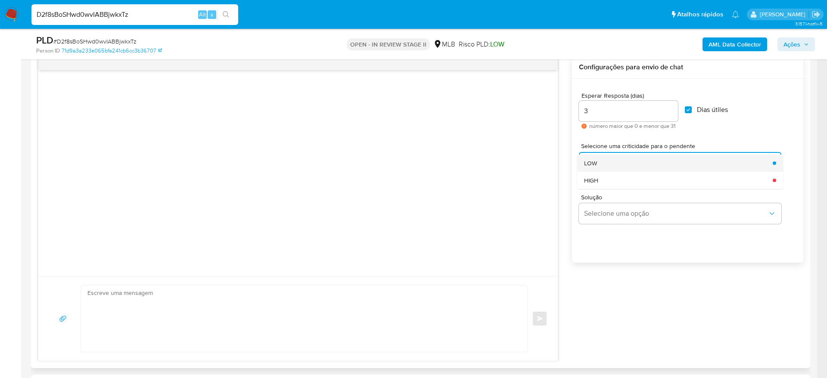
click at [654, 162] on div "LOW" at bounding box center [675, 163] width 183 height 17
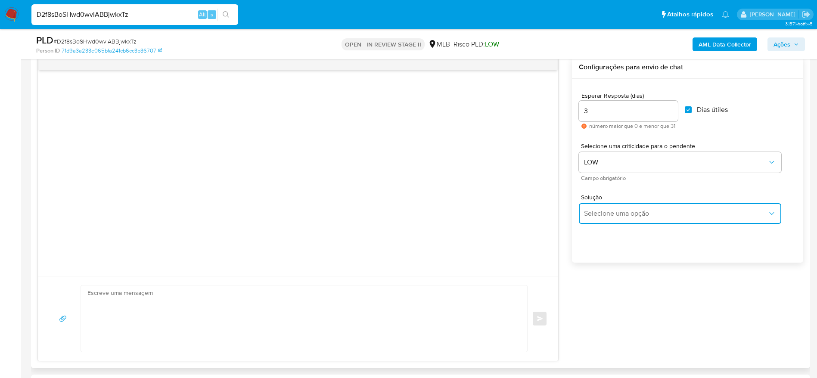
click at [626, 213] on span "Selecione uma opção" at bounding box center [675, 213] width 183 height 9
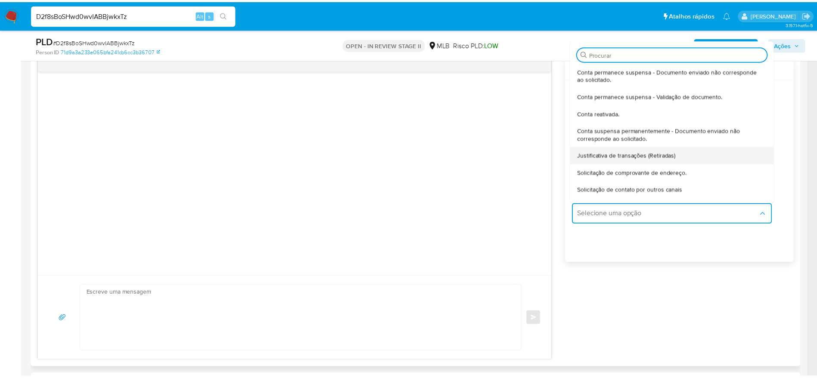
scroll to position [65, 0]
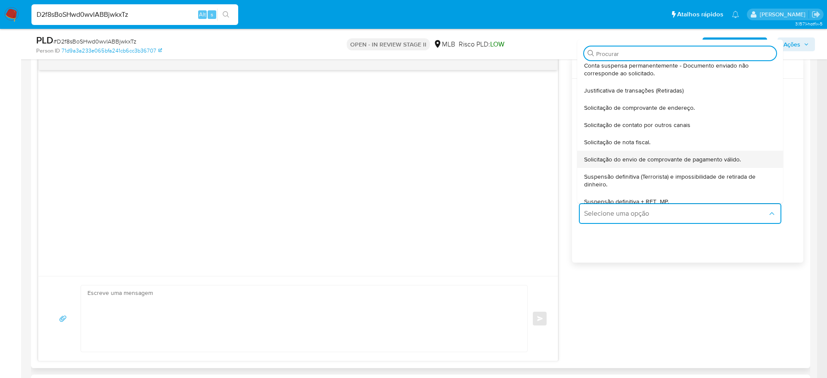
click at [746, 162] on div "Solicitação do envio de comprovante de pagamento válido." at bounding box center [677, 159] width 187 height 17
type textarea "Olá,Suspendemos a sua conta para uma verificação adicional de segurança.Por fav…"
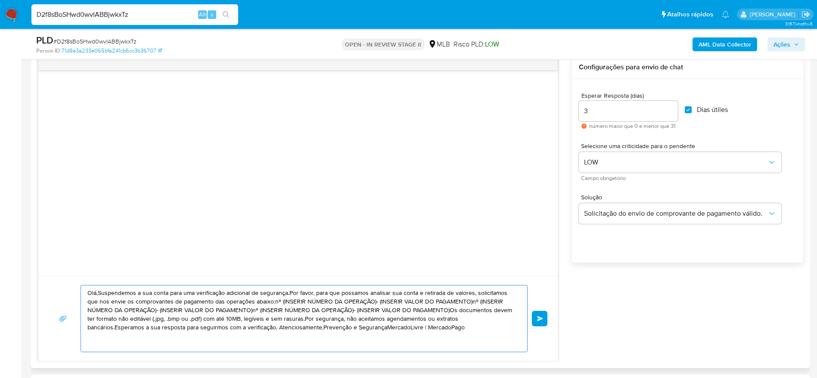
drag, startPoint x: 403, startPoint y: 326, endPoint x: 42, endPoint y: 273, distance: 364.6
click at [42, 273] on div "Olá,Suspendemos a sua conta para uma verificação adicional de segurança.Por fav…" at bounding box center [298, 208] width 520 height 305
click at [437, 317] on textarea "Olá,Suspendemos a sua conta para uma verificação adicional de segurança.Por fav…" at bounding box center [301, 319] width 429 height 66
click at [425, 327] on textarea "Olá,Suspendemos a sua conta para uma verificação adicional de segurança.Por fav…" at bounding box center [301, 319] width 429 height 66
drag, startPoint x: 403, startPoint y: 327, endPoint x: 71, endPoint y: 295, distance: 333.5
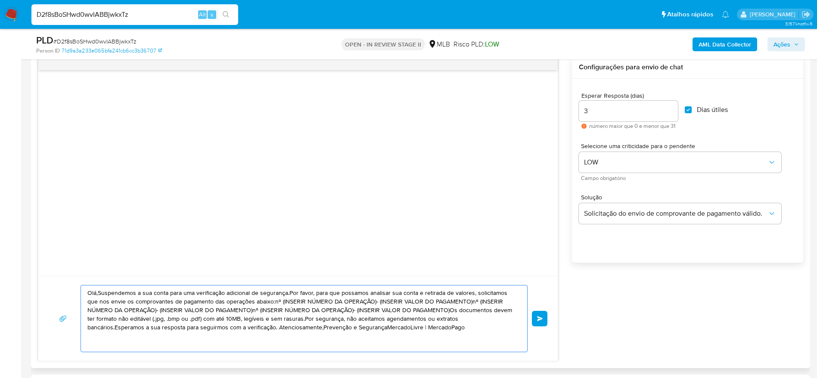
click at [71, 295] on div "Olá,Suspendemos a sua conta para uma verificação adicional de segurança.Por fav…" at bounding box center [298, 318] width 499 height 67
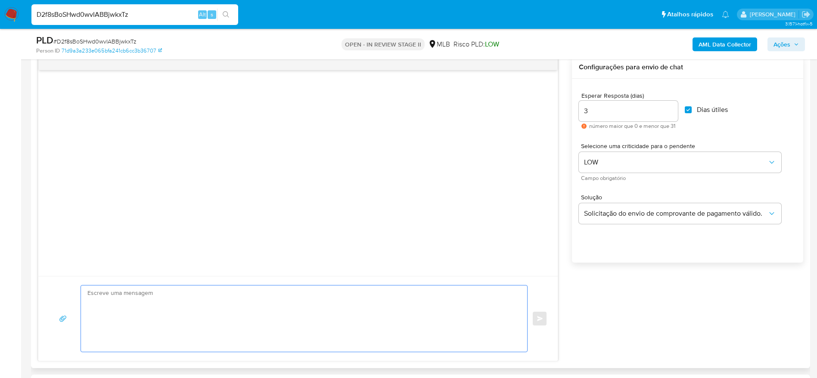
paste textarea "Olá! Estamos realizando uma verificação adicional de segurança em contas de usu…"
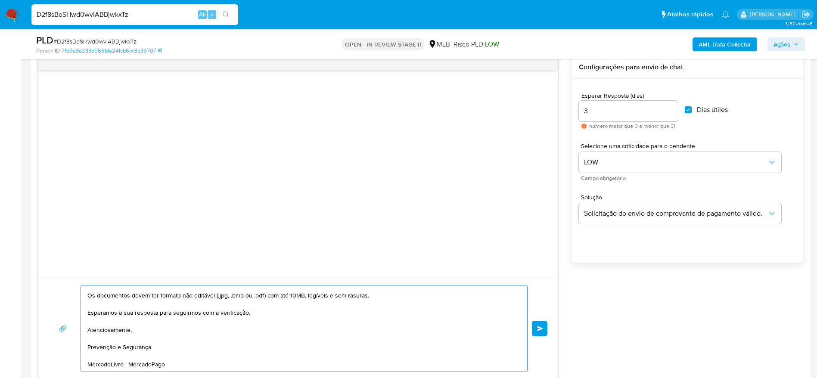
scroll to position [0, 0]
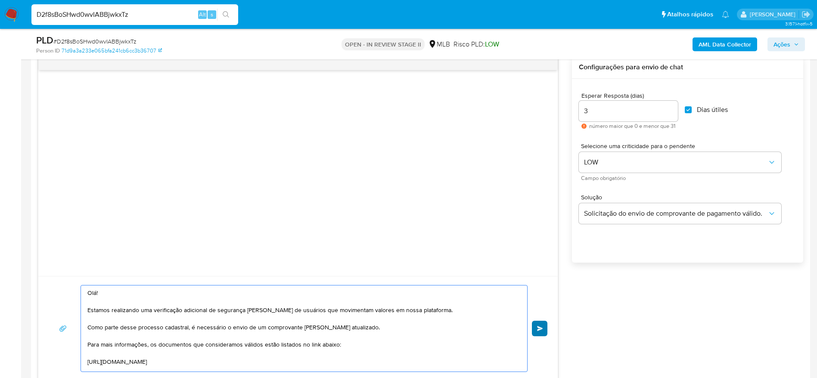
type textarea "Olá! Estamos realizando uma verificação adicional de segurança em contas de usu…"
click at [539, 328] on span "common.send" at bounding box center [540, 328] width 6 height 5
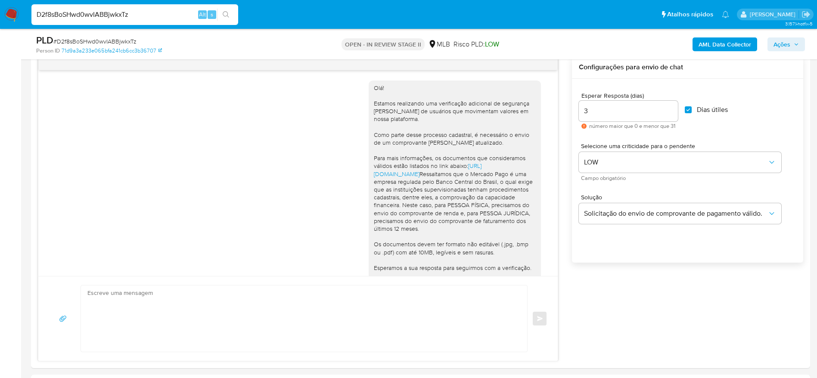
scroll to position [78, 0]
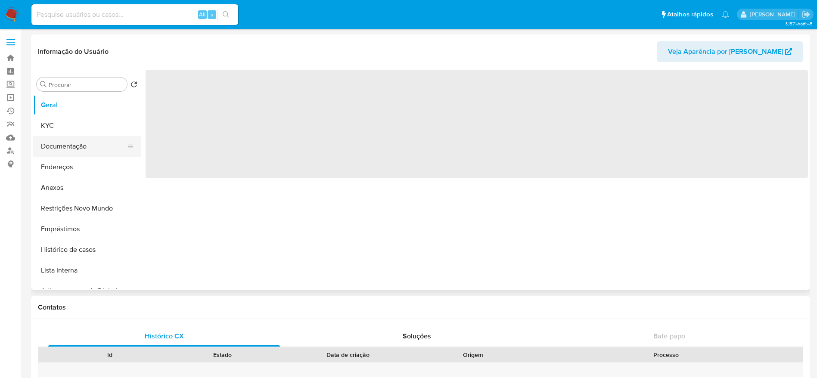
click at [69, 146] on button "Documentação" at bounding box center [83, 146] width 101 height 21
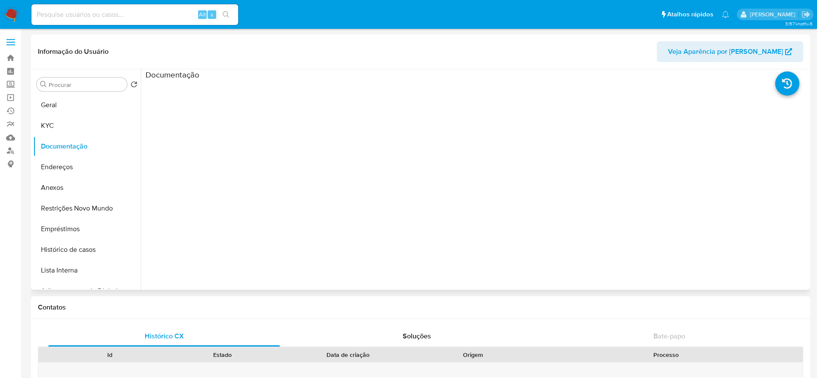
select select "10"
click at [69, 140] on button "Documentação" at bounding box center [83, 146] width 101 height 21
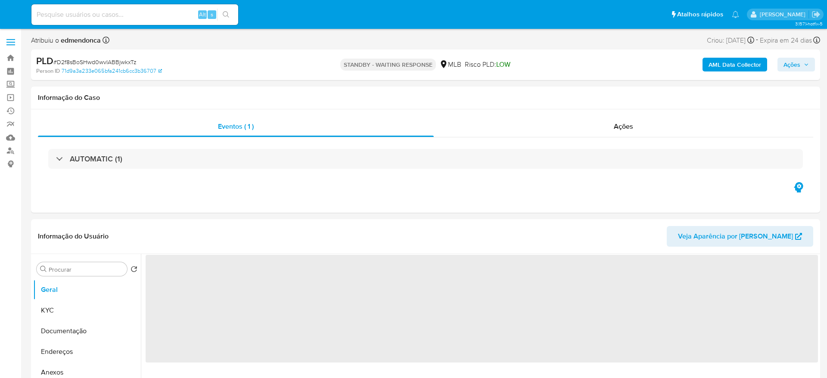
select select "10"
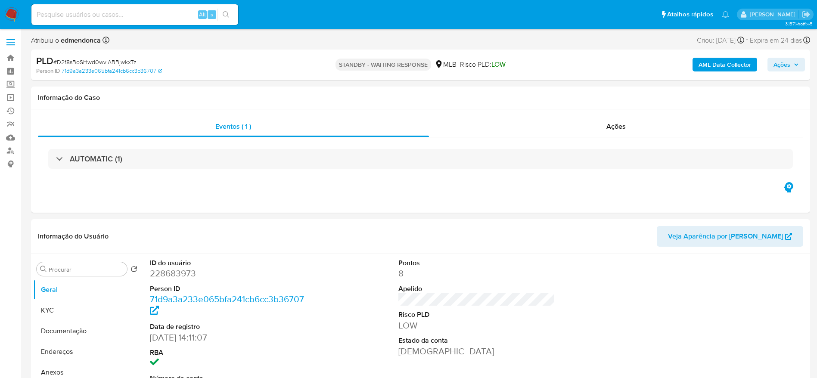
click at [12, 13] on img at bounding box center [11, 14] width 15 height 15
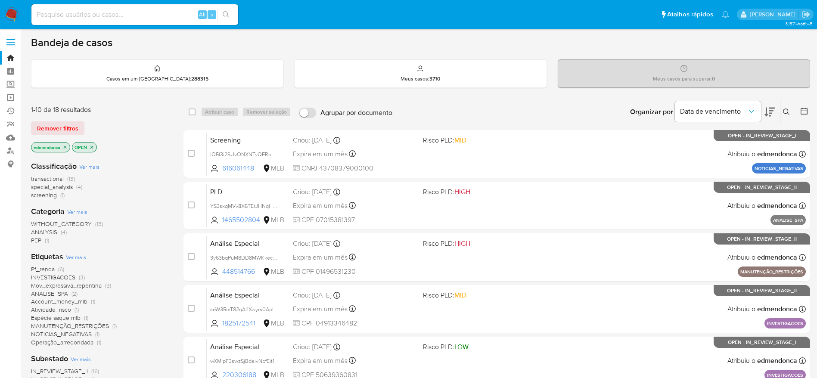
click at [151, 13] on input at bounding box center [134, 14] width 207 height 11
type input "v"
paste input "hC8eB0PeAJkeWzGkenC00Cgg"
type input "hC8eB0PeAJkeWzGkenC00Cgg"
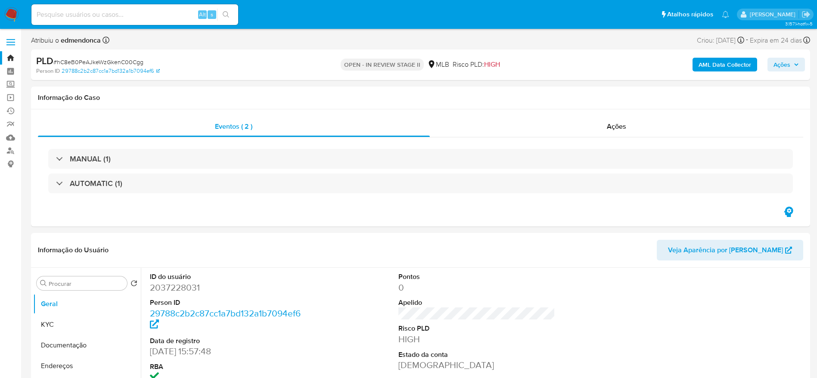
select select "10"
click at [125, 12] on input at bounding box center [134, 14] width 207 height 11
paste input "YS3sxqMVv8X5TErJHNqH40uc"
type input "YS3sxqMVv8X5TErJHNqH40uc"
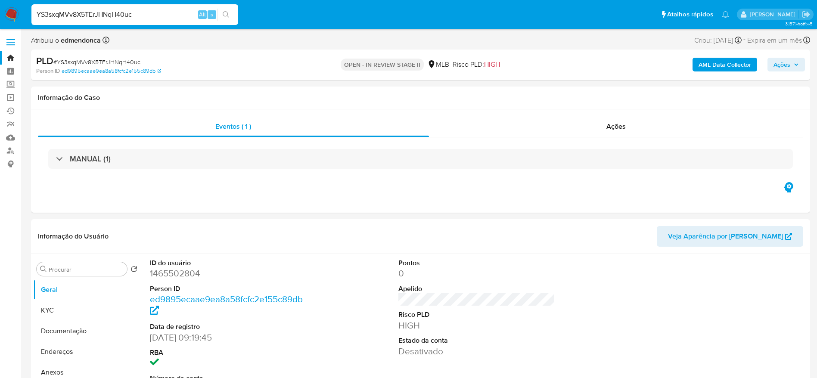
select select "10"
click at [10, 15] on img at bounding box center [11, 14] width 15 height 15
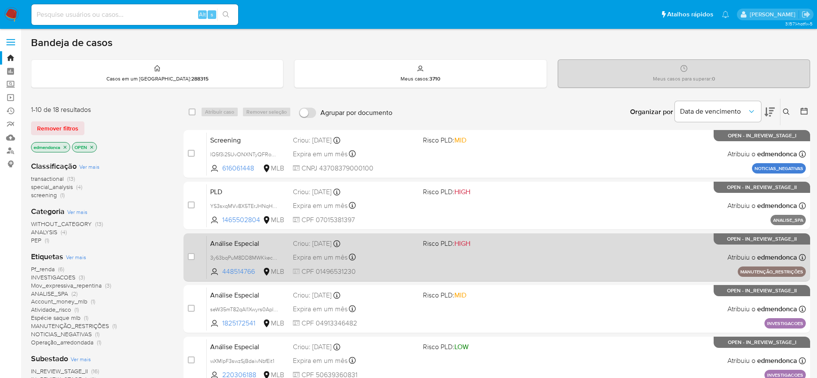
click at [447, 265] on div "Análise Especial 3y63bqPuM8DD8MWKkecLgrE0 448514766 MLB Risco PLD: HIGH Criou: …" at bounding box center [506, 257] width 599 height 43
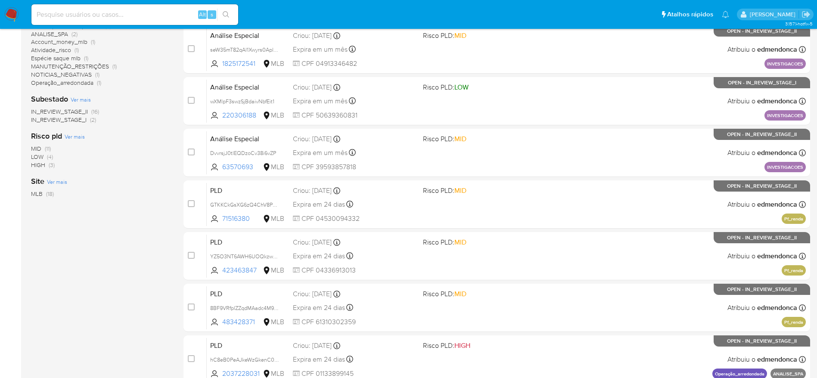
scroll to position [302, 0]
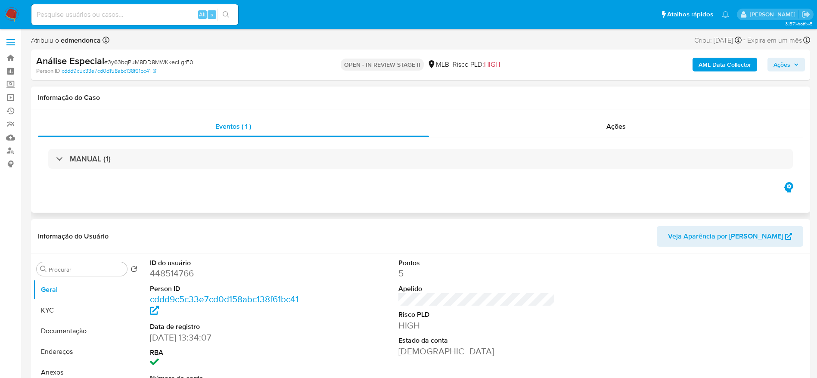
click at [303, 170] on div "MANUAL (1)" at bounding box center [420, 158] width 765 height 43
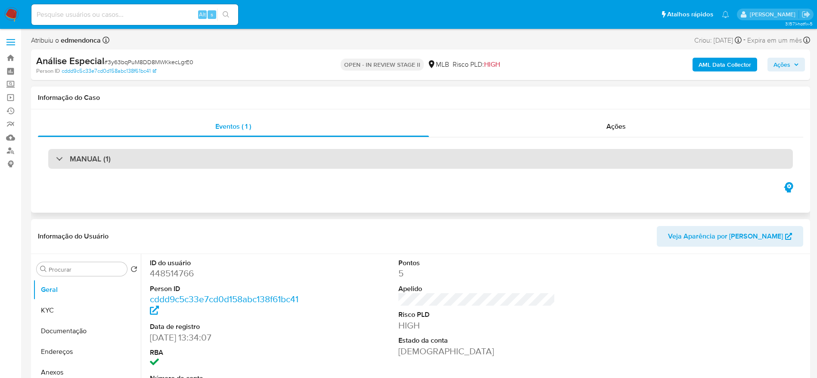
select select "10"
click at [306, 158] on div "MANUAL (1)" at bounding box center [420, 159] width 745 height 20
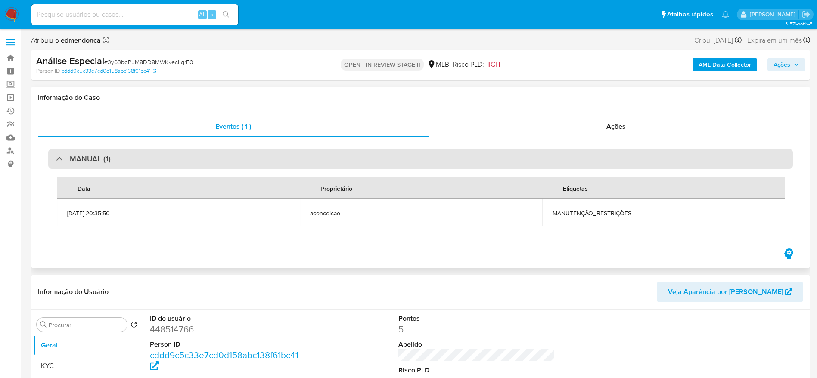
click at [323, 157] on div "MANUAL (1)" at bounding box center [420, 159] width 745 height 20
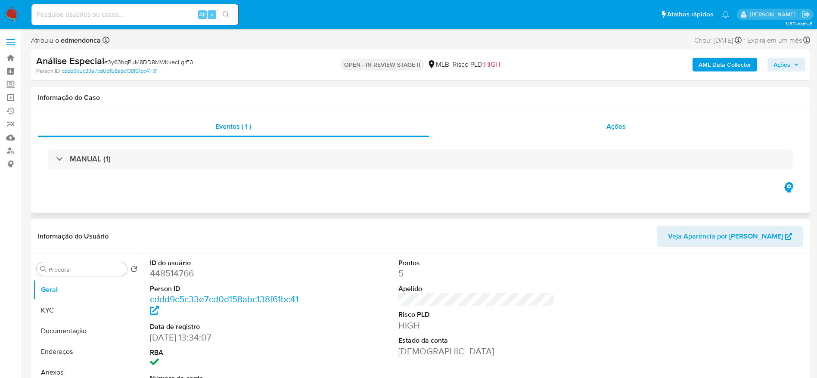
click at [609, 131] on div "Ações" at bounding box center [616, 126] width 375 height 21
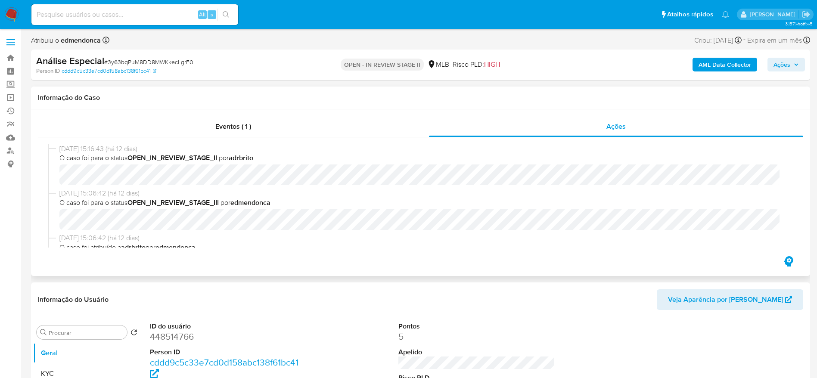
click at [687, 185] on div "[DATE] 15:16:43 (há 12 dias) O caso foi para o status OPEN_IN_REVIEW_STAGE_II p…" at bounding box center [420, 166] width 745 height 45
click at [688, 185] on div "[DATE] 15:16:43 (há 12 dias) O caso foi para o status OPEN_IN_REVIEW_STAGE_II p…" at bounding box center [420, 166] width 745 height 45
click at [244, 133] on div "Eventos ( 1 )" at bounding box center [233, 126] width 391 height 21
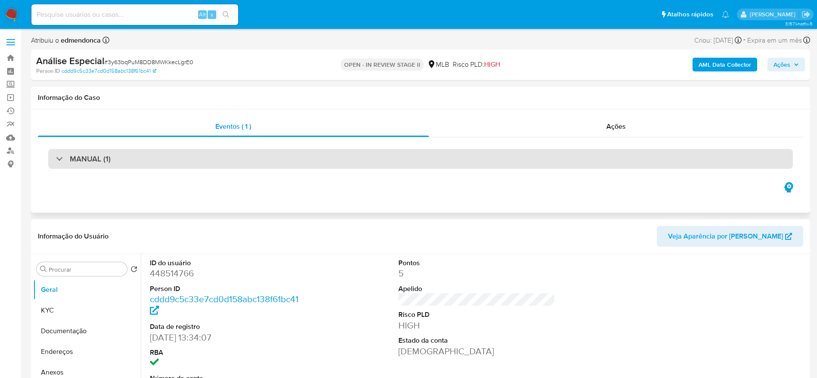
click at [115, 157] on div "MANUAL (1)" at bounding box center [420, 159] width 745 height 20
